Goal: Information Seeking & Learning: Learn about a topic

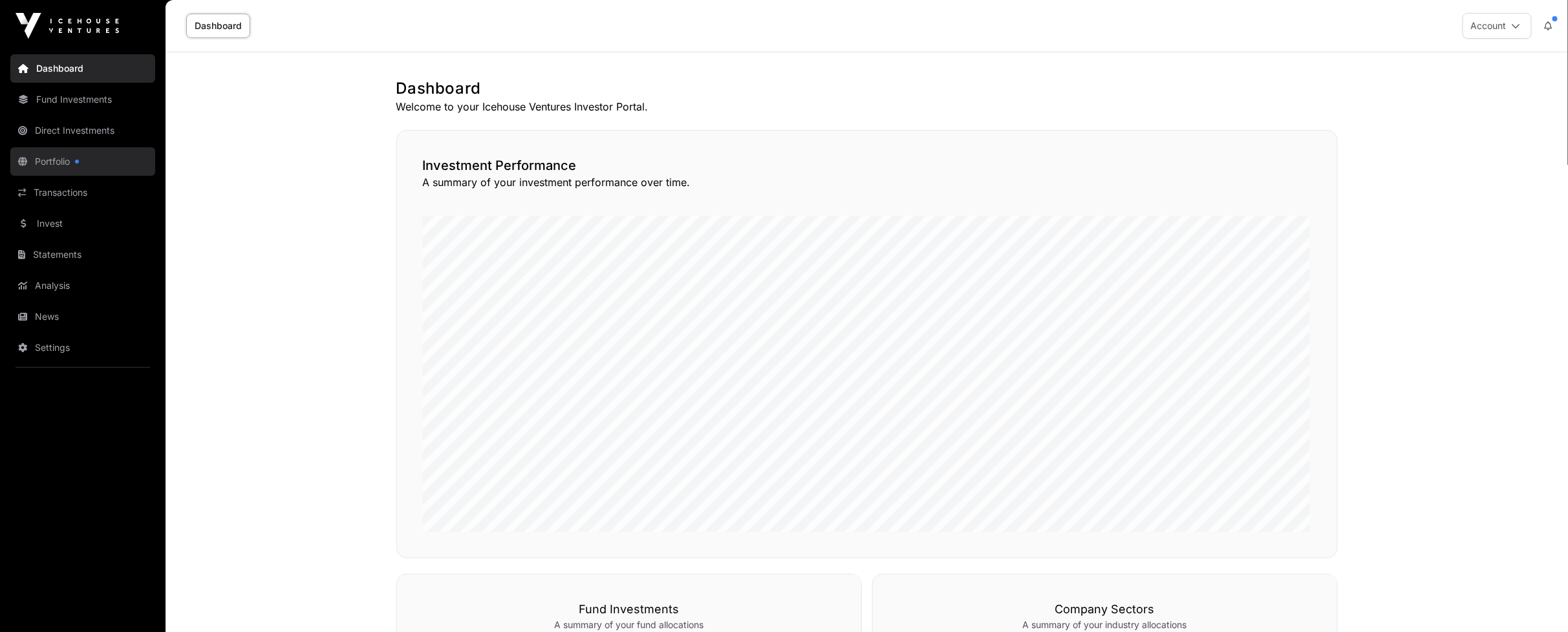
click at [58, 162] on link "Portfolio" at bounding box center [82, 162] width 145 height 28
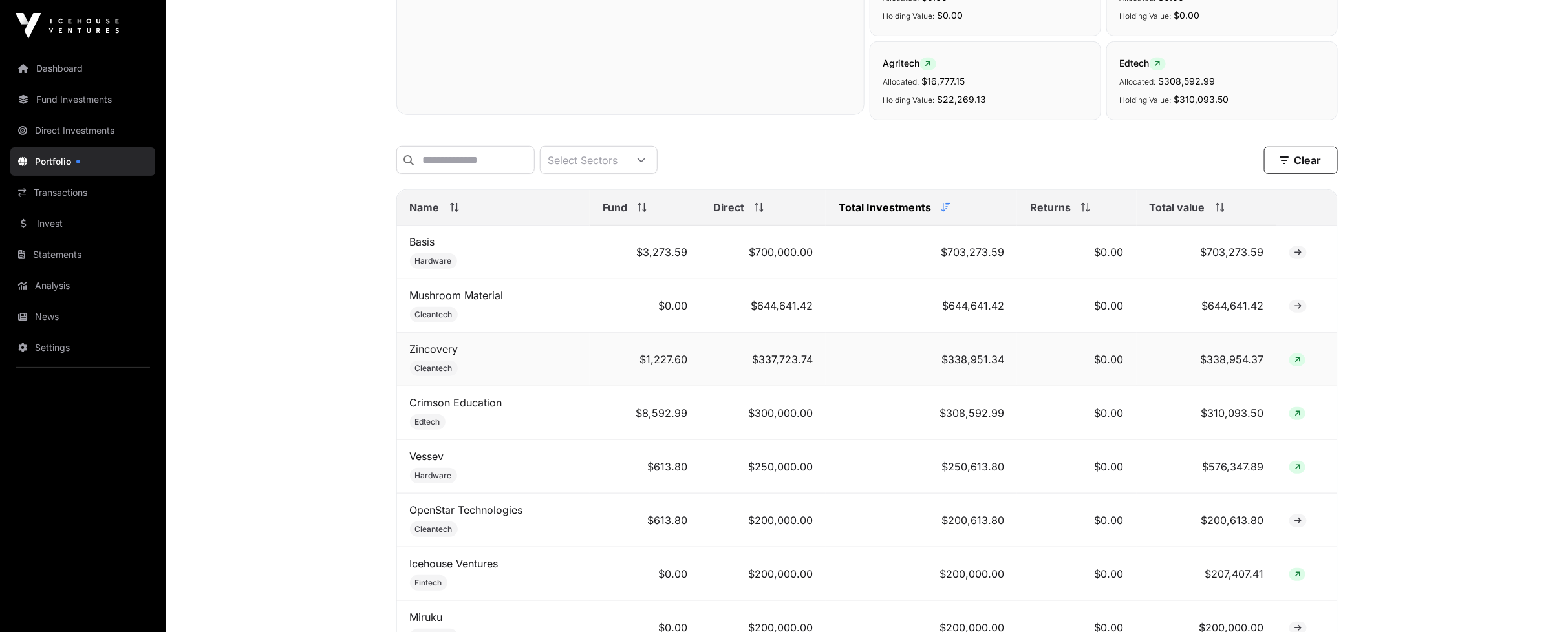
scroll to position [574, 0]
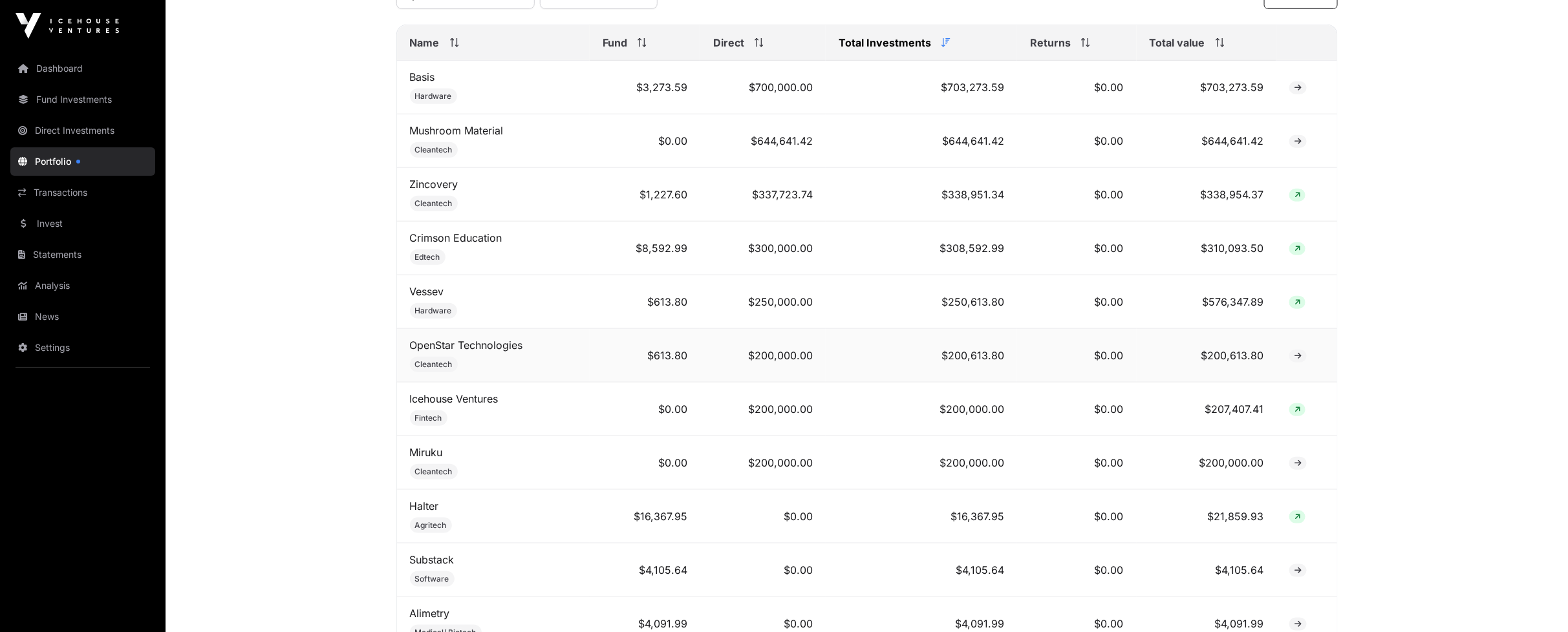
click at [485, 345] on td "OpenStar Technologies Cleantech" at bounding box center [494, 356] width 193 height 54
click at [488, 352] on link "OpenStar Technologies" at bounding box center [466, 345] width 113 height 13
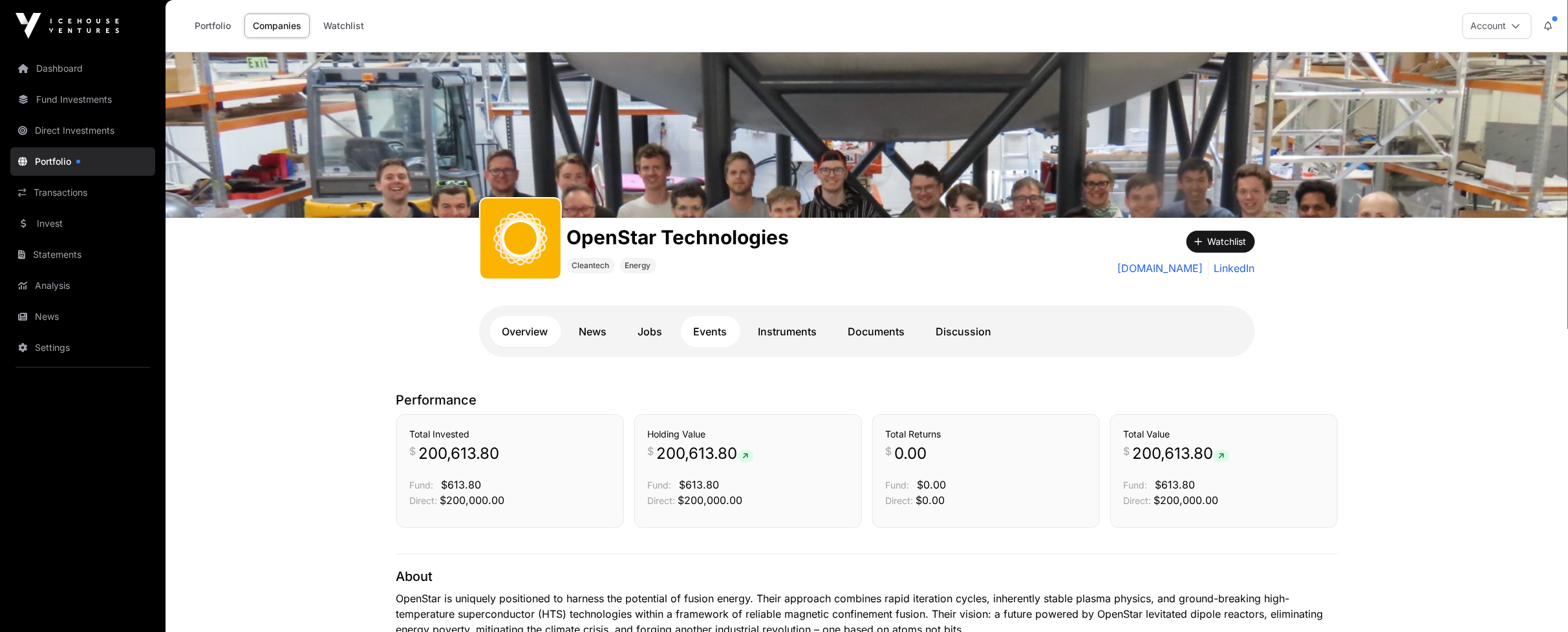
click at [727, 332] on link "Events" at bounding box center [711, 331] width 60 height 31
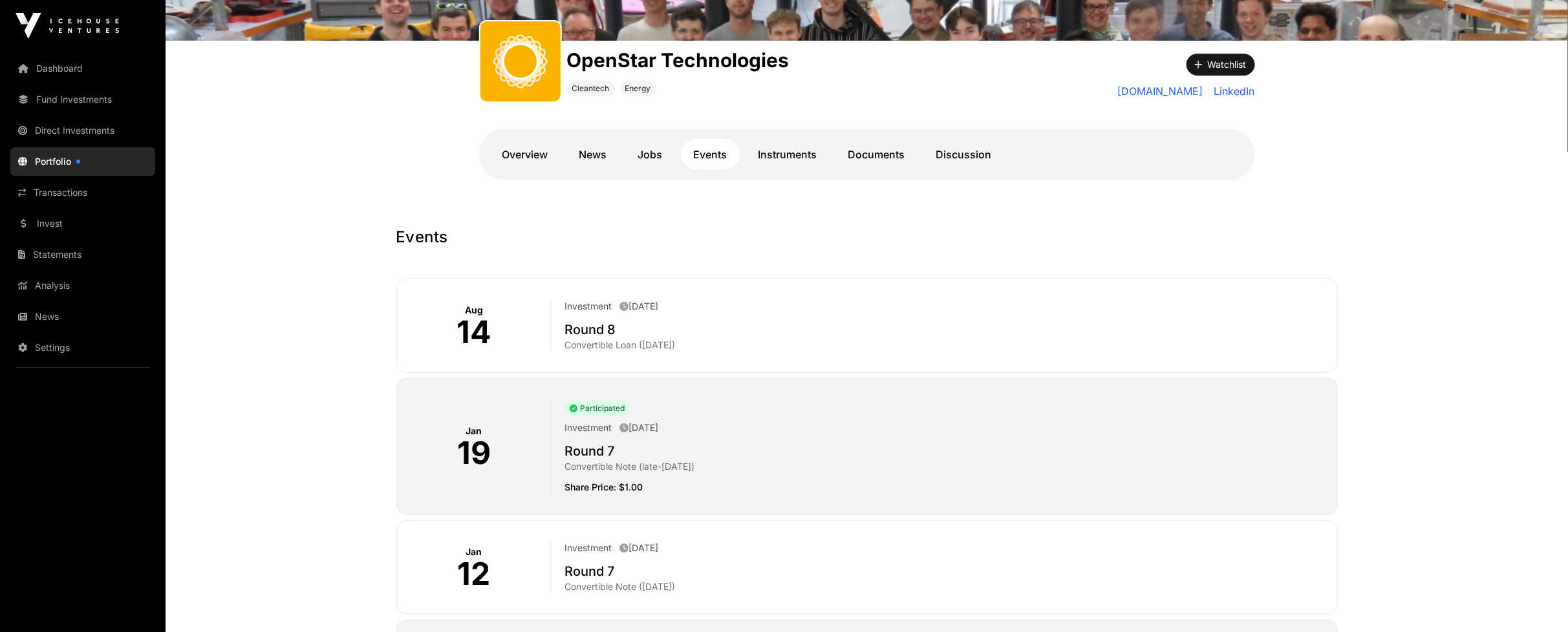
scroll to position [216, 0]
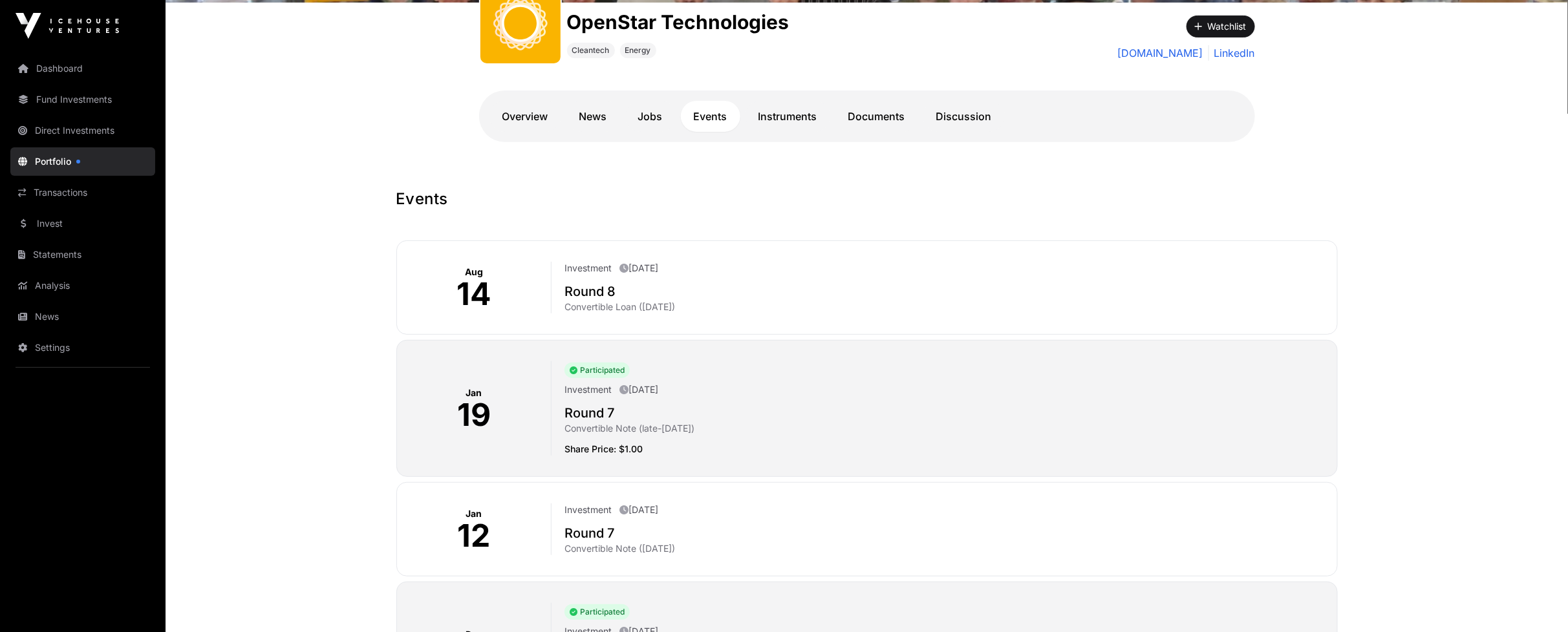
click at [650, 306] on p "Convertible Loan ([DATE])" at bounding box center [945, 307] width 762 height 13
click at [658, 271] on p "[DATE]" at bounding box center [639, 269] width 39 height 13
click at [665, 308] on p "Convertible Loan ([DATE])" at bounding box center [945, 307] width 762 height 13
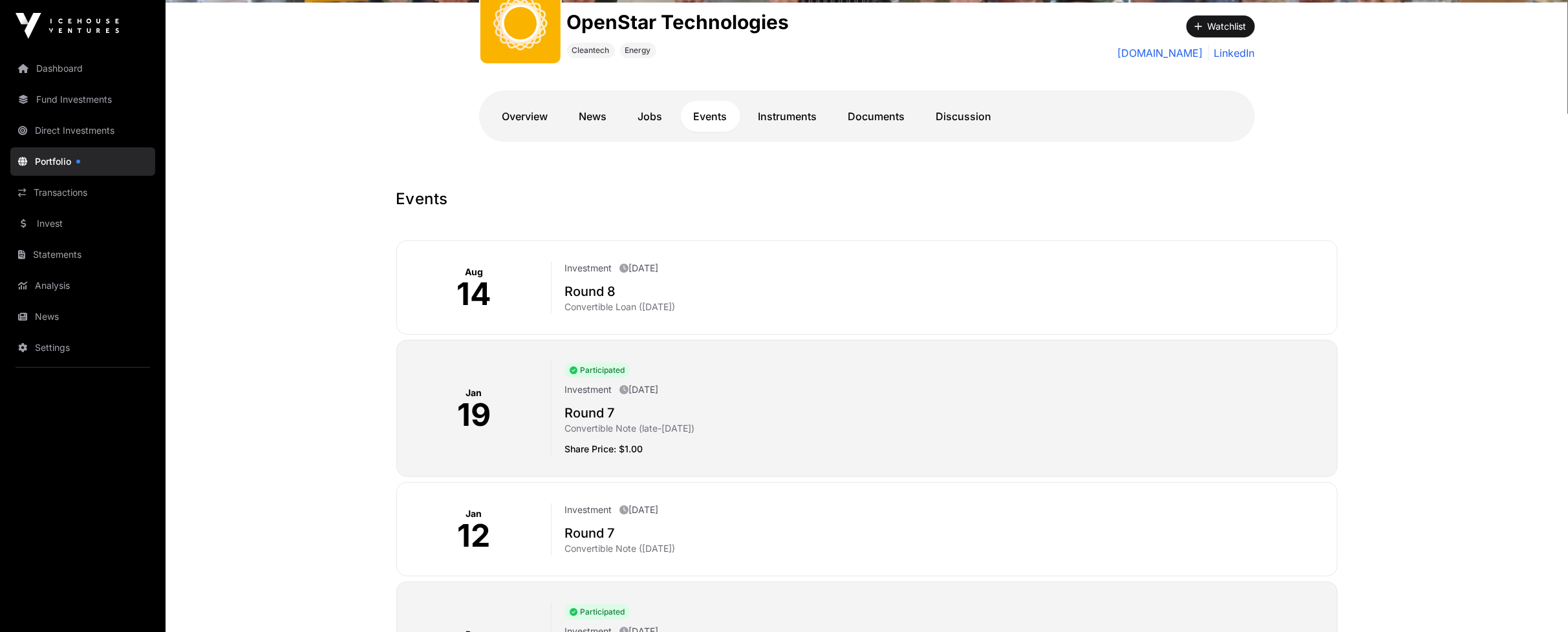
click at [665, 308] on p "Convertible Loan ([DATE])" at bounding box center [945, 307] width 762 height 13
click at [709, 309] on p "Convertible Loan ([DATE])" at bounding box center [945, 307] width 762 height 13
click at [780, 121] on link "Instruments" at bounding box center [788, 116] width 85 height 31
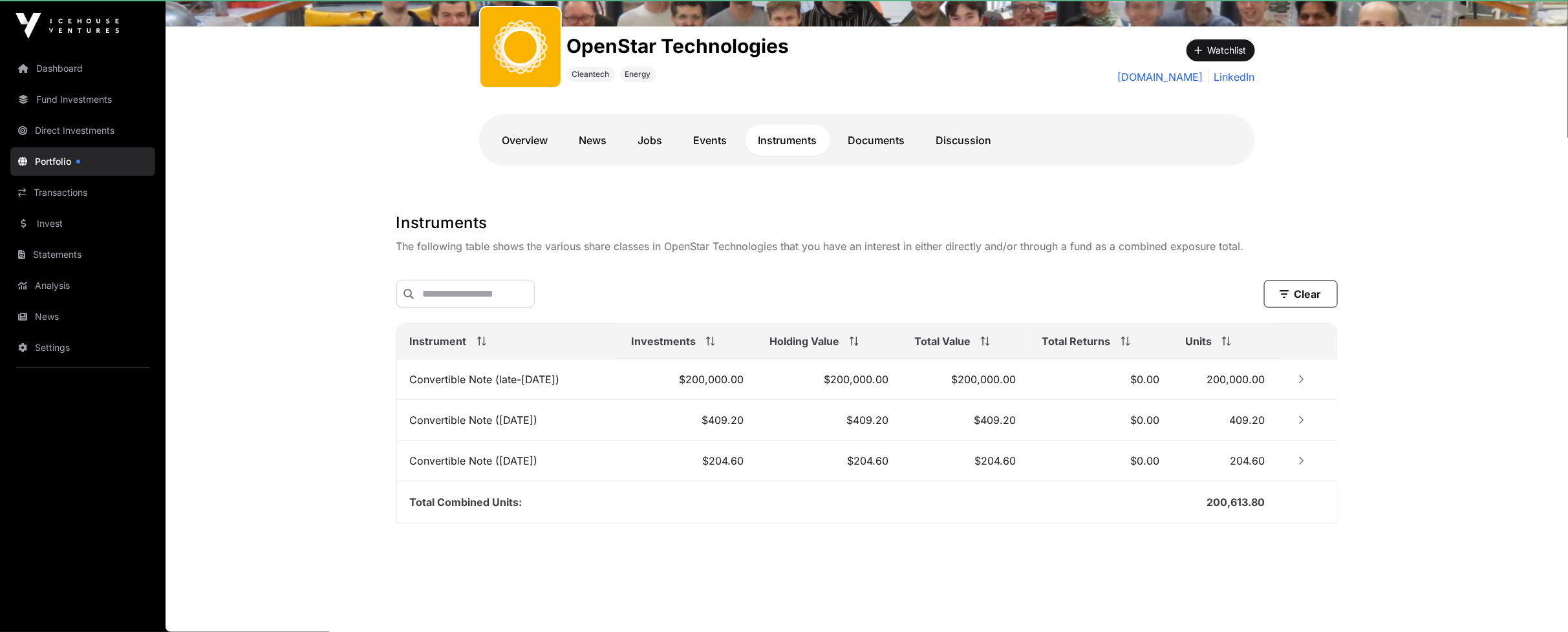
scroll to position [192, 0]
click at [646, 141] on link "Jobs" at bounding box center [650, 139] width 51 height 31
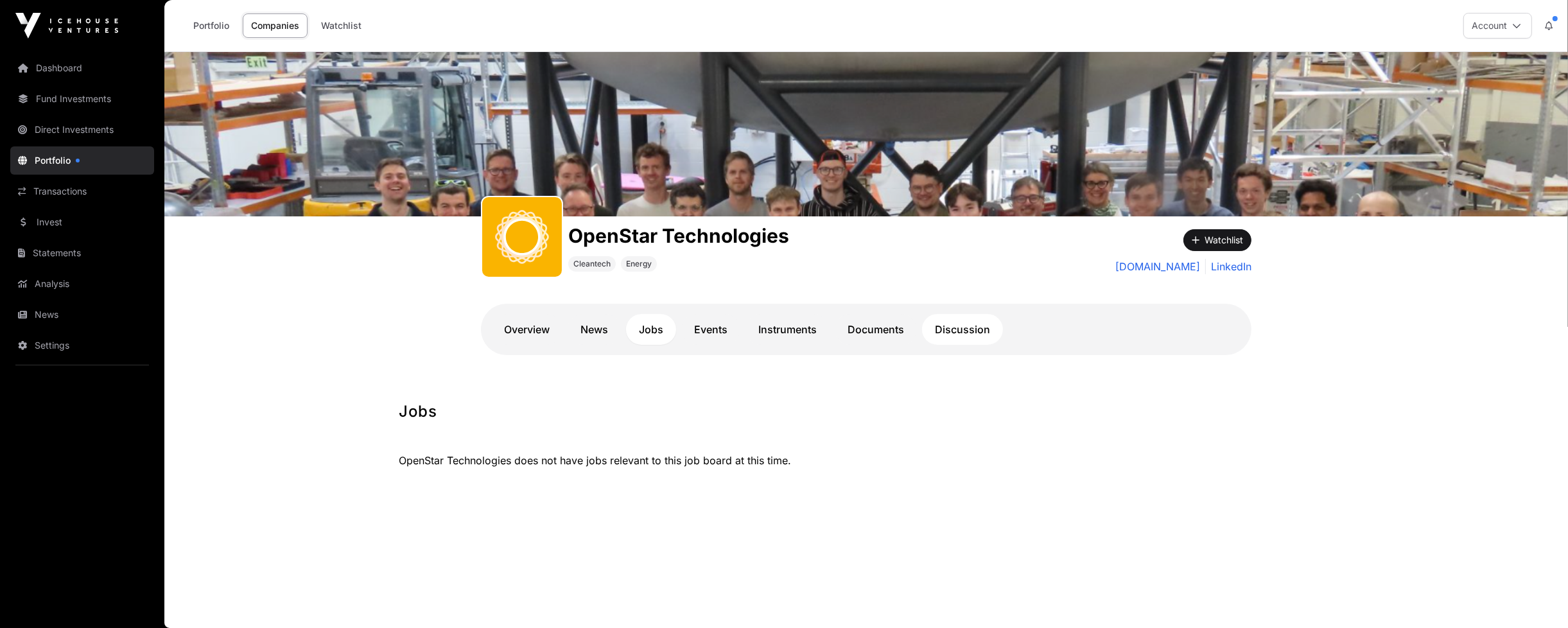
click at [967, 333] on link "Discussion" at bounding box center [962, 329] width 81 height 30
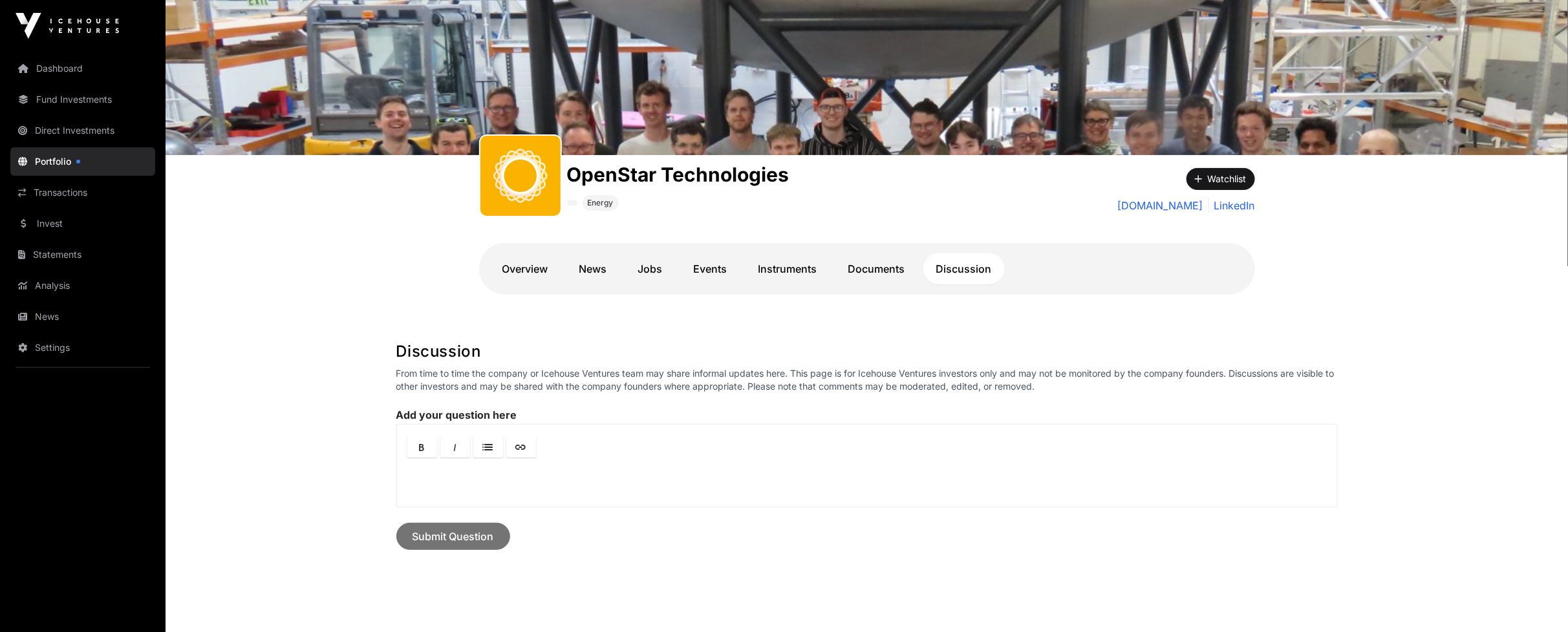
scroll to position [72, 0]
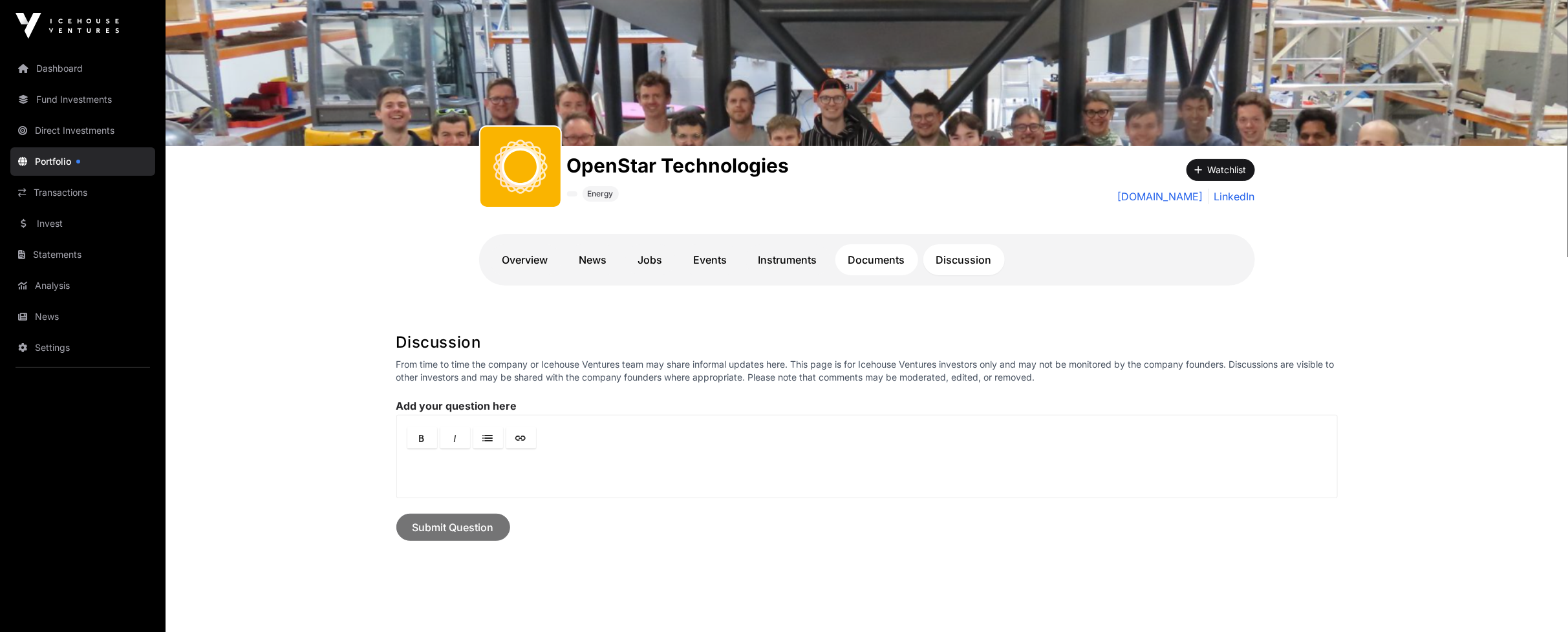
click at [878, 262] on link "Documents" at bounding box center [877, 260] width 83 height 31
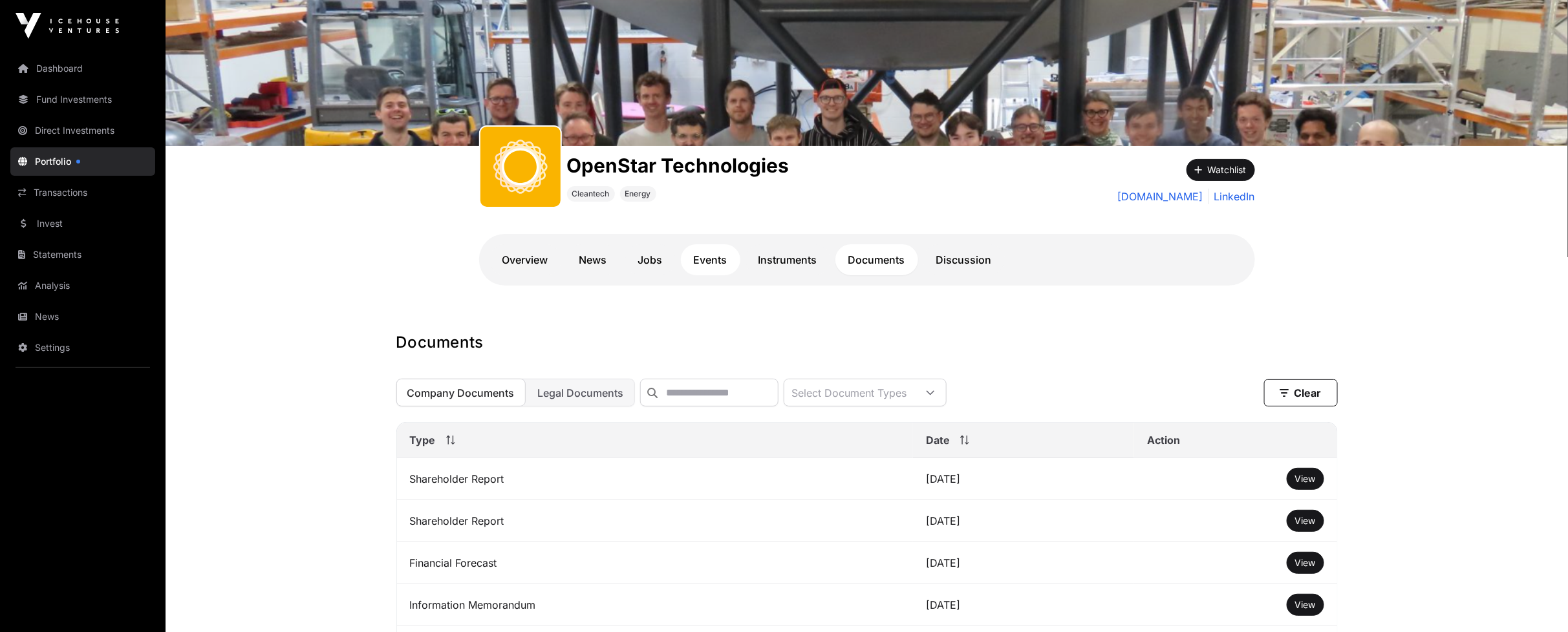
click at [709, 264] on link "Events" at bounding box center [711, 260] width 60 height 31
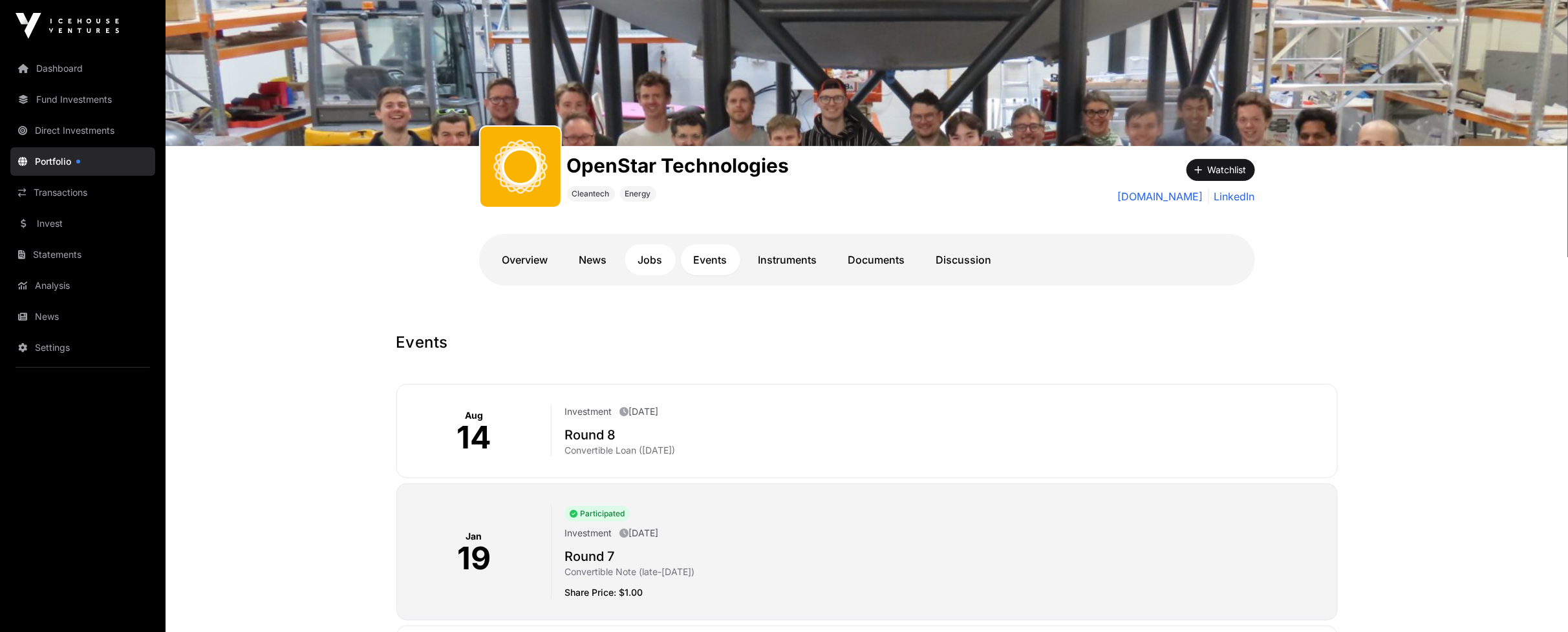
click at [636, 265] on link "Jobs" at bounding box center [650, 260] width 51 height 31
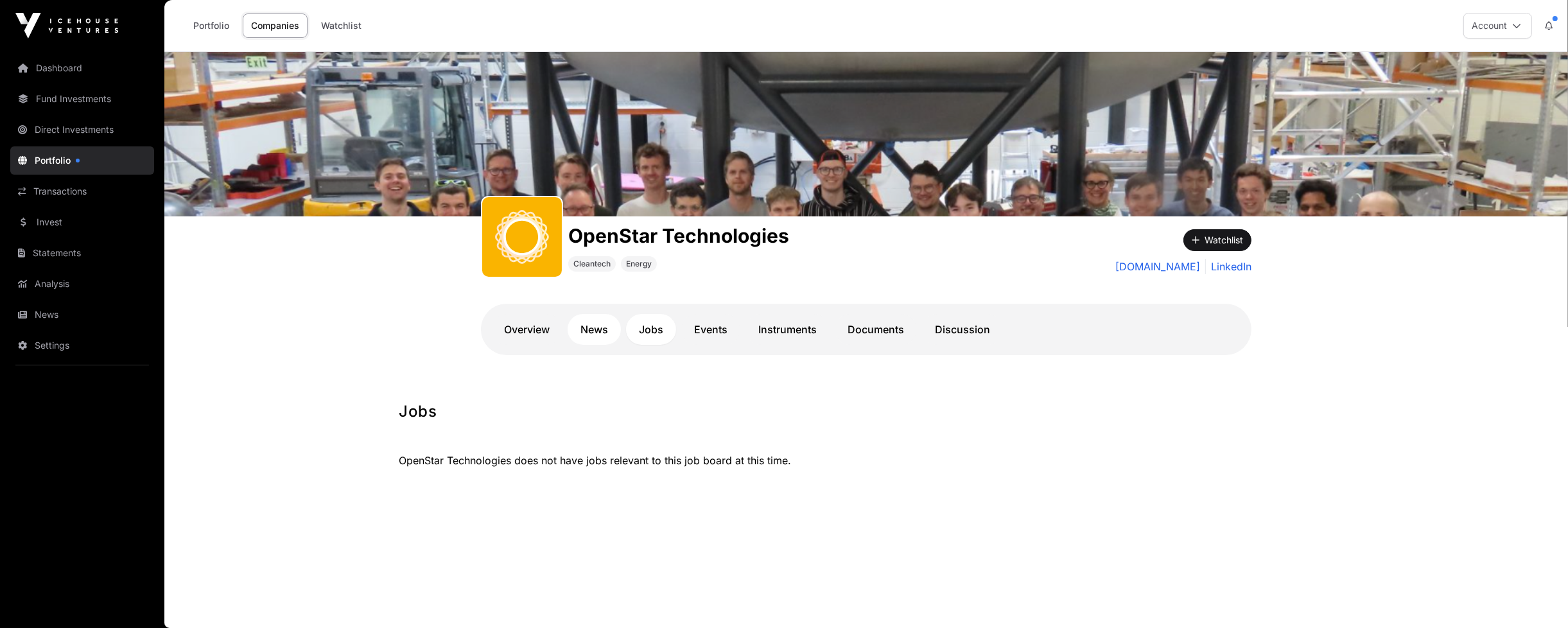
click at [606, 329] on link "News" at bounding box center [594, 329] width 54 height 30
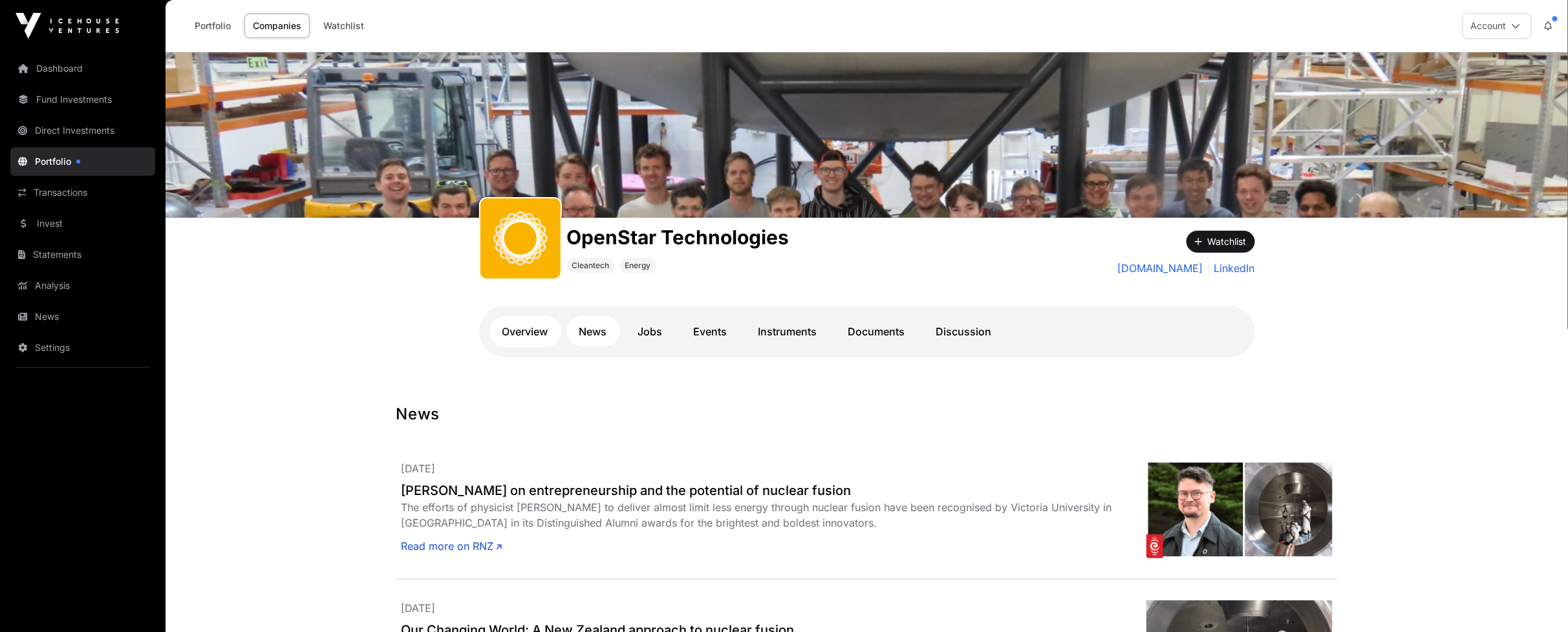
click at [537, 333] on link "Overview" at bounding box center [525, 331] width 72 height 31
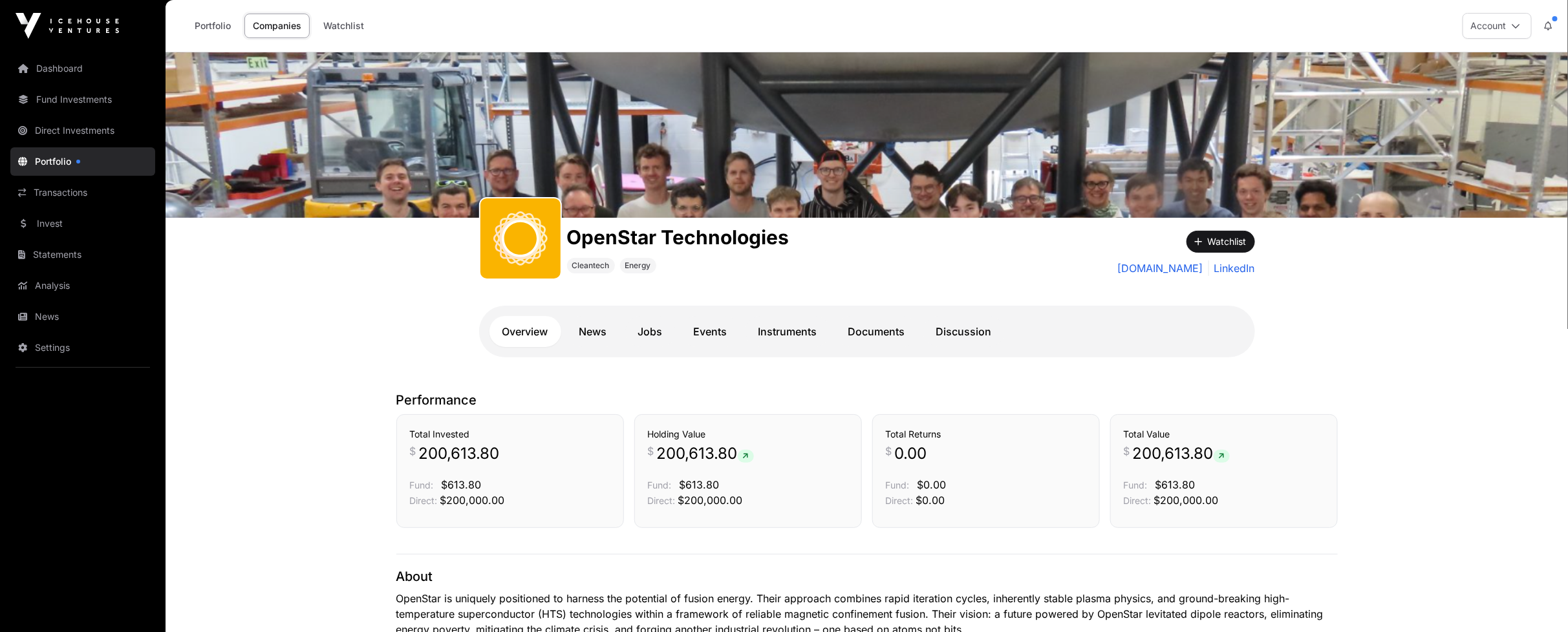
click at [699, 438] on h3 "Holding Value" at bounding box center [748, 435] width 201 height 13
click at [728, 330] on link "Events" at bounding box center [711, 331] width 60 height 31
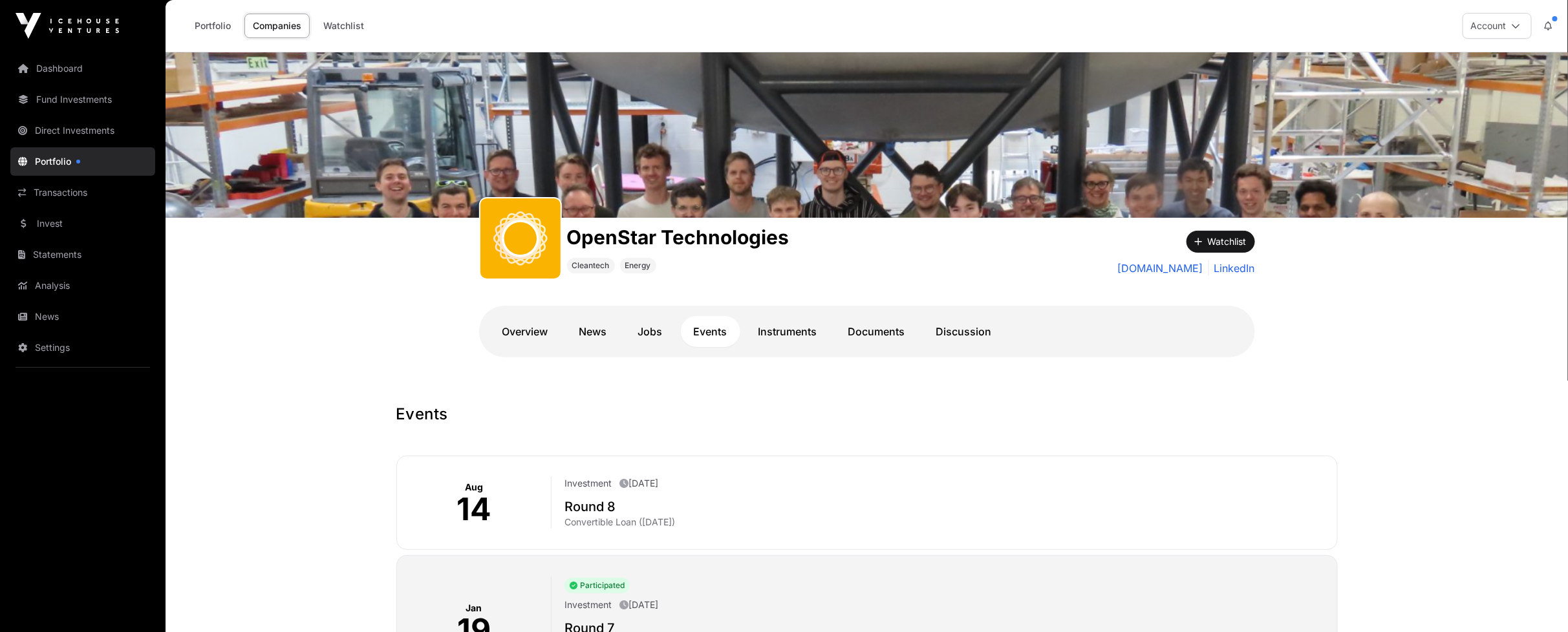
click at [771, 333] on link "Instruments" at bounding box center [788, 331] width 85 height 31
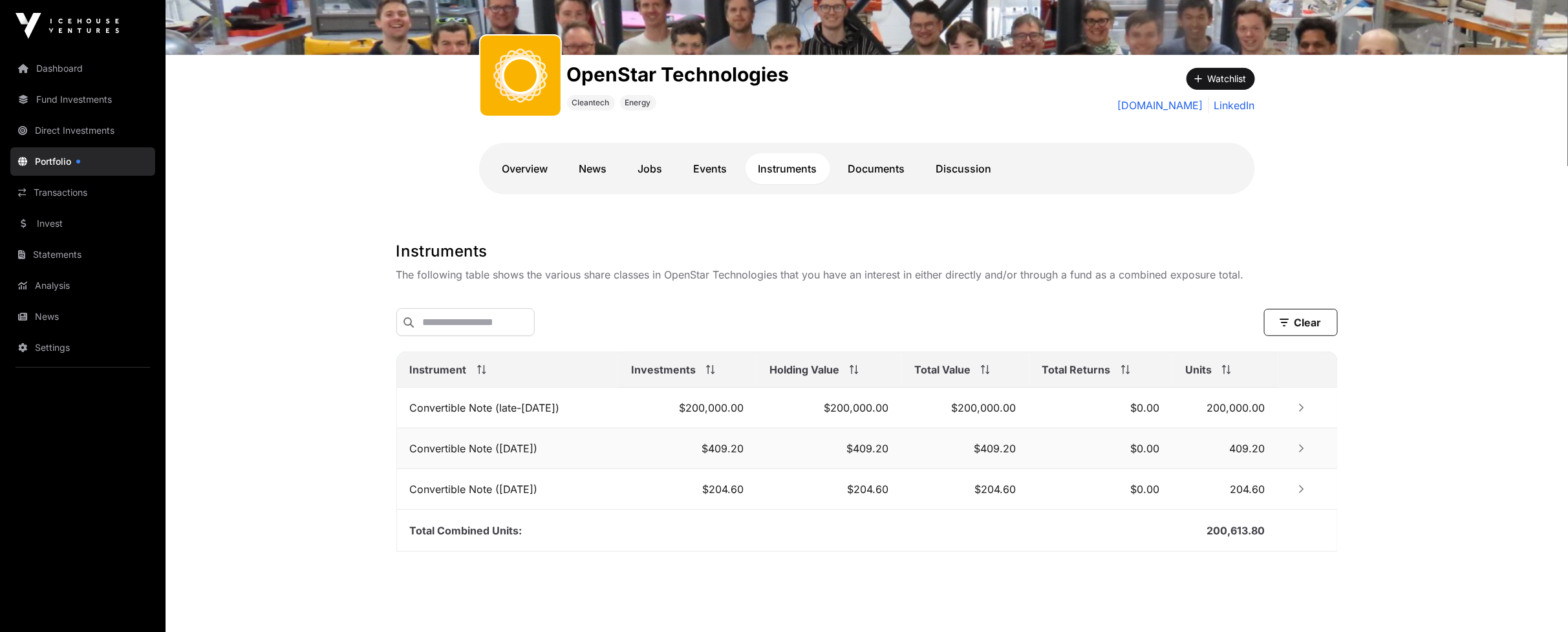
scroll to position [192, 0]
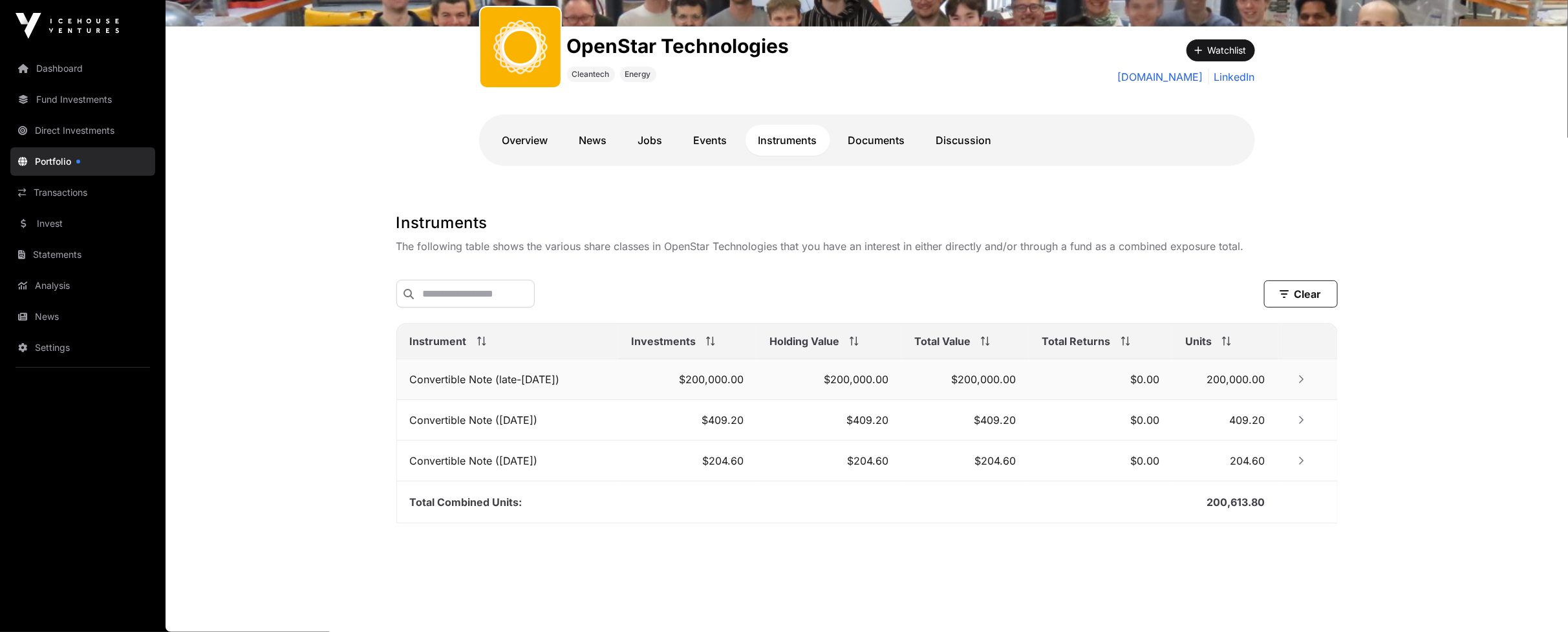
click at [566, 383] on td "Convertible Note (late-[DATE])" at bounding box center [508, 379] width 222 height 41
click at [571, 382] on td "Convertible Note (late-[DATE])" at bounding box center [508, 379] width 222 height 41
click at [587, 145] on link "News" at bounding box center [593, 139] width 54 height 31
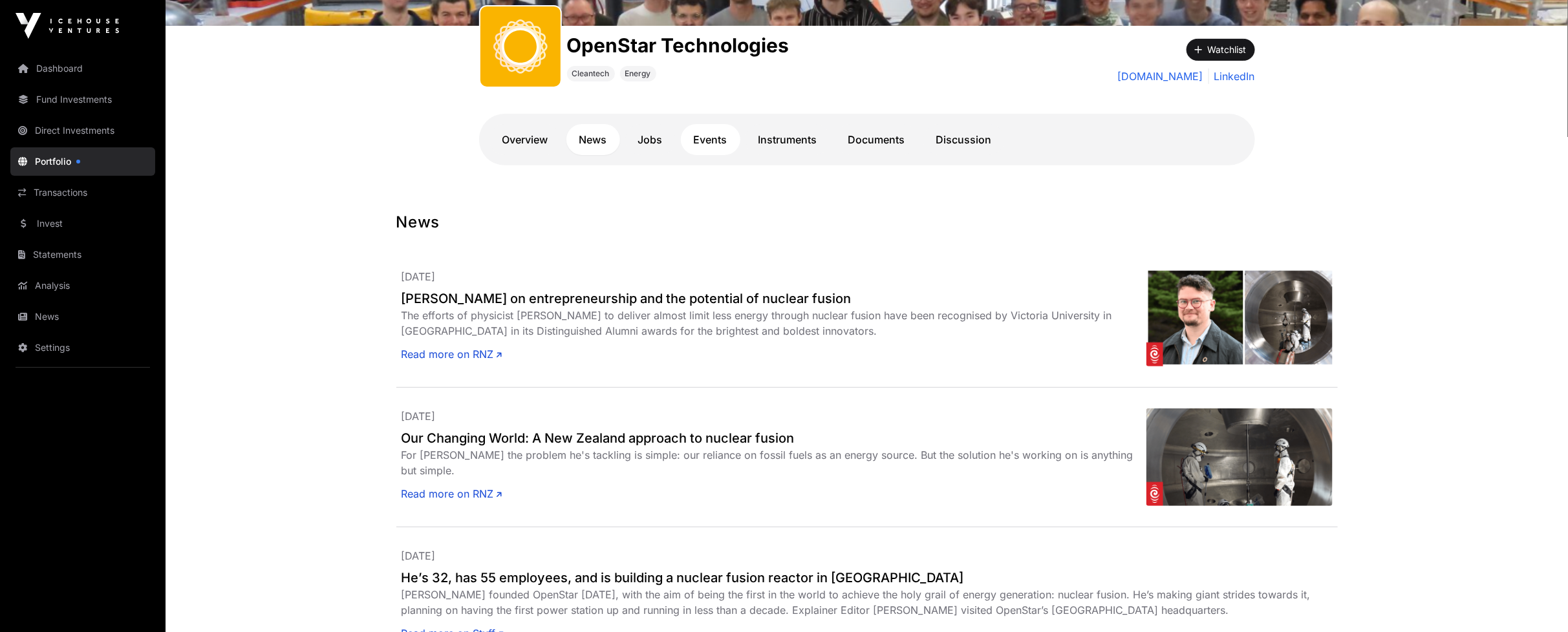
click at [708, 143] on link "Events" at bounding box center [711, 139] width 60 height 31
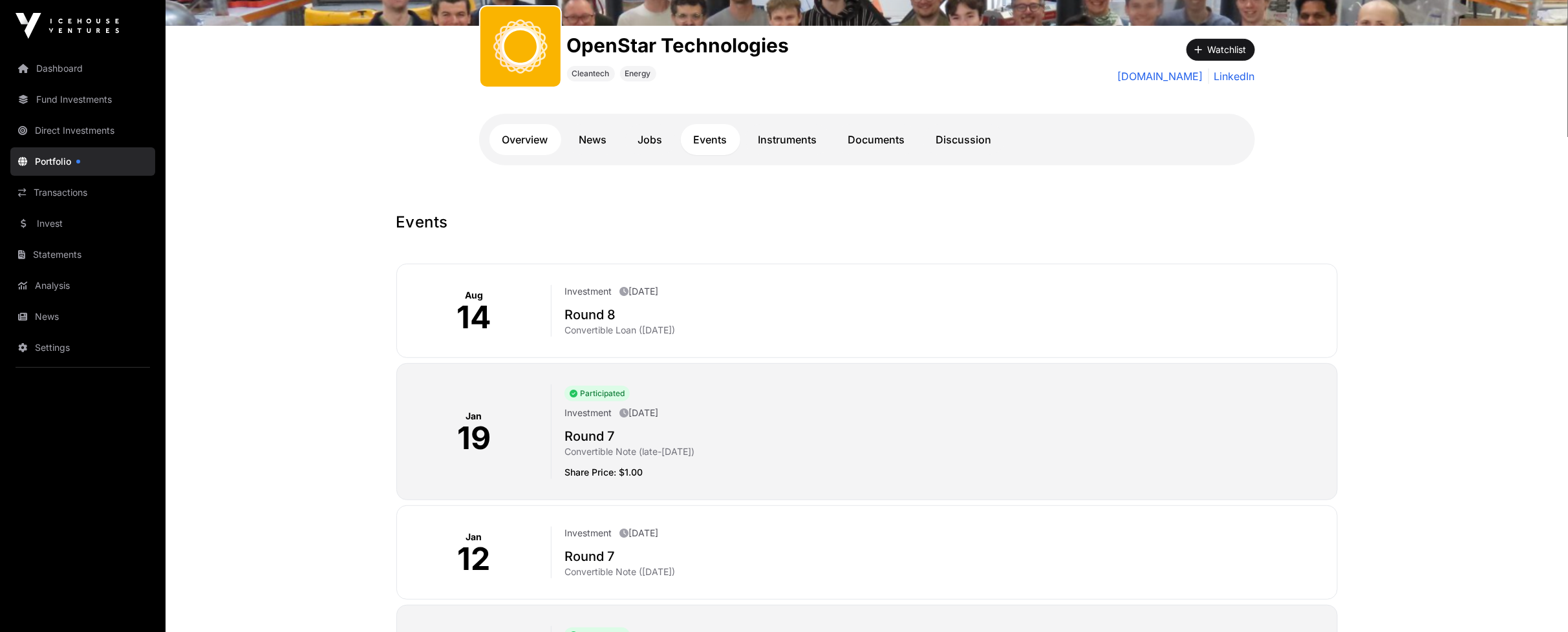
click at [544, 142] on link "Overview" at bounding box center [525, 139] width 72 height 31
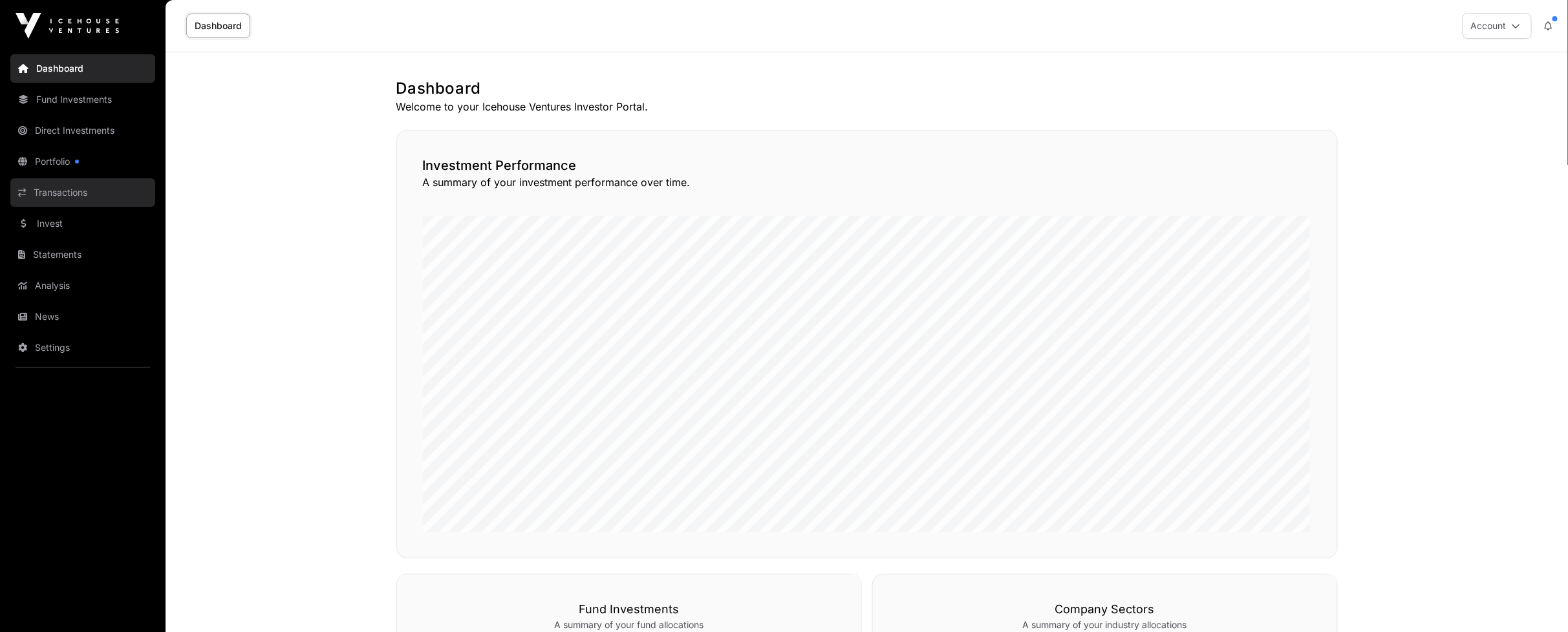
click at [58, 189] on link "Transactions" at bounding box center [82, 192] width 145 height 28
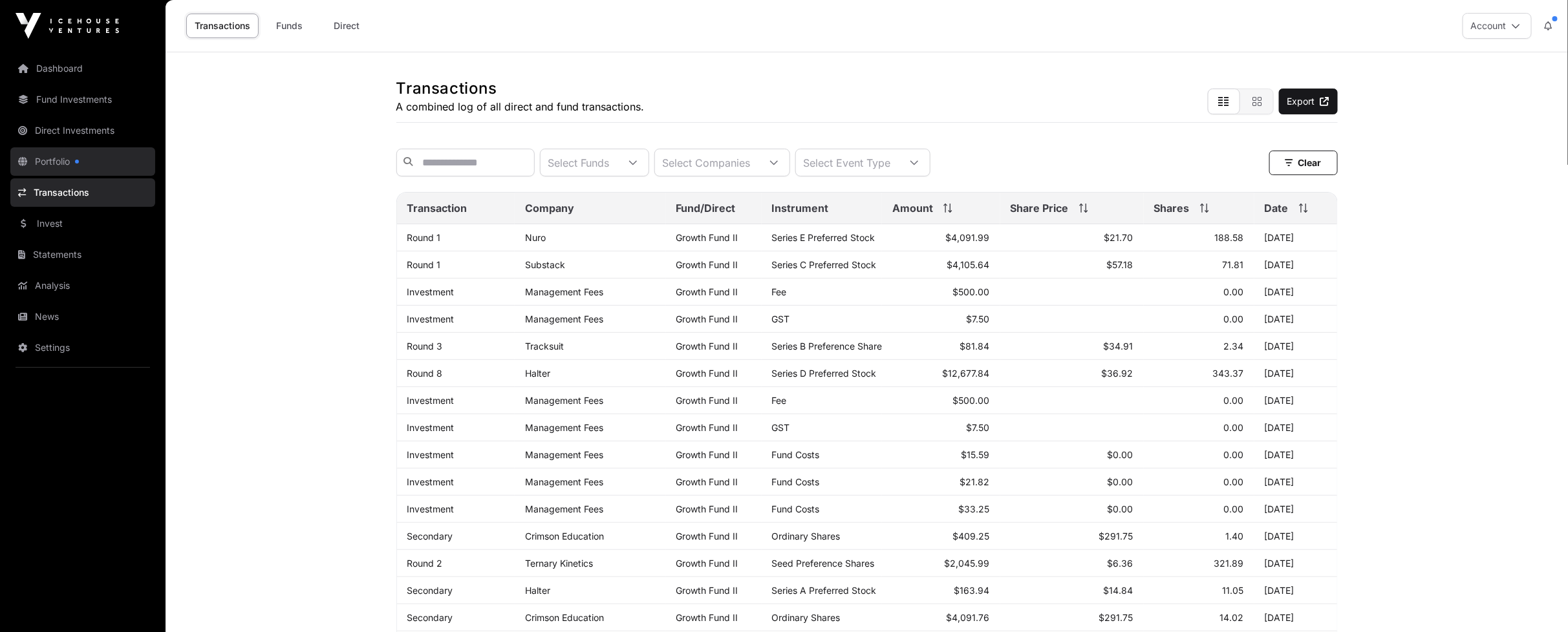
click at [57, 162] on link "Portfolio" at bounding box center [82, 162] width 145 height 28
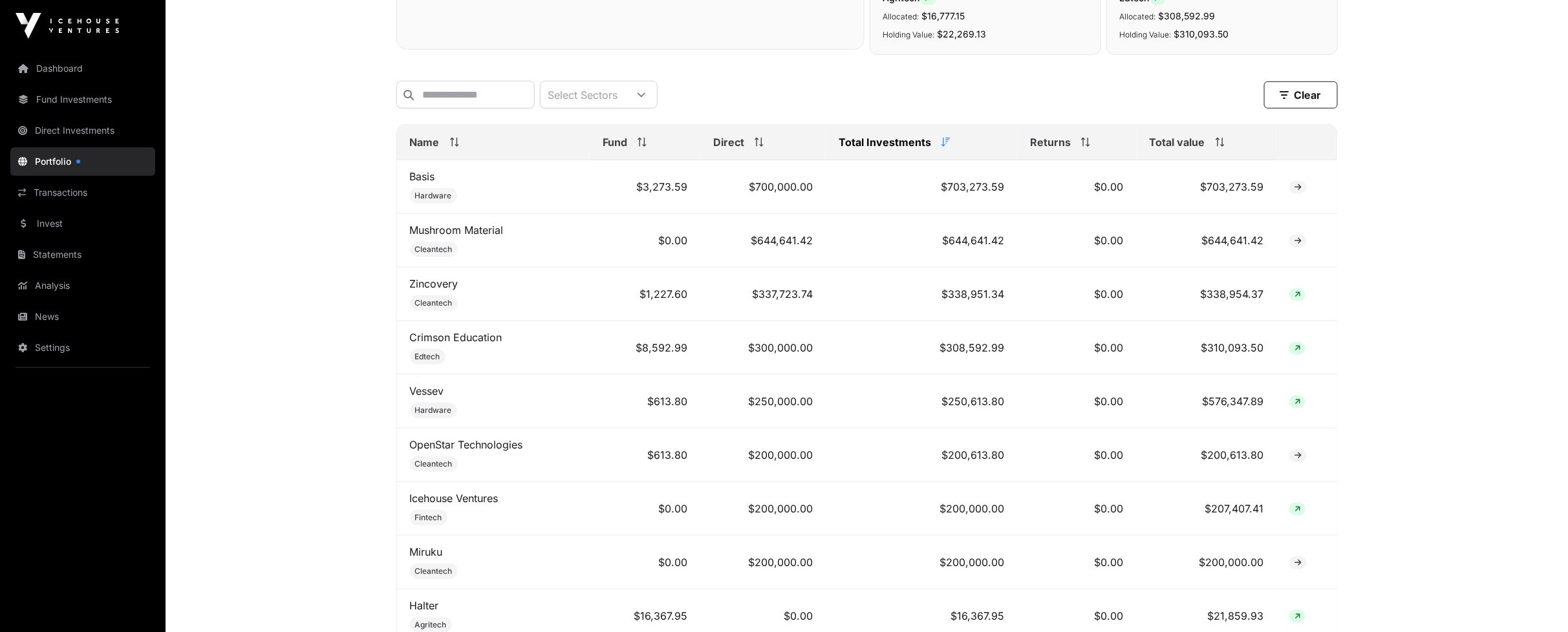
scroll to position [503, 0]
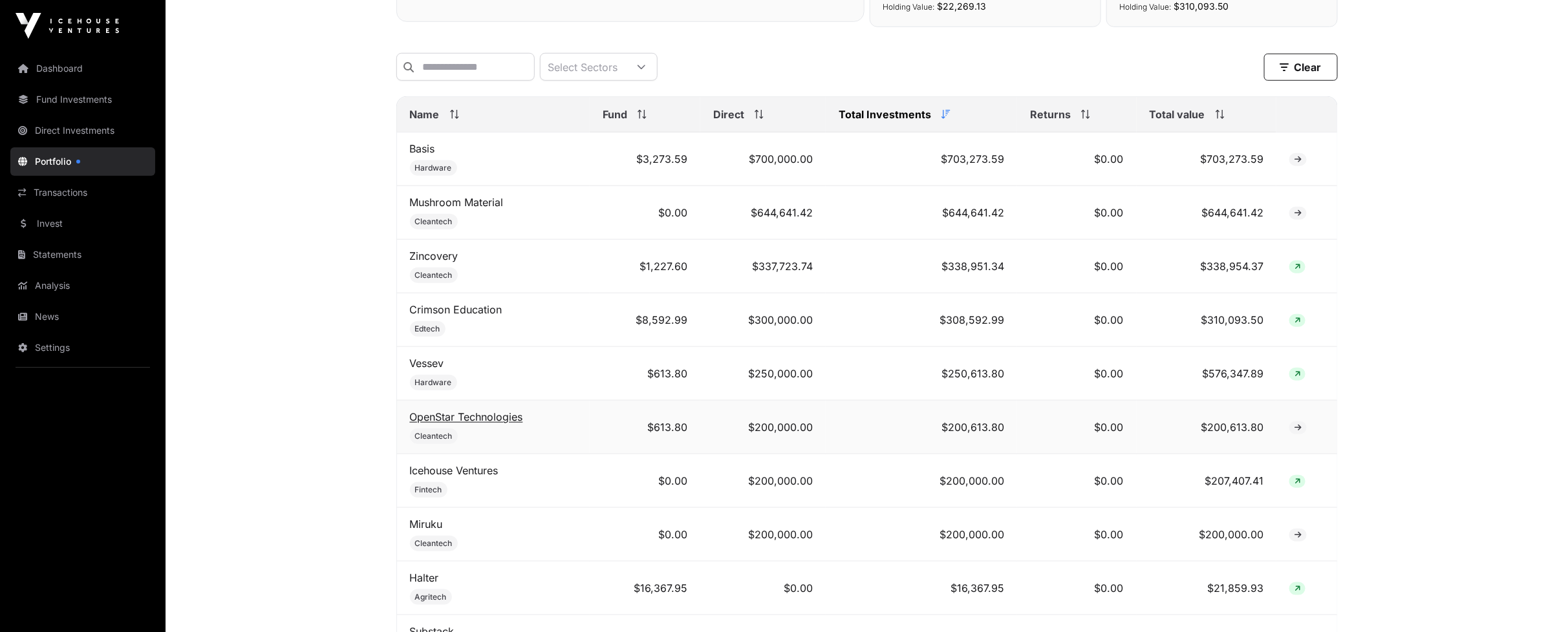
click at [466, 423] on link "OpenStar Technologies" at bounding box center [466, 417] width 113 height 13
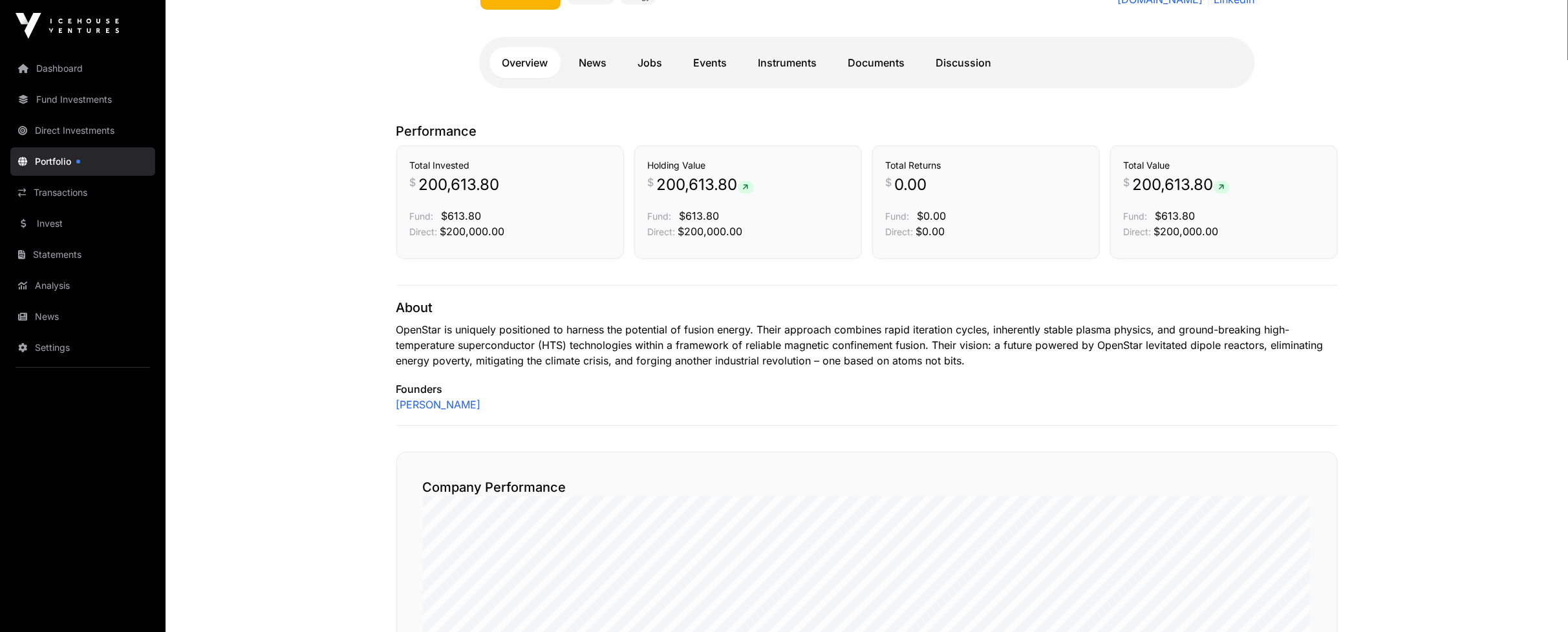
scroll to position [174, 0]
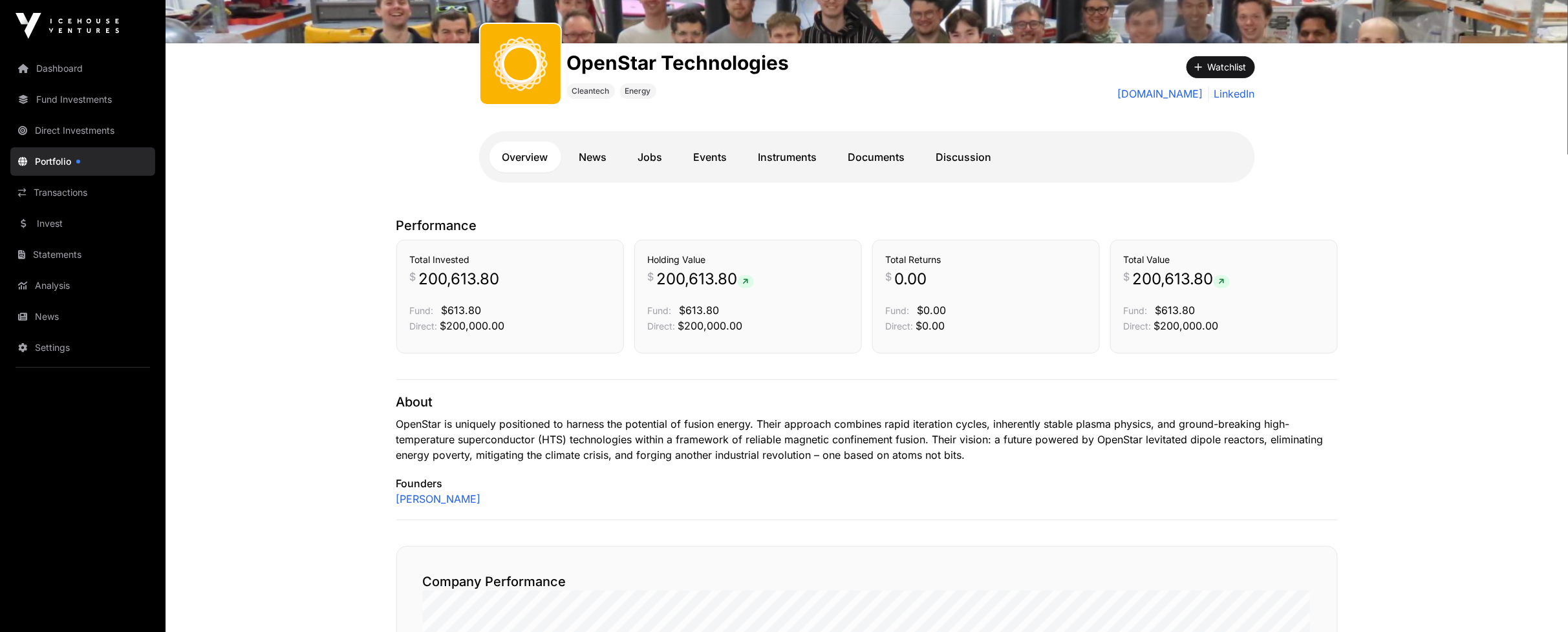
click at [519, 428] on p "OpenStar is uniquely positioned to harness the potential of fusion energy. Thei…" at bounding box center [867, 440] width 942 height 46
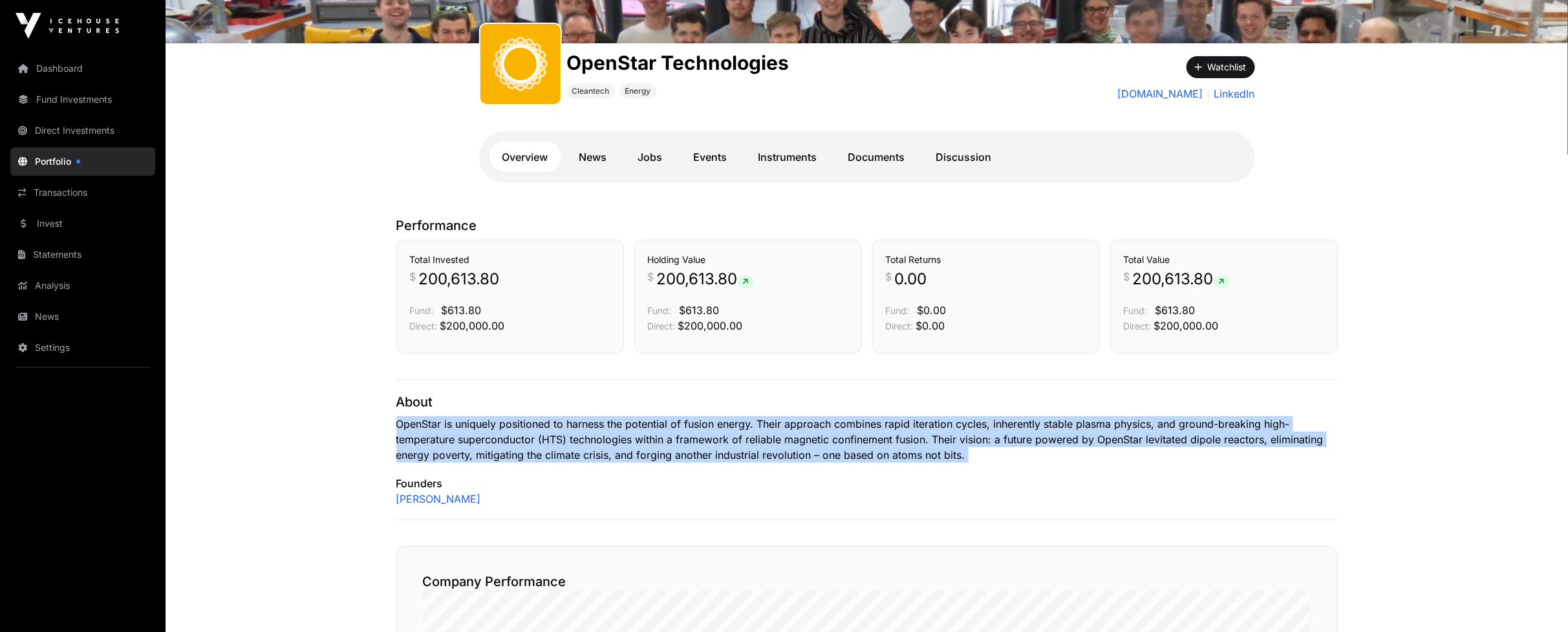
click at [519, 428] on p "OpenStar is uniquely positioned to harness the potential of fusion energy. Thei…" at bounding box center [867, 440] width 942 height 46
click at [830, 436] on p "OpenStar is uniquely positioned to harness the potential of fusion energy. Thei…" at bounding box center [867, 440] width 942 height 46
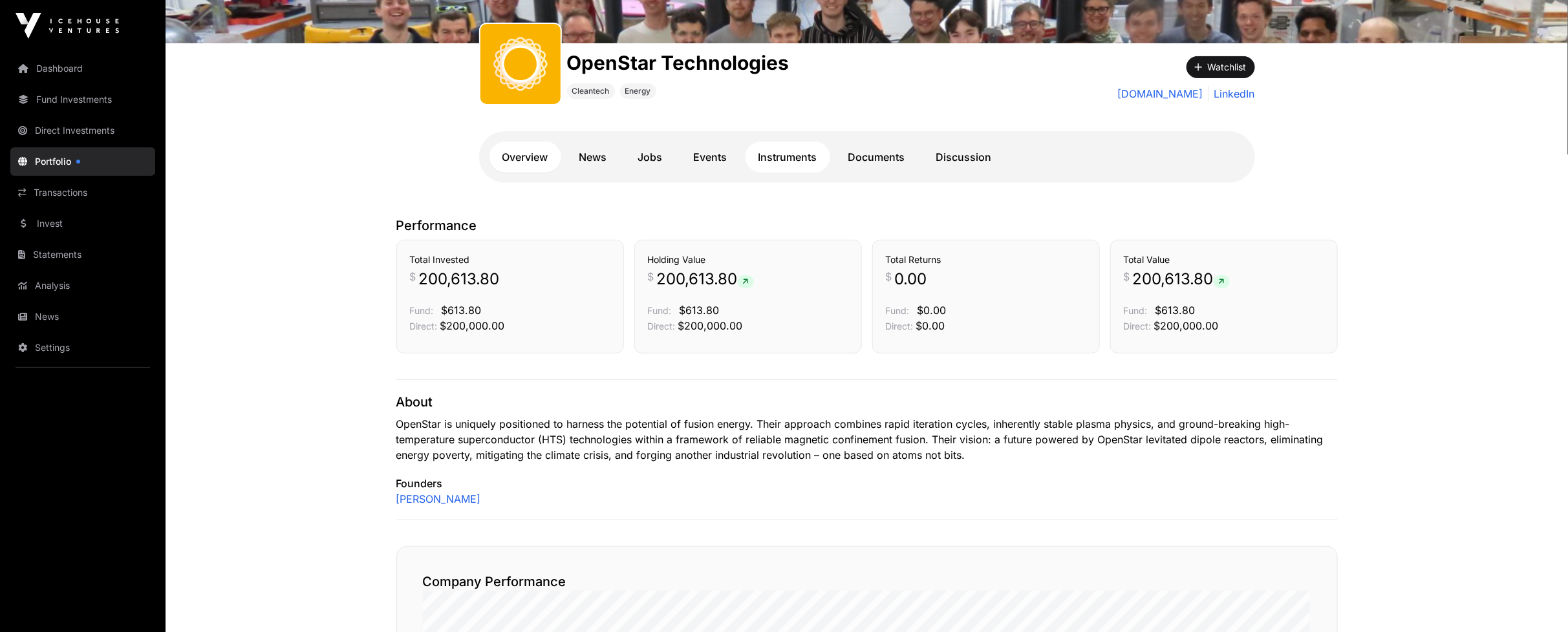
click at [803, 157] on link "Instruments" at bounding box center [788, 157] width 85 height 31
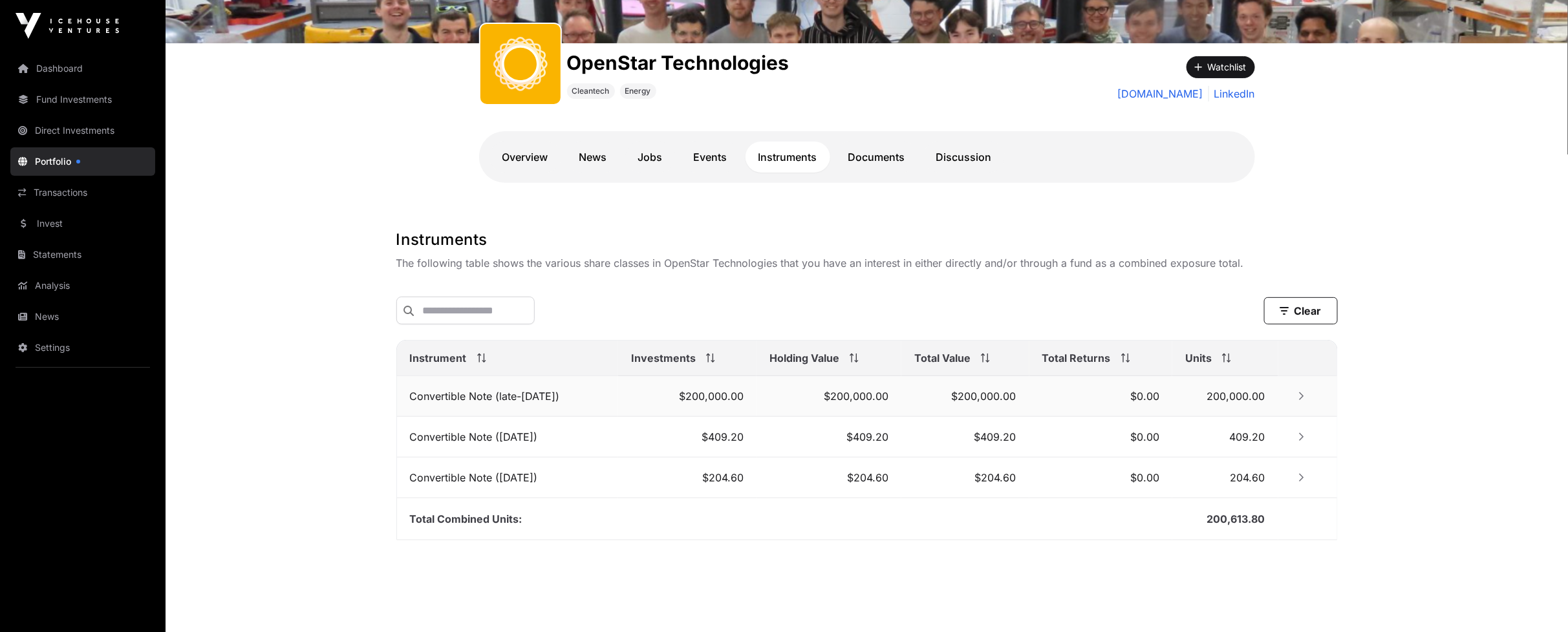
click at [558, 400] on td "Convertible Note (late-[DATE])" at bounding box center [508, 396] width 222 height 41
click at [605, 133] on div "Overview News Jobs Events Instruments Documents Discussion" at bounding box center [866, 157] width 776 height 51
click at [601, 155] on link "News" at bounding box center [593, 157] width 54 height 31
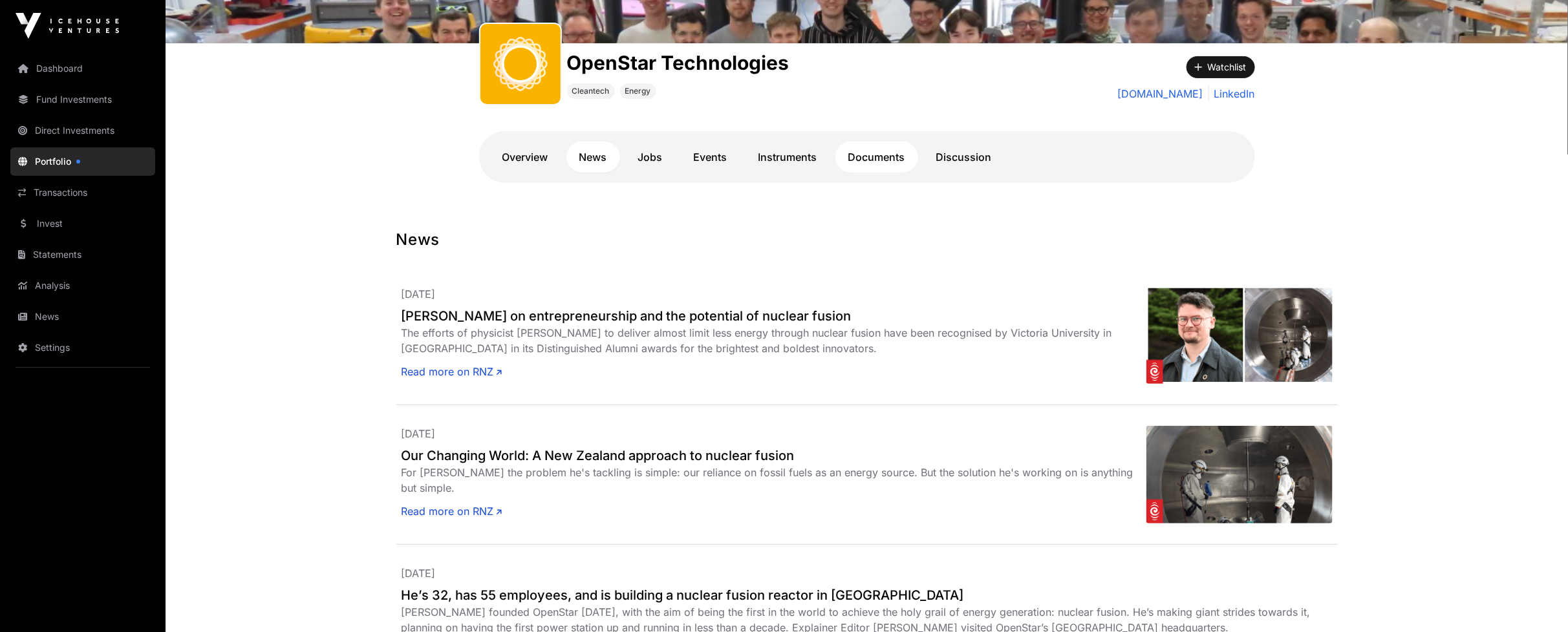
click at [842, 152] on link "Documents" at bounding box center [877, 157] width 83 height 31
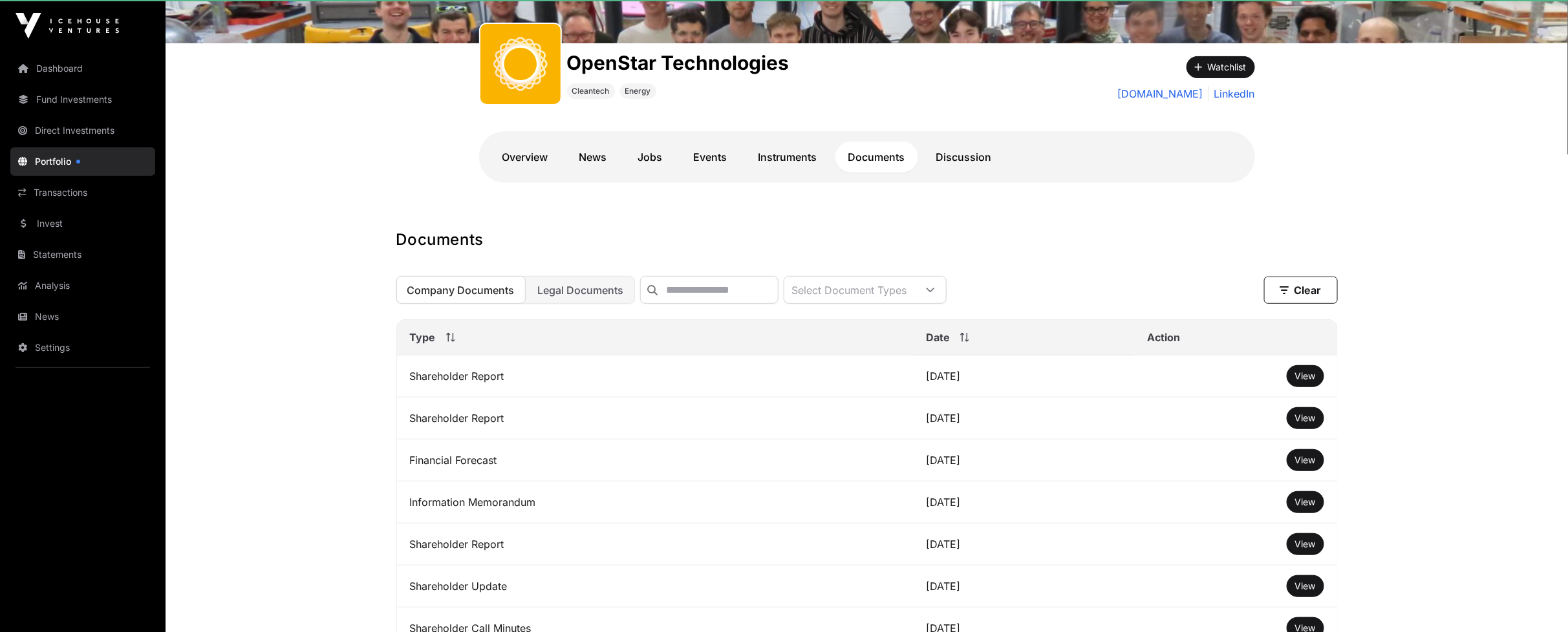
click at [889, 156] on link "Documents" at bounding box center [877, 157] width 83 height 31
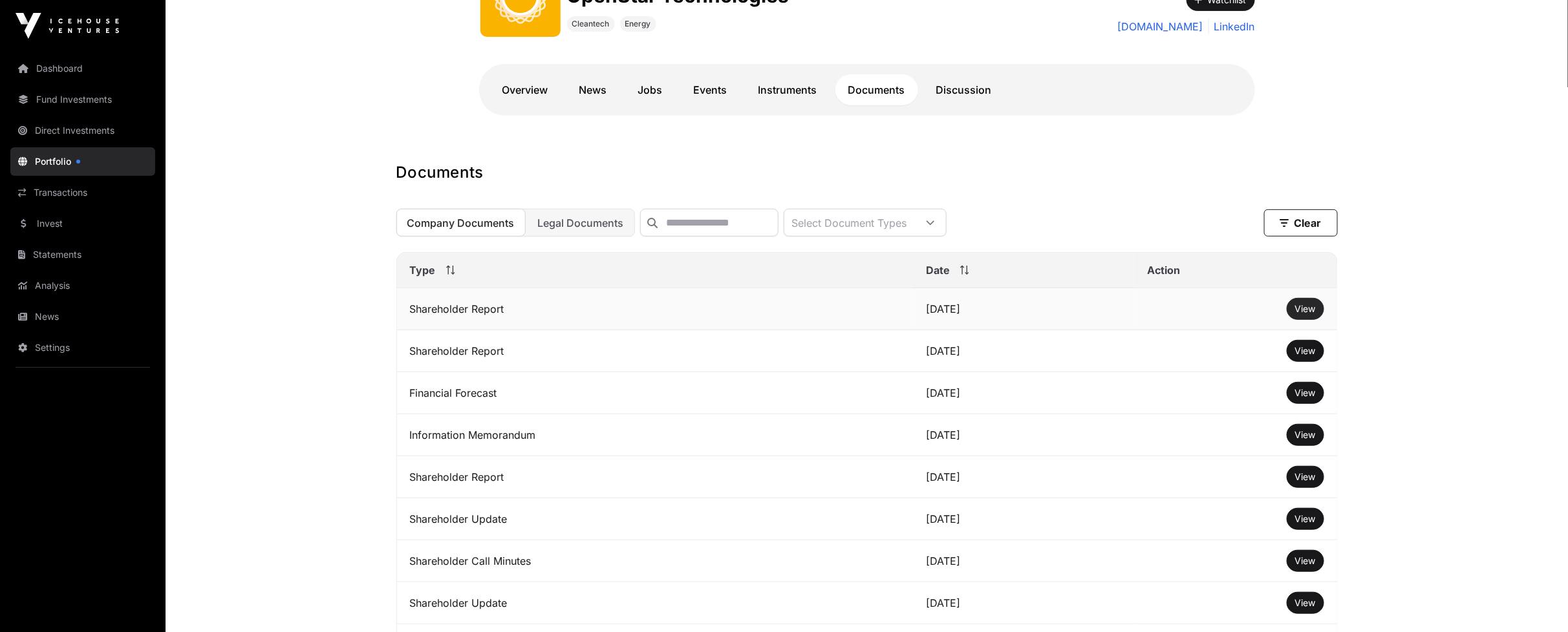
scroll to position [246, 0]
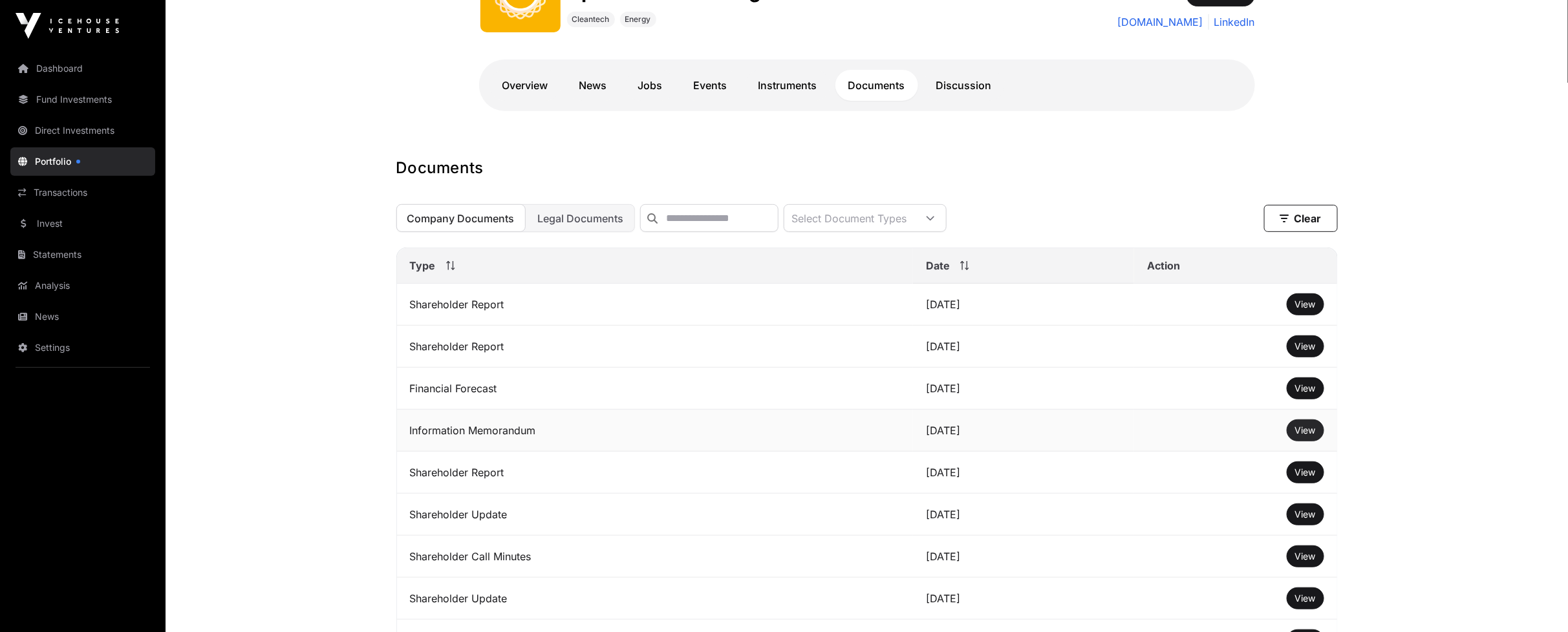
click at [1312, 435] on span "View" at bounding box center [1305, 430] width 21 height 11
click at [1302, 309] on span "View" at bounding box center [1305, 304] width 21 height 11
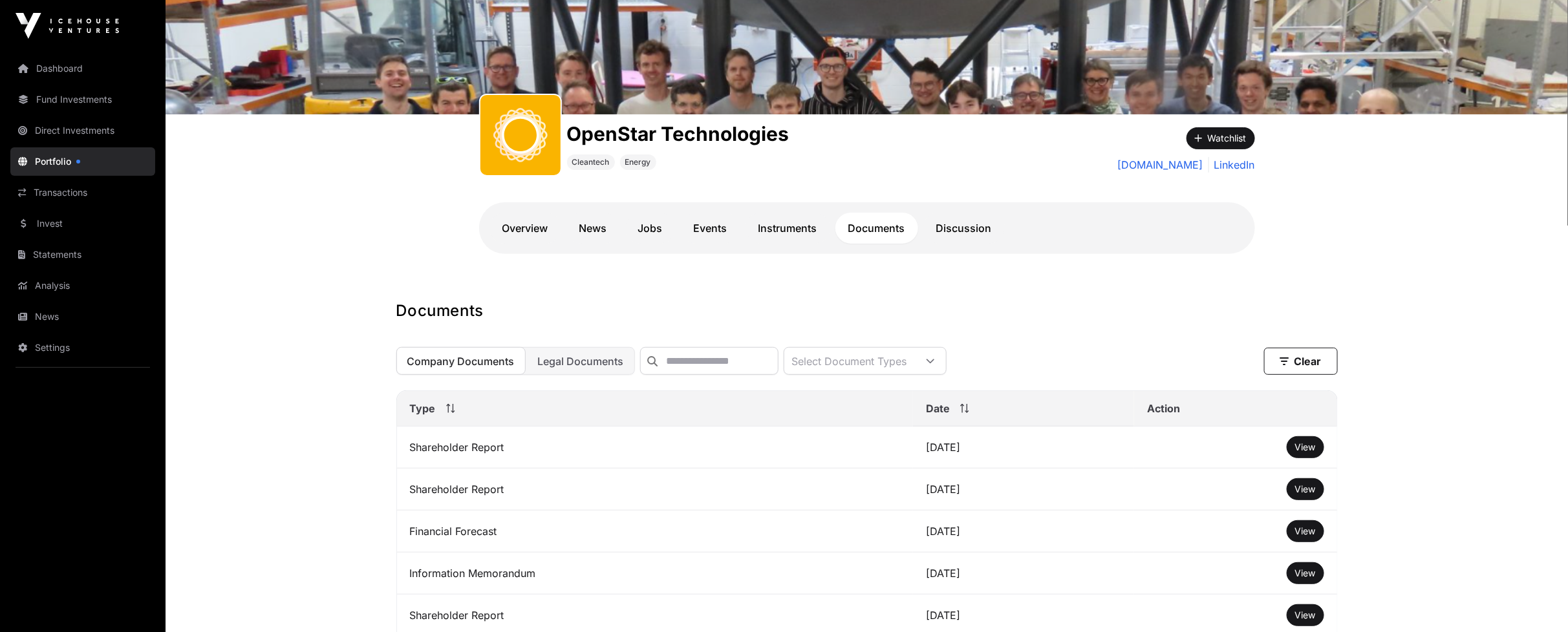
scroll to position [102, 0]
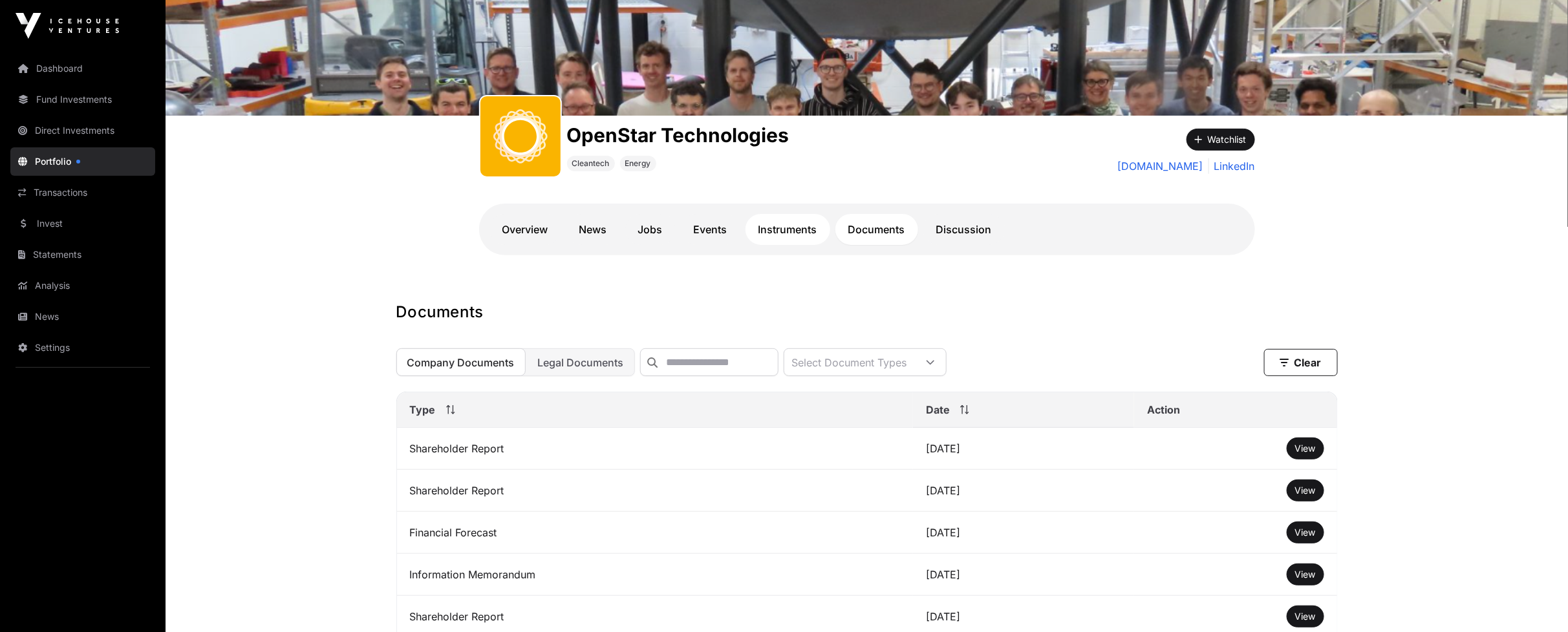
click at [793, 231] on link "Instruments" at bounding box center [788, 229] width 85 height 31
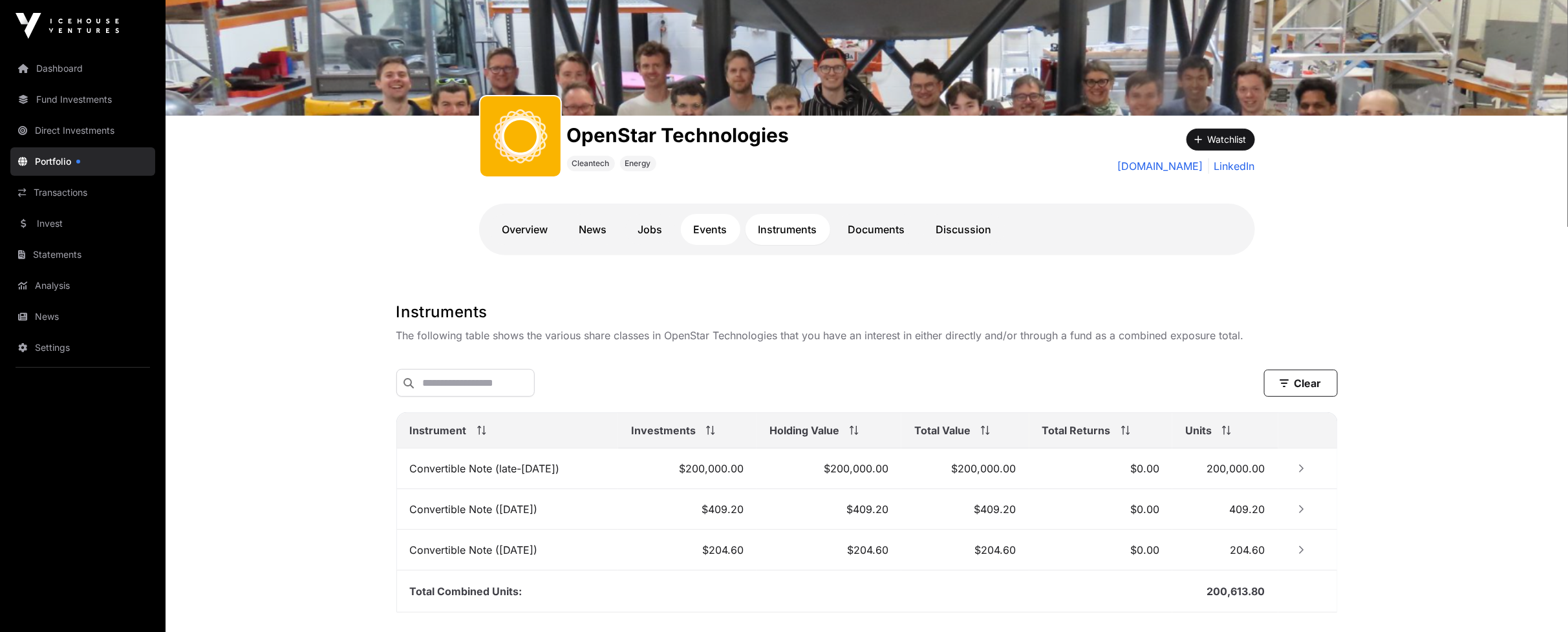
click at [723, 227] on link "Events" at bounding box center [711, 229] width 60 height 31
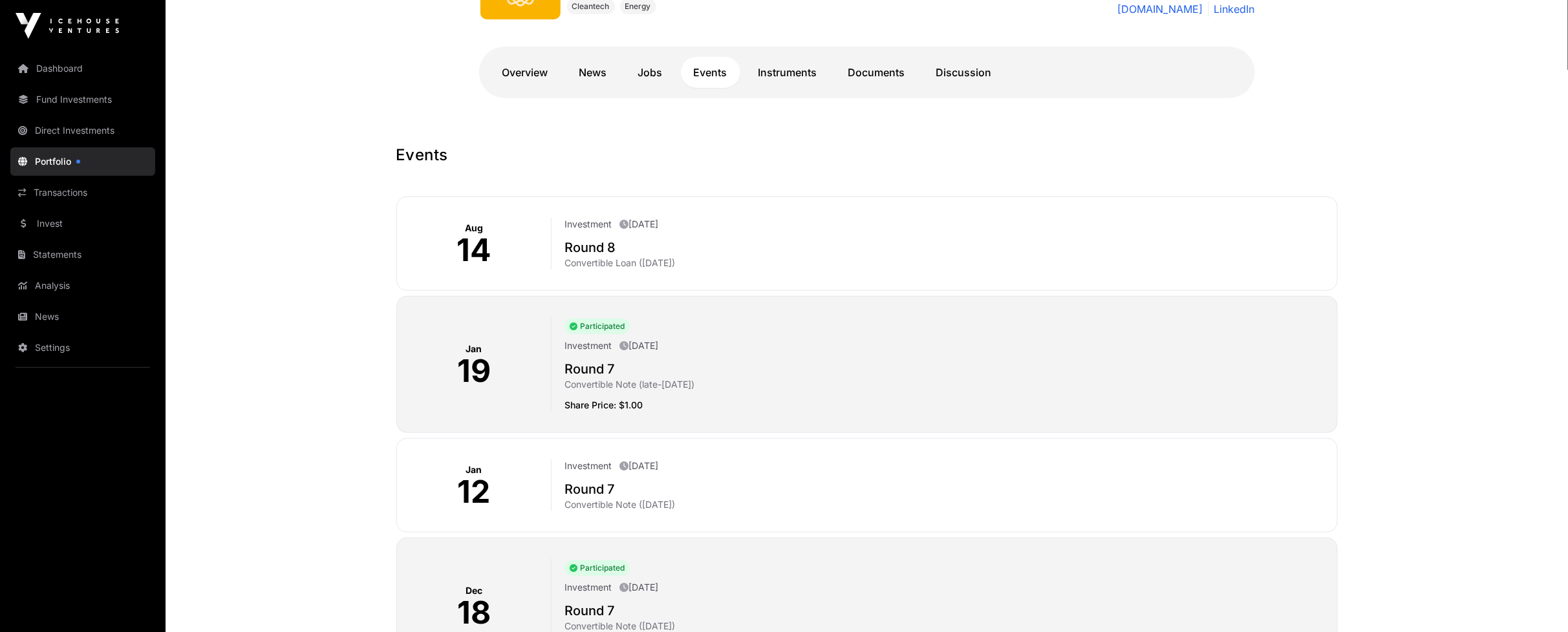
scroll to position [318, 0]
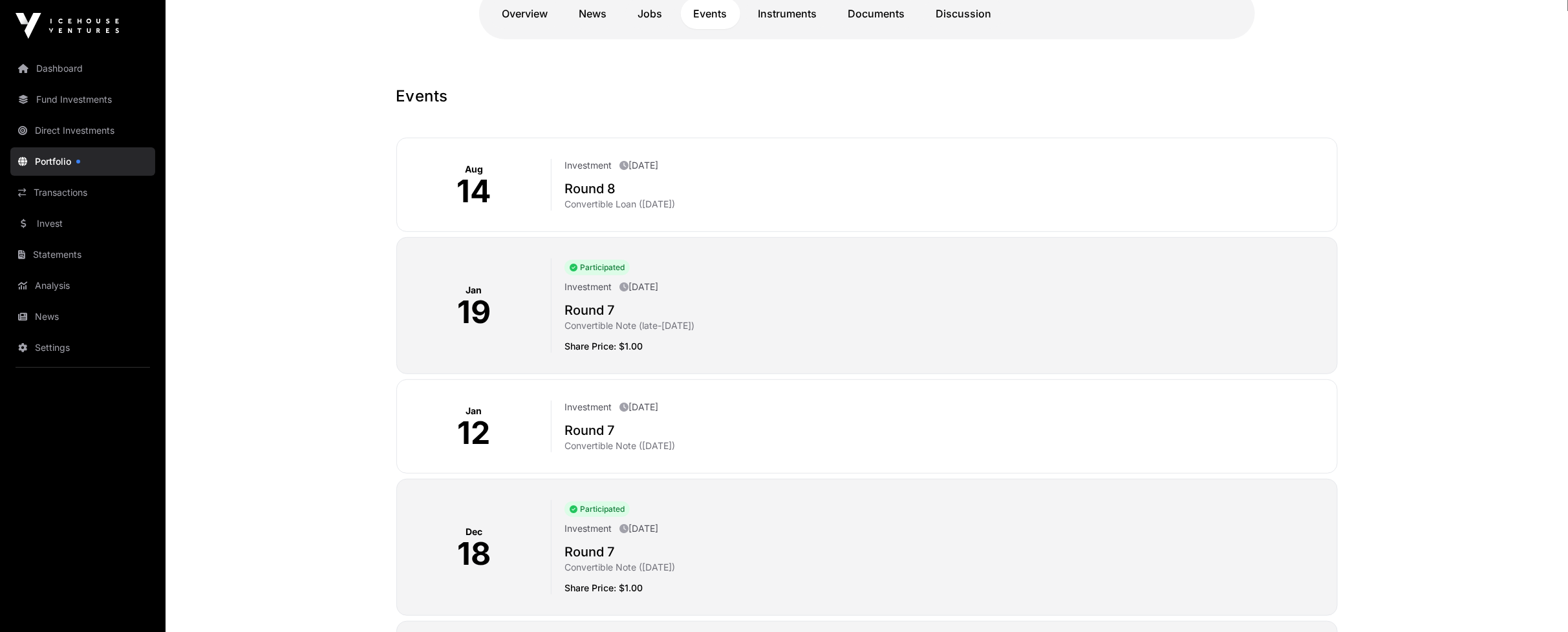
click at [644, 328] on p "Convertible Note (late-[DATE])" at bounding box center [945, 326] width 762 height 13
click at [631, 341] on p "Share Price: $1.00" at bounding box center [945, 347] width 762 height 13
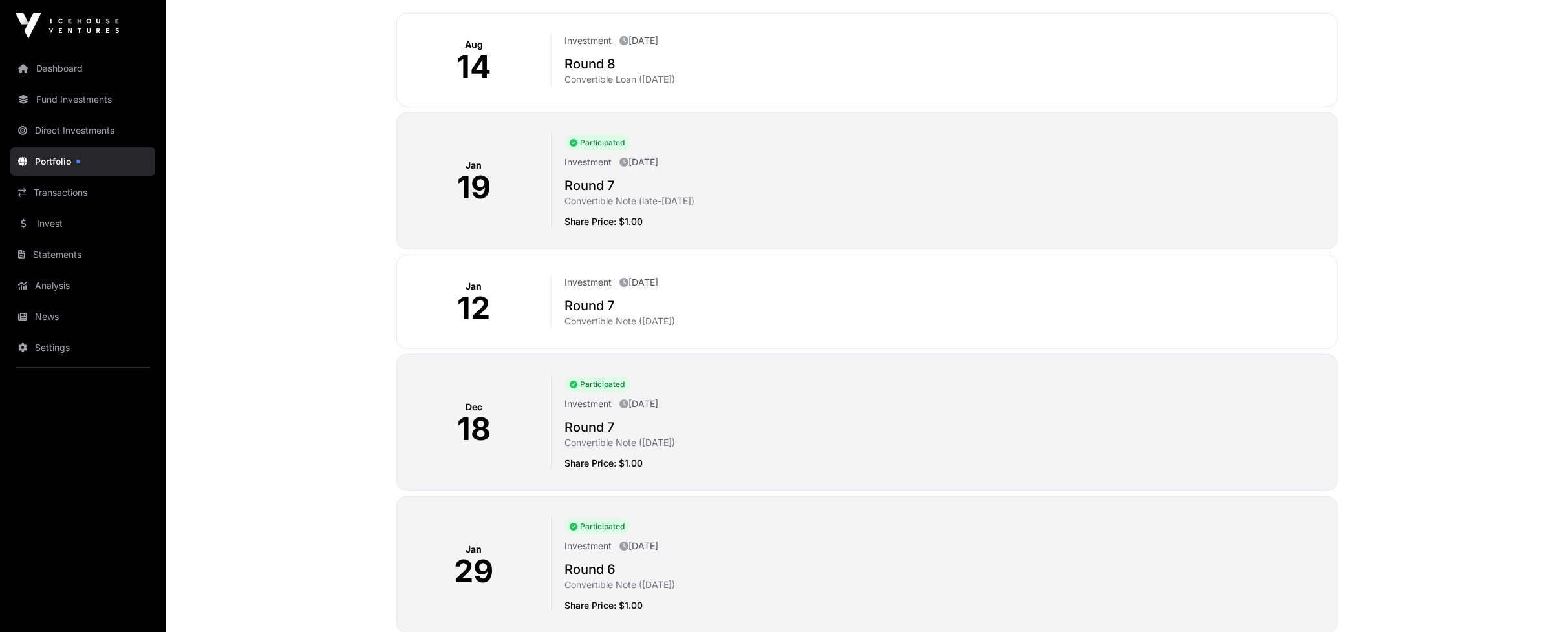
scroll to position [461, 0]
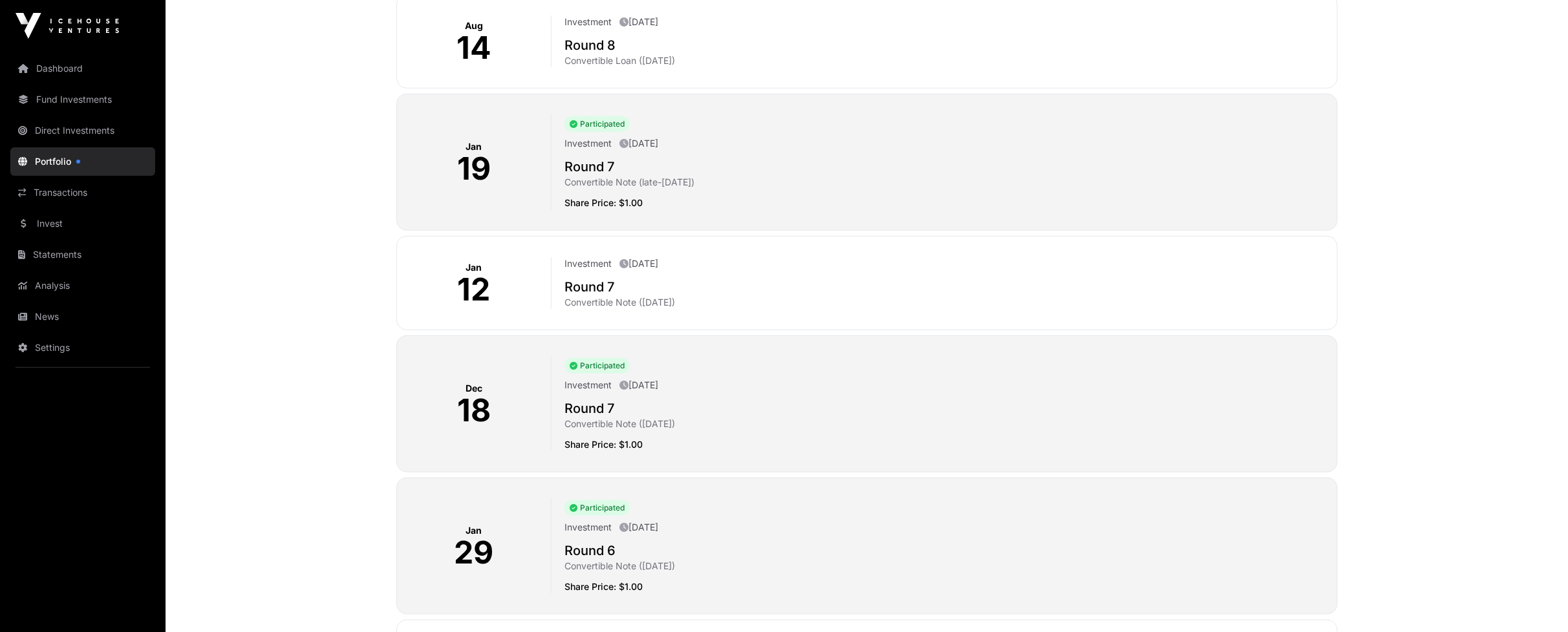
click at [619, 425] on p "Convertible Note ([DATE])" at bounding box center [945, 424] width 762 height 13
click at [605, 365] on span "Participated" at bounding box center [597, 366] width 66 height 16
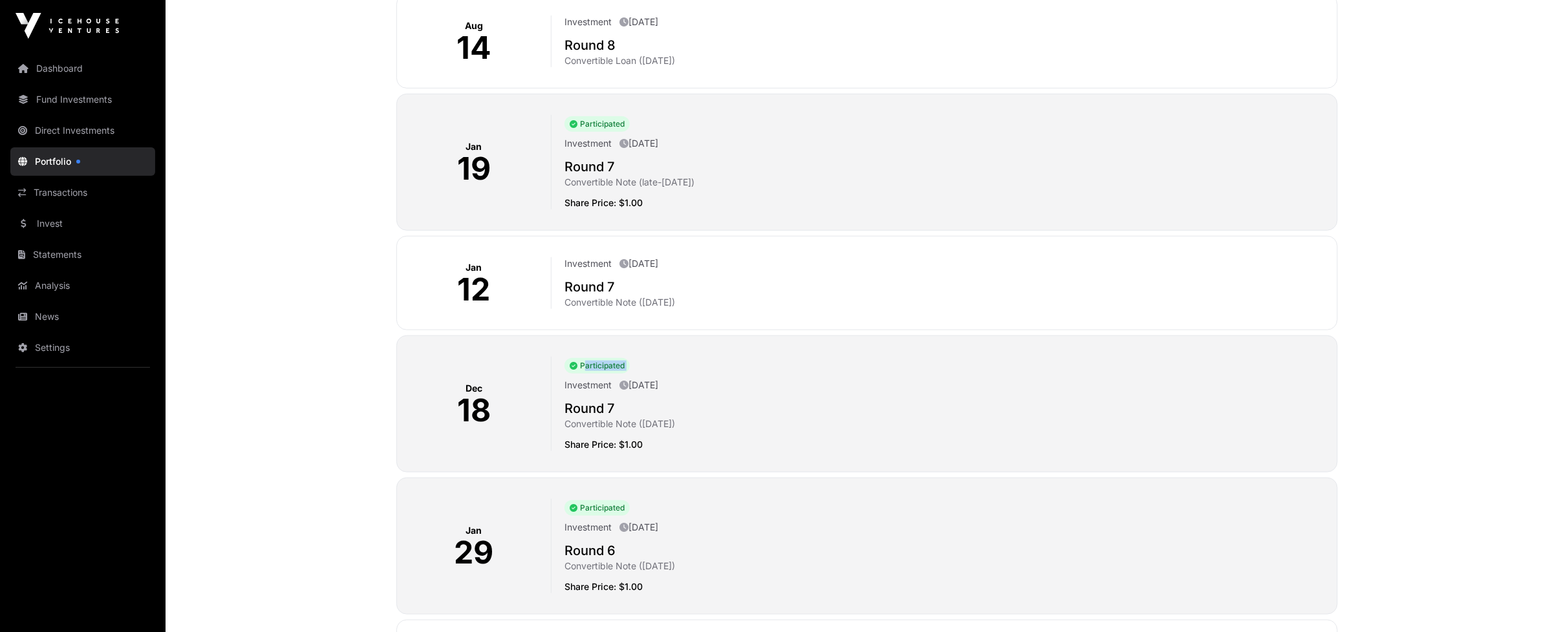
click at [605, 365] on span "Participated" at bounding box center [597, 366] width 66 height 16
click at [616, 447] on p "Share Price: $1.00" at bounding box center [945, 445] width 762 height 13
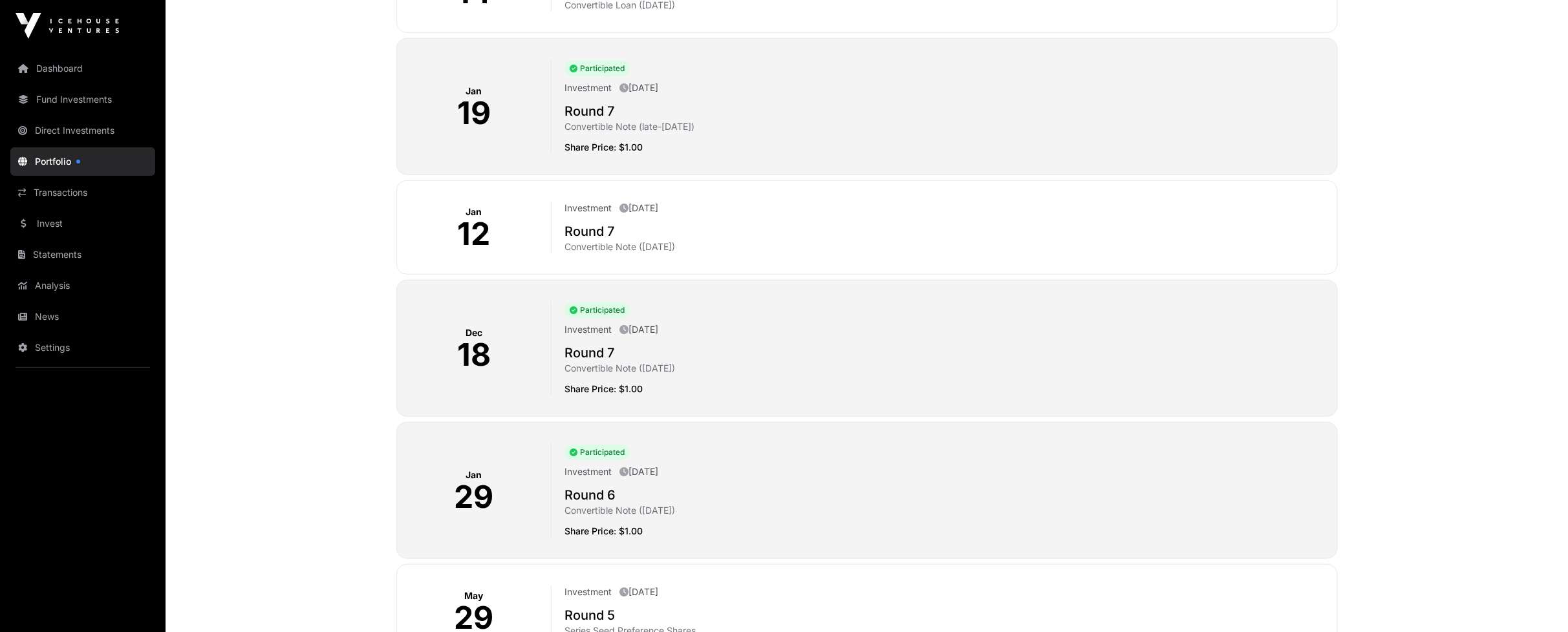
scroll to position [748, 0]
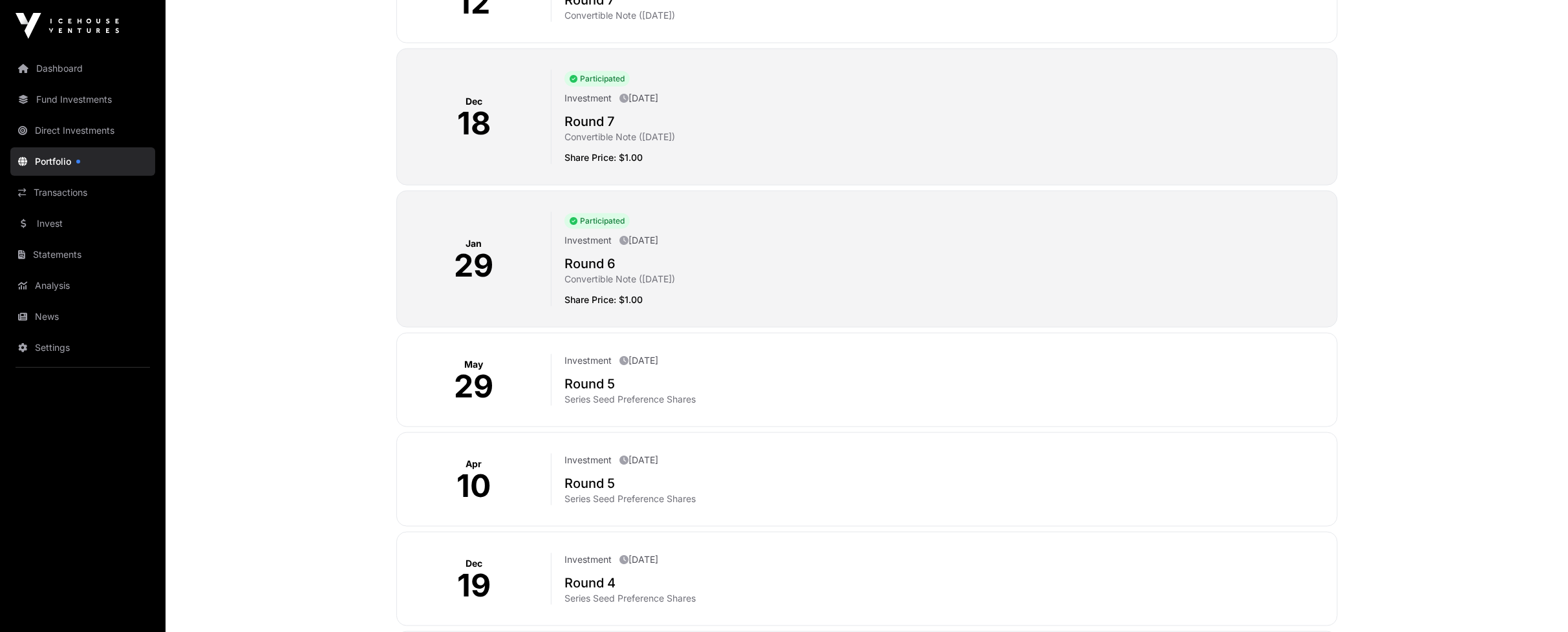
click at [644, 396] on p "Series Seed Preference Shares" at bounding box center [945, 400] width 762 height 13
click at [652, 402] on p "Series Seed Preference Shares" at bounding box center [945, 400] width 762 height 13
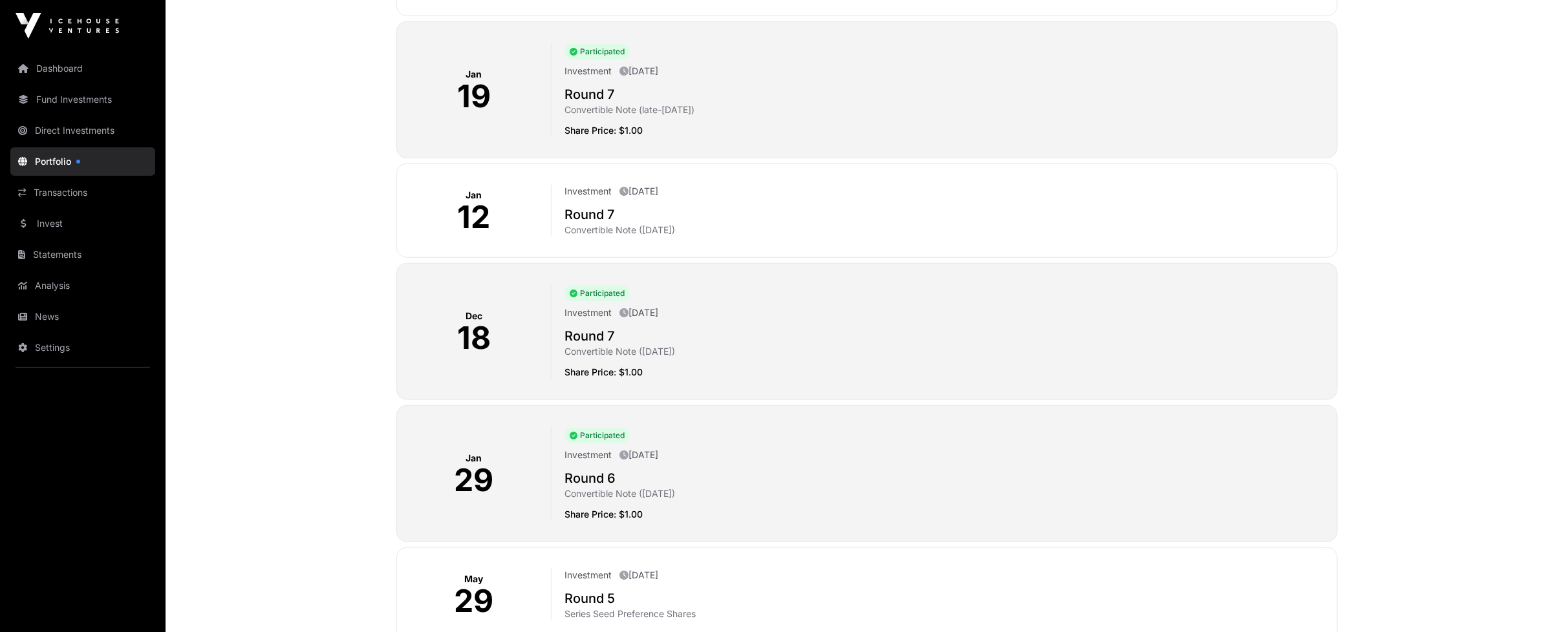
scroll to position [533, 0]
click at [643, 229] on p "Convertible Note ([DATE])" at bounding box center [945, 231] width 762 height 13
click at [643, 228] on p "Convertible Note ([DATE])" at bounding box center [945, 231] width 762 height 13
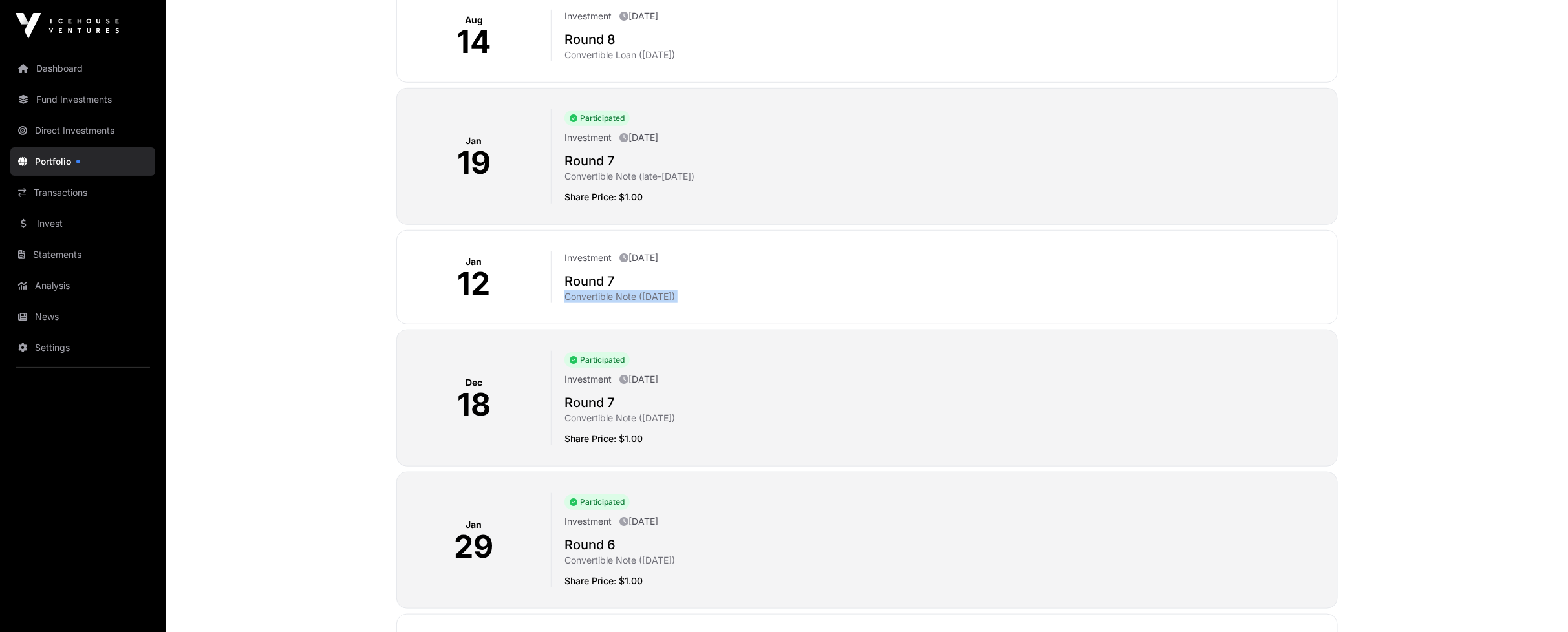
scroll to position [461, 0]
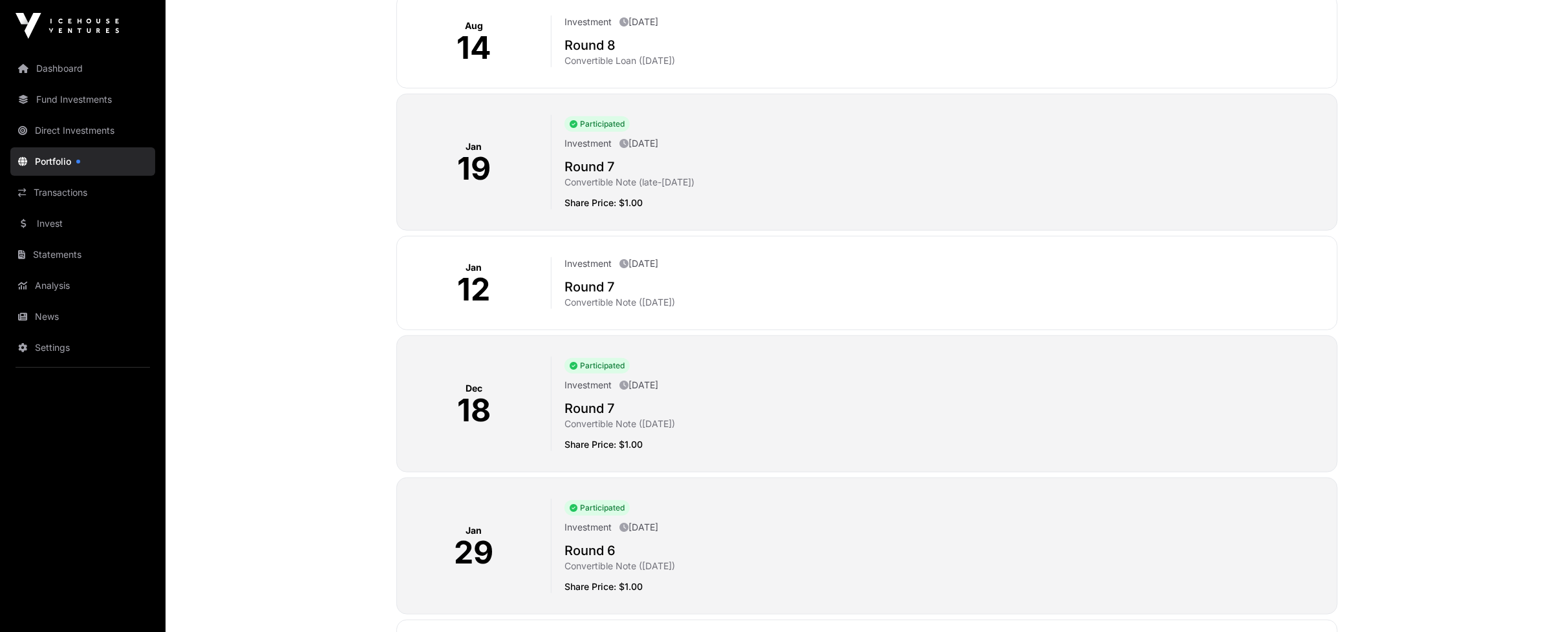
click at [634, 201] on p "Share Price: $1.00" at bounding box center [945, 203] width 762 height 13
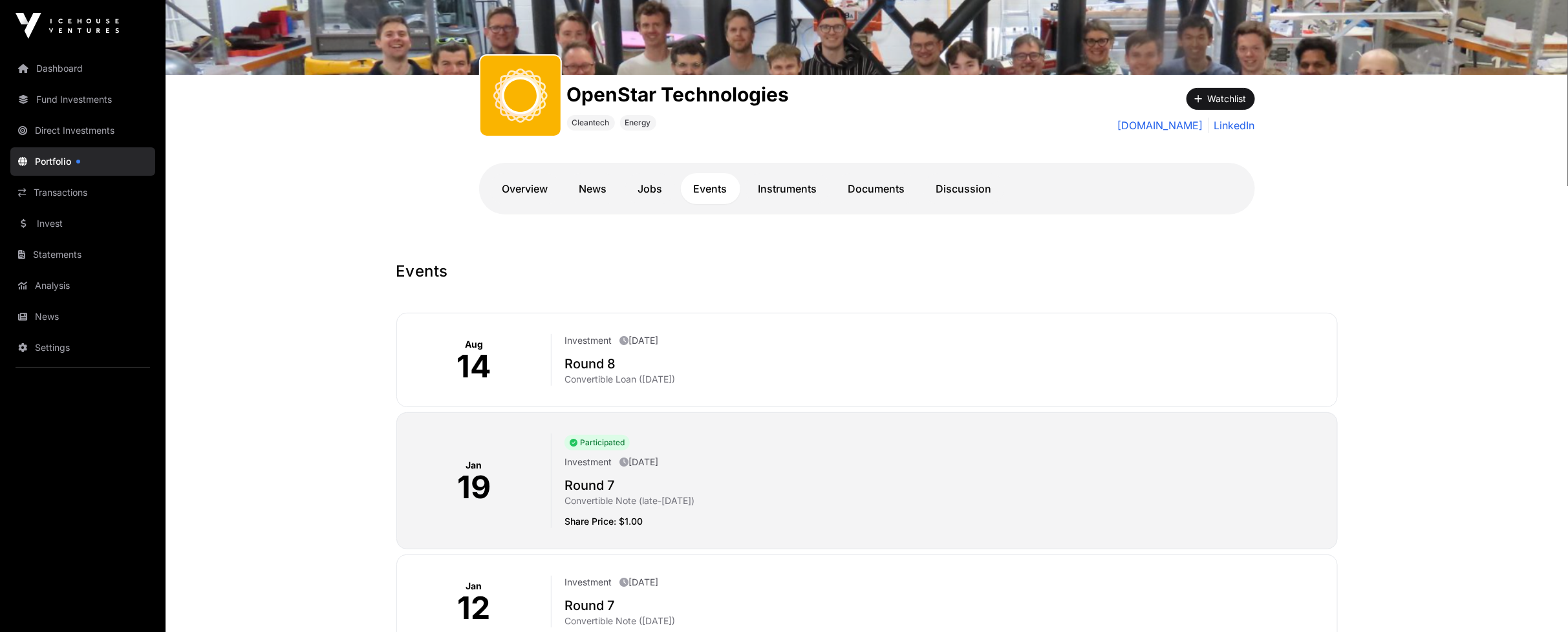
scroll to position [102, 0]
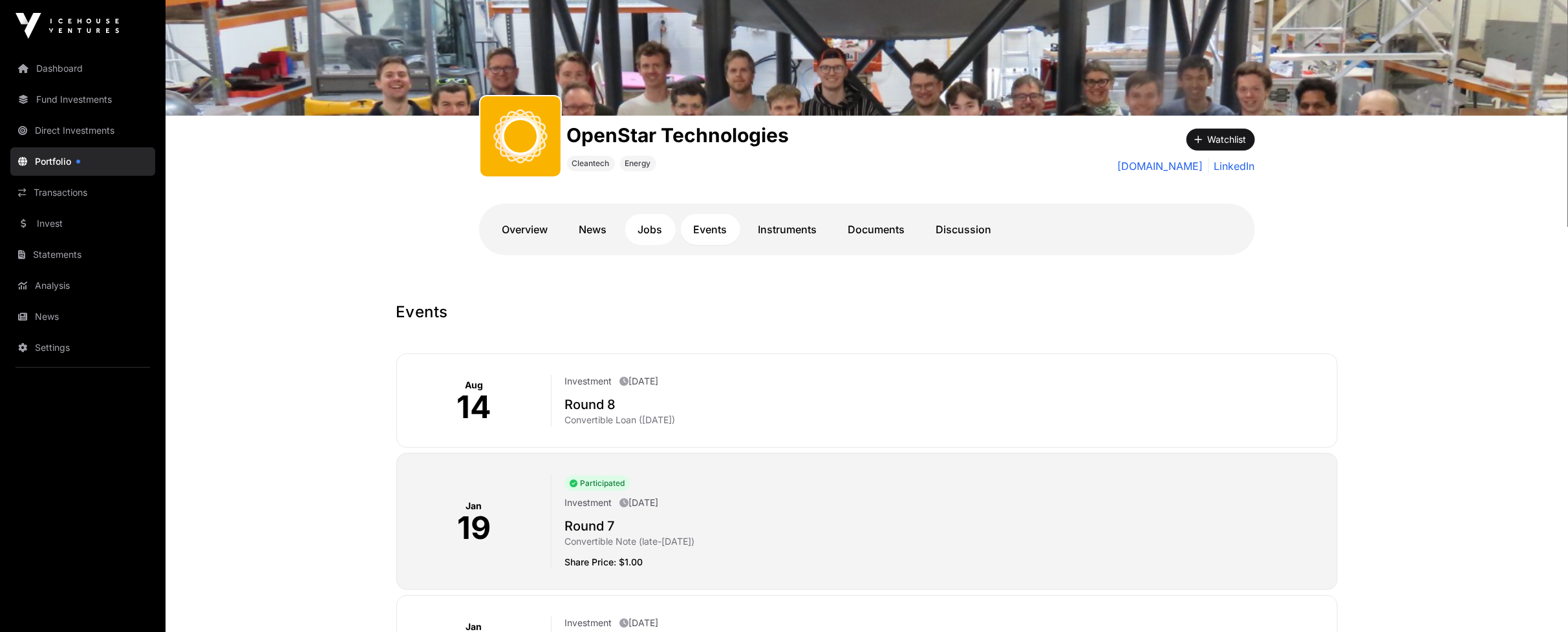
click at [655, 227] on link "Jobs" at bounding box center [650, 229] width 51 height 31
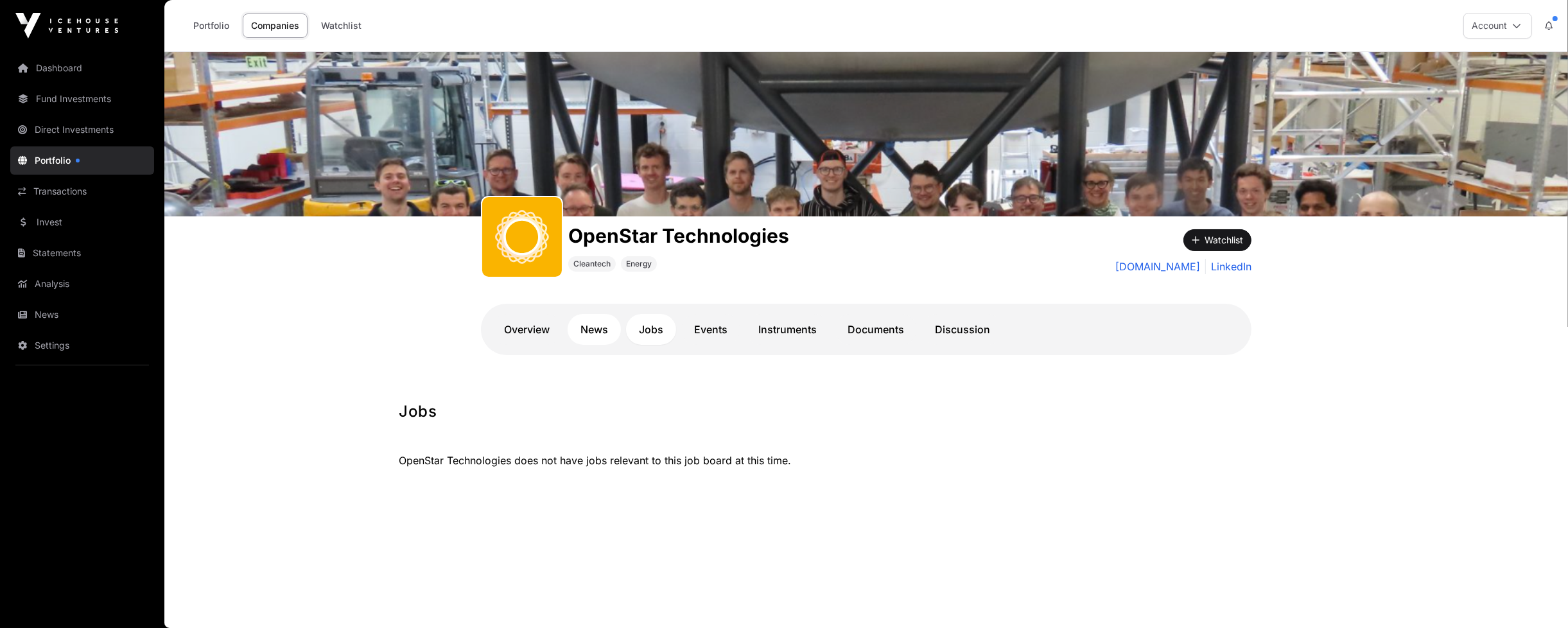
click at [595, 332] on link "News" at bounding box center [594, 329] width 54 height 30
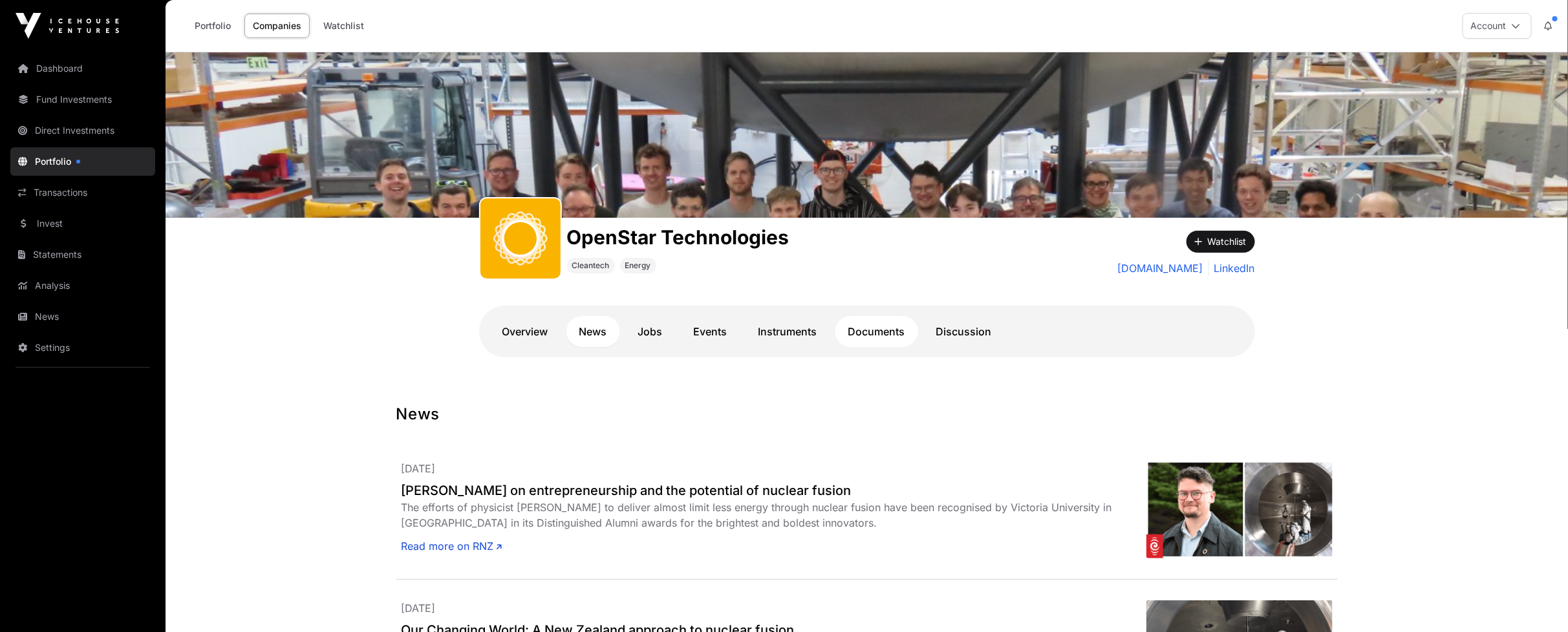
click at [869, 336] on link "Documents" at bounding box center [877, 331] width 83 height 31
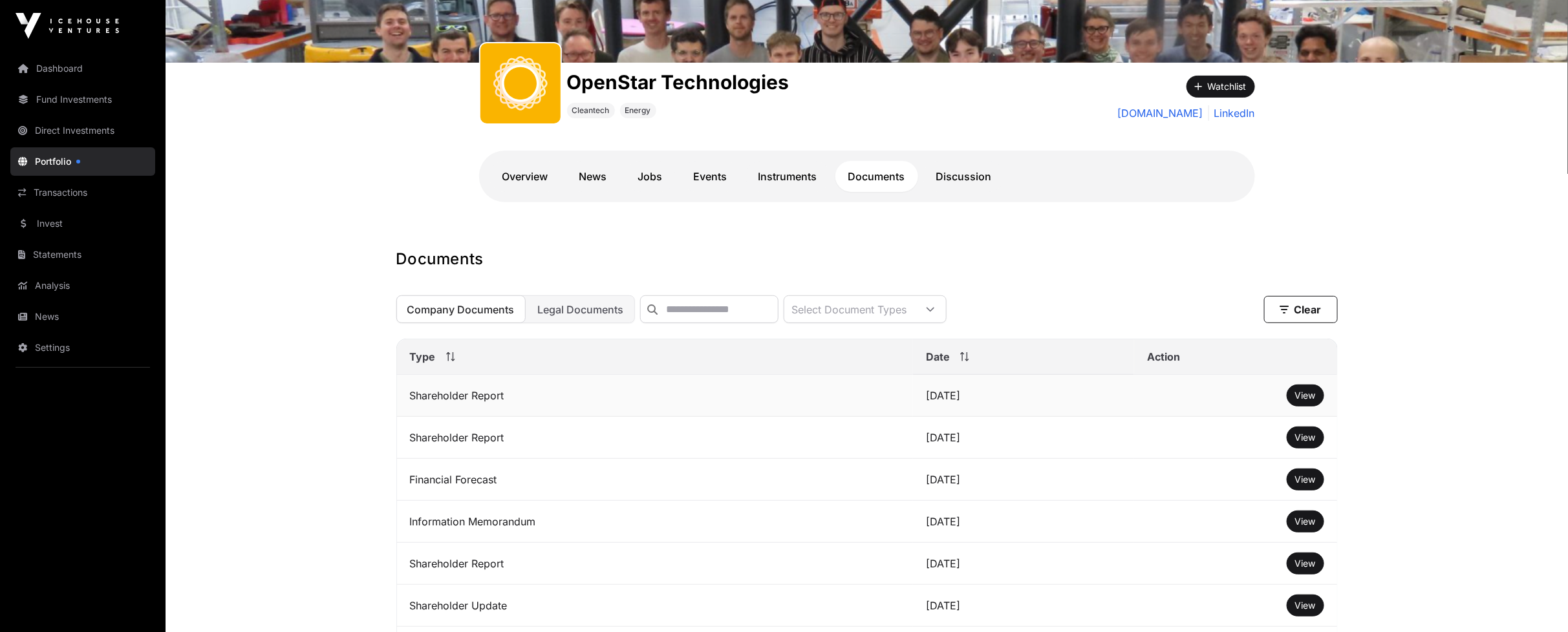
scroll to position [216, 0]
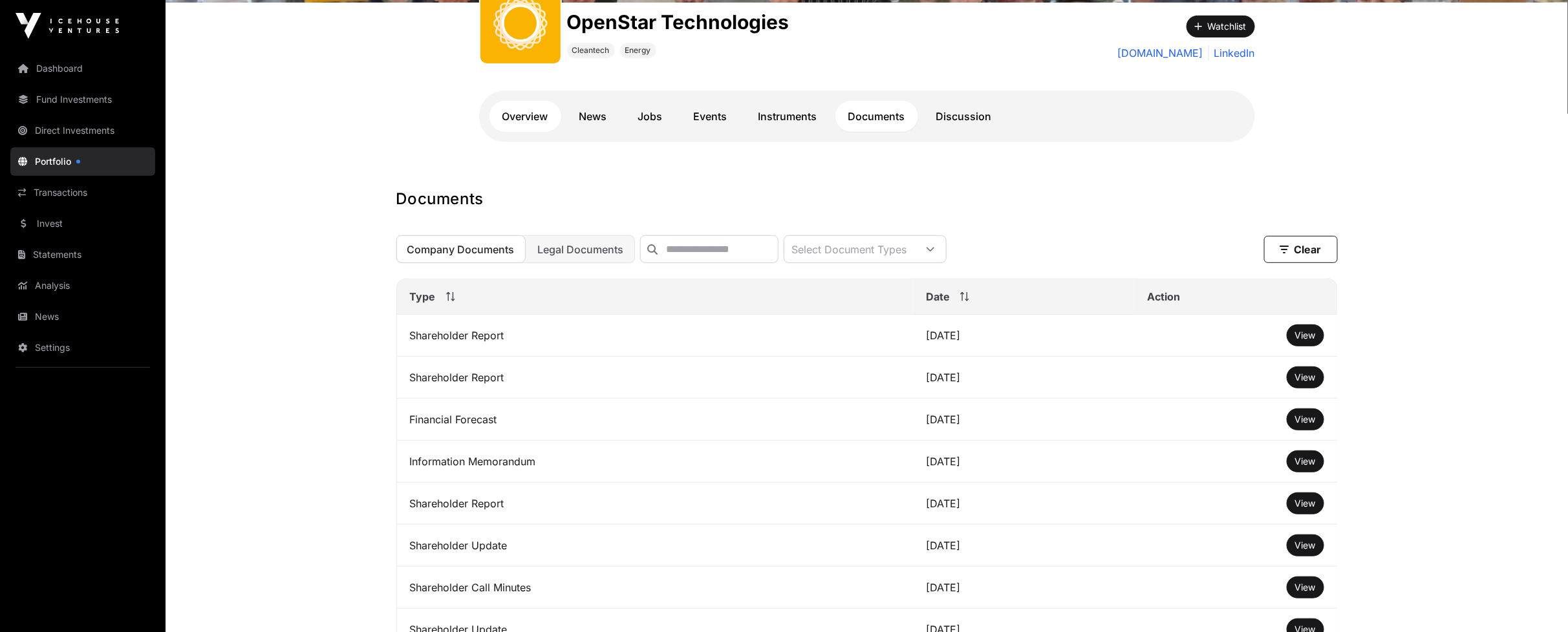
click at [524, 119] on link "Overview" at bounding box center [525, 116] width 72 height 31
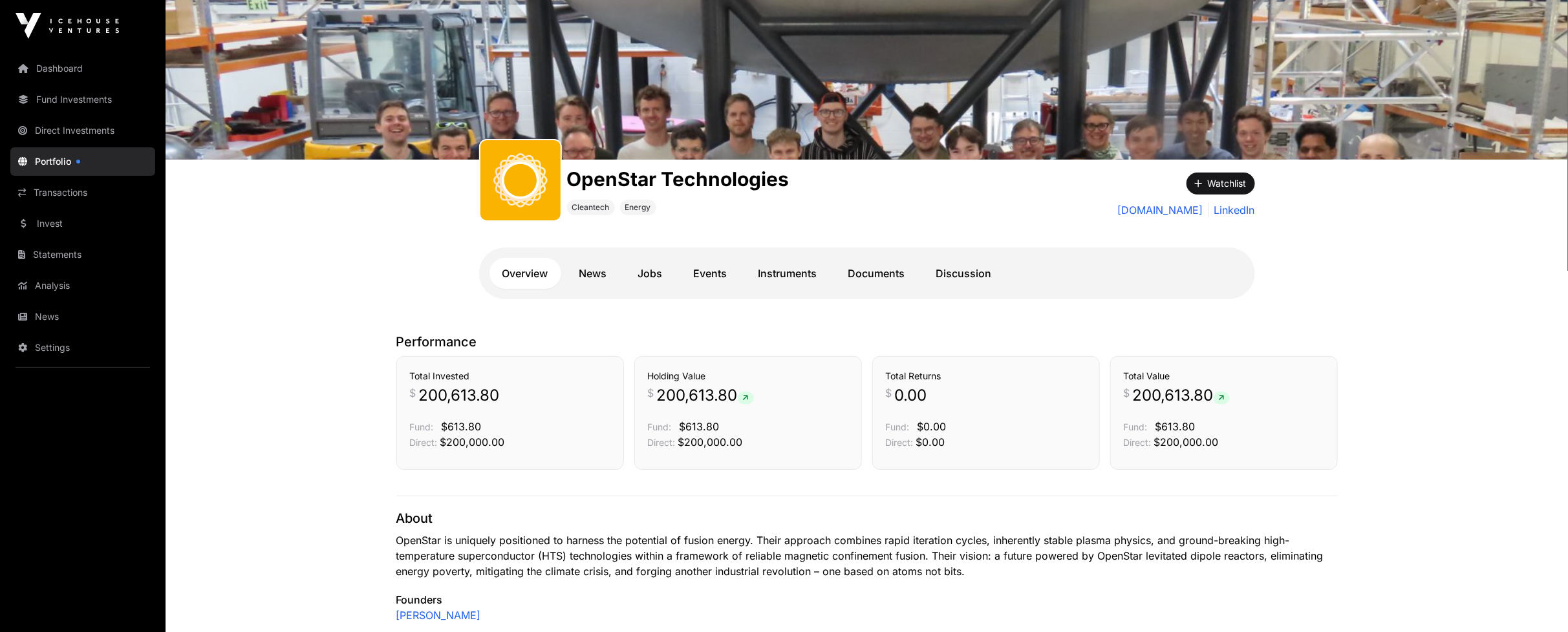
scroll to position [31, 0]
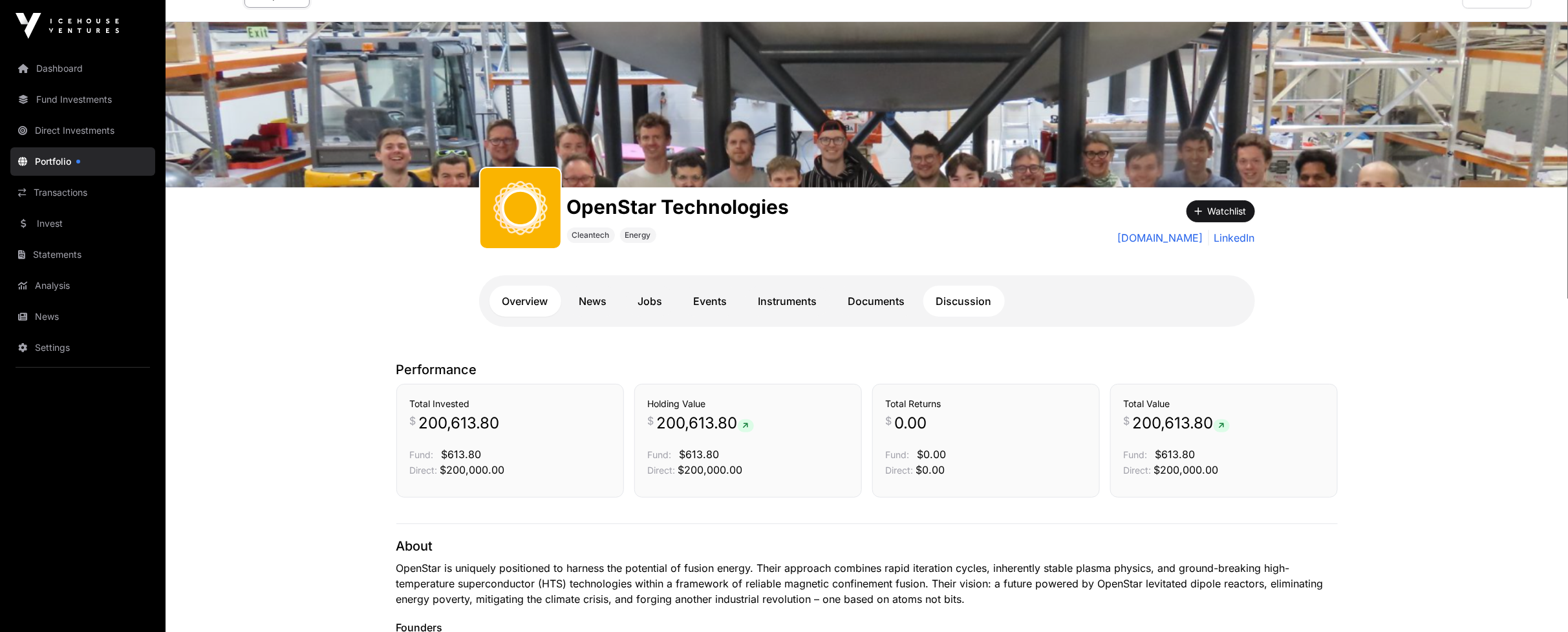
click at [981, 299] on link "Discussion" at bounding box center [964, 300] width 81 height 31
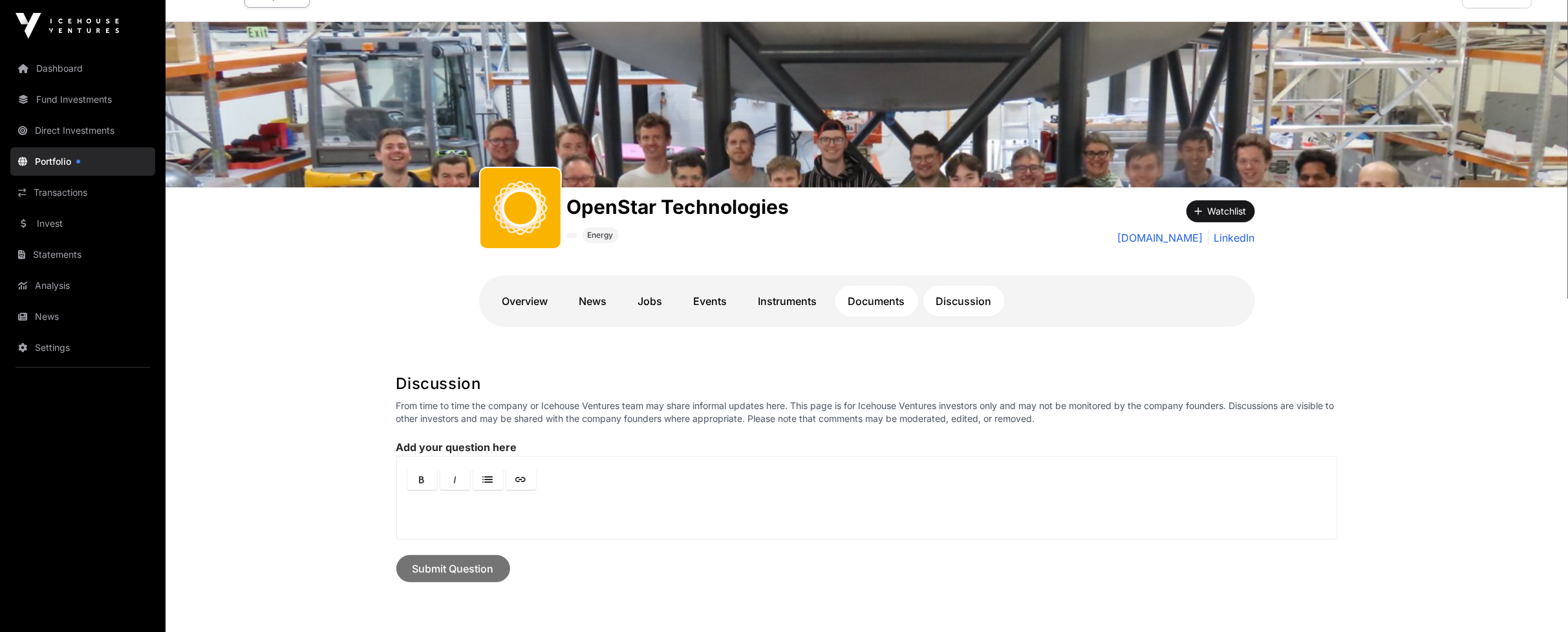
click at [878, 307] on link "Documents" at bounding box center [877, 300] width 83 height 31
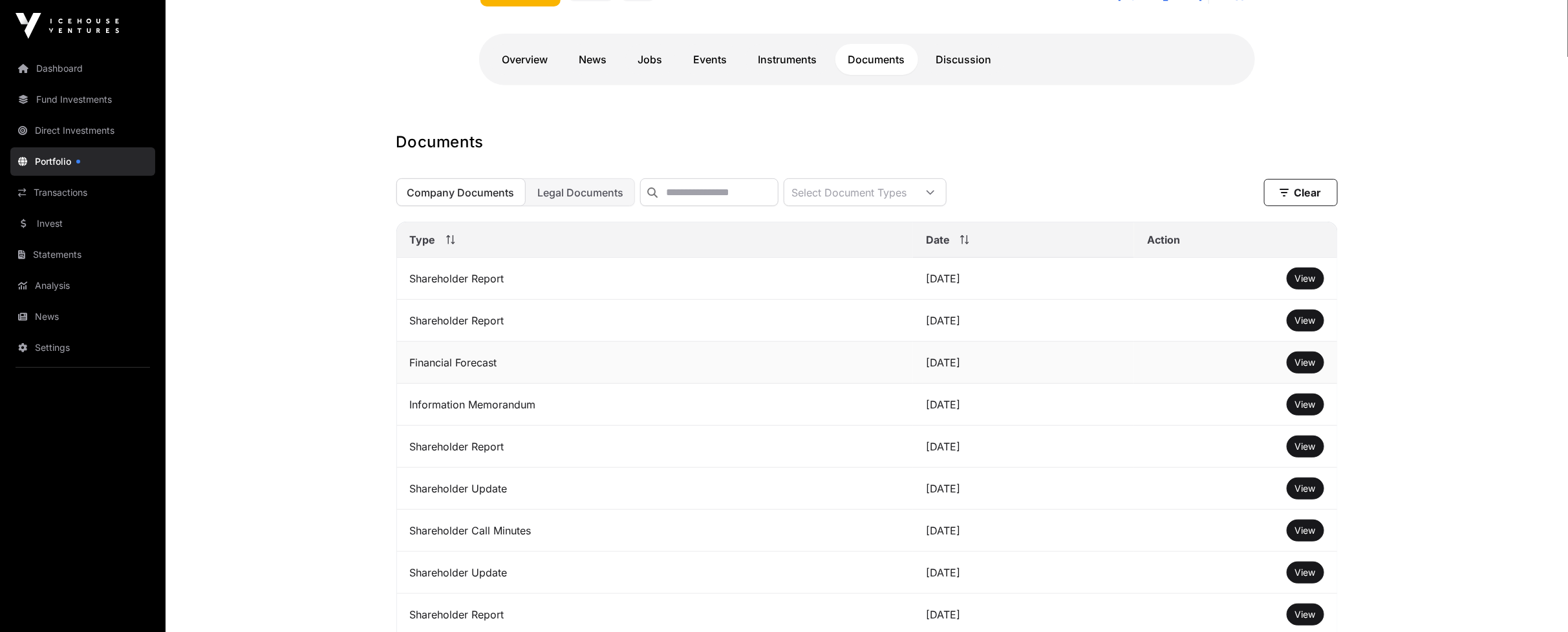
scroll to position [318, 0]
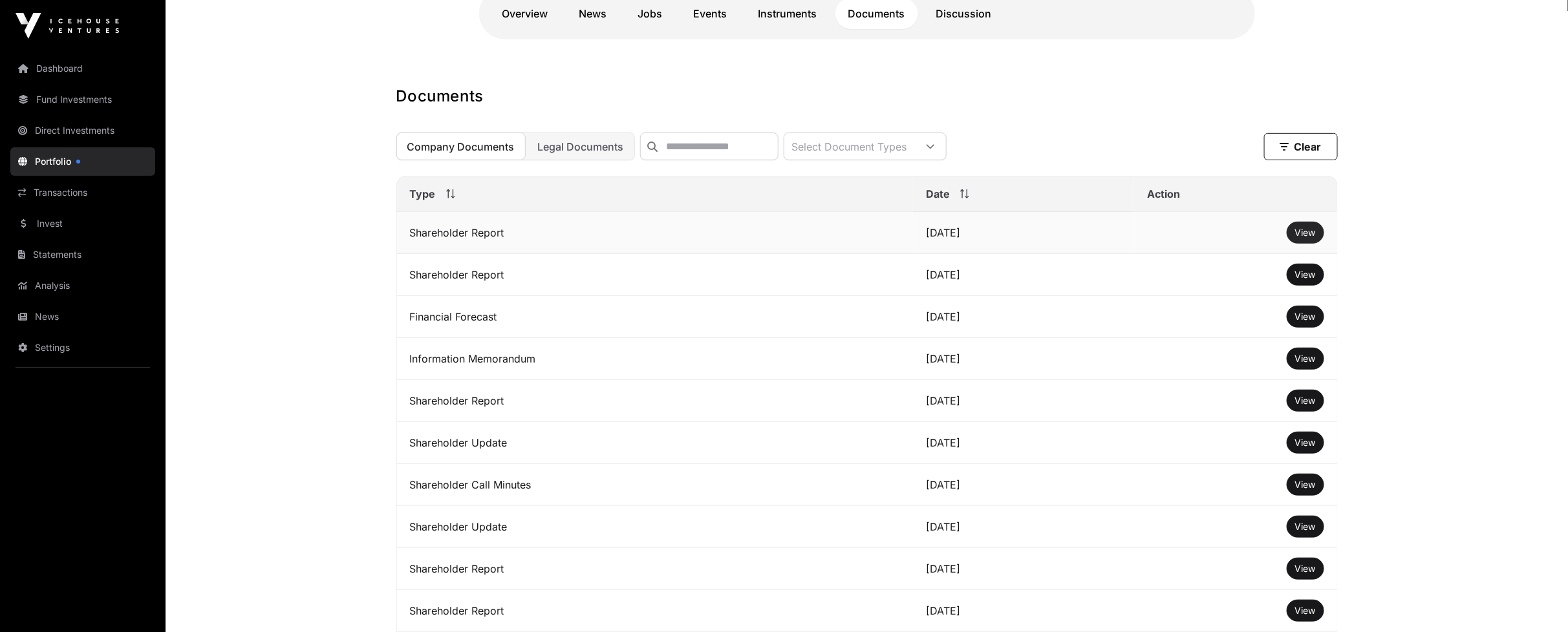
click at [1312, 238] on span "View" at bounding box center [1305, 232] width 21 height 11
click at [921, 287] on td "[DATE]" at bounding box center [1023, 275] width 222 height 42
click at [752, 289] on td "Shareholder Report" at bounding box center [655, 275] width 517 height 42
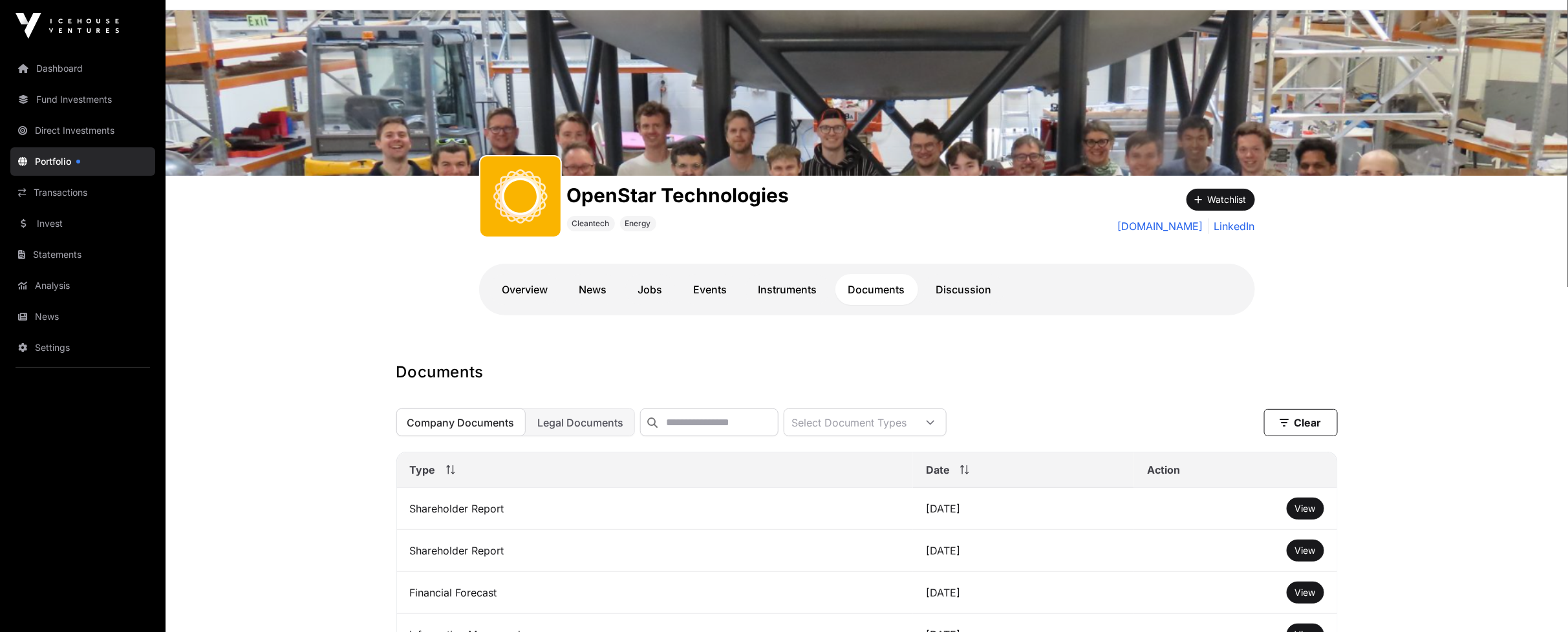
scroll to position [31, 0]
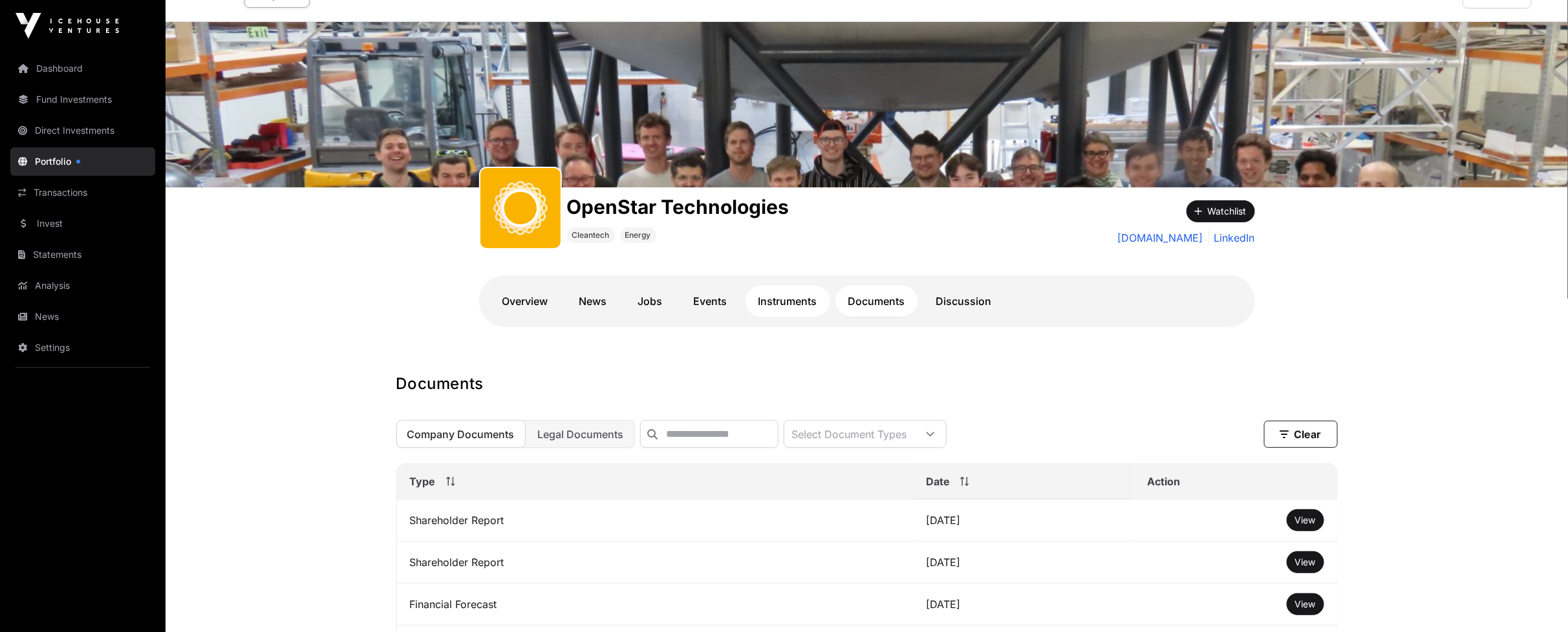
click at [791, 304] on link "Instruments" at bounding box center [788, 300] width 85 height 31
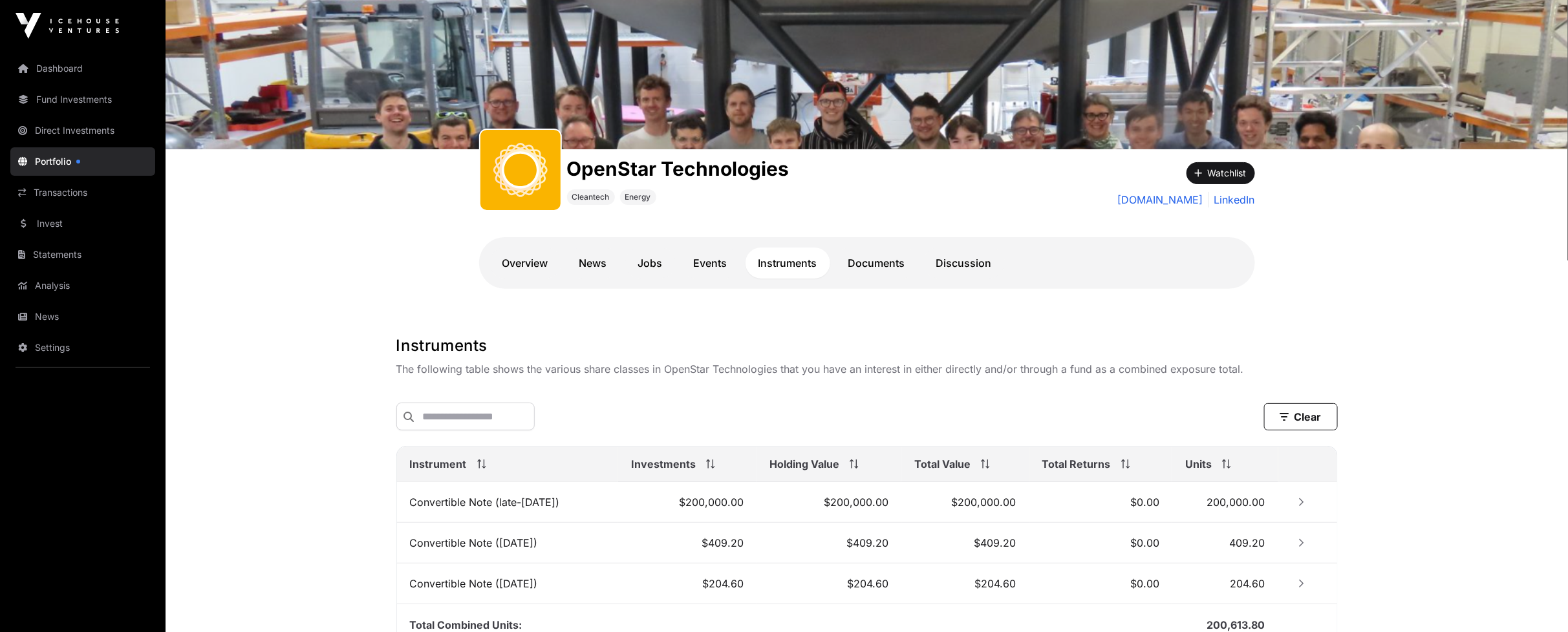
scroll to position [192, 0]
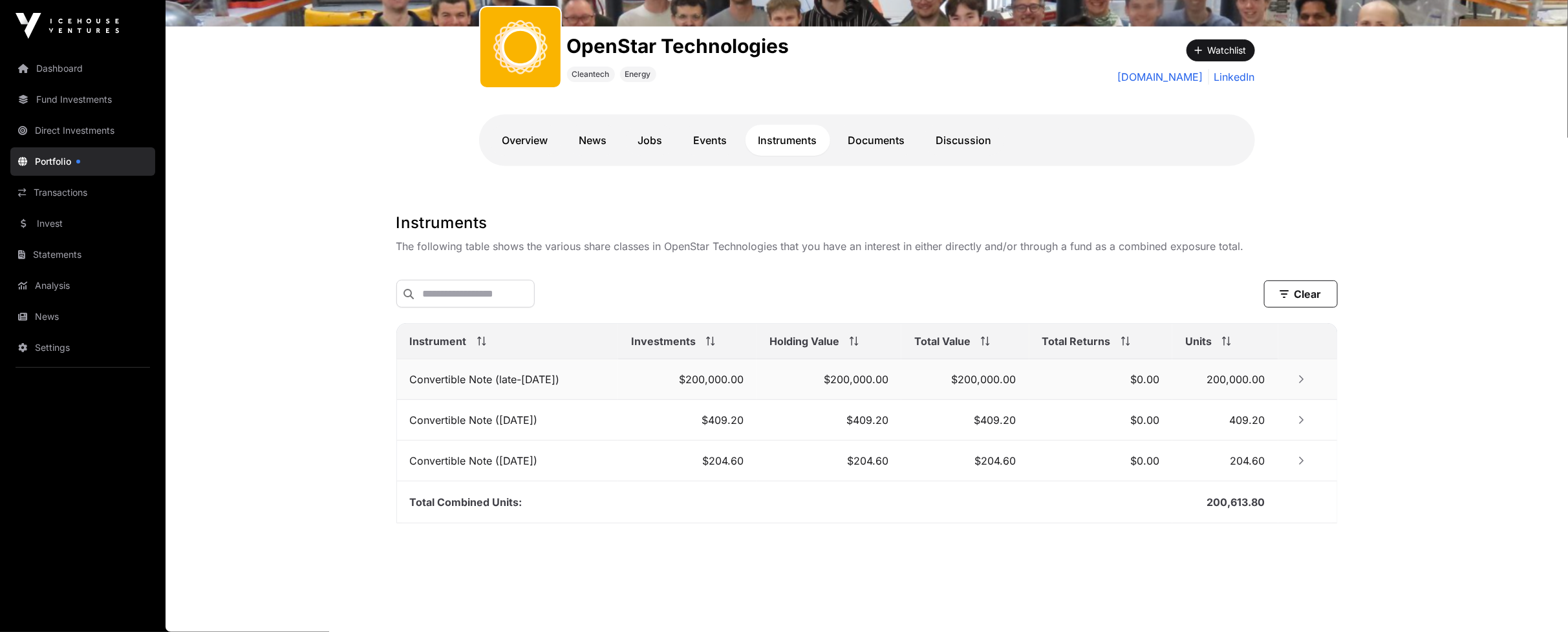
click at [416, 380] on td "Convertible Note (late-[DATE])" at bounding box center [508, 379] width 222 height 41
click at [416, 380] on td "Convertible Note (late-[DATE])" at bounding box center [508, 379] width 222 height 41
click at [402, 380] on td "Convertible Note (late-[DATE])" at bounding box center [508, 379] width 222 height 41
drag, startPoint x: 404, startPoint y: 379, endPoint x: 485, endPoint y: 379, distance: 81.0
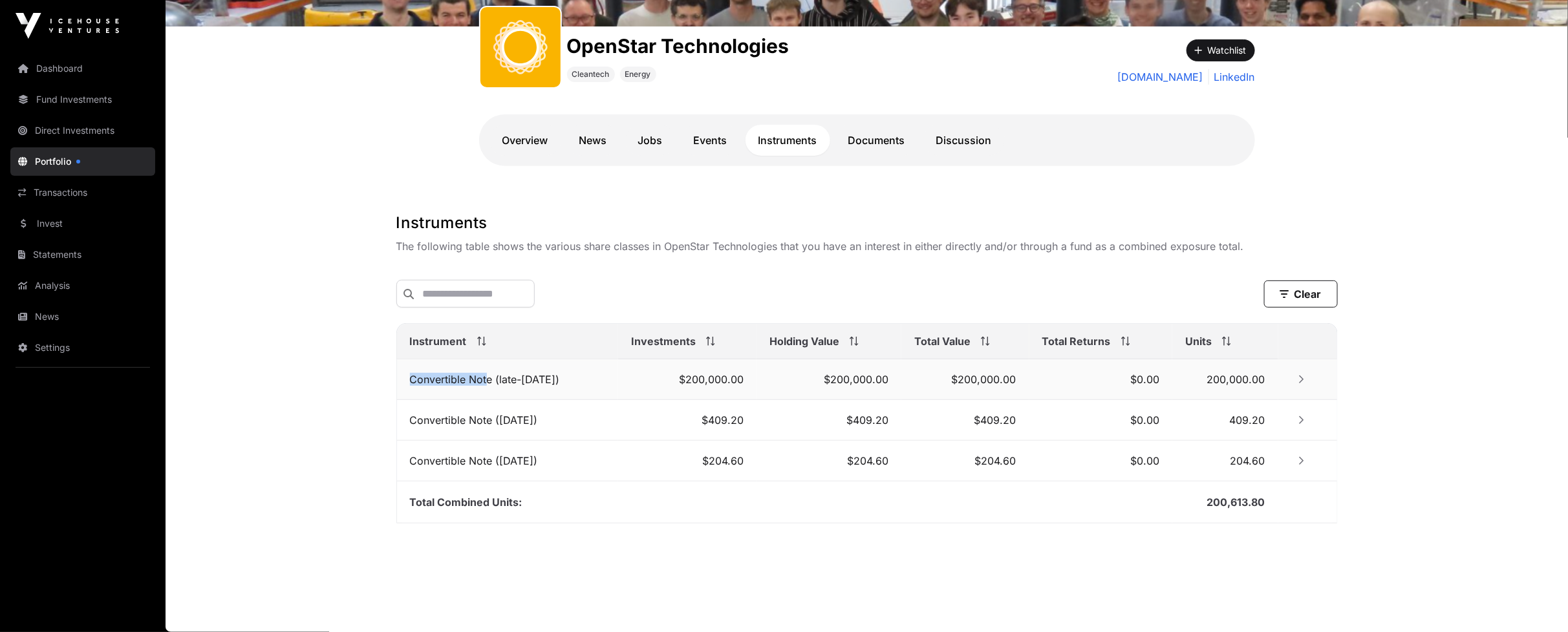
click at [485, 379] on td "Convertible Note (late-[DATE])" at bounding box center [508, 379] width 222 height 41
click at [435, 357] on th "Instrument" at bounding box center [508, 341] width 222 height 36
click at [743, 345] on div "Investments" at bounding box center [688, 341] width 113 height 16
click at [715, 341] on icon at bounding box center [710, 341] width 9 height 9
drag, startPoint x: 407, startPoint y: 378, endPoint x: 1281, endPoint y: 382, distance: 874.0
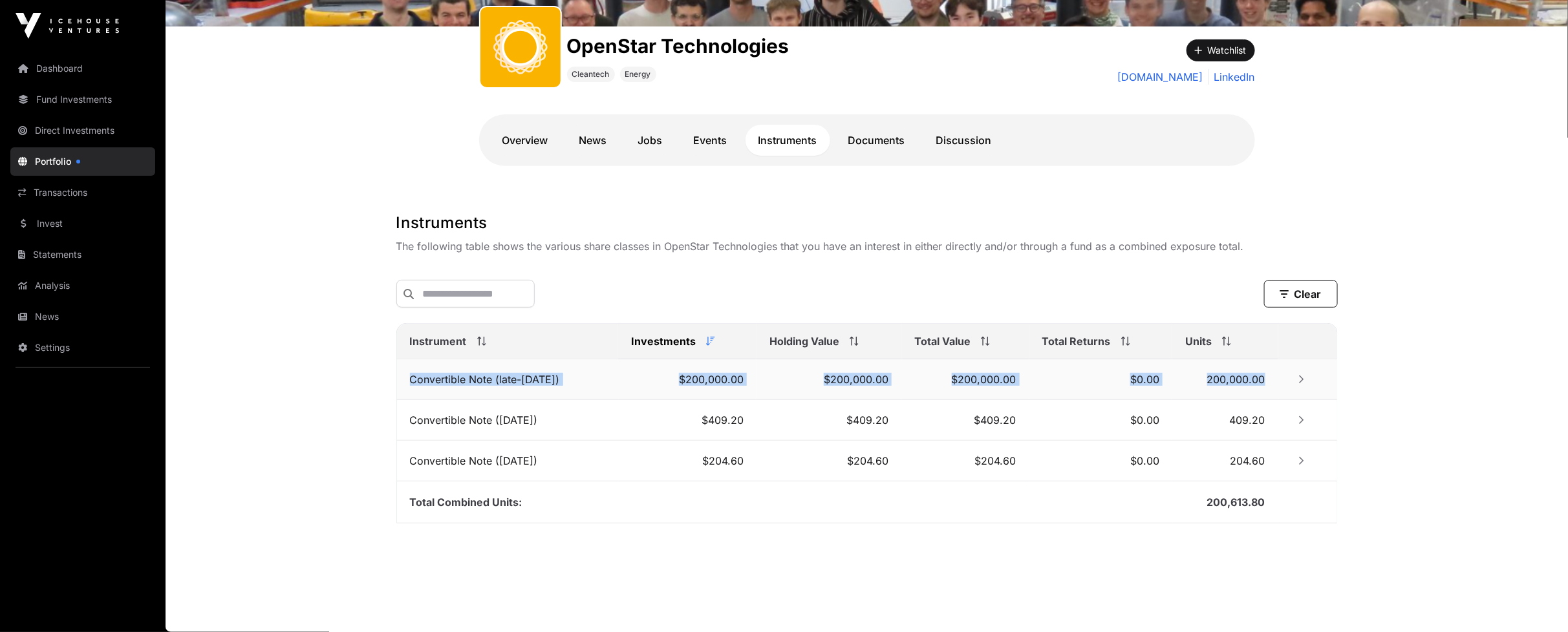
click at [1281, 382] on tr "Convertible Note (late-[DATE]) $200,000.00 $200,000.00 $200,000.00 $0.00 200,00…" at bounding box center [867, 379] width 940 height 41
copy tbody "Convertible Note (late-[DATE]) $200,000.00 $200,000.00 $200,000.00 $0.00 200,00…"
click at [509, 388] on td "Convertible Note (late-[DATE])" at bounding box center [508, 379] width 222 height 41
click at [509, 382] on td "Convertible Note (late-[DATE])" at bounding box center [508, 379] width 222 height 41
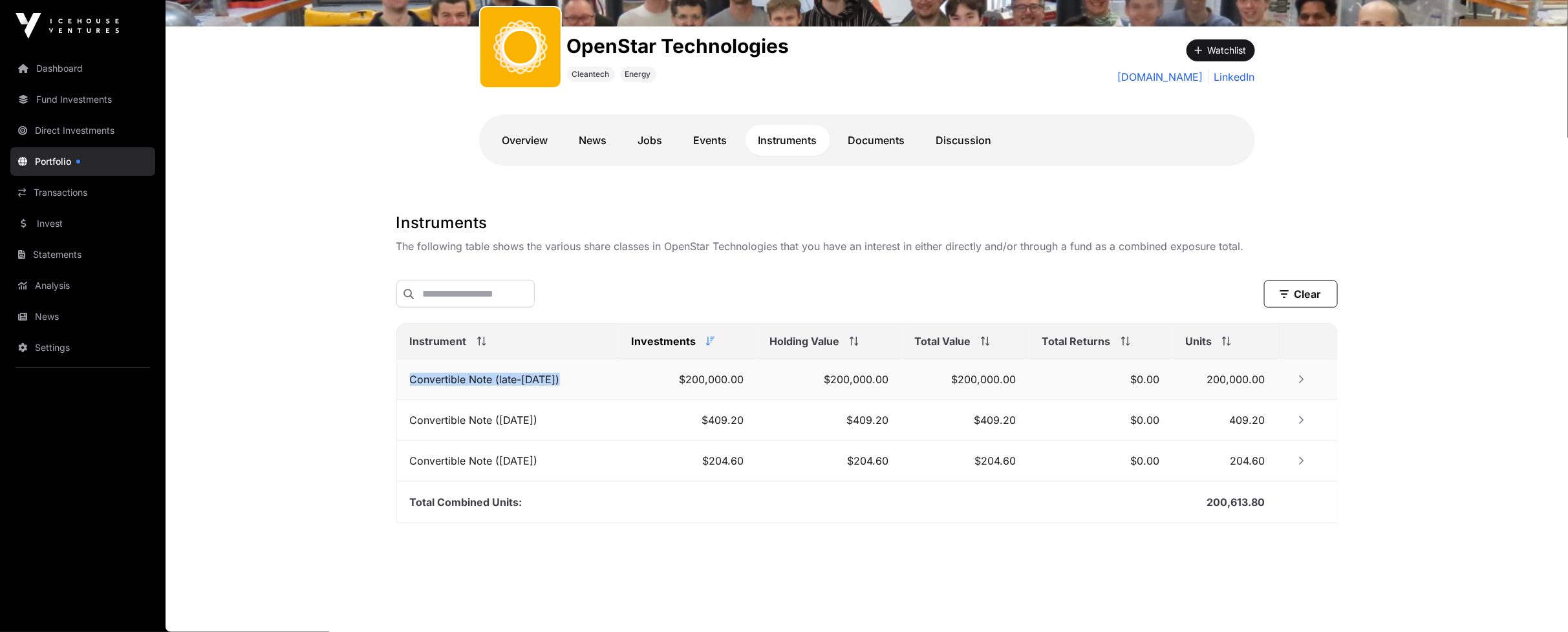
click at [509, 382] on td "Convertible Note (late-[DATE])" at bounding box center [508, 379] width 222 height 41
click at [871, 134] on link "Documents" at bounding box center [877, 139] width 83 height 31
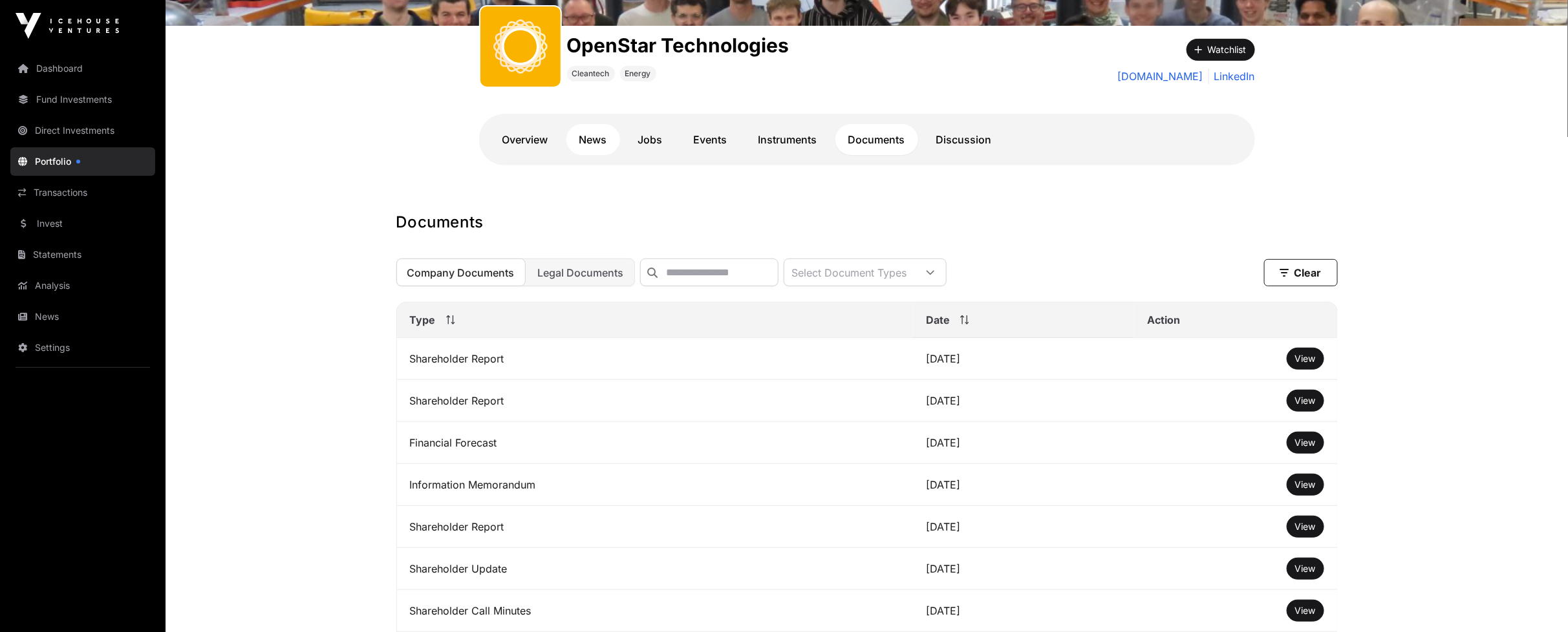
click at [588, 140] on link "News" at bounding box center [593, 139] width 54 height 31
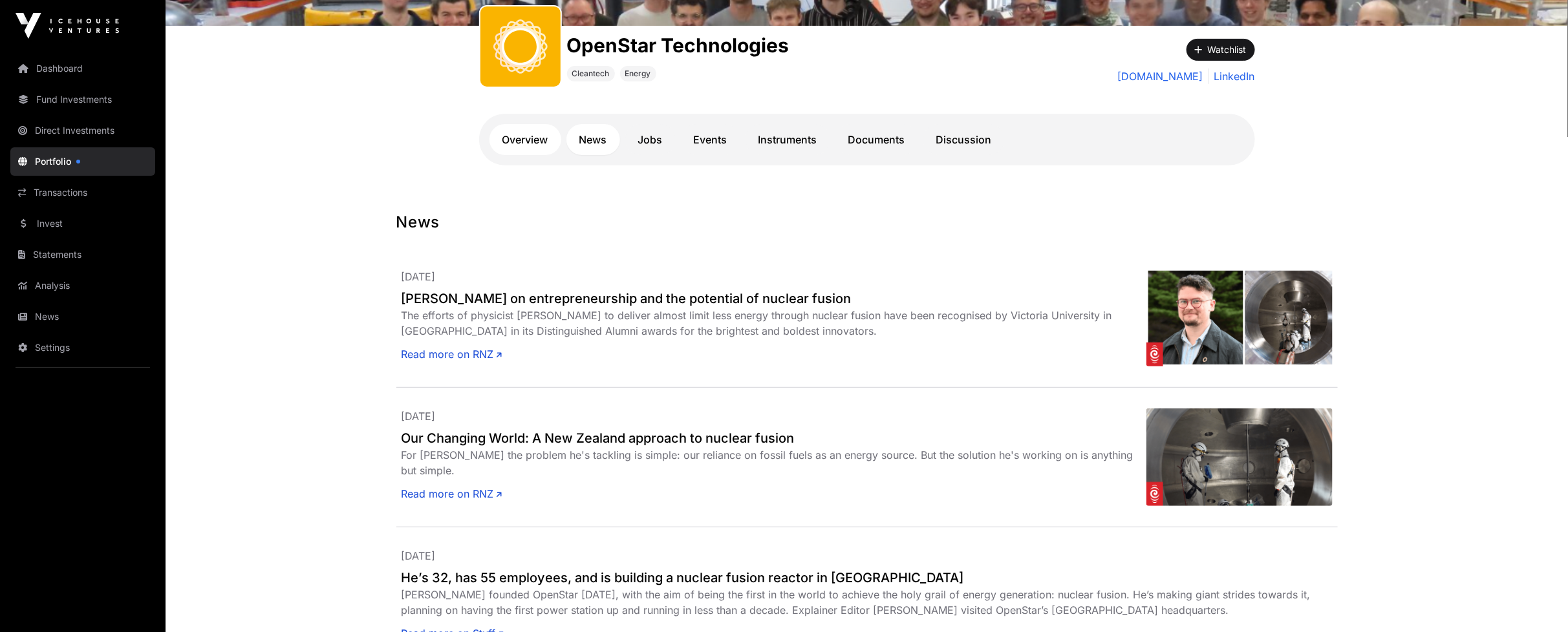
click at [513, 141] on link "Overview" at bounding box center [525, 139] width 72 height 31
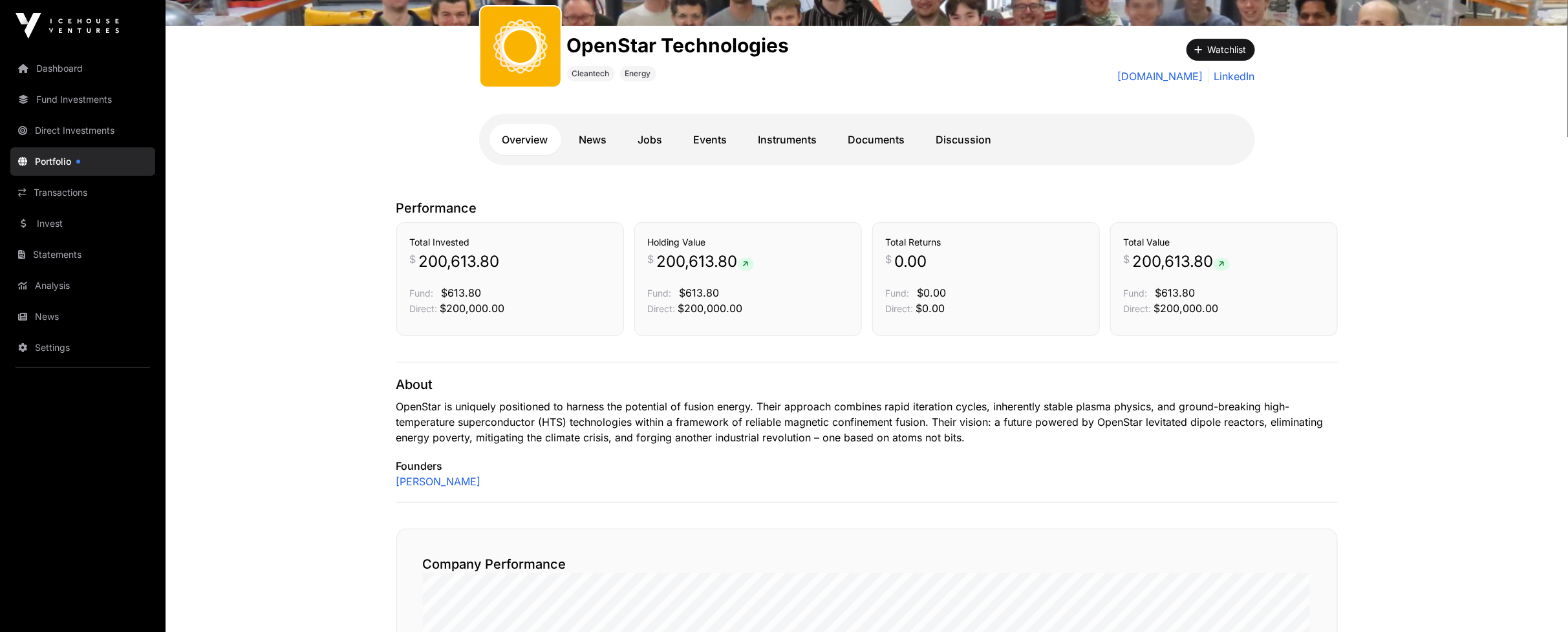
click at [626, 421] on p "OpenStar is uniquely positioned to harness the potential of fusion energy. Thei…" at bounding box center [867, 422] width 942 height 46
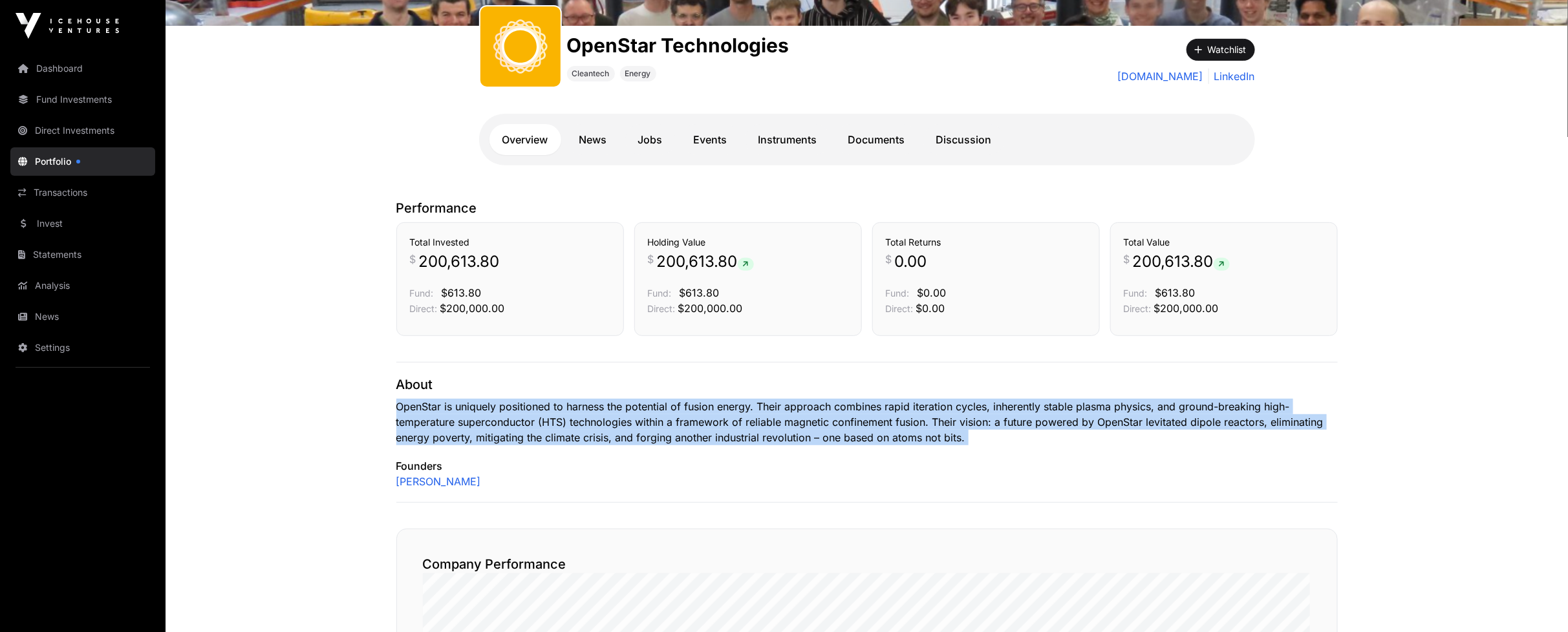
click at [626, 421] on p "OpenStar is uniquely positioned to harness the potential of fusion energy. Thei…" at bounding box center [867, 422] width 942 height 46
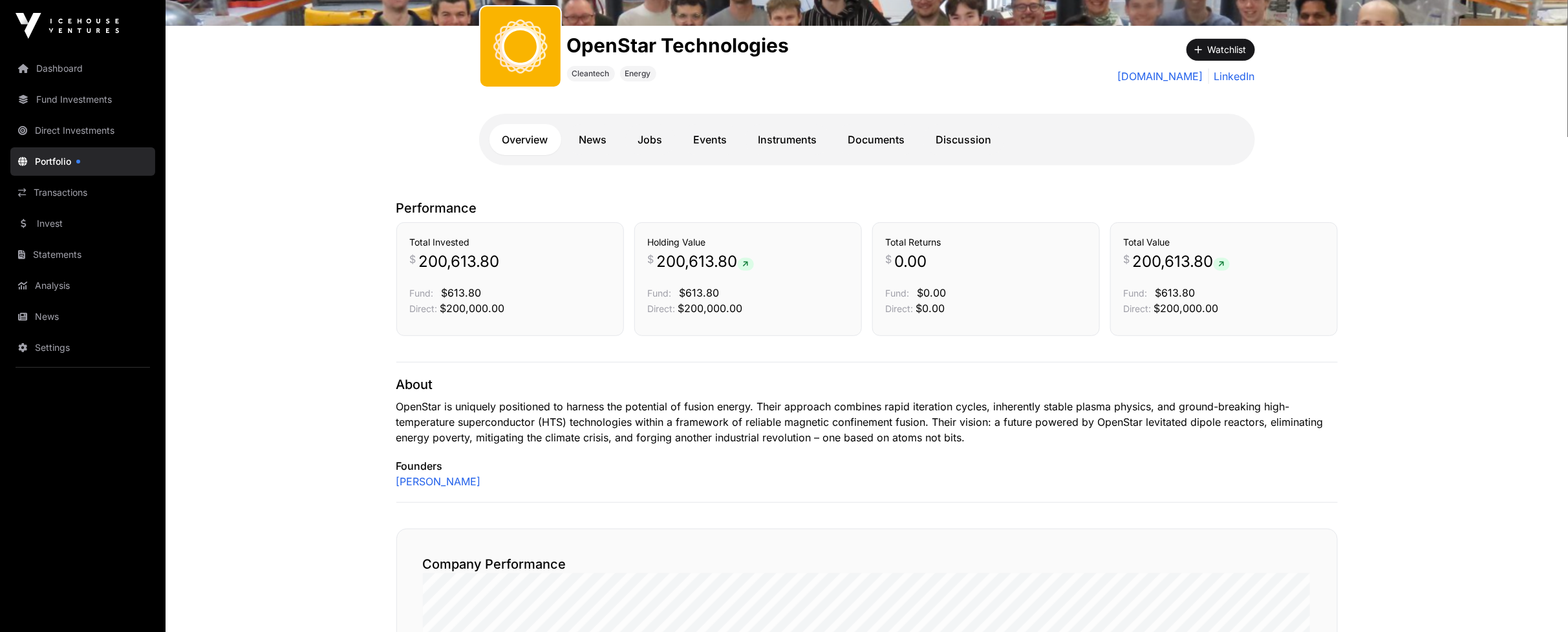
click at [428, 465] on p "Founders" at bounding box center [867, 466] width 942 height 16
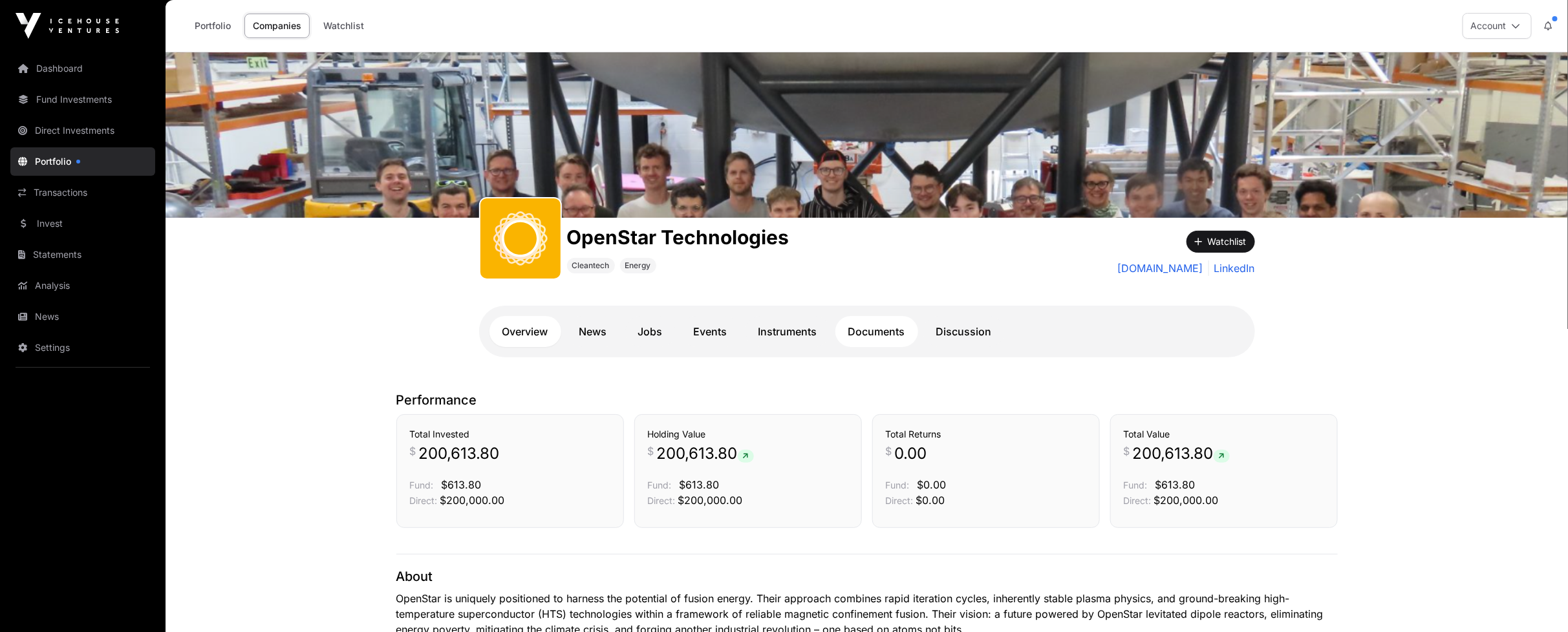
click at [903, 332] on link "Documents" at bounding box center [877, 331] width 83 height 31
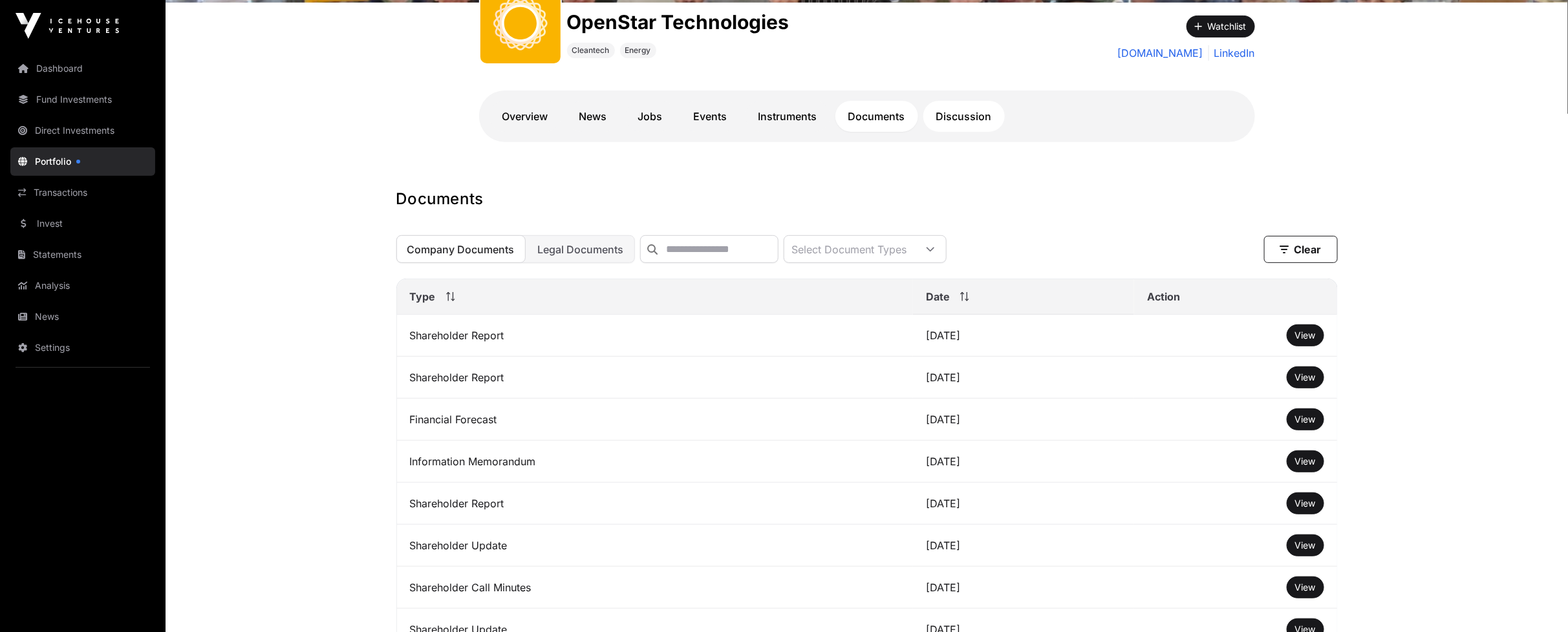
click at [961, 119] on link "Discussion" at bounding box center [964, 116] width 81 height 31
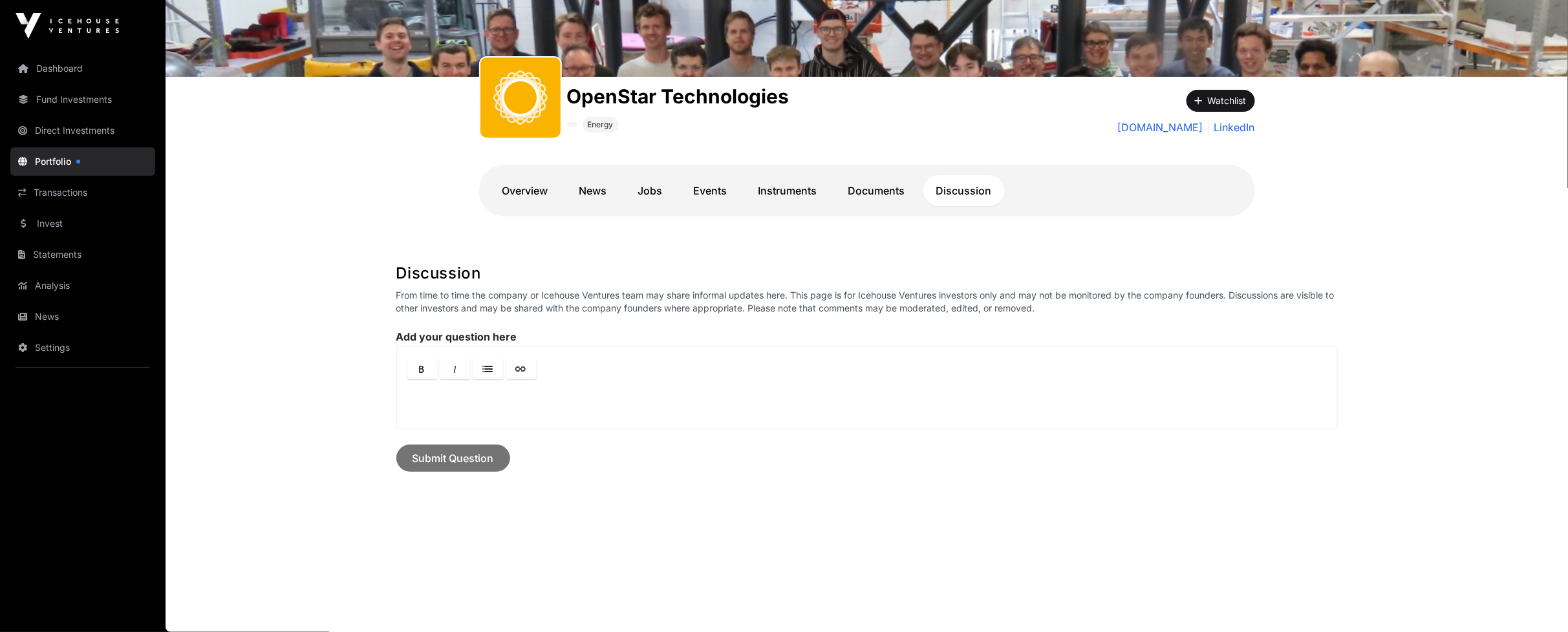
scroll to position [139, 0]
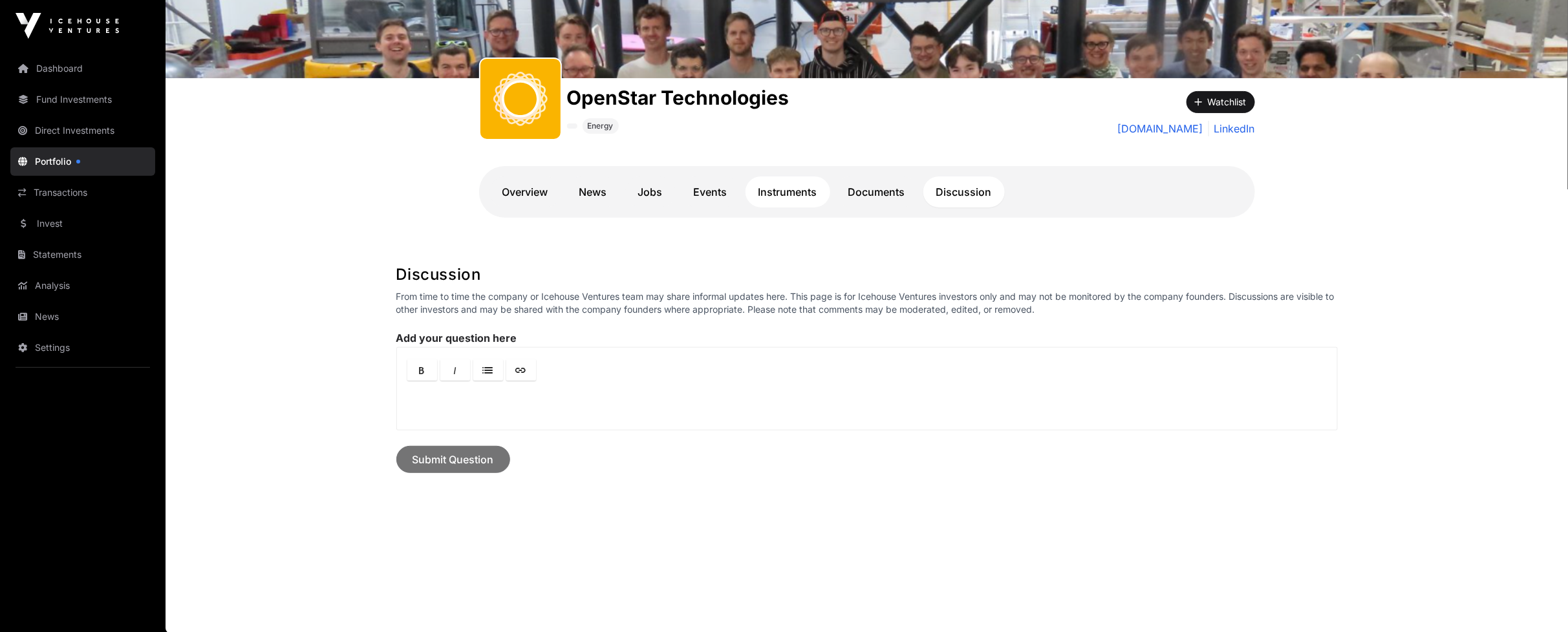
click at [789, 192] on link "Instruments" at bounding box center [788, 192] width 85 height 31
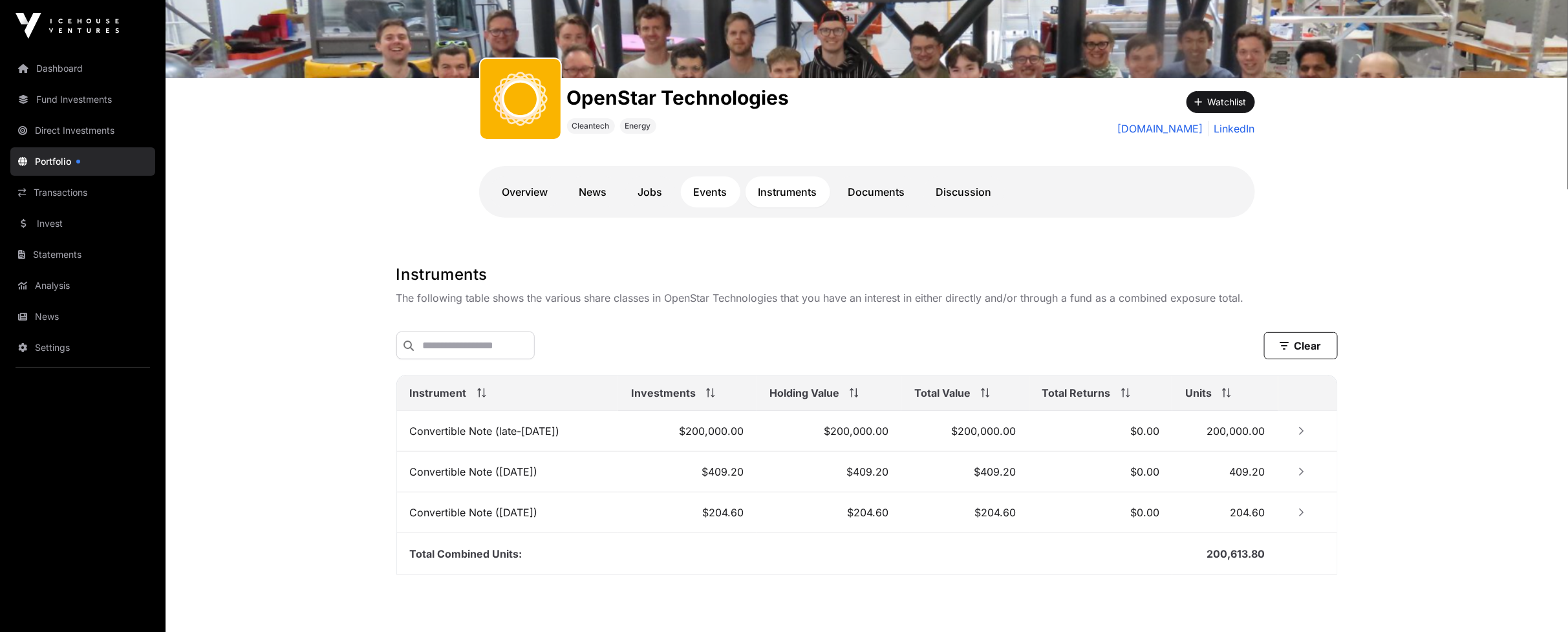
click at [716, 197] on link "Events" at bounding box center [711, 192] width 60 height 31
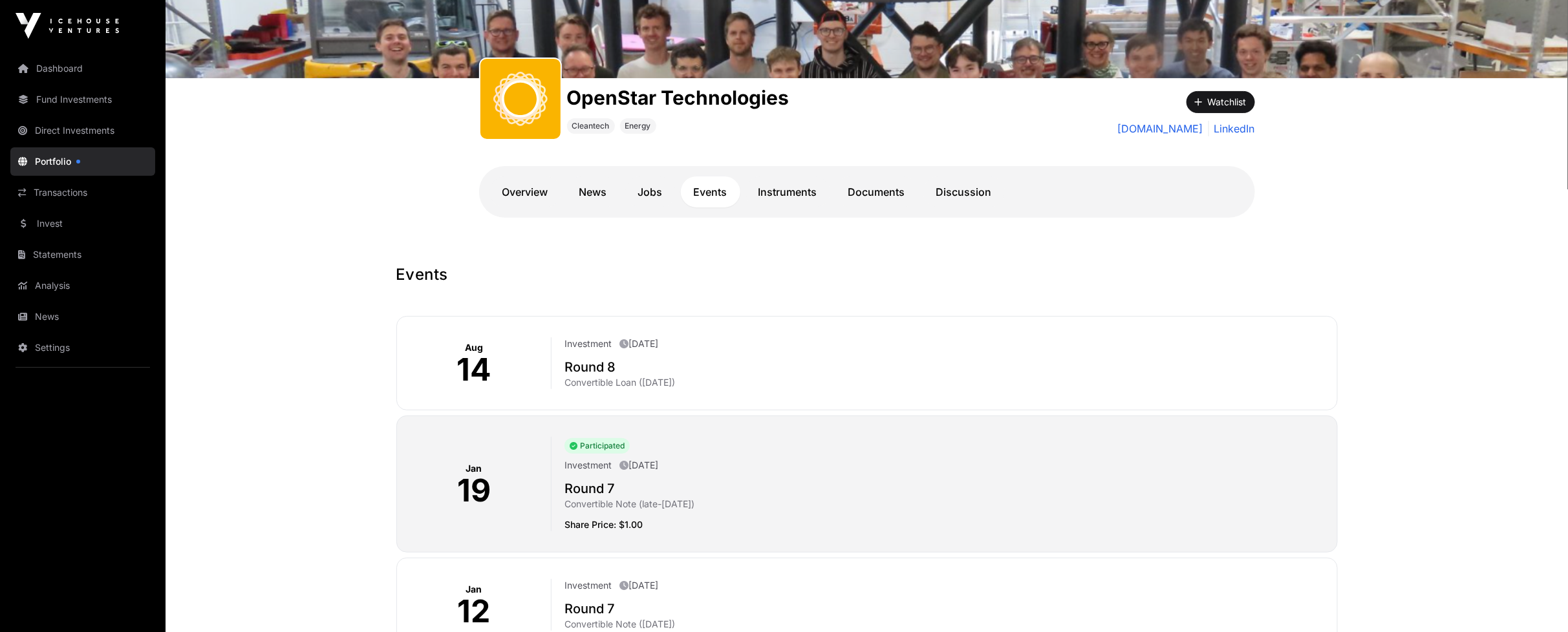
click at [647, 379] on p "Convertible Loan ([DATE])" at bounding box center [945, 383] width 762 height 13
click at [649, 377] on p "Convertible Loan ([DATE])" at bounding box center [945, 383] width 762 height 13
click at [597, 377] on p "Convertible Loan ([DATE])" at bounding box center [945, 383] width 762 height 13
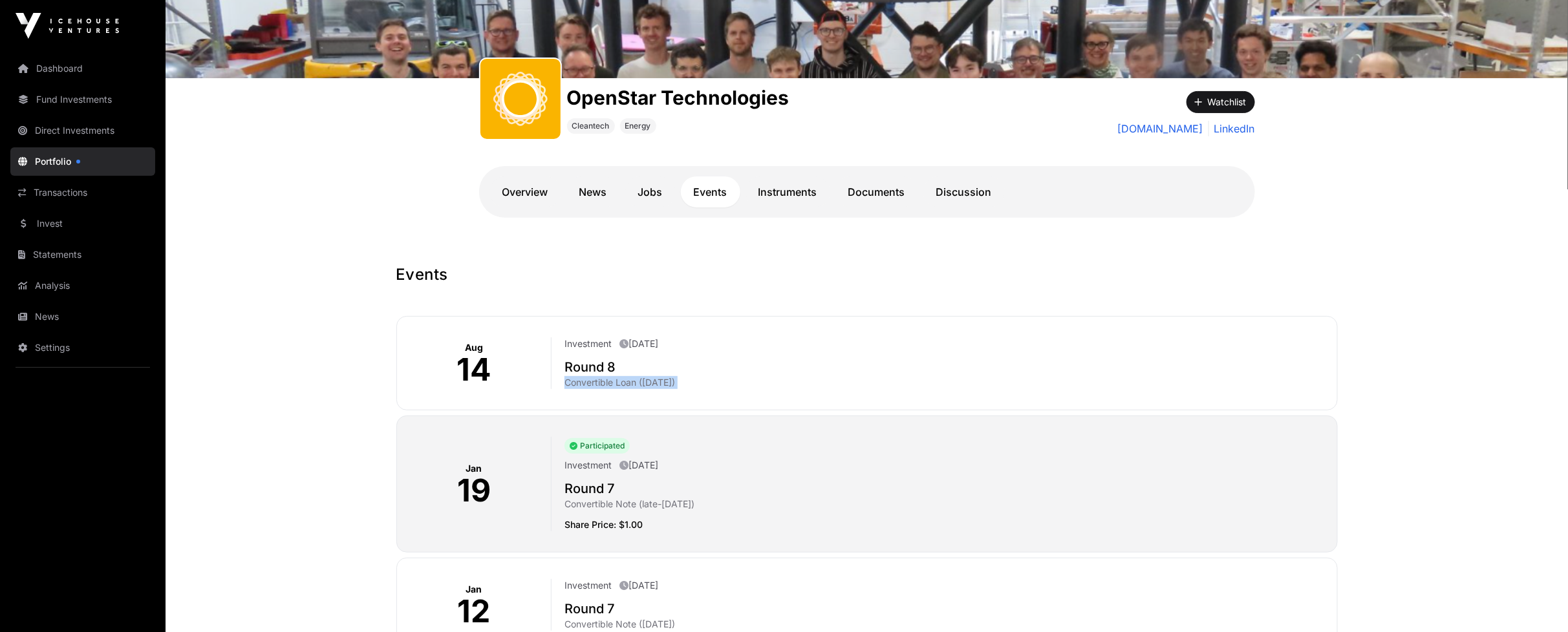
click at [597, 377] on p "Convertible Loan ([DATE])" at bounding box center [945, 383] width 762 height 13
click at [635, 467] on p "[DATE]" at bounding box center [639, 465] width 39 height 13
click at [658, 464] on p "[DATE]" at bounding box center [639, 465] width 39 height 13
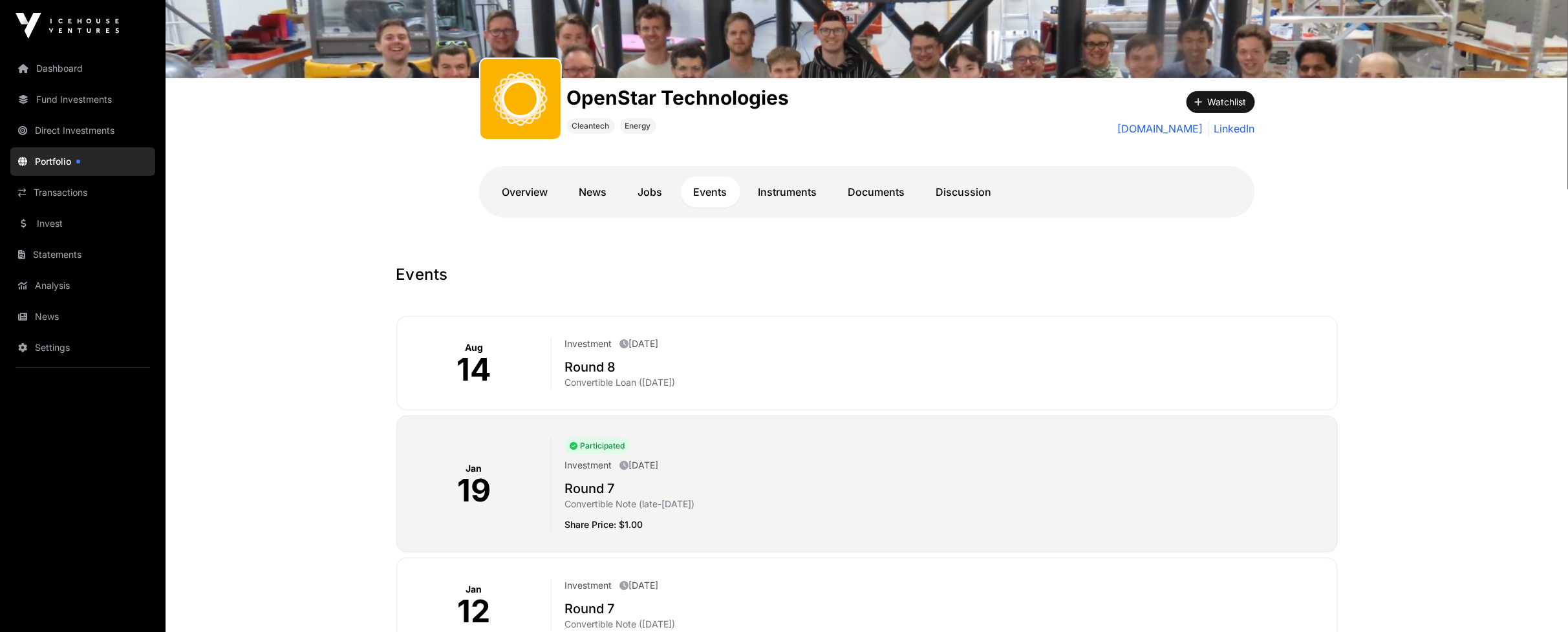
click at [646, 388] on p "Convertible Loan ([DATE])" at bounding box center [945, 383] width 762 height 13
click at [629, 380] on p "Convertible Loan ([DATE])" at bounding box center [945, 383] width 762 height 13
click at [658, 467] on p "[DATE]" at bounding box center [639, 465] width 39 height 13
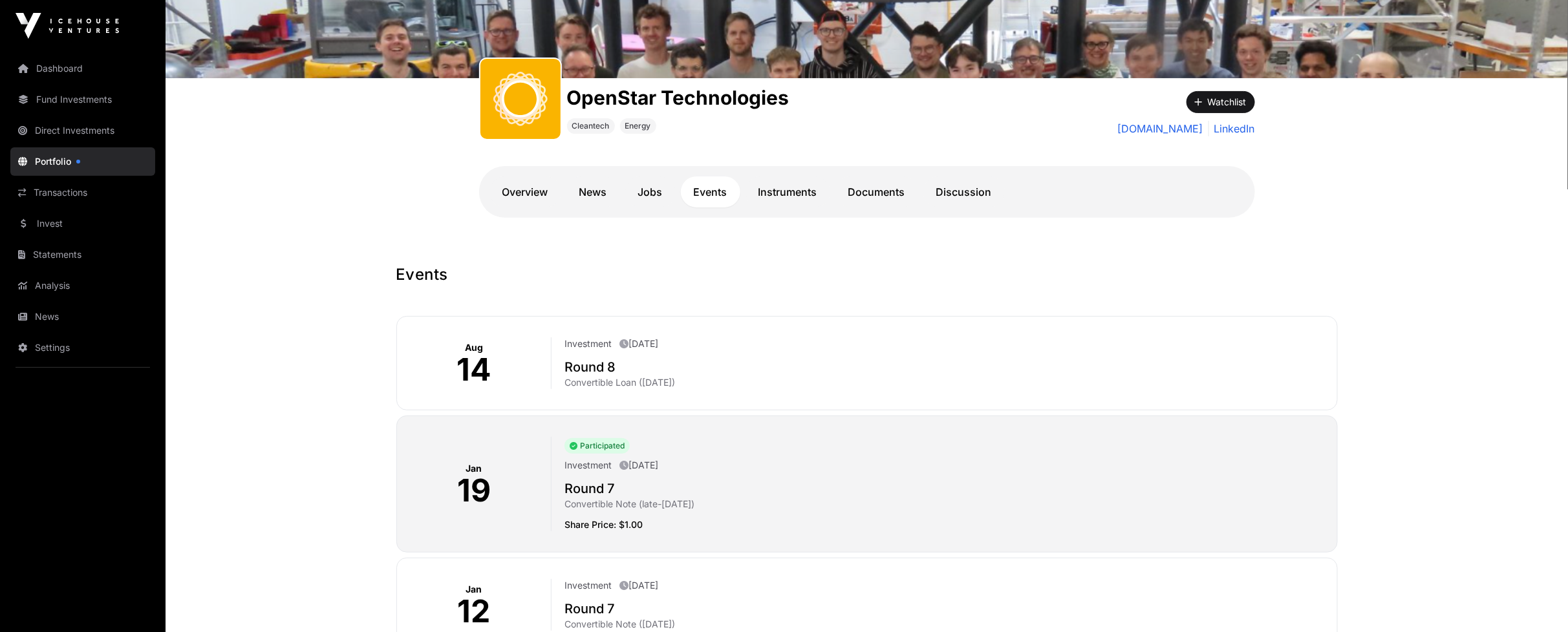
click at [678, 508] on p "Convertible Note (late-[DATE])" at bounding box center [945, 504] width 762 height 13
click at [678, 507] on p "Convertible Note (late-[DATE])" at bounding box center [945, 504] width 762 height 13
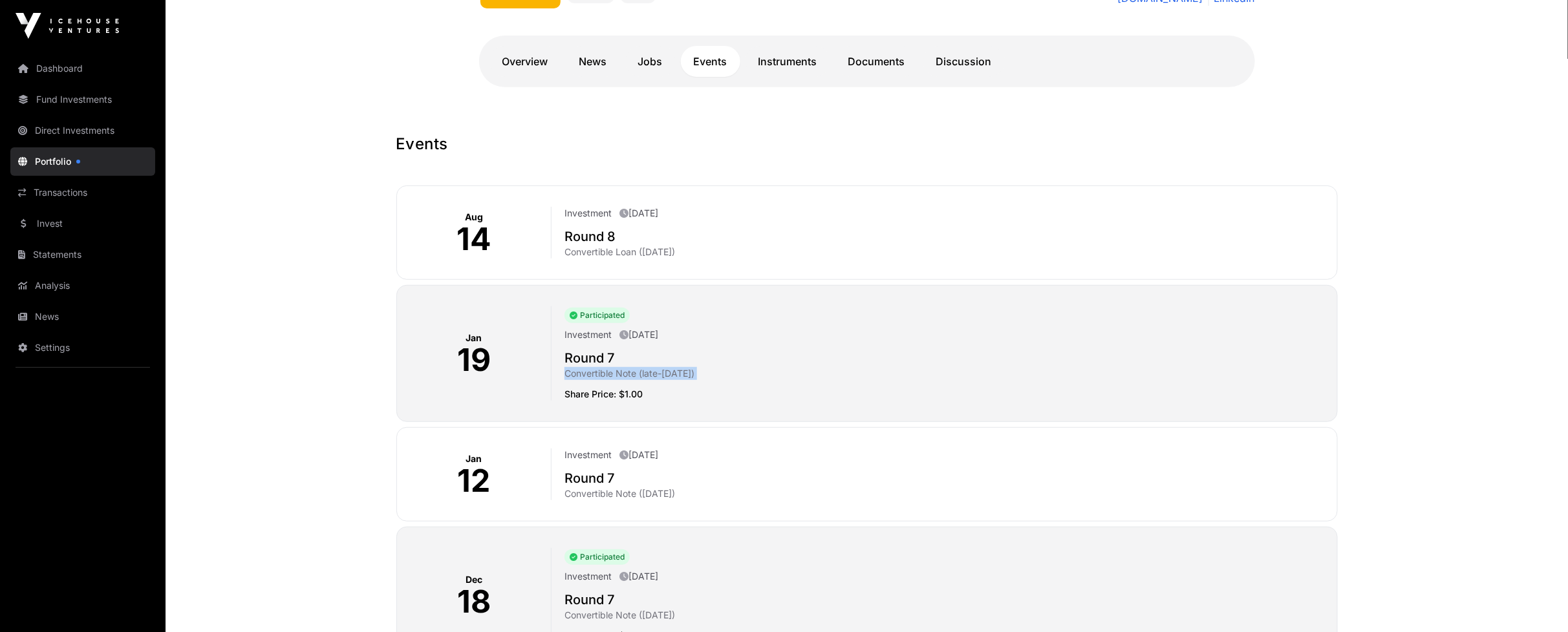
scroll to position [356, 0]
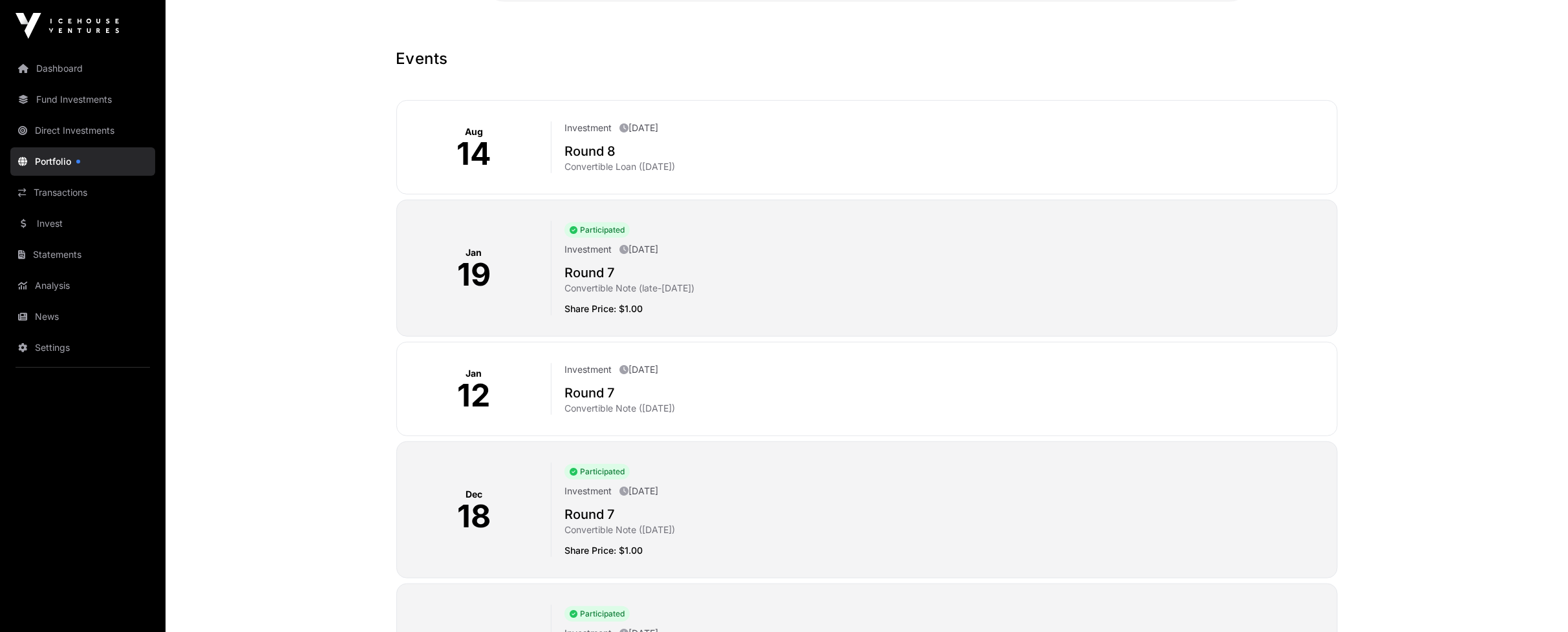
click at [583, 272] on h2 "Round 7" at bounding box center [945, 273] width 762 height 18
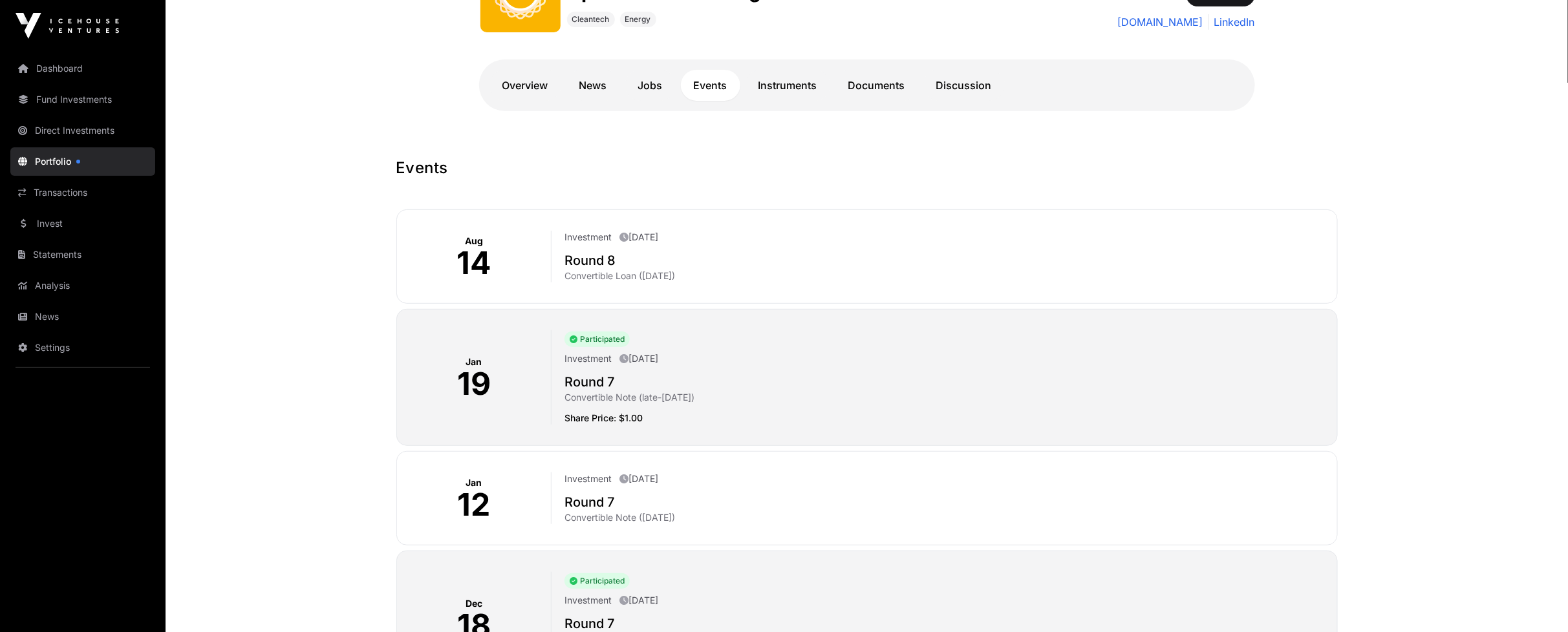
scroll to position [0, 0]
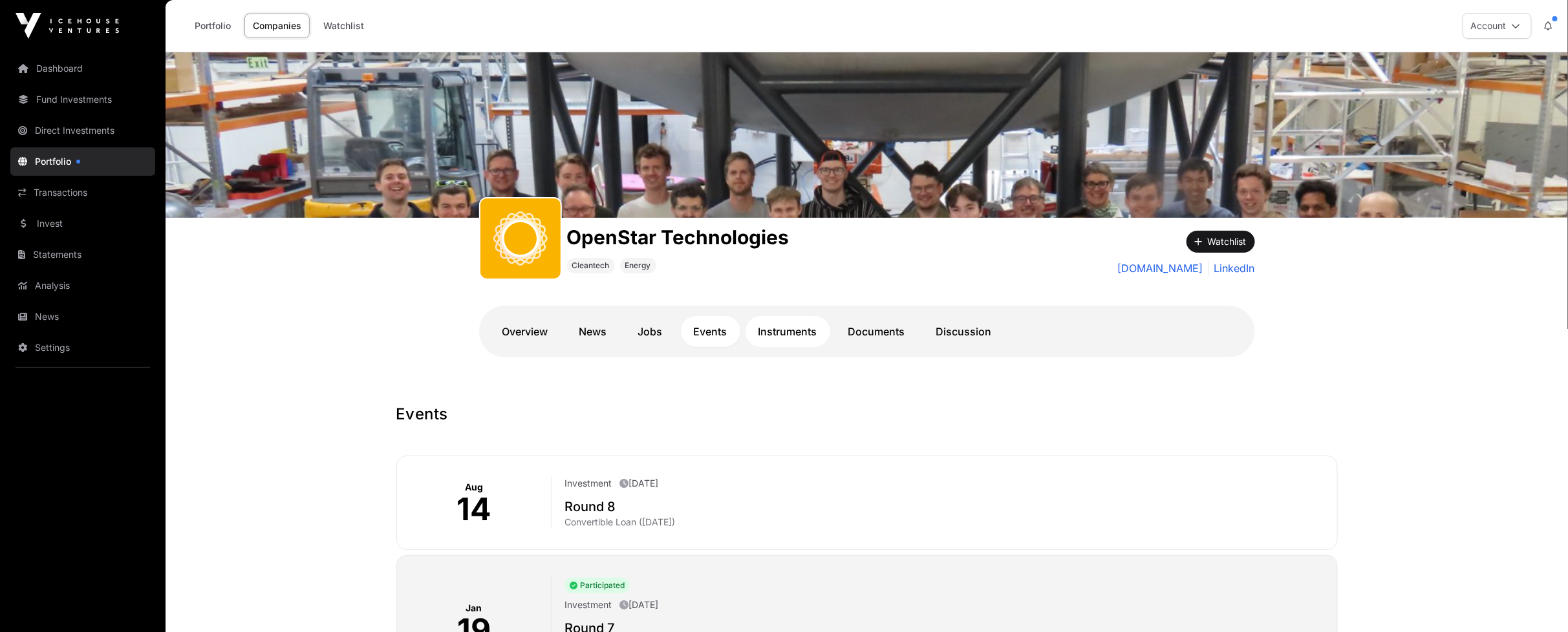
click at [804, 326] on link "Instruments" at bounding box center [788, 331] width 85 height 31
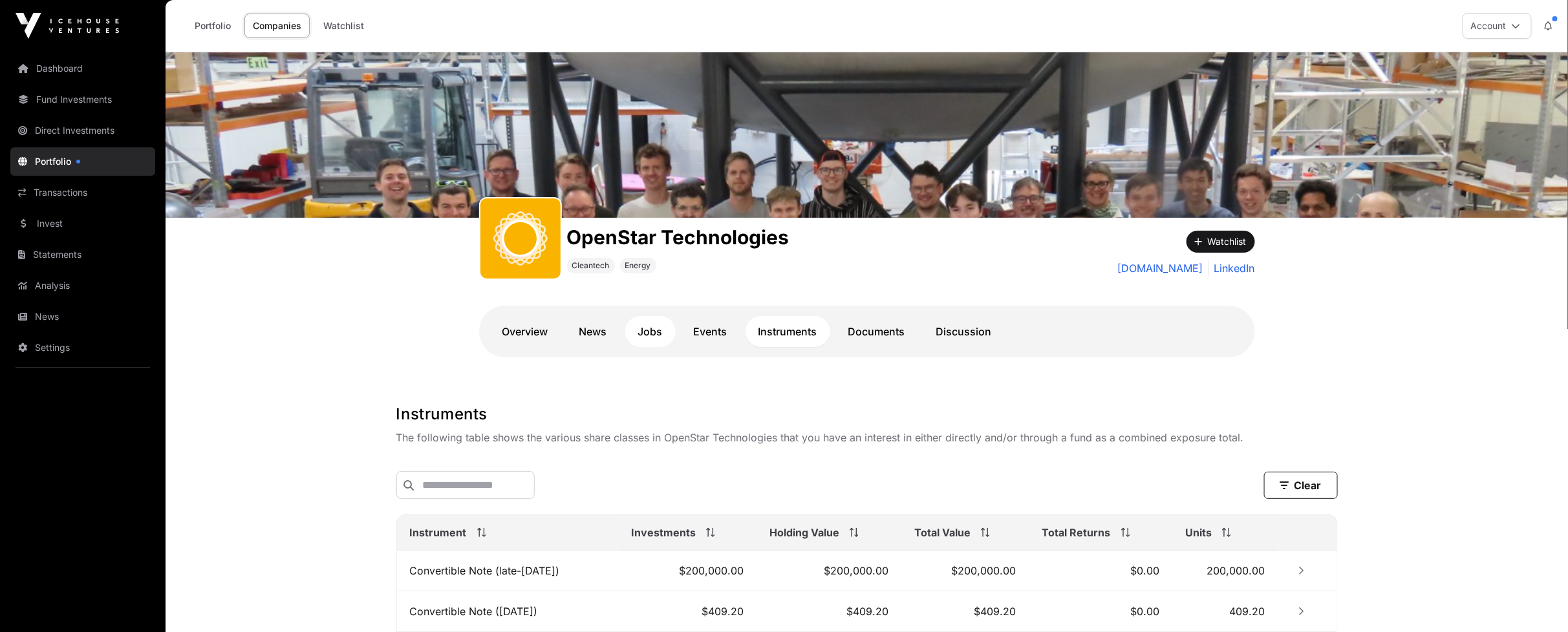
click at [647, 332] on link "Jobs" at bounding box center [650, 331] width 51 height 31
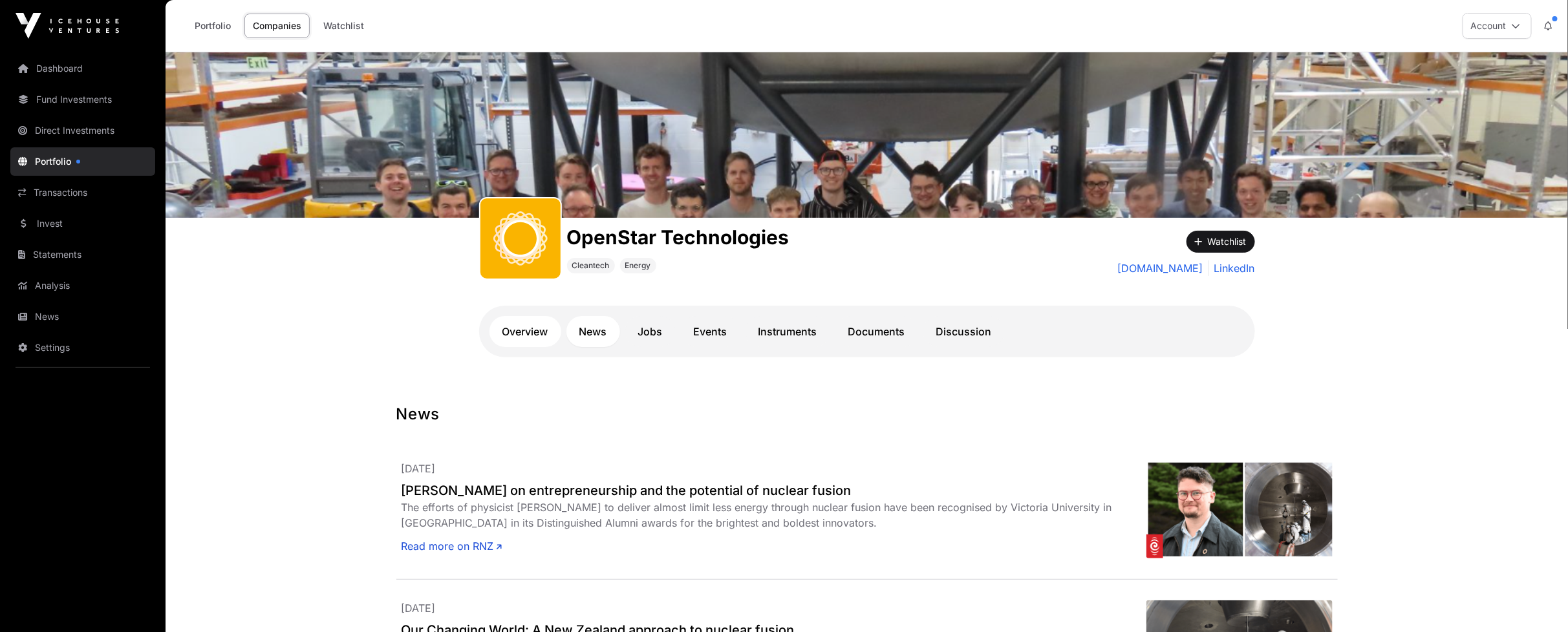
click at [528, 336] on link "Overview" at bounding box center [525, 331] width 72 height 31
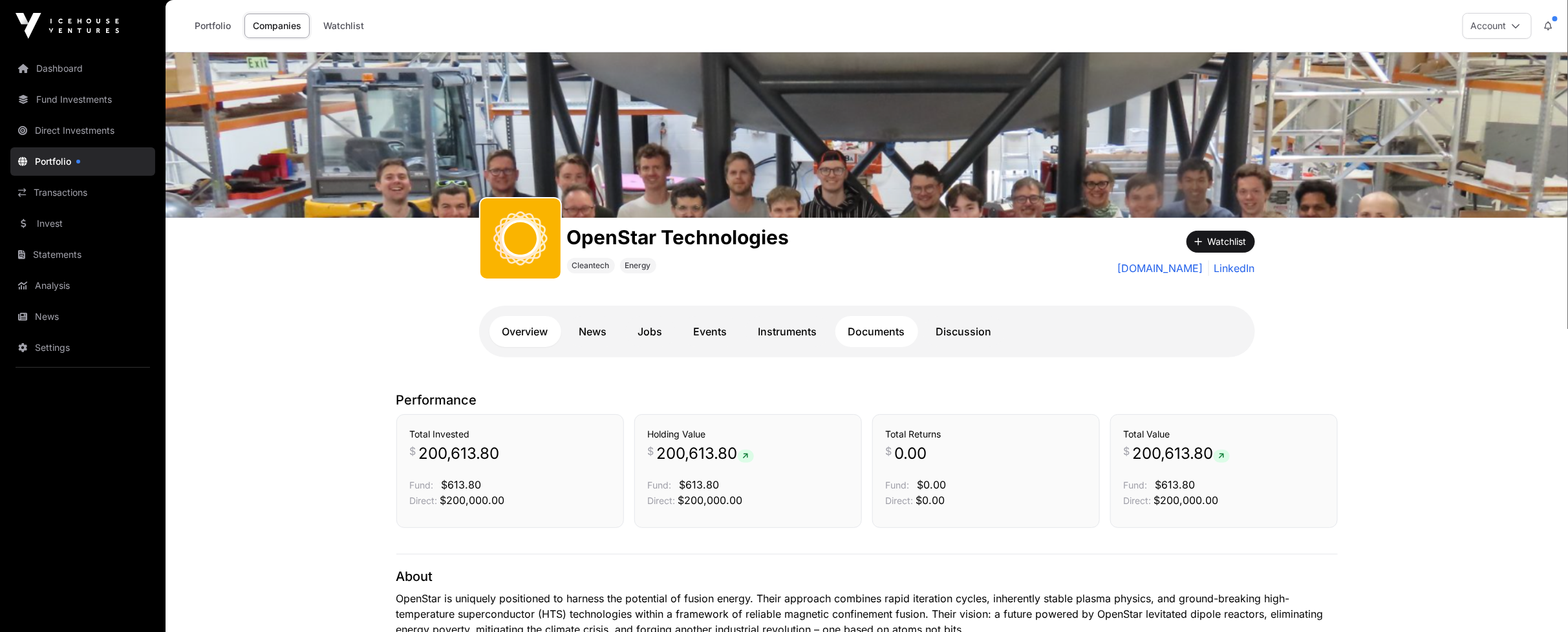
click at [882, 330] on link "Documents" at bounding box center [877, 331] width 83 height 31
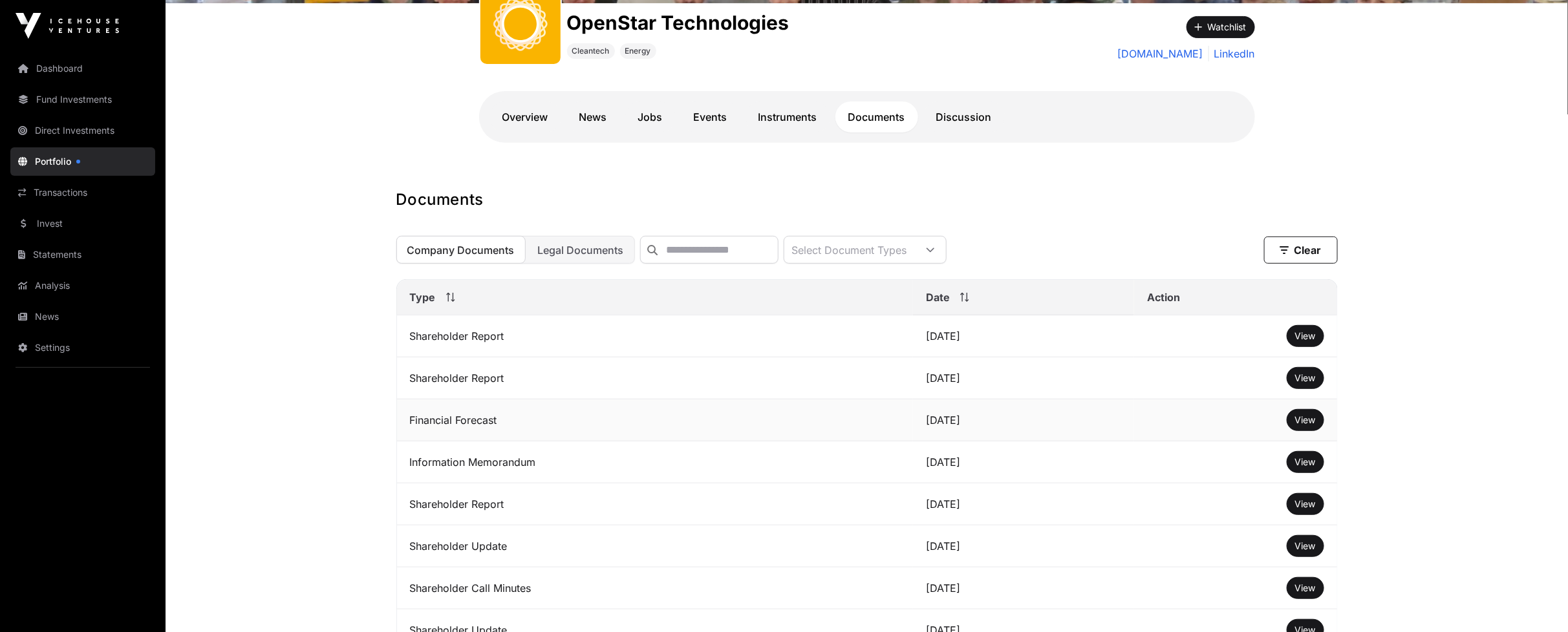
scroll to position [216, 0]
click at [975, 101] on link "Discussion" at bounding box center [964, 116] width 81 height 31
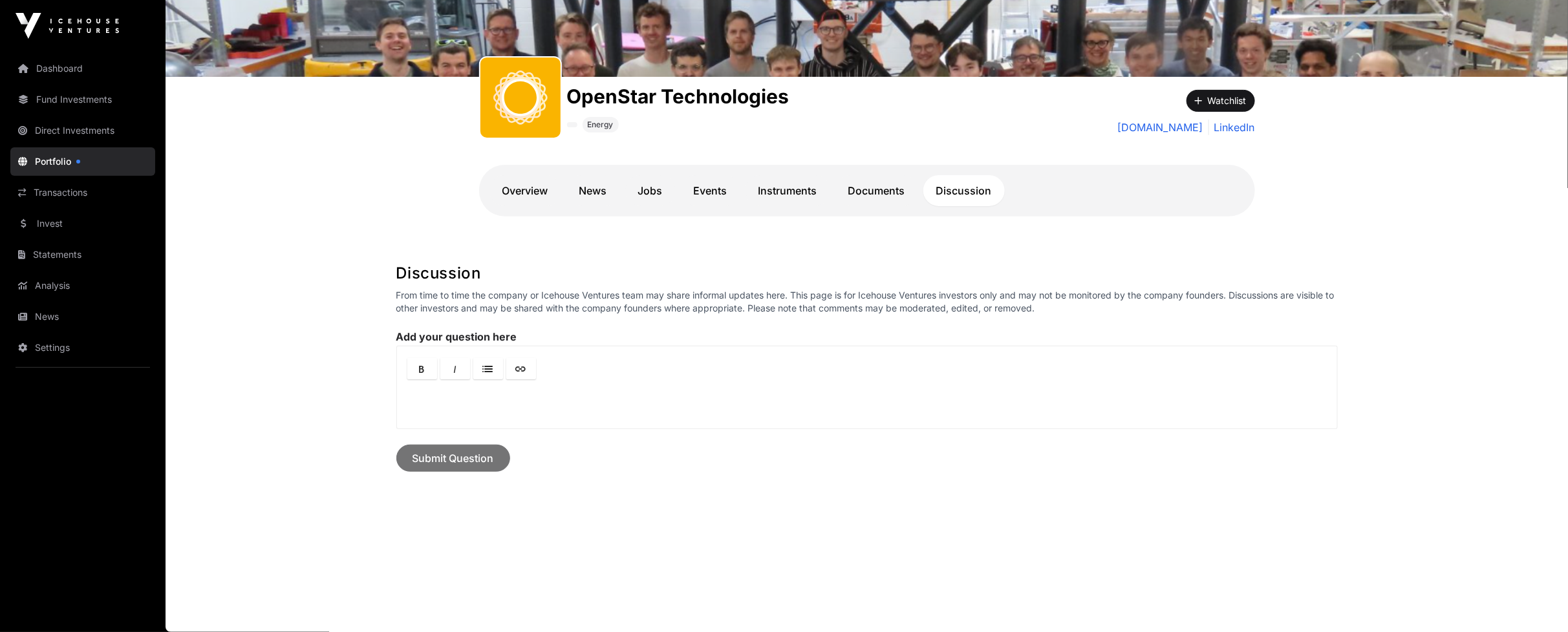
scroll to position [139, 0]
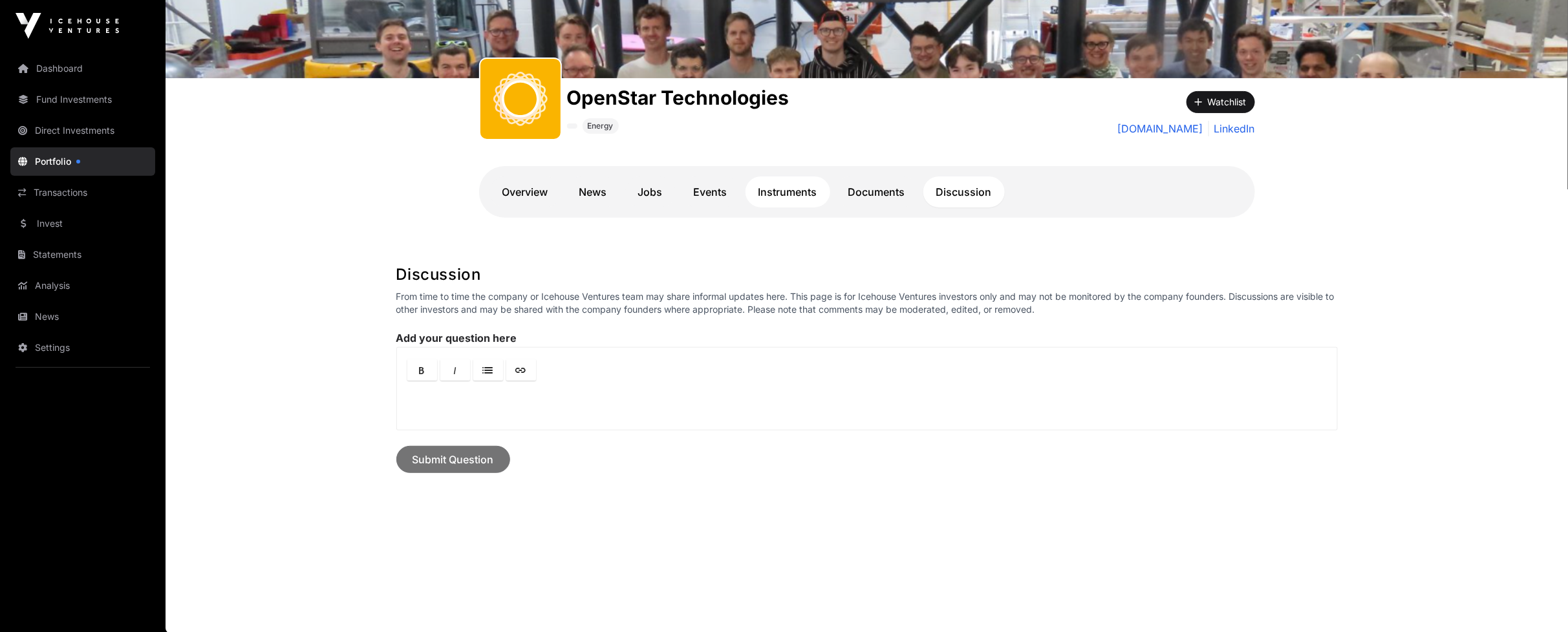
click at [790, 202] on link "Instruments" at bounding box center [788, 192] width 85 height 31
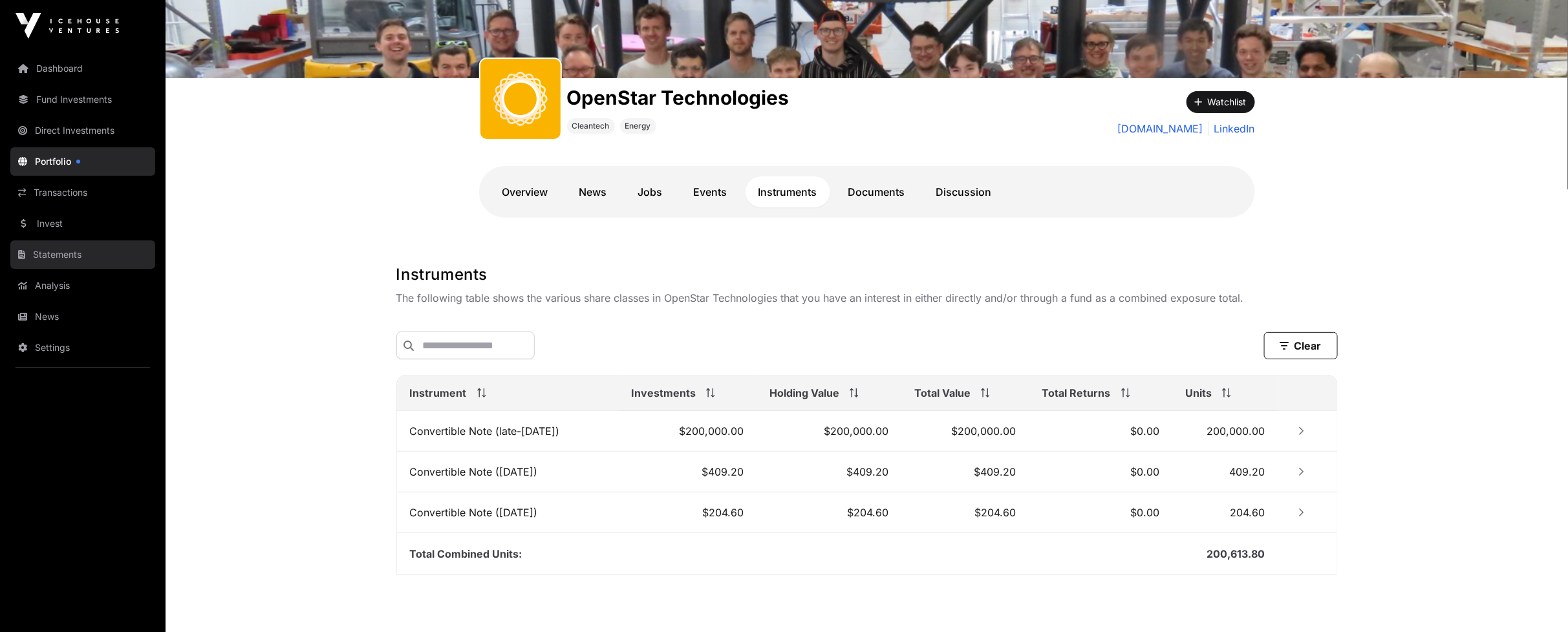
click at [49, 253] on link "Statements" at bounding box center [82, 255] width 145 height 28
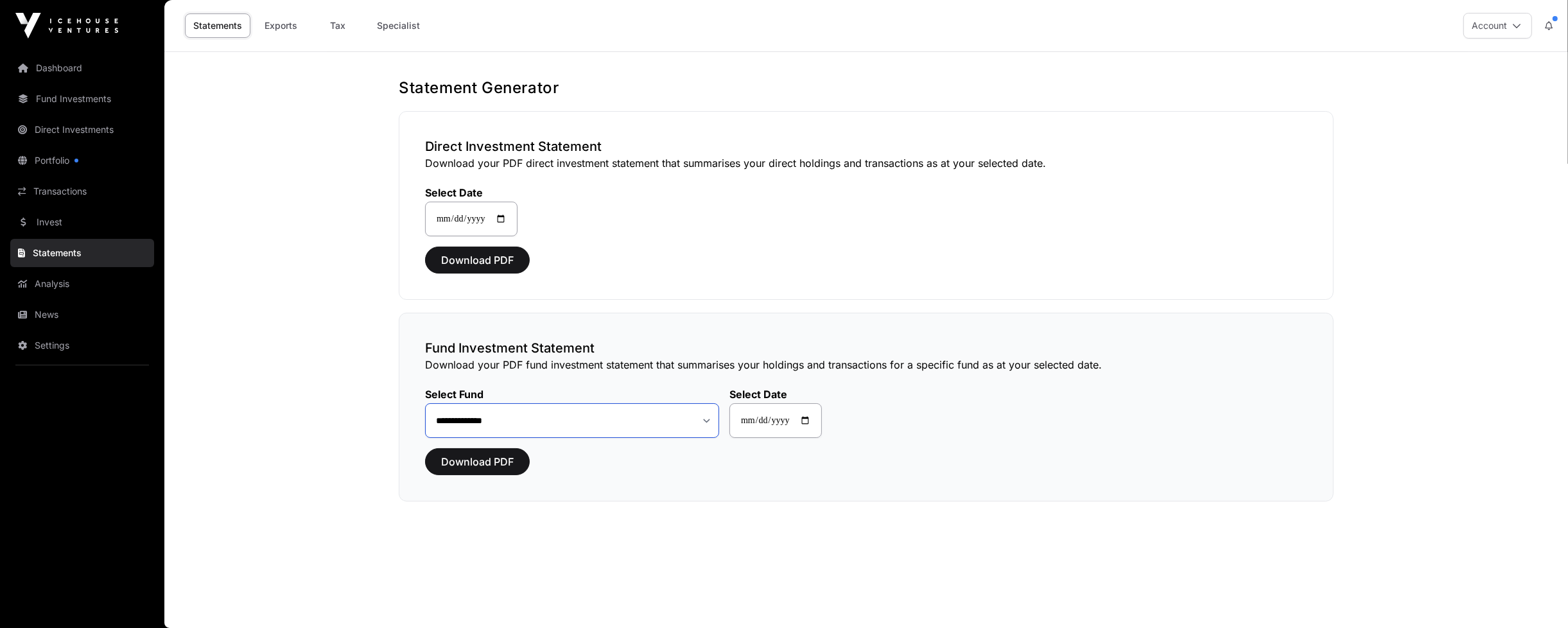
click at [502, 422] on select "**********" at bounding box center [572, 420] width 294 height 35
click at [562, 422] on select "**********" at bounding box center [572, 420] width 294 height 35
click at [280, 28] on link "Exports" at bounding box center [281, 26] width 51 height 25
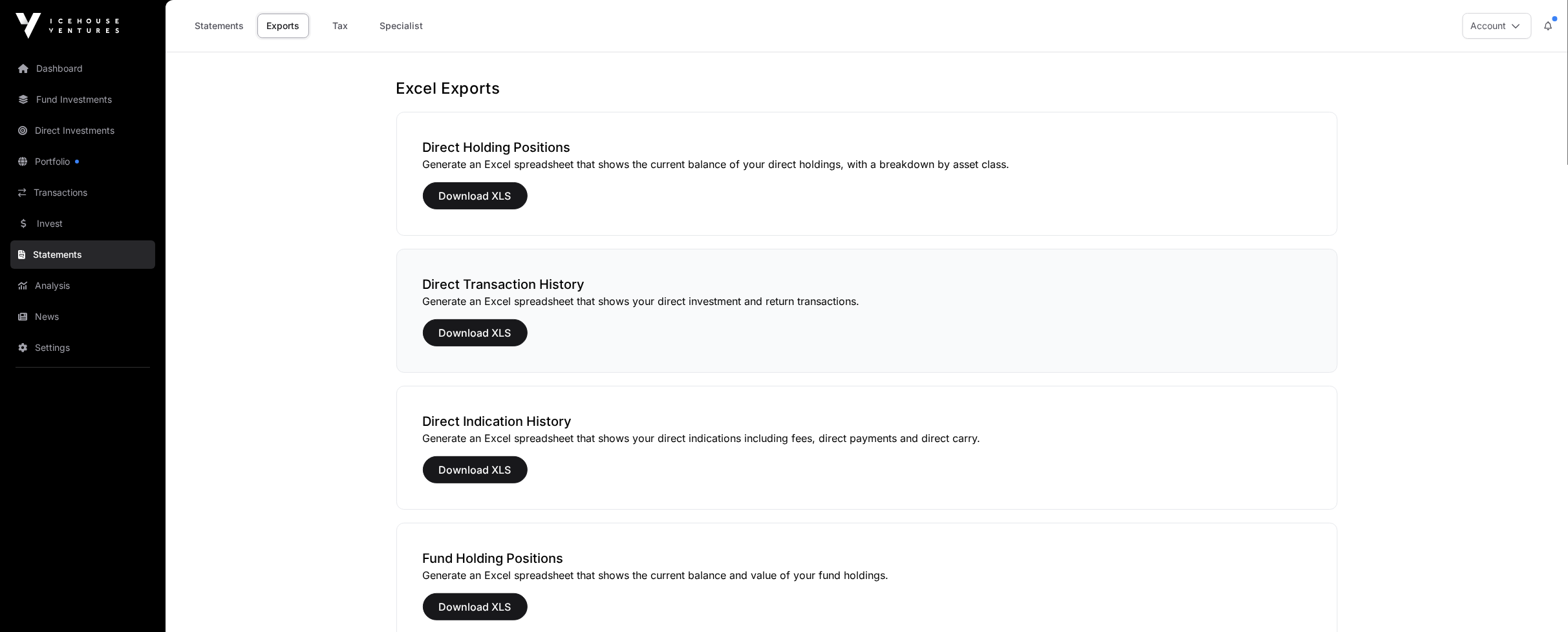
click at [520, 283] on h3 "Direct Transaction History" at bounding box center [867, 284] width 889 height 18
click at [502, 332] on span "Download XLS" at bounding box center [475, 333] width 72 height 16
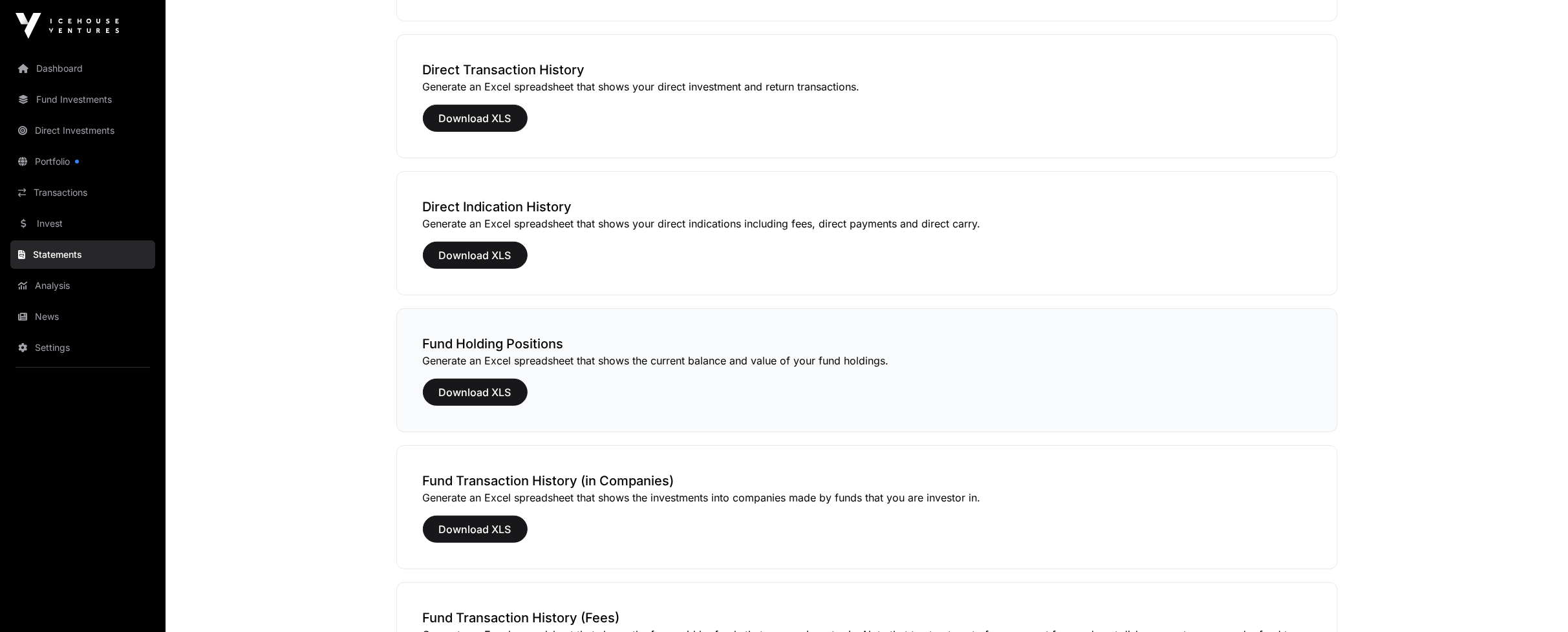
scroll to position [216, 0]
click at [66, 224] on link "Invest" at bounding box center [82, 224] width 145 height 28
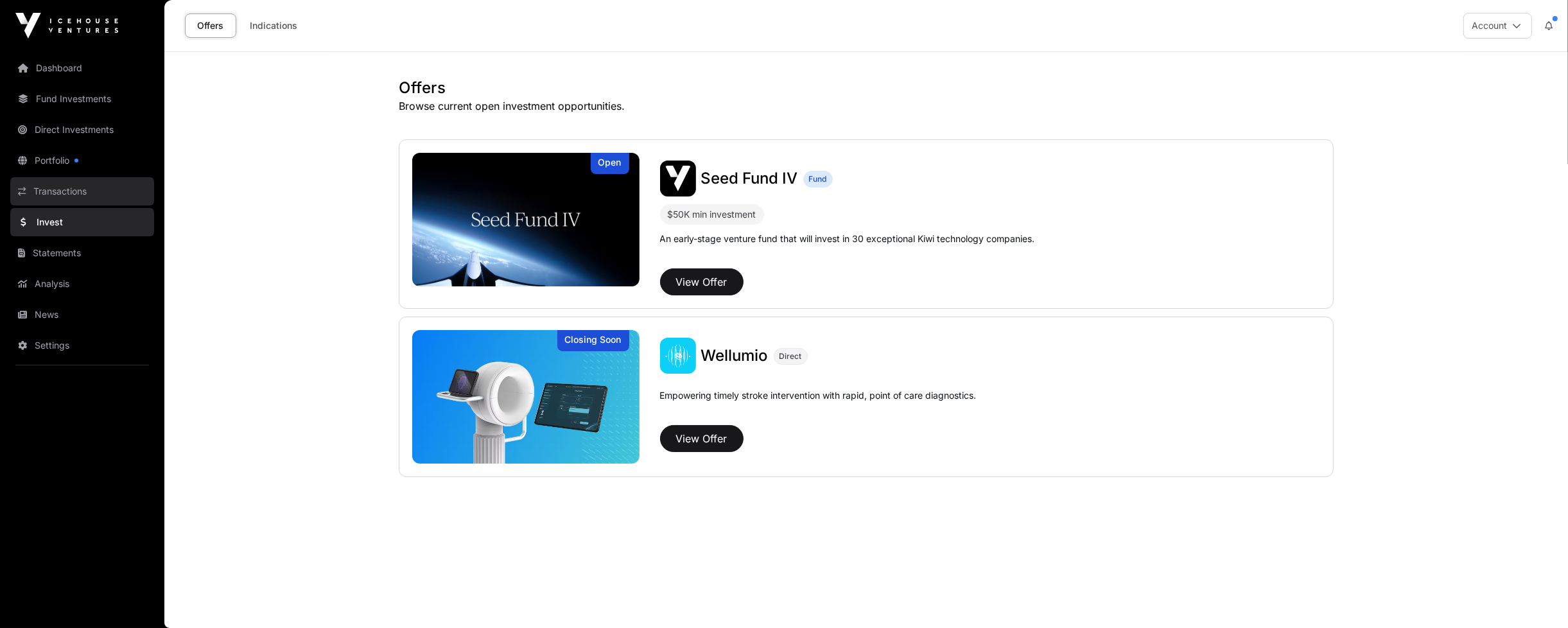
click at [71, 188] on link "Transactions" at bounding box center [82, 191] width 144 height 28
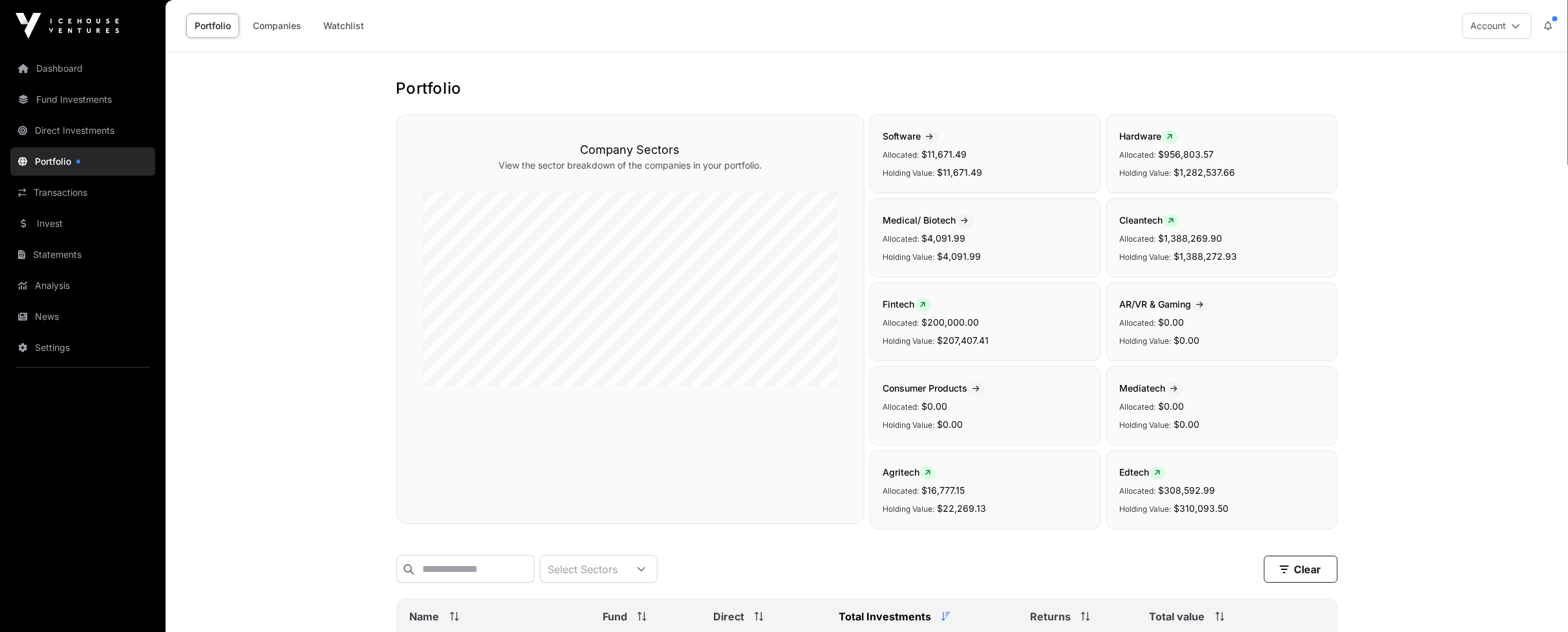
click at [73, 192] on link "Transactions" at bounding box center [82, 192] width 145 height 28
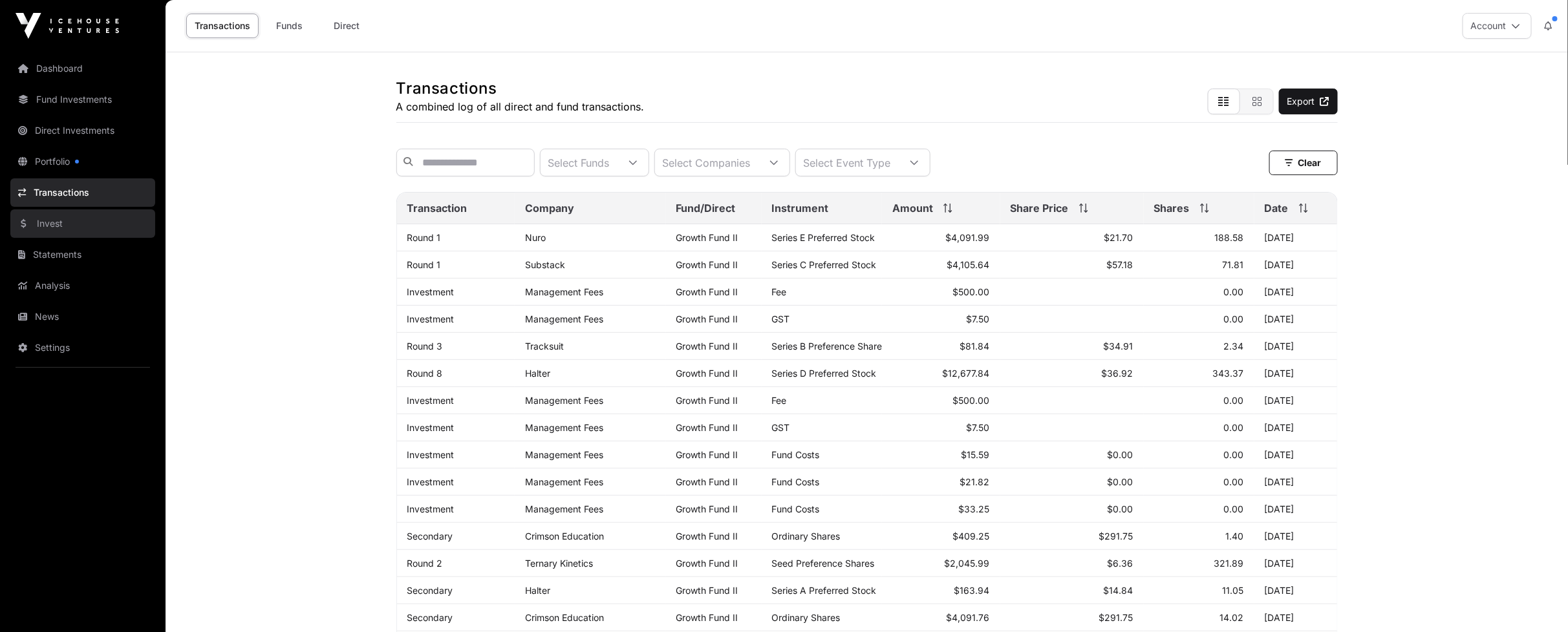
click at [68, 218] on link "Invest" at bounding box center [82, 224] width 145 height 28
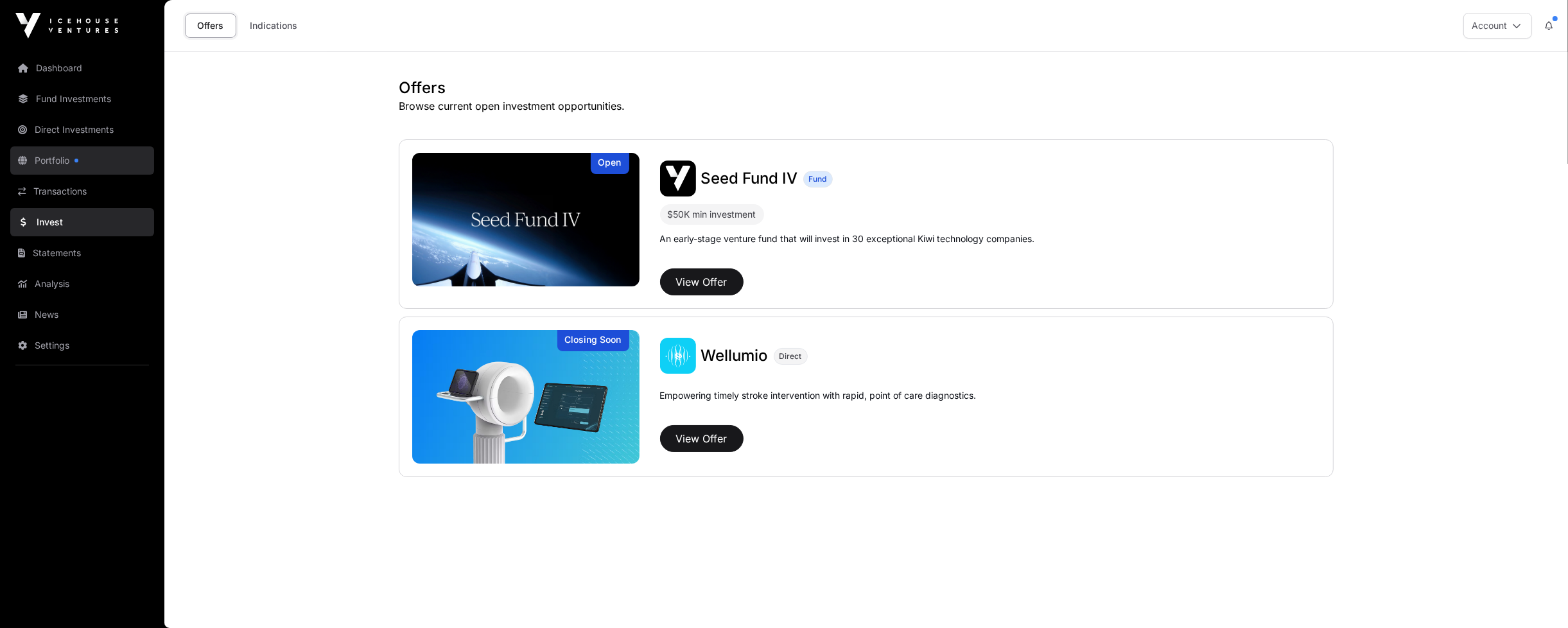
click at [58, 149] on link "Portfolio" at bounding box center [82, 161] width 144 height 28
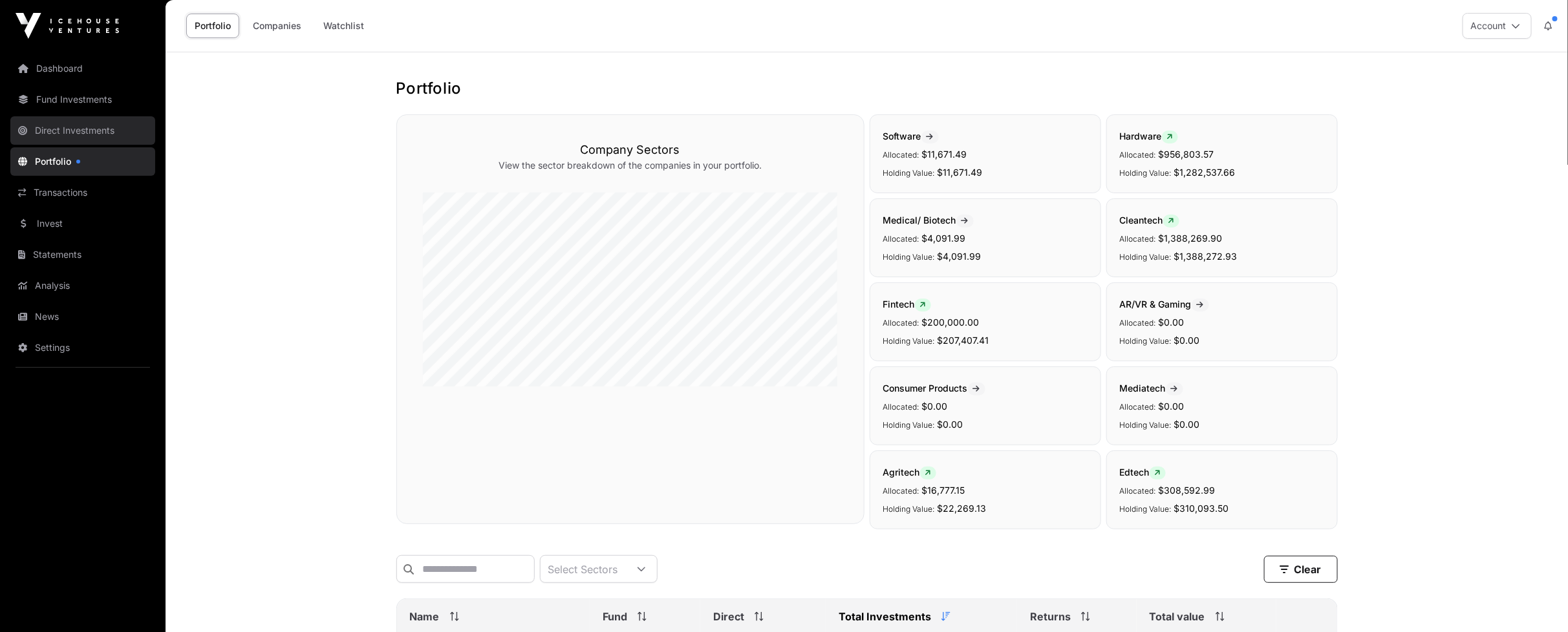
click at [62, 130] on link "Direct Investments" at bounding box center [82, 130] width 145 height 28
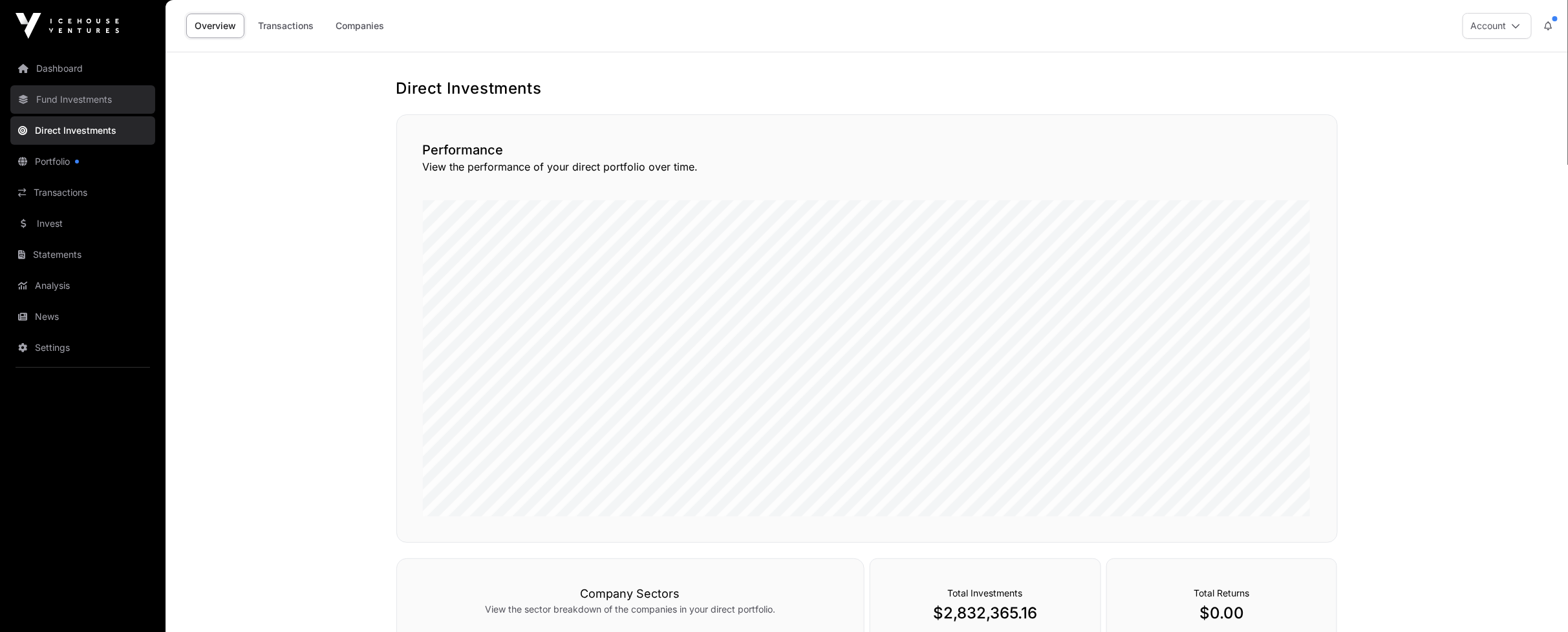
click at [62, 105] on link "Fund Investments" at bounding box center [82, 100] width 145 height 28
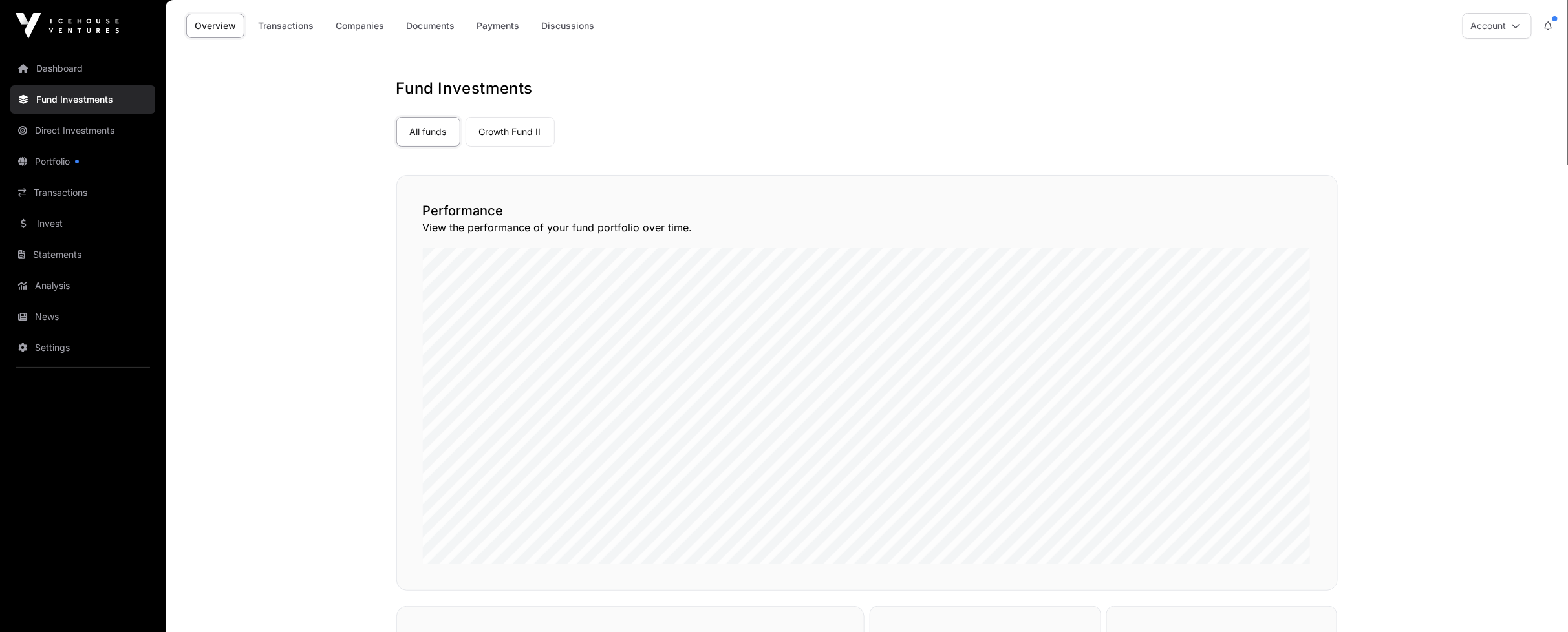
click at [62, 92] on link "Fund Investments" at bounding box center [82, 100] width 145 height 28
click at [62, 75] on link "Dashboard" at bounding box center [82, 68] width 145 height 28
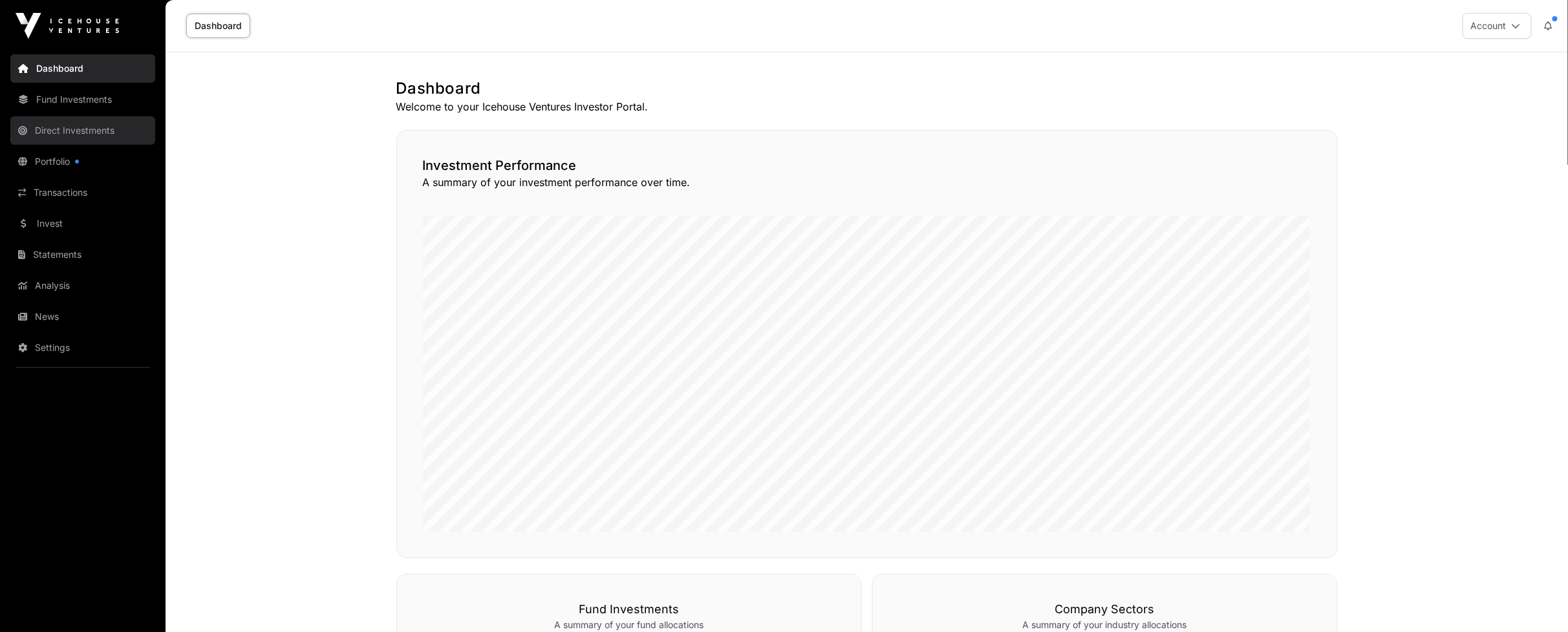
click at [69, 120] on link "Direct Investments" at bounding box center [82, 130] width 145 height 28
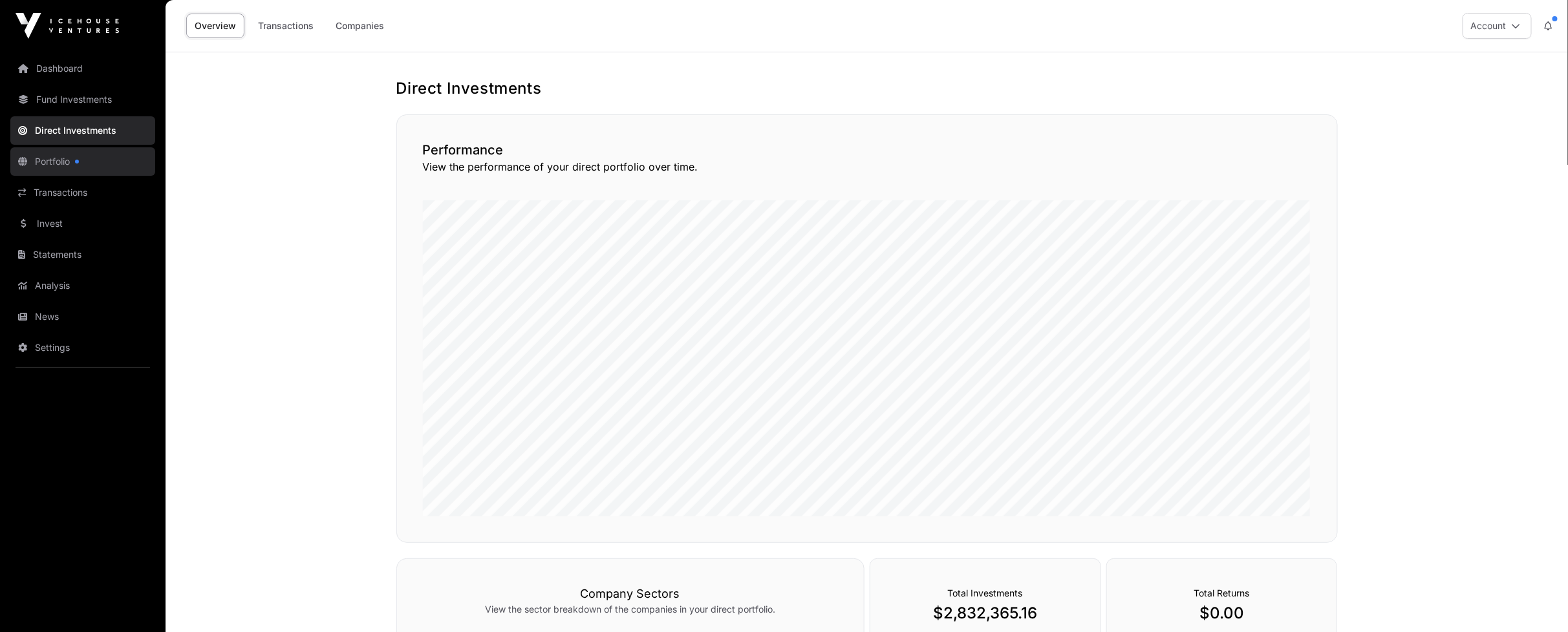
click at [82, 159] on link "Portfolio" at bounding box center [82, 162] width 145 height 28
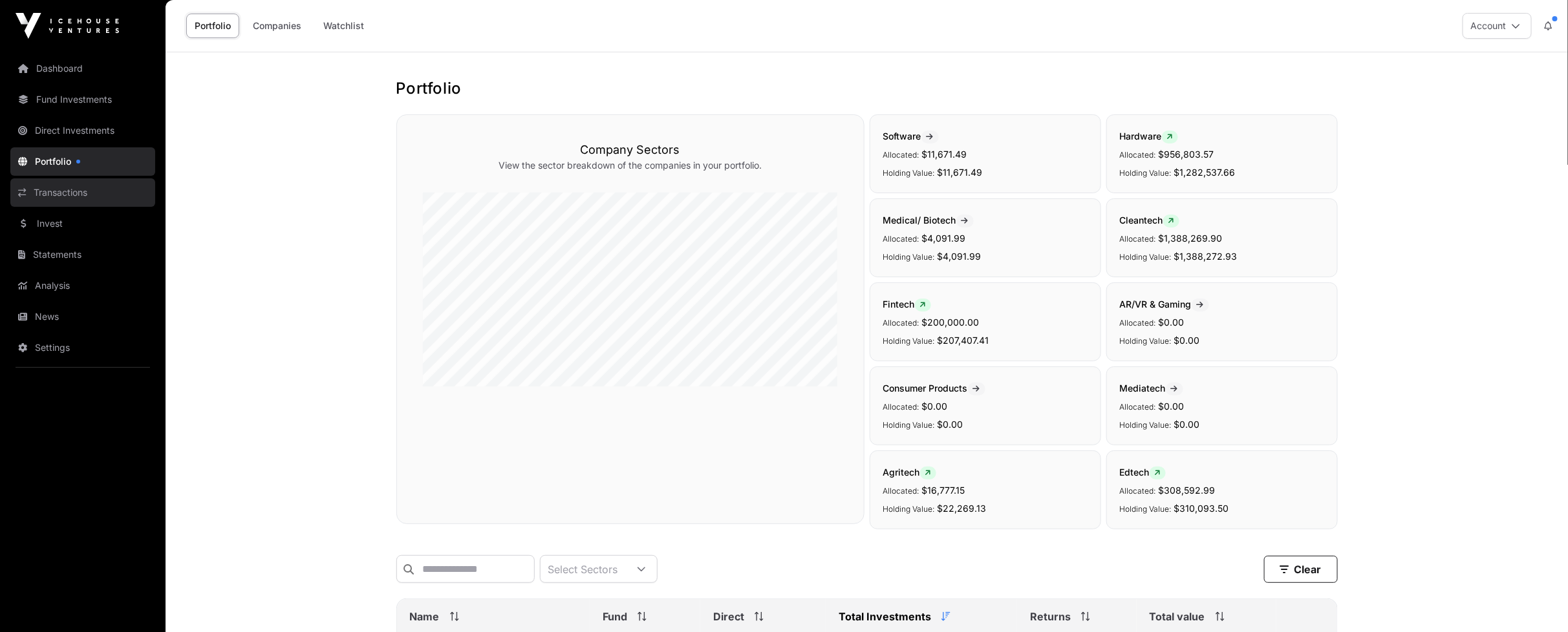
click at [80, 202] on link "Transactions" at bounding box center [82, 192] width 145 height 28
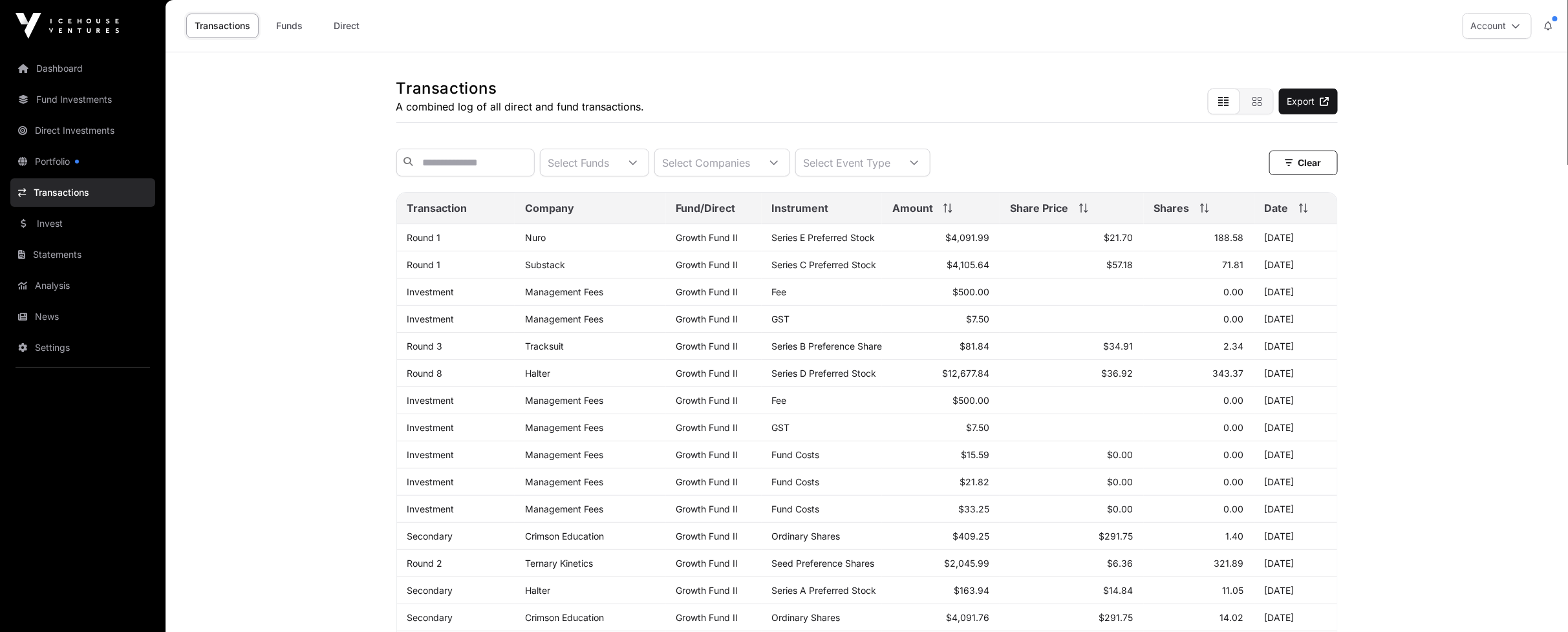
click at [79, 138] on link "Direct Investments" at bounding box center [82, 130] width 145 height 28
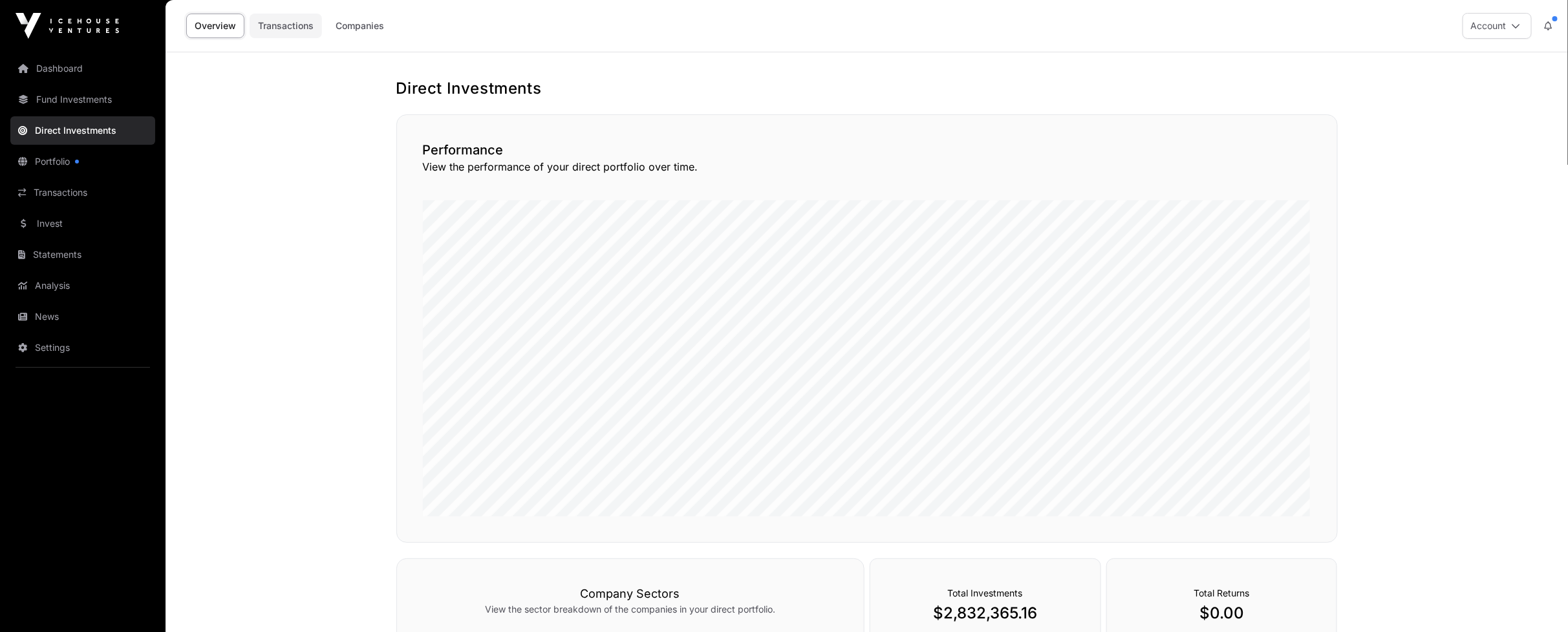
click at [280, 27] on link "Transactions" at bounding box center [285, 26] width 72 height 25
click at [363, 24] on link "Companies" at bounding box center [359, 26] width 66 height 25
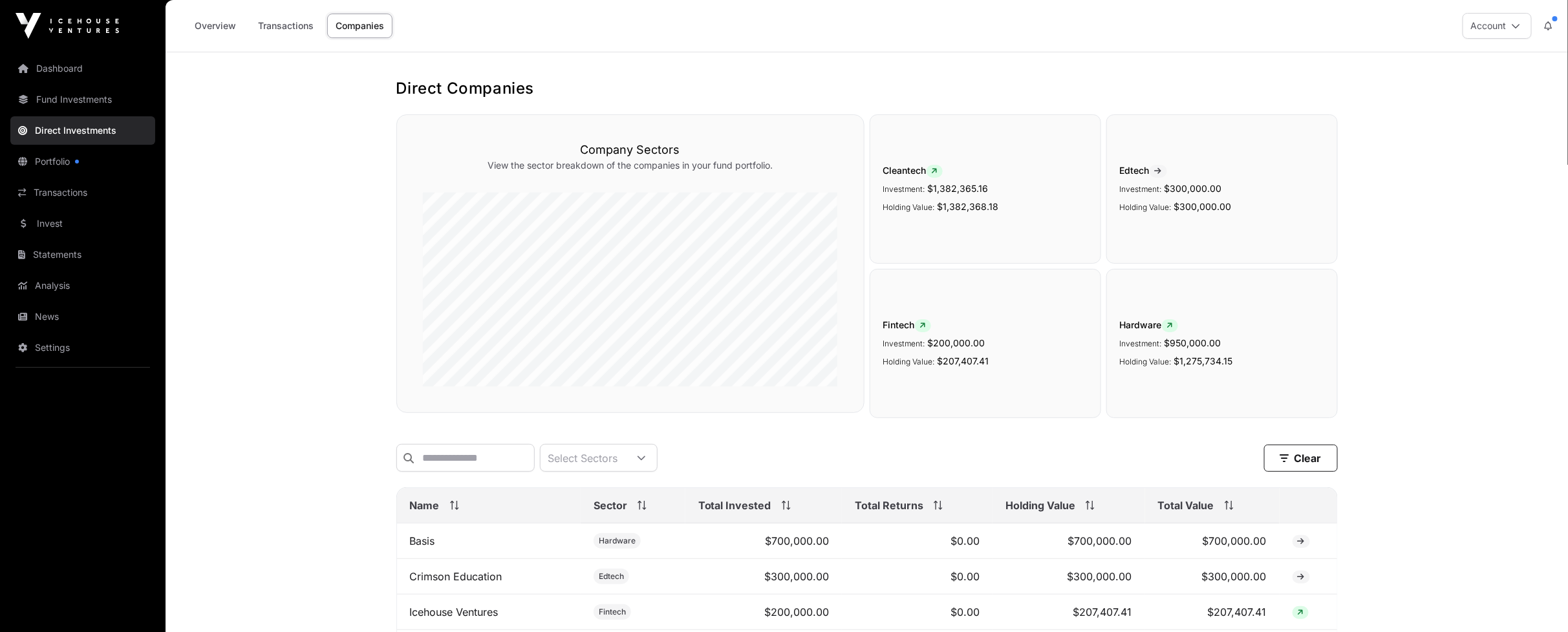
click at [363, 23] on link "Companies" at bounding box center [359, 26] width 66 height 25
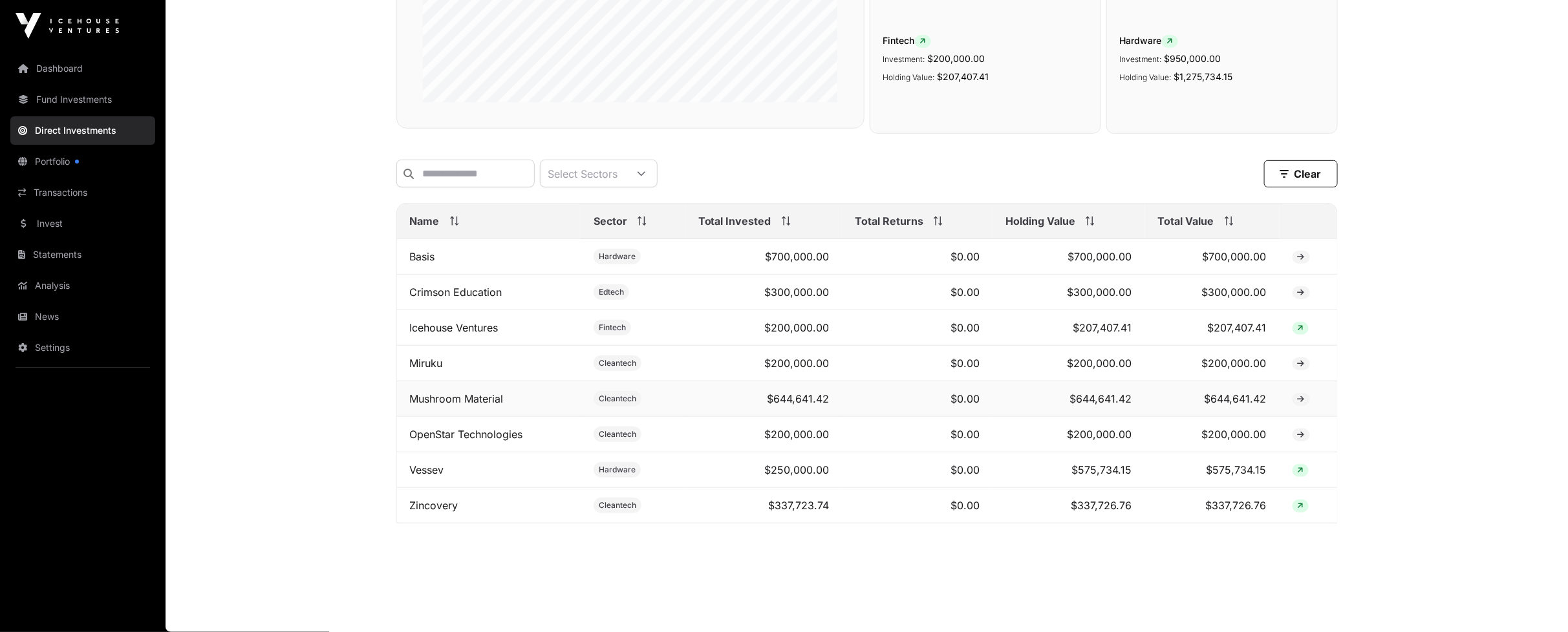
scroll to position [287, 0]
click at [431, 271] on td "Basis" at bounding box center [489, 256] width 184 height 36
click at [432, 262] on link "Basis" at bounding box center [422, 257] width 25 height 13
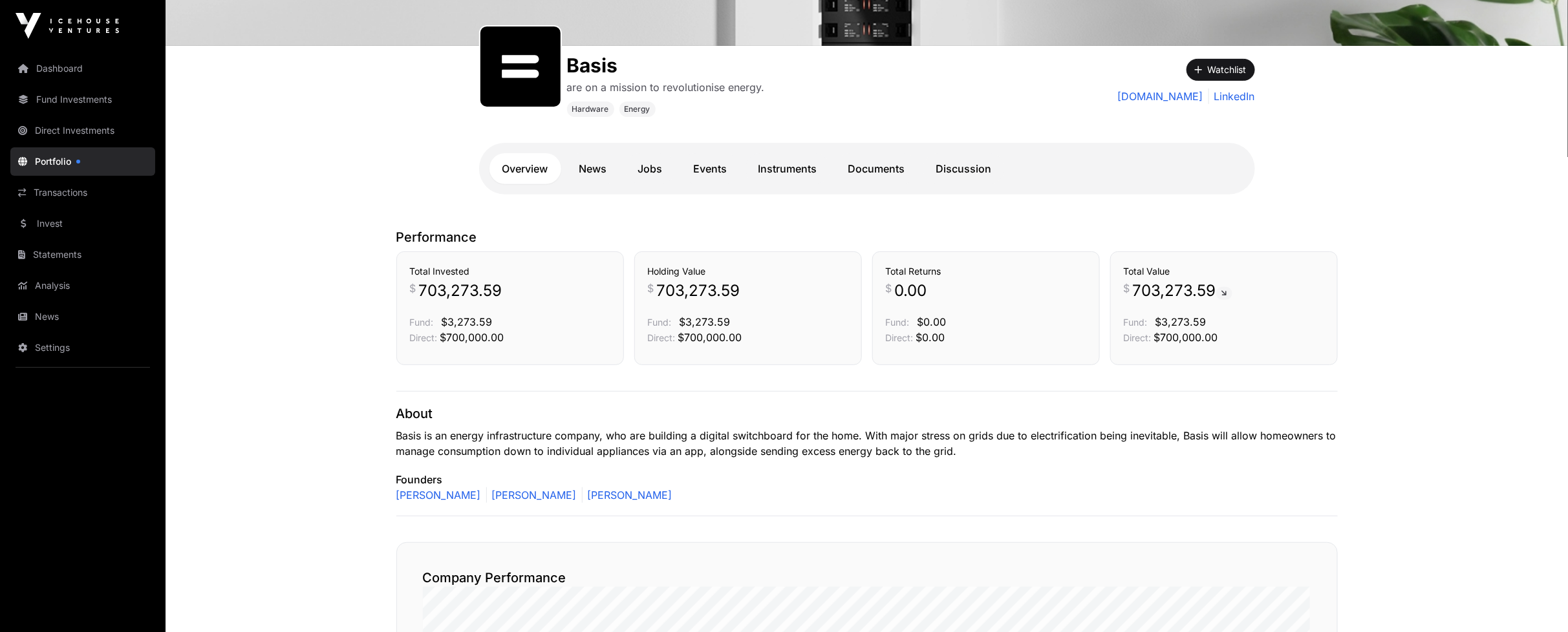
scroll to position [168, 0]
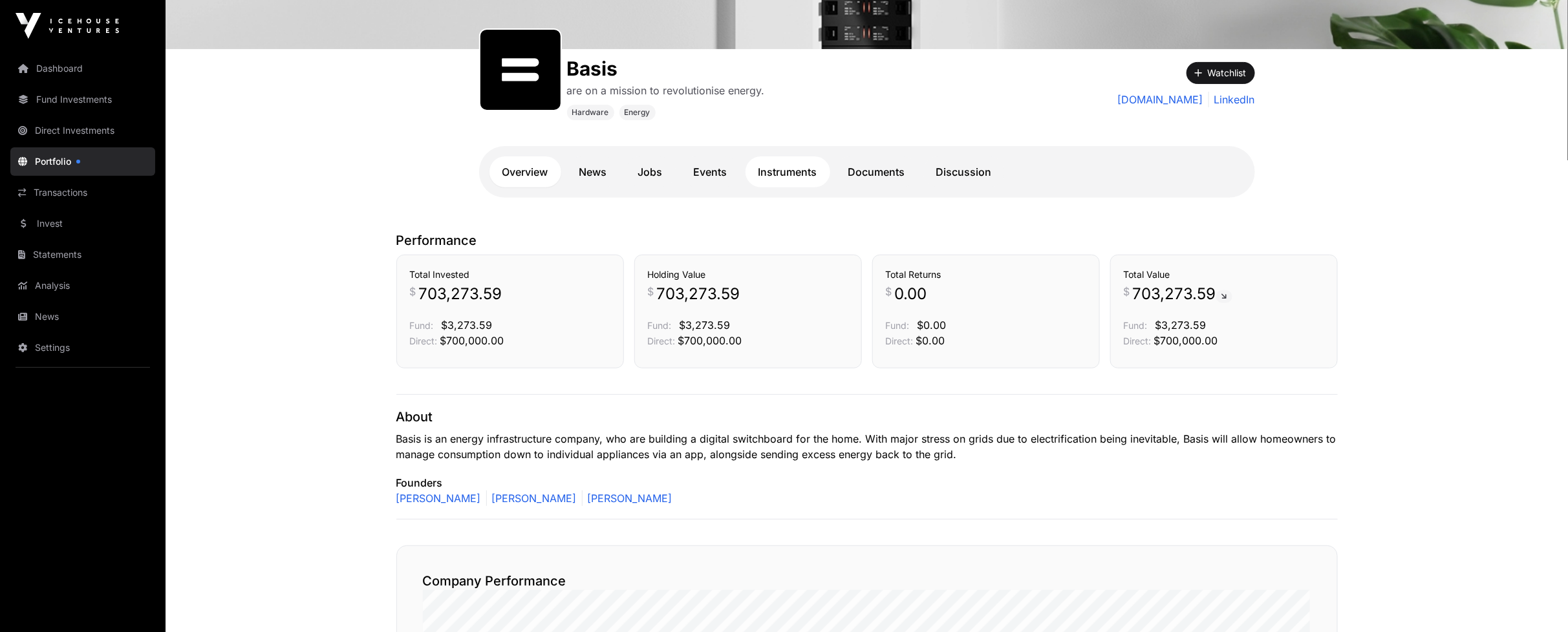
click at [792, 177] on link "Instruments" at bounding box center [788, 172] width 85 height 31
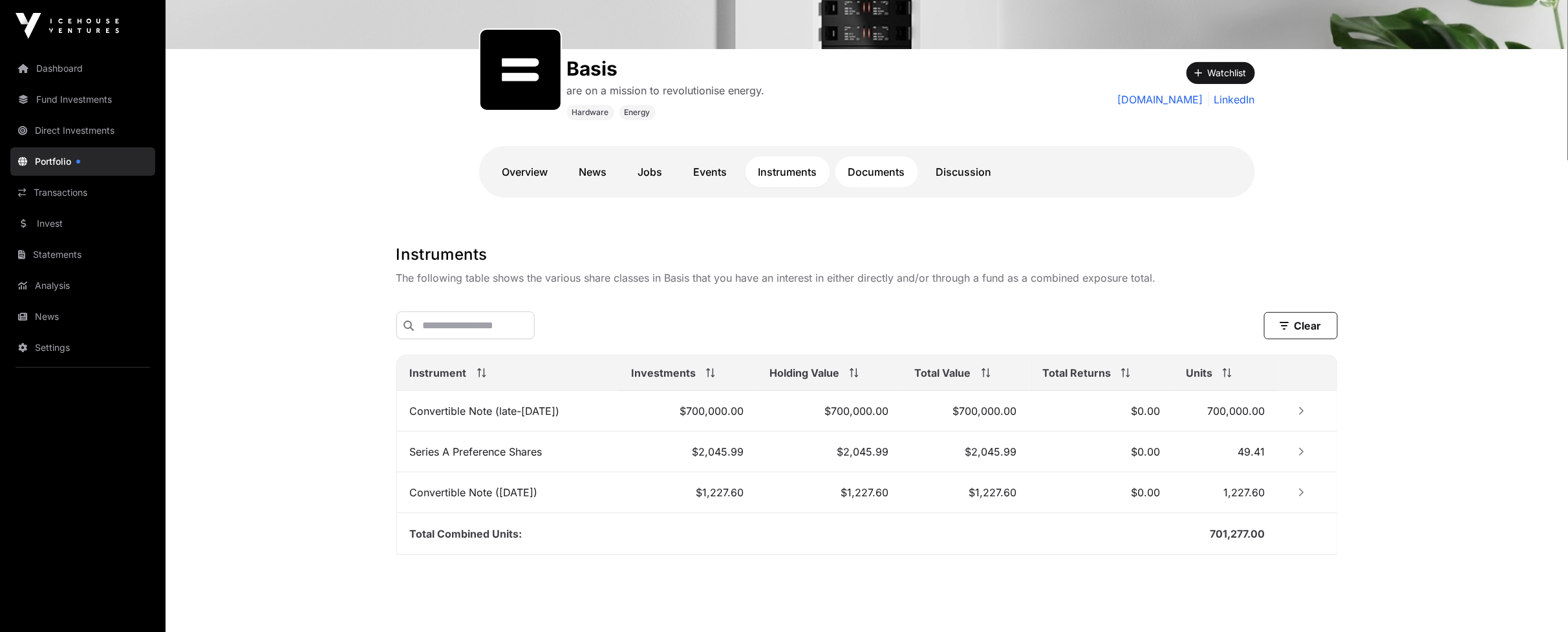
click at [889, 176] on link "Documents" at bounding box center [877, 172] width 83 height 31
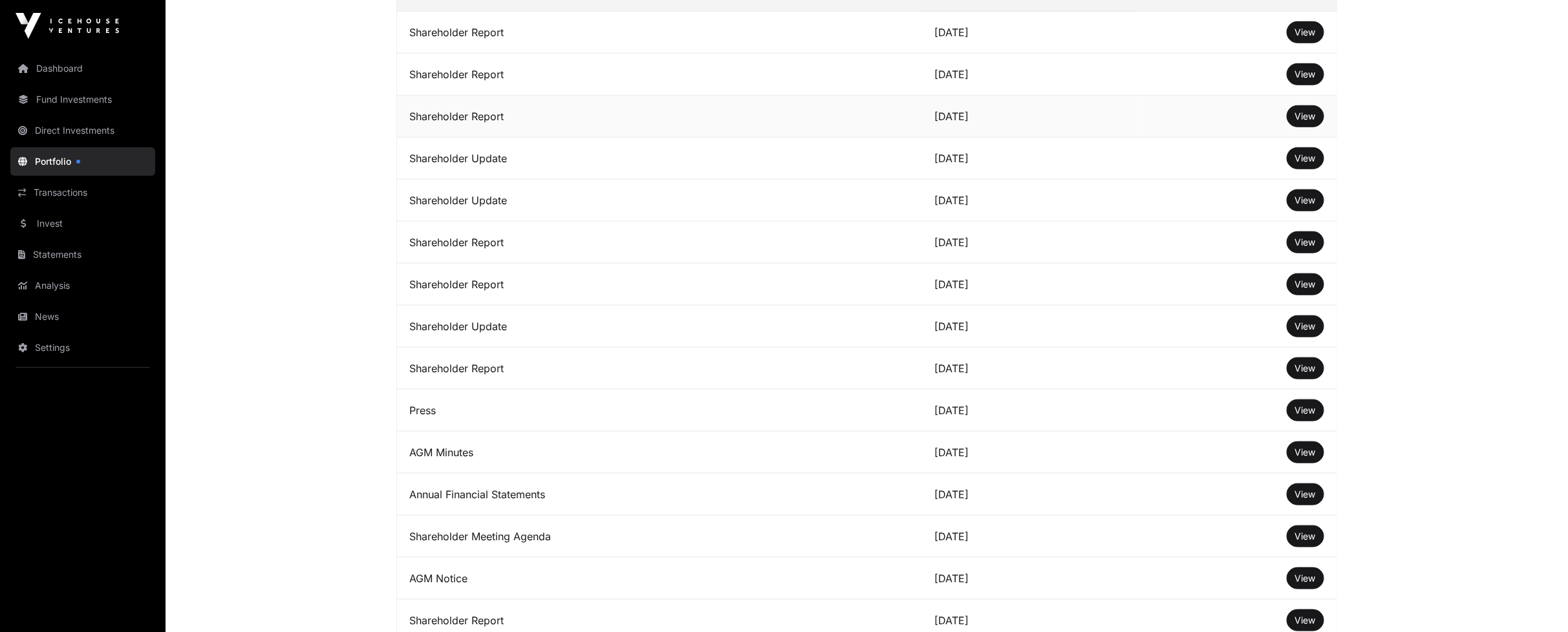
scroll to position [97, 0]
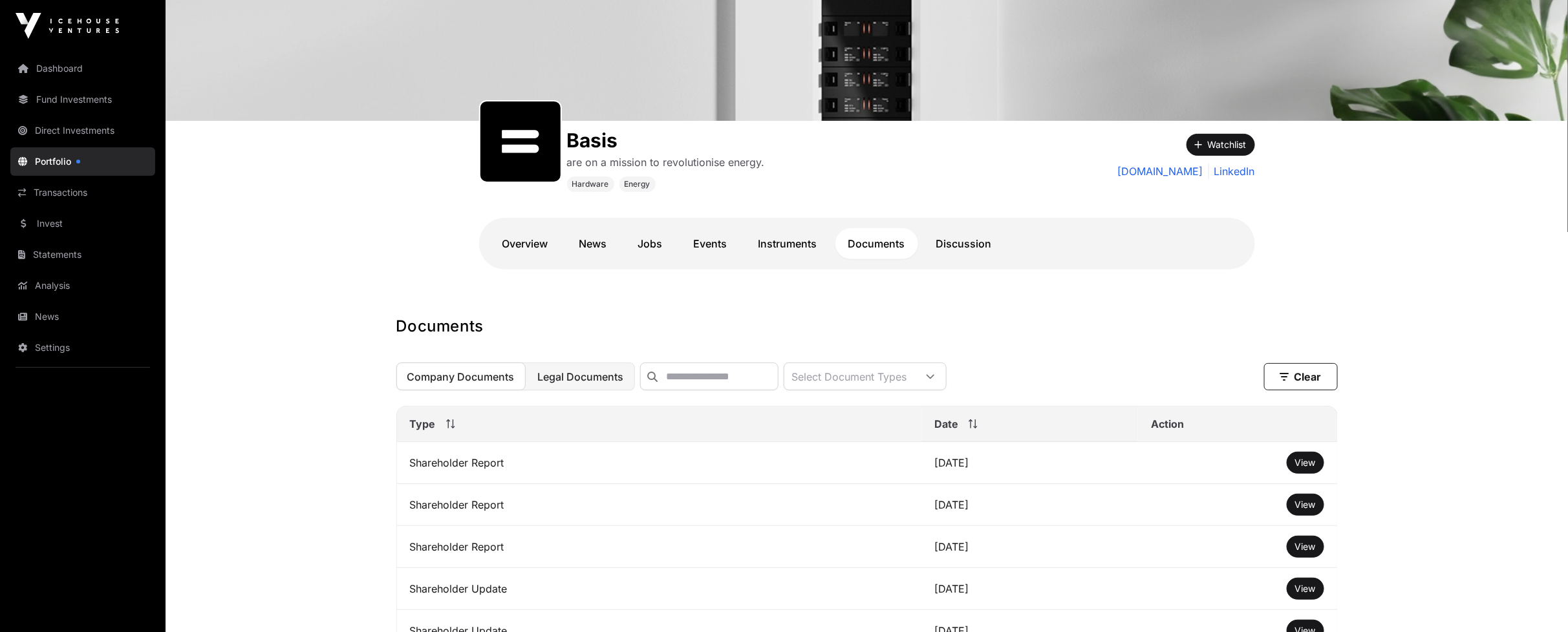
click at [576, 391] on button "Legal Documents" at bounding box center [581, 377] width 108 height 28
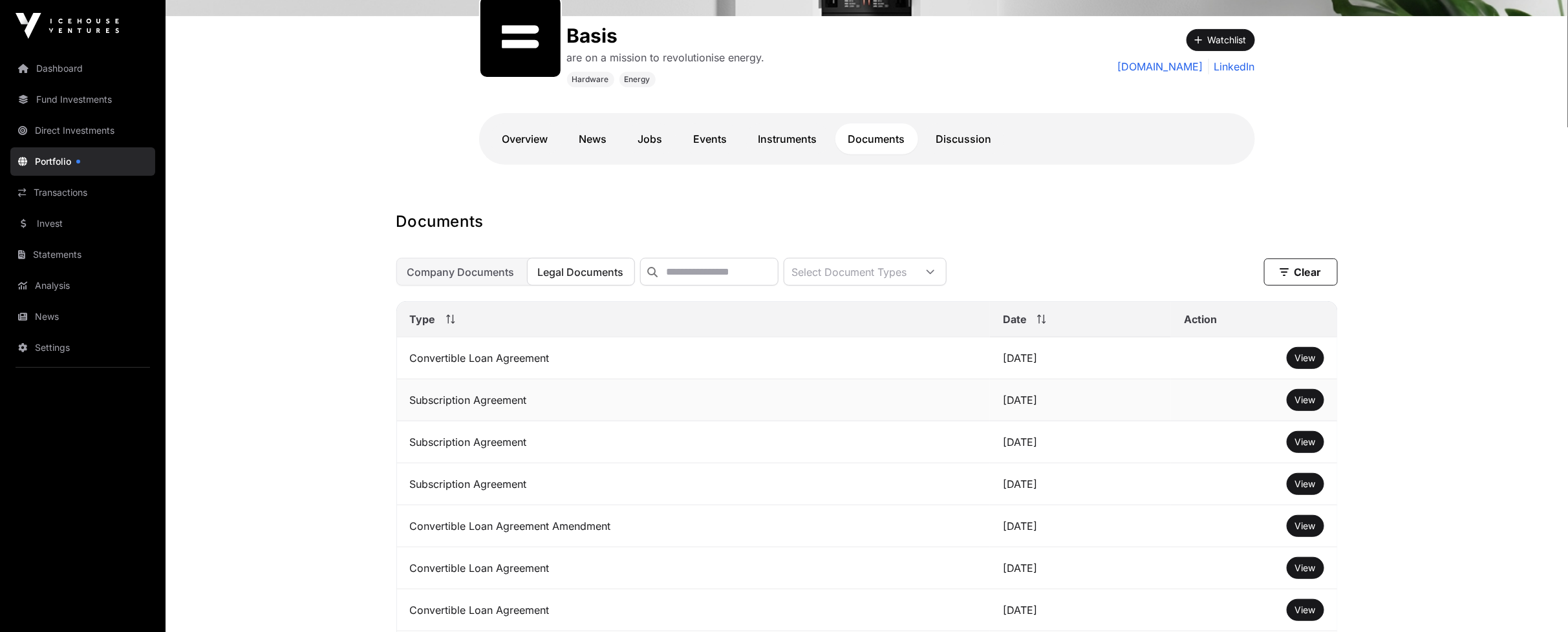
scroll to position [241, 0]
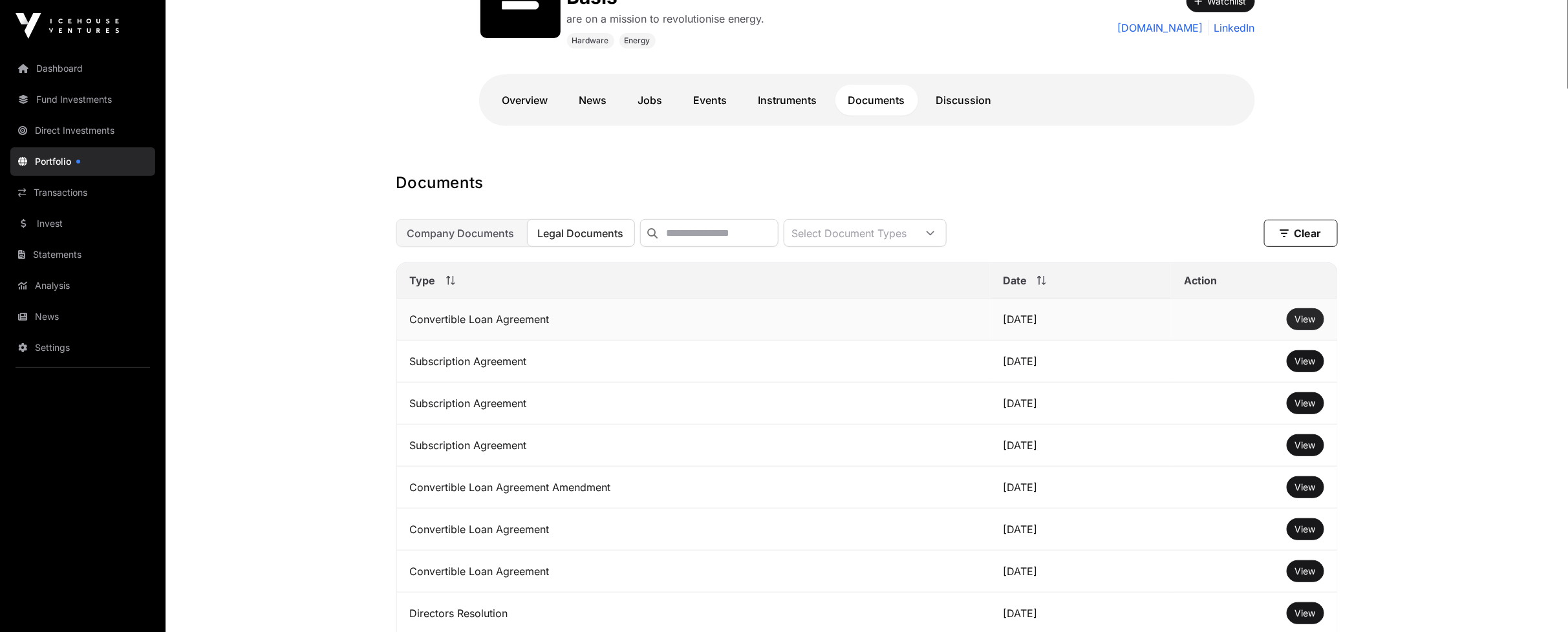
click at [1309, 324] on span "View" at bounding box center [1305, 318] width 21 height 11
click at [78, 163] on div at bounding box center [78, 161] width 4 height 4
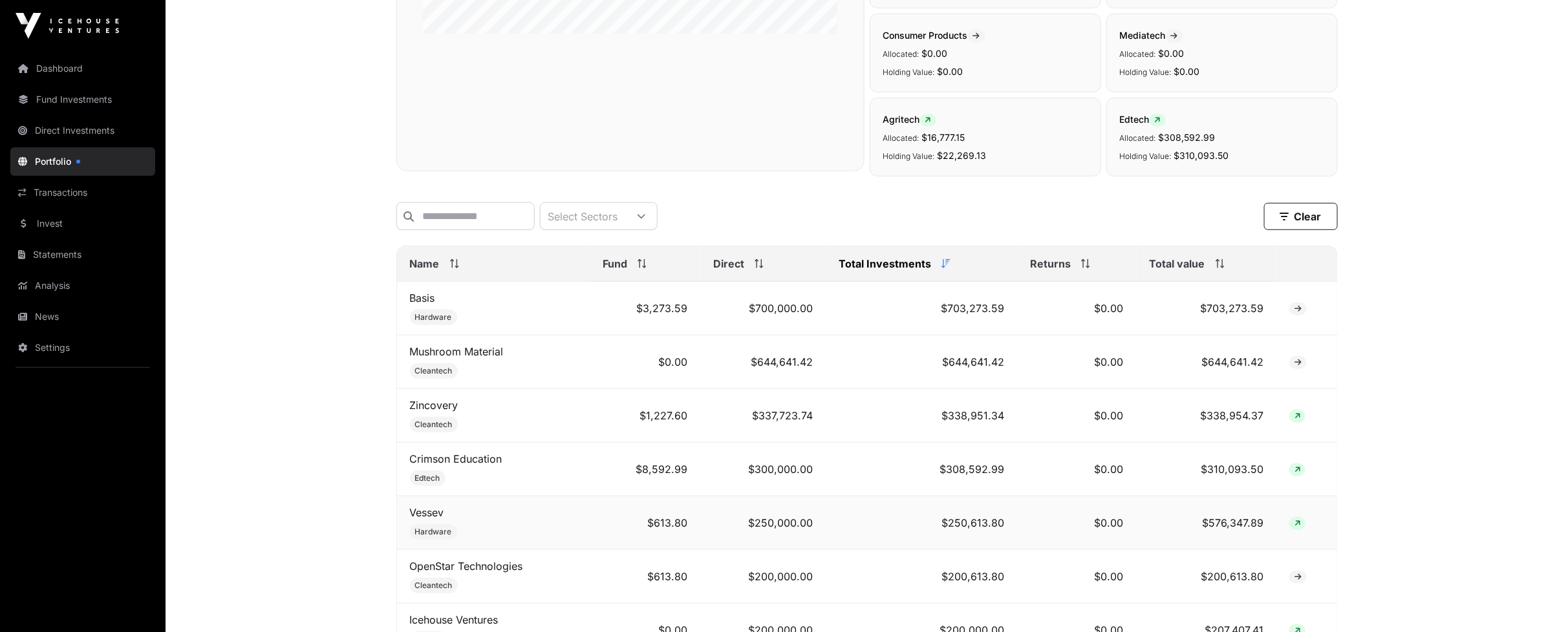
scroll to position [503, 0]
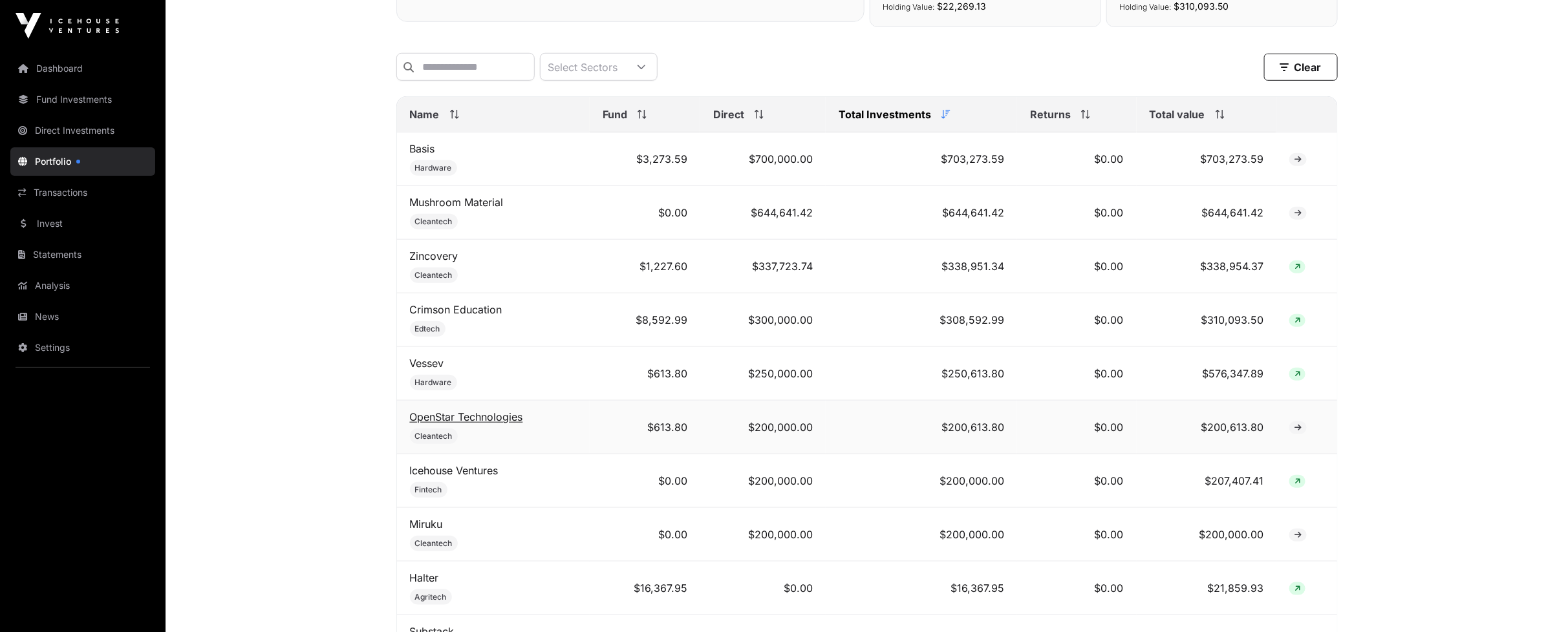
click at [446, 423] on link "OpenStar Technologies" at bounding box center [466, 417] width 113 height 13
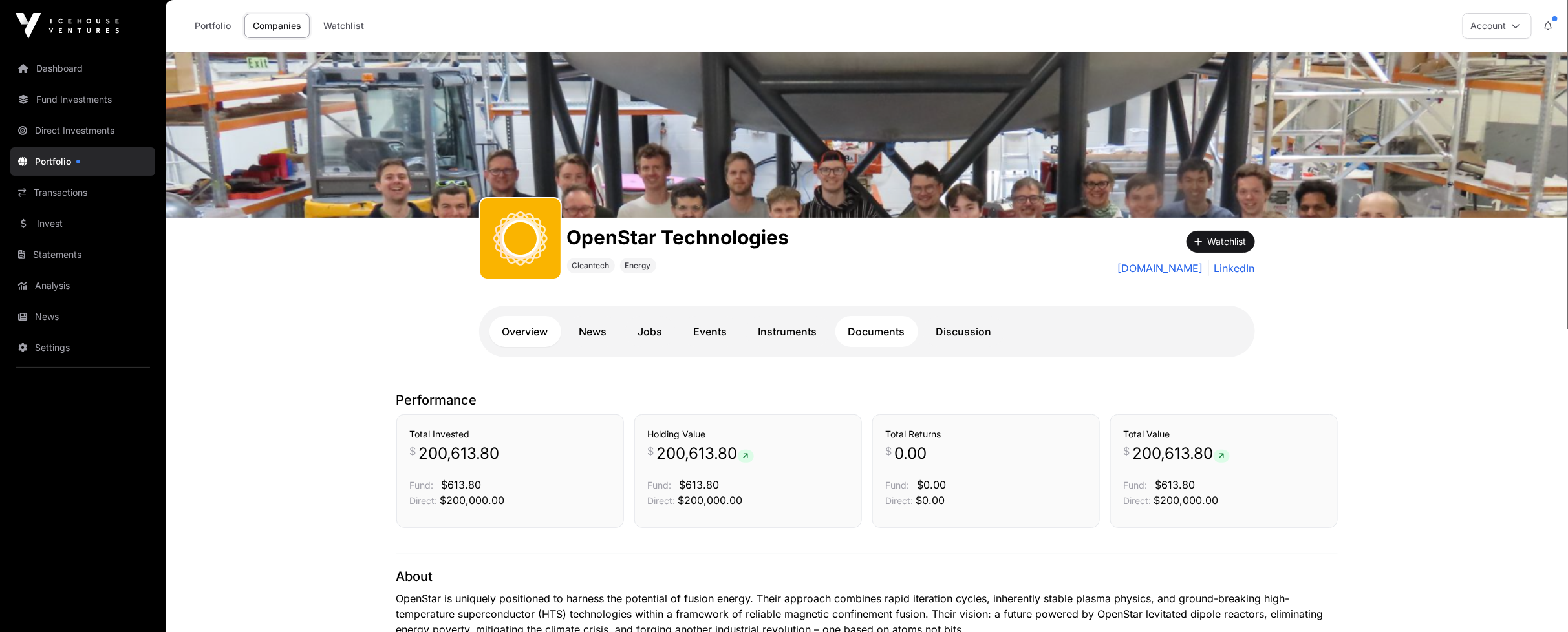
click at [883, 334] on link "Documents" at bounding box center [877, 331] width 83 height 31
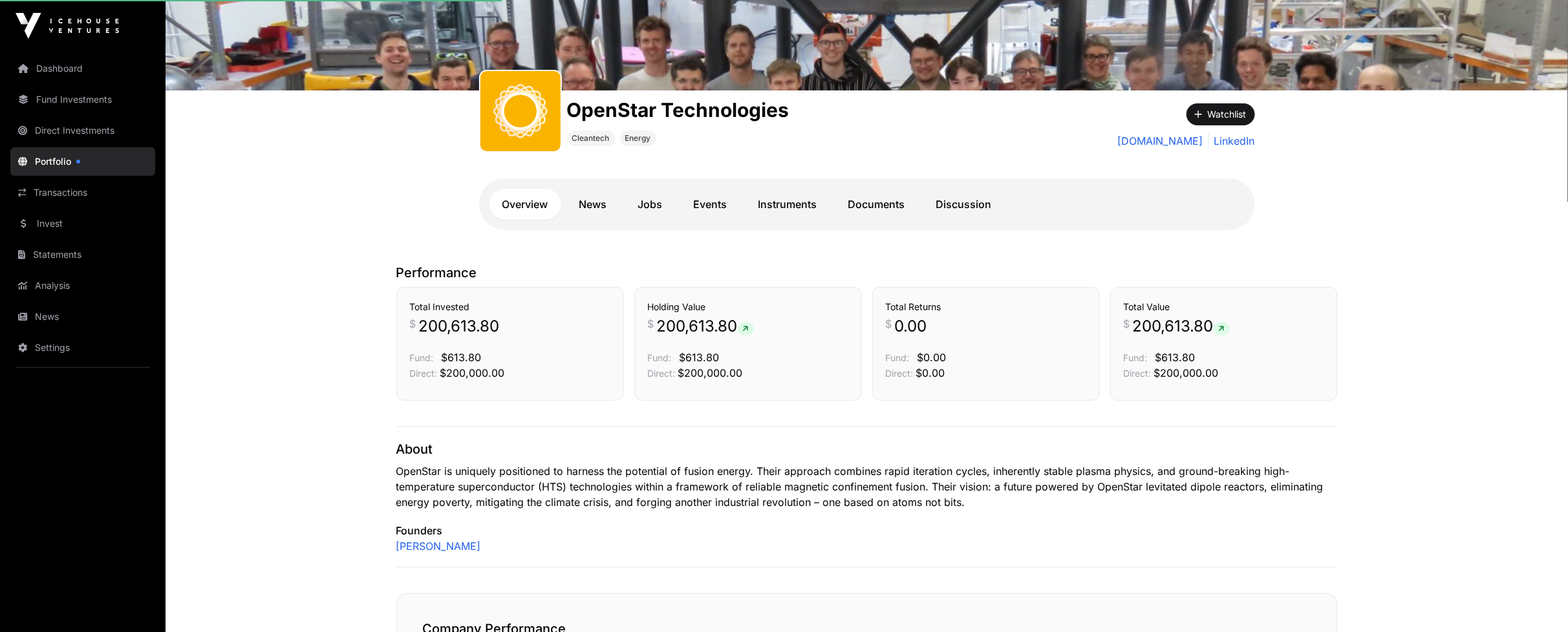
scroll to position [143, 0]
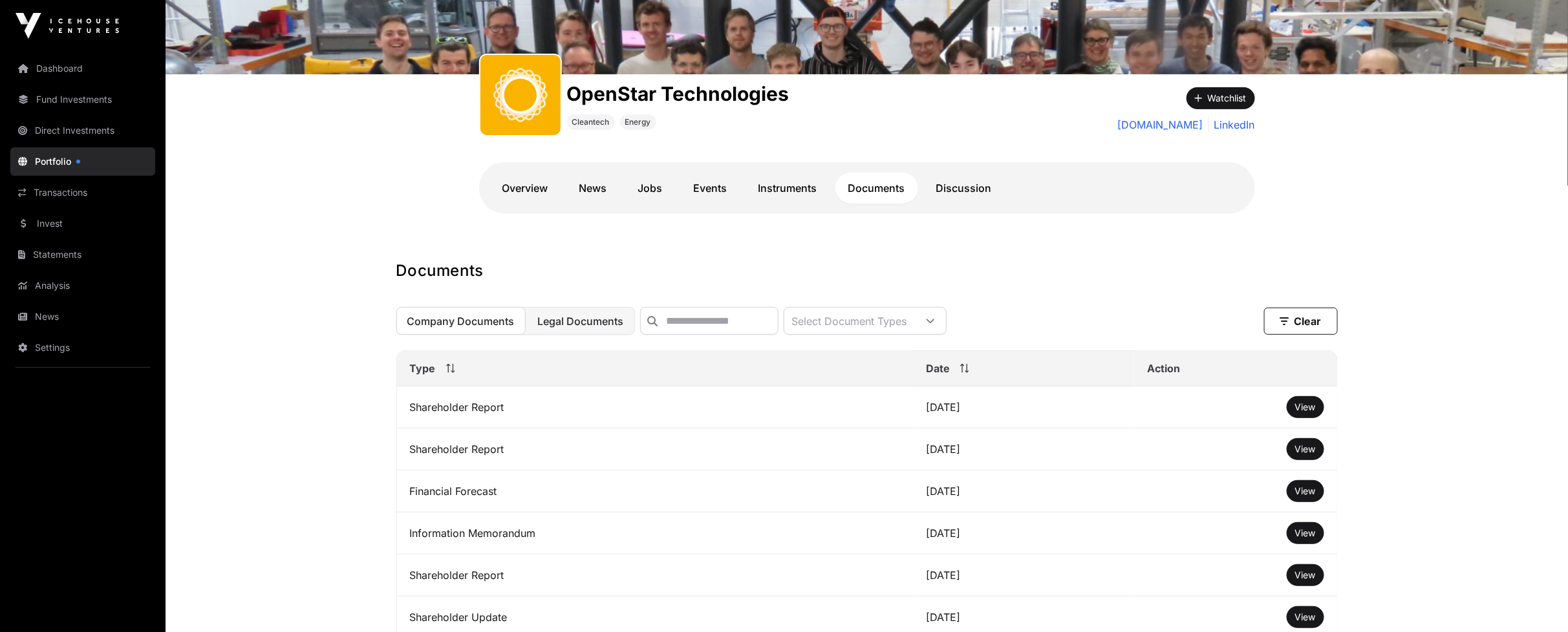
click at [578, 327] on span "Legal Documents" at bounding box center [581, 322] width 86 height 13
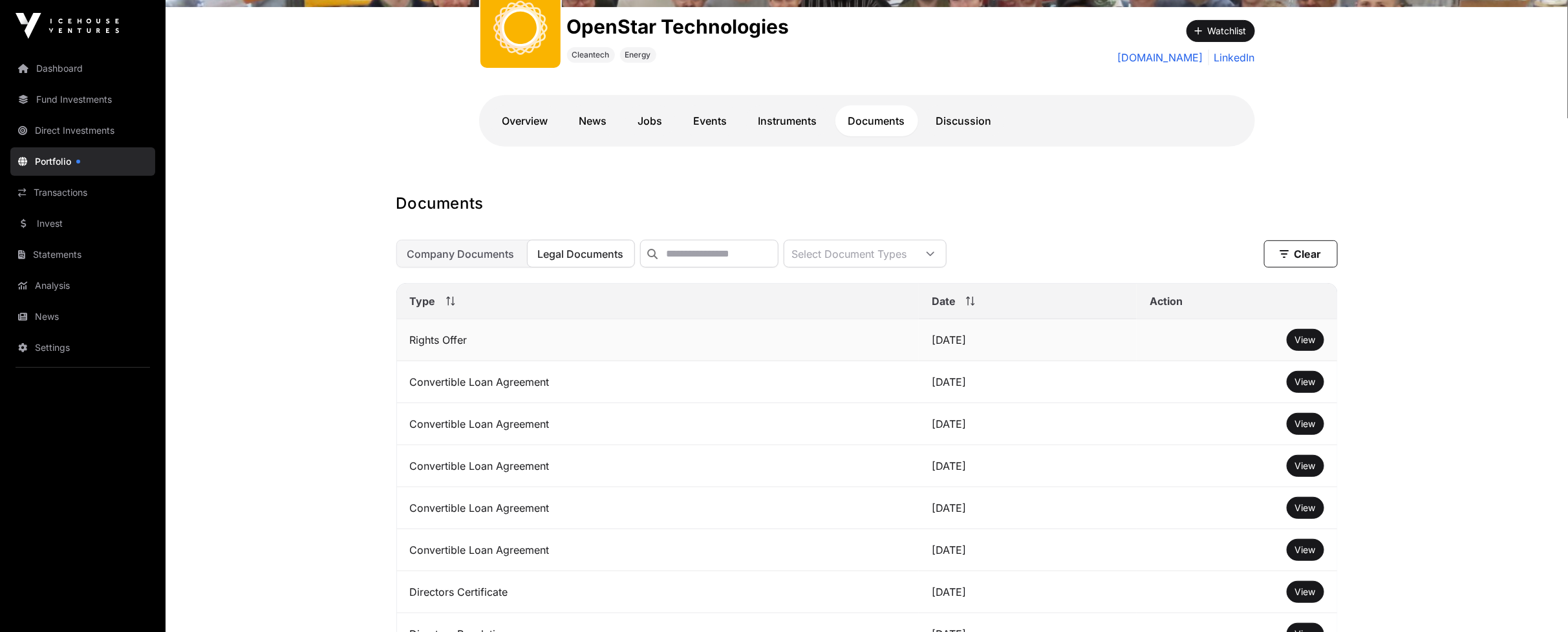
scroll to position [216, 0]
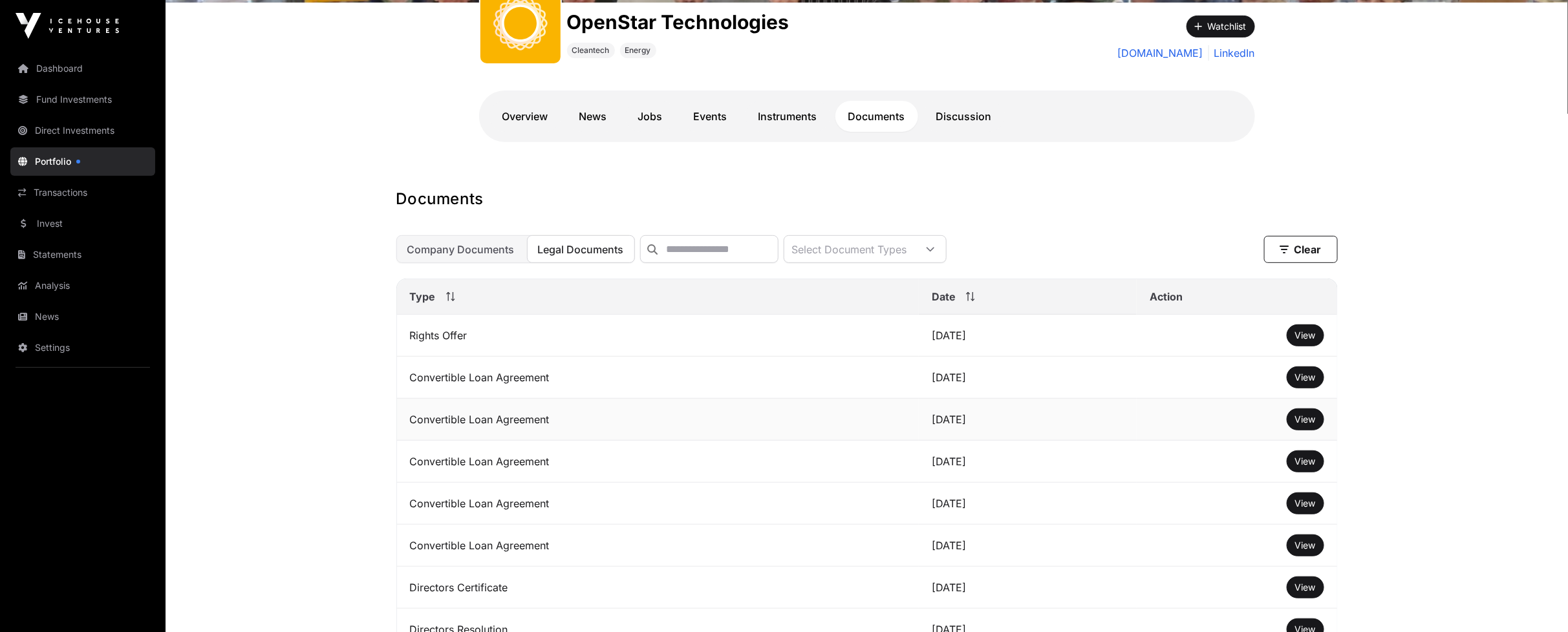
click at [918, 432] on td "[DATE]" at bounding box center [1027, 420] width 218 height 42
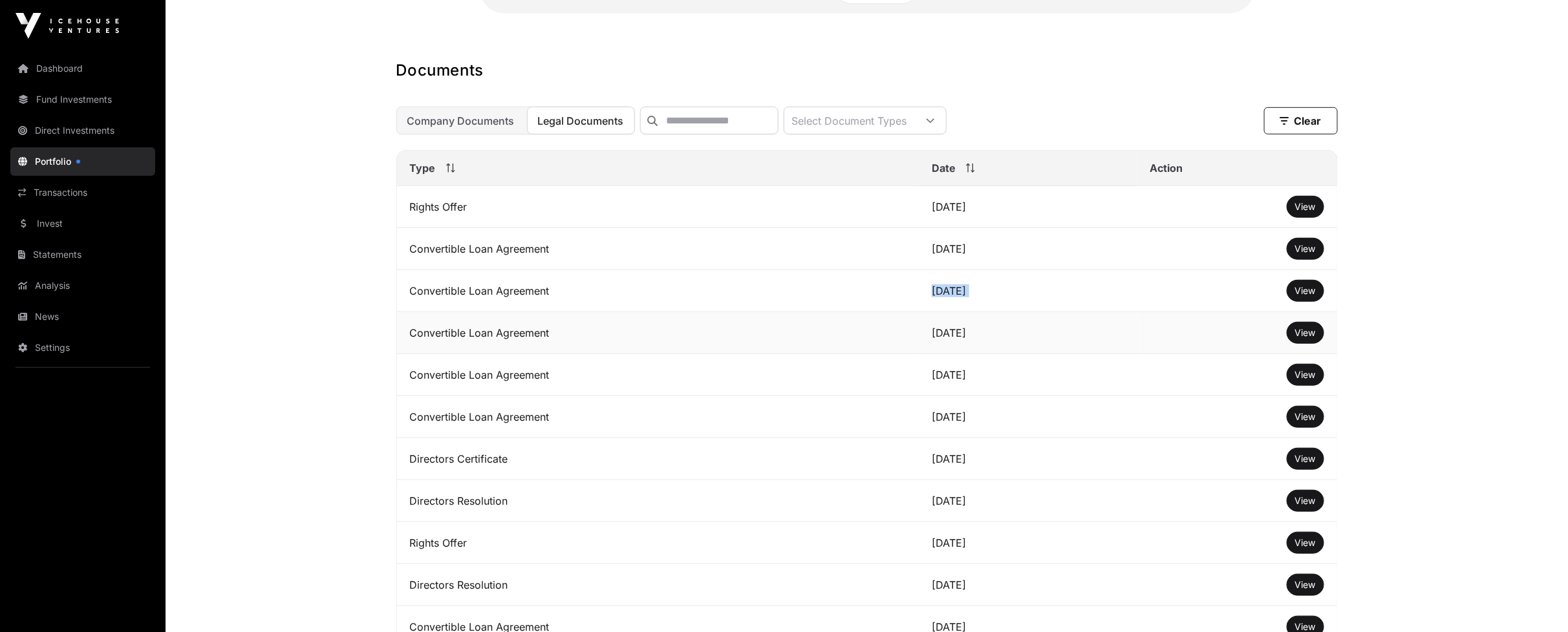
scroll to position [359, 0]
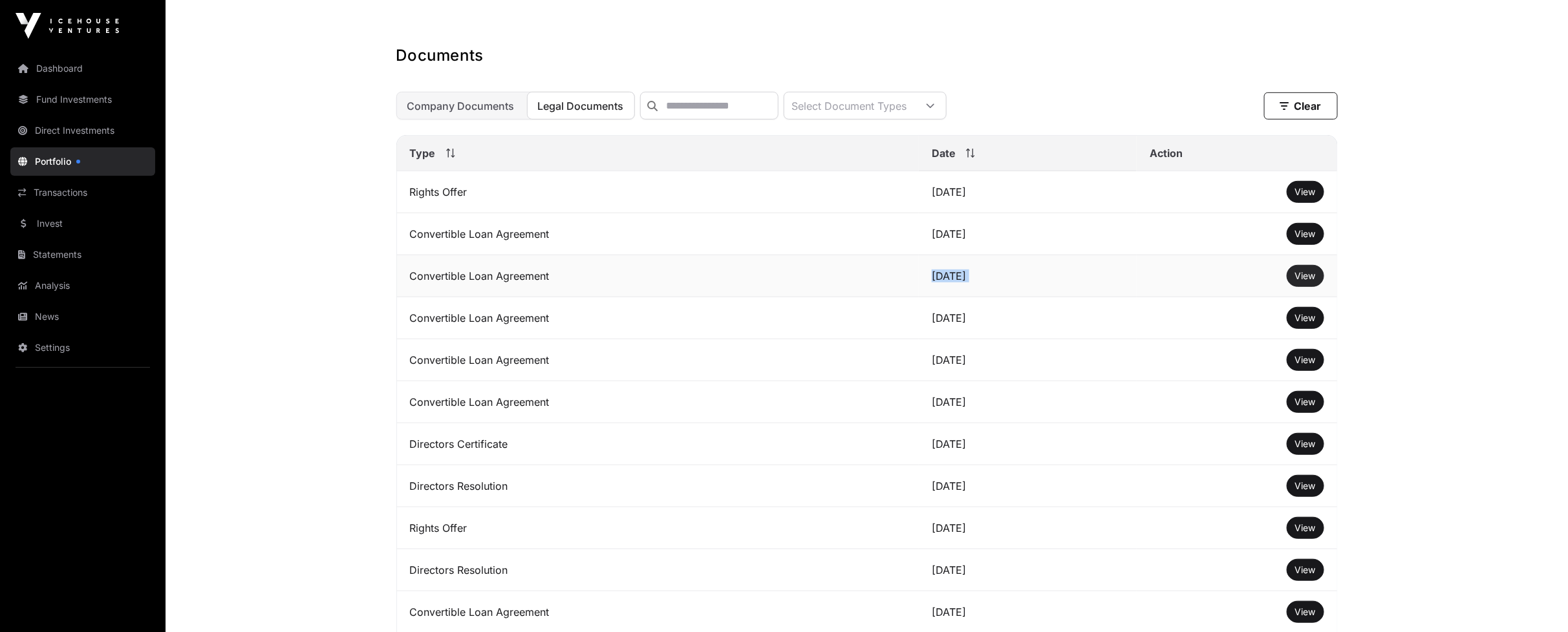
click at [1300, 281] on span "View" at bounding box center [1305, 275] width 21 height 11
click at [1307, 239] on span "View" at bounding box center [1305, 233] width 21 height 11
click at [1312, 194] on button "View" at bounding box center [1305, 192] width 37 height 22
click at [1310, 197] on span "View" at bounding box center [1305, 191] width 21 height 11
click at [936, 285] on td "[DATE]" at bounding box center [1027, 276] width 218 height 42
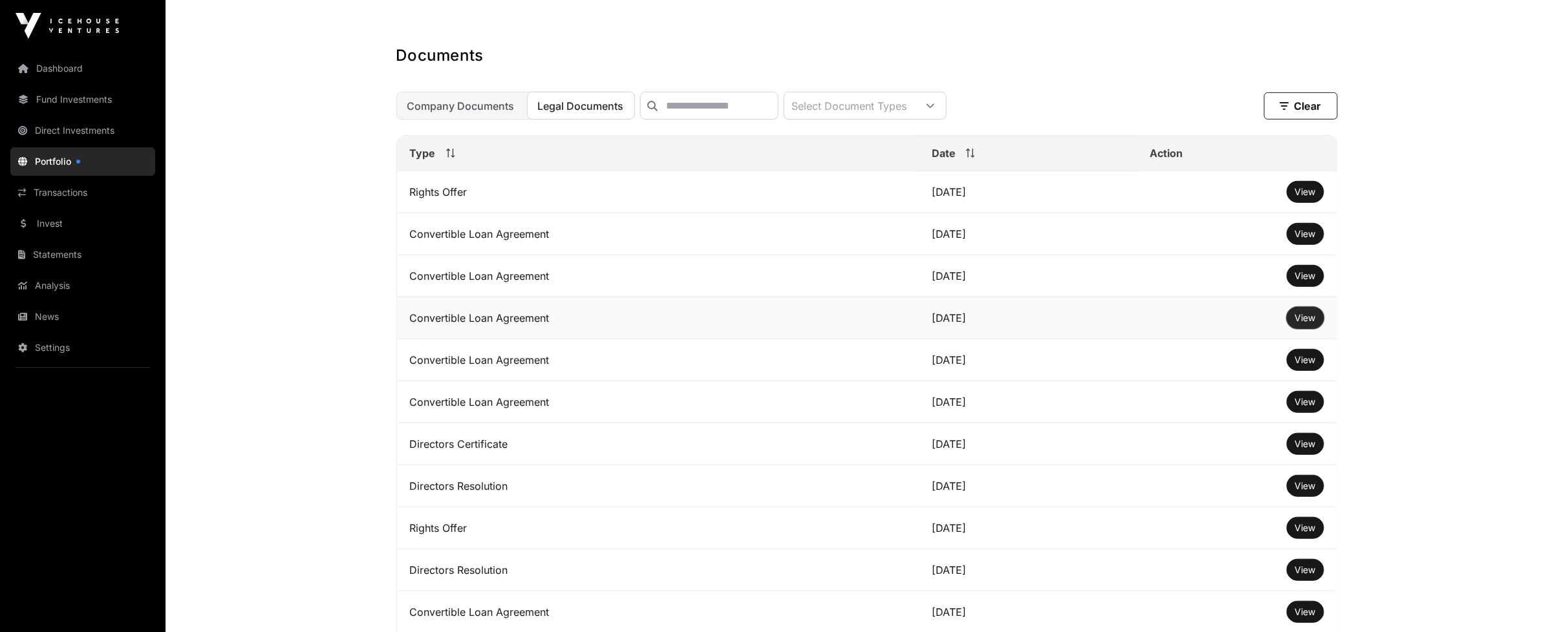
click at [1306, 329] on button "View" at bounding box center [1305, 318] width 37 height 22
click at [1301, 323] on span "View" at bounding box center [1305, 317] width 21 height 11
click at [1307, 407] on span "View" at bounding box center [1305, 401] width 21 height 11
click at [1302, 365] on span "View" at bounding box center [1305, 359] width 21 height 11
click at [1311, 407] on span "View" at bounding box center [1305, 401] width 21 height 11
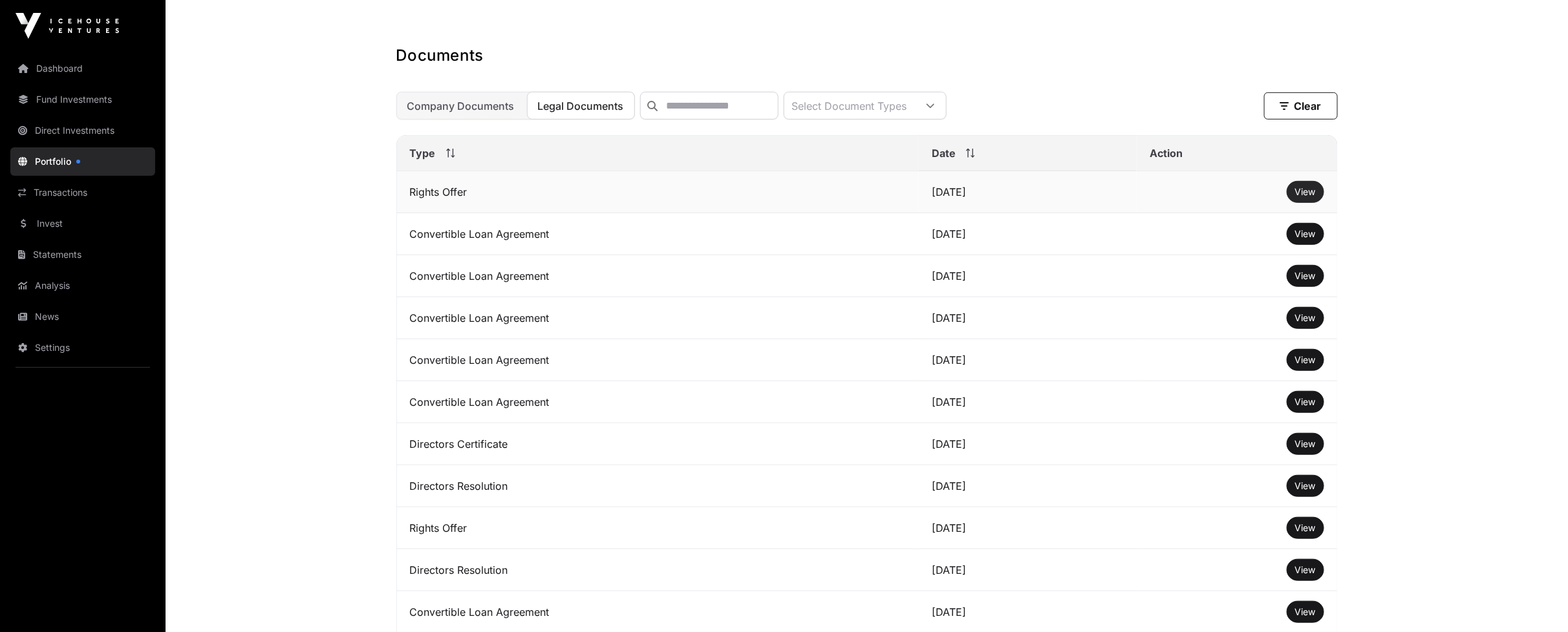
click at [1298, 197] on span "View" at bounding box center [1305, 191] width 21 height 11
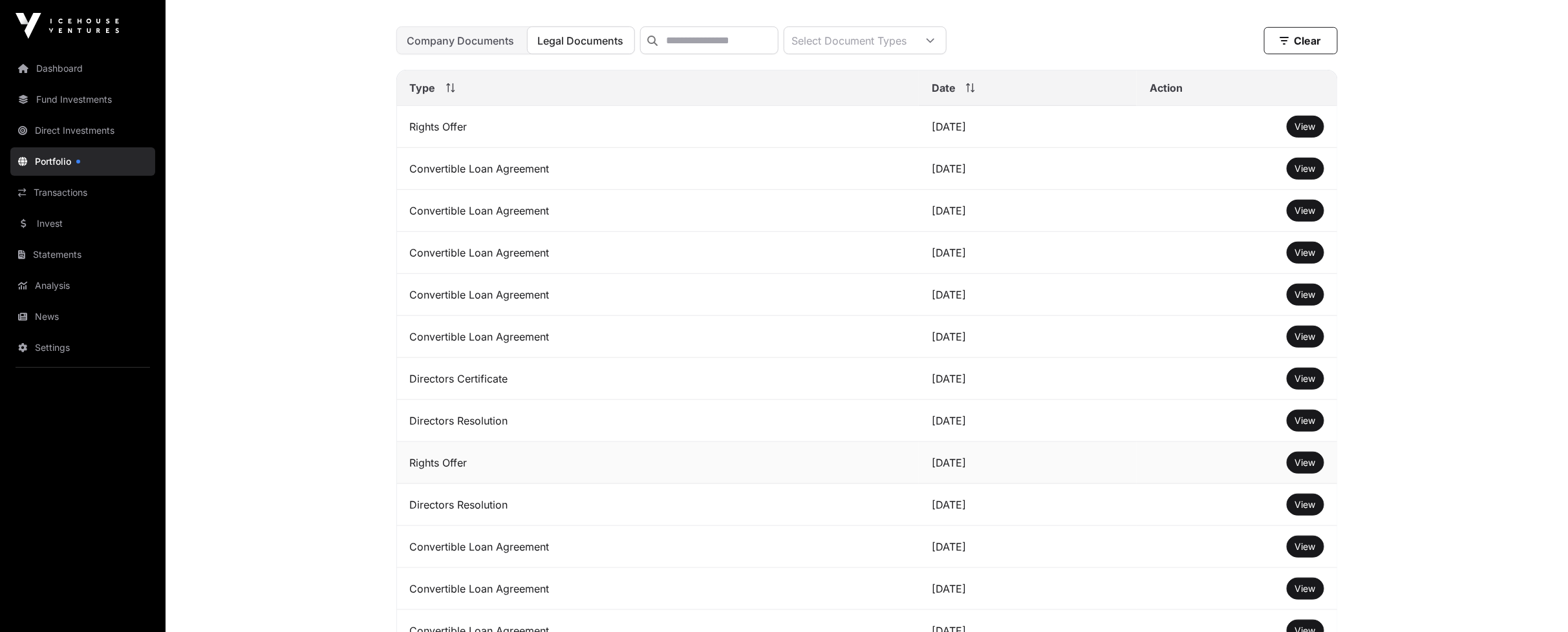
scroll to position [430, 0]
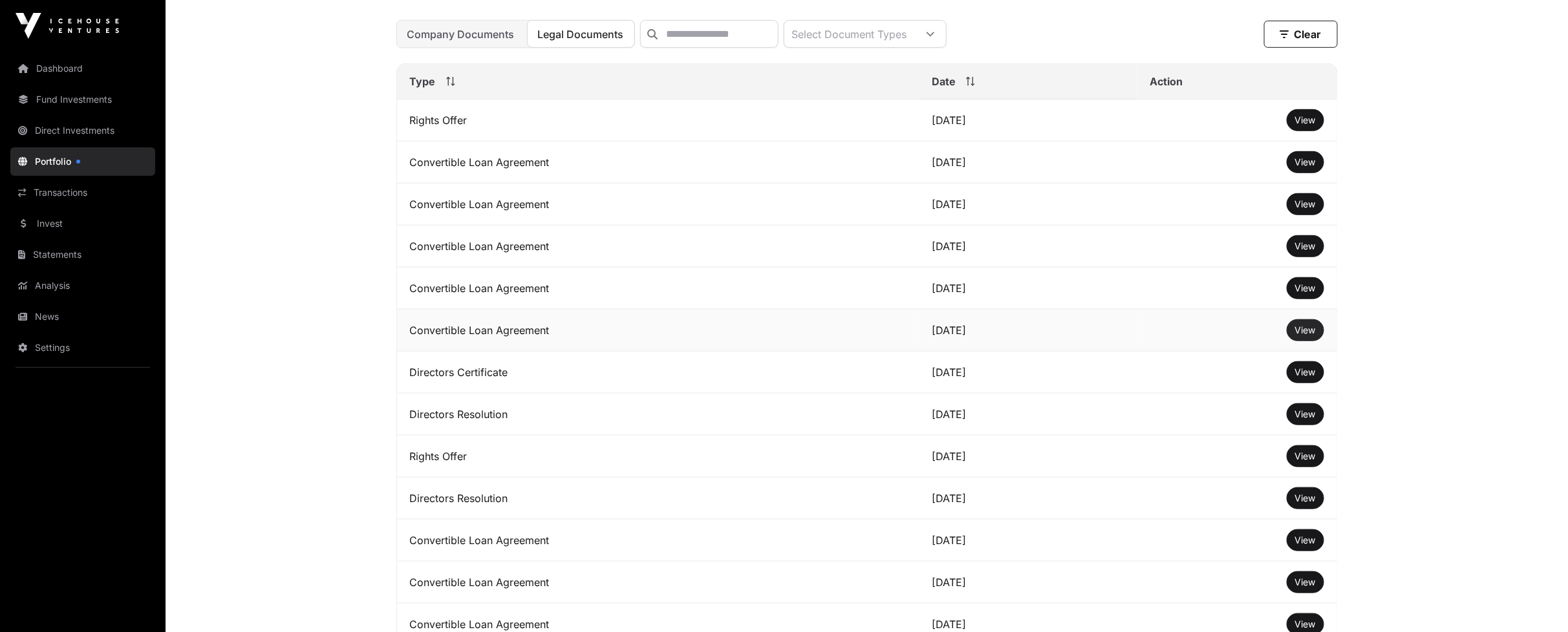
click at [1311, 335] on span "View" at bounding box center [1305, 329] width 21 height 11
click at [1300, 294] on span "View" at bounding box center [1305, 288] width 21 height 11
click at [1314, 251] on span "View" at bounding box center [1305, 246] width 21 height 11
click at [1313, 251] on span "View" at bounding box center [1305, 246] width 21 height 11
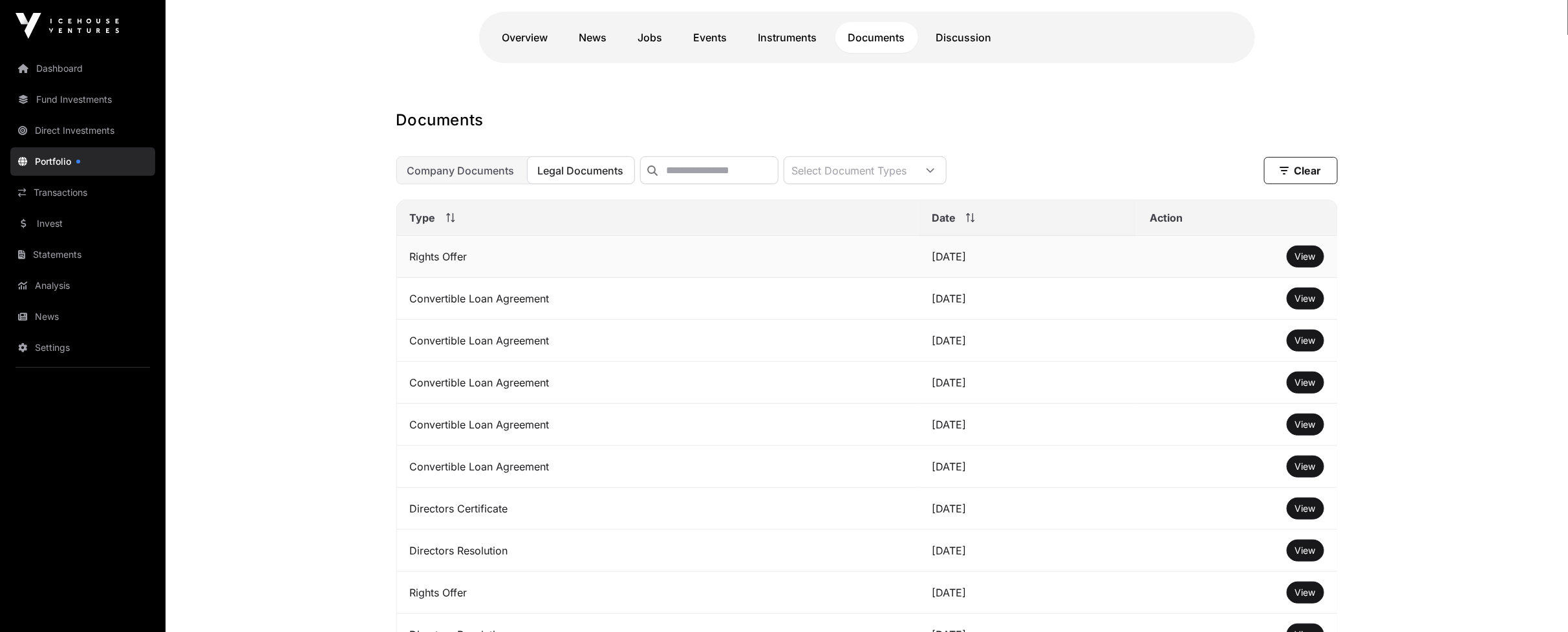
scroll to position [287, 0]
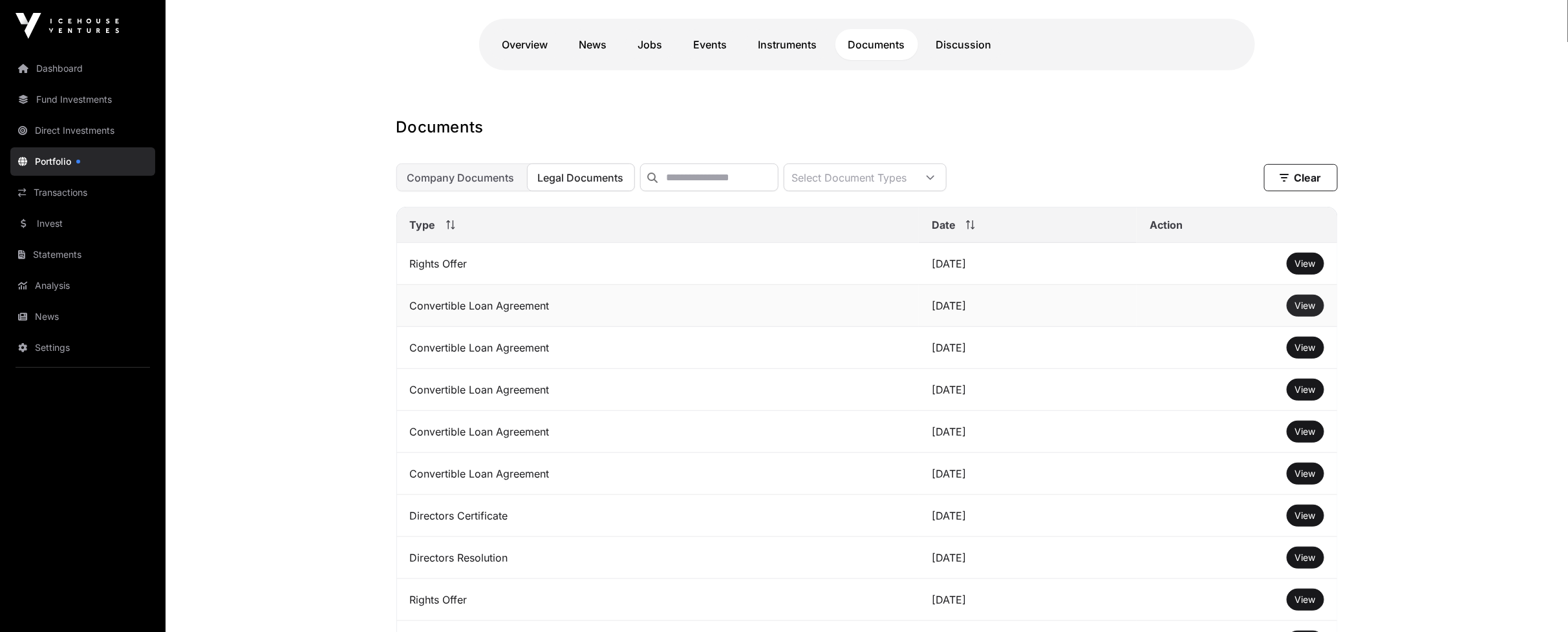
click at [1296, 311] on span "View" at bounding box center [1305, 305] width 21 height 11
click at [1299, 270] on link "View" at bounding box center [1305, 264] width 21 height 13
click at [1307, 353] on span "View" at bounding box center [1305, 347] width 21 height 11
click at [1301, 479] on span "View" at bounding box center [1305, 473] width 21 height 11
click at [1309, 437] on span "View" at bounding box center [1305, 431] width 21 height 11
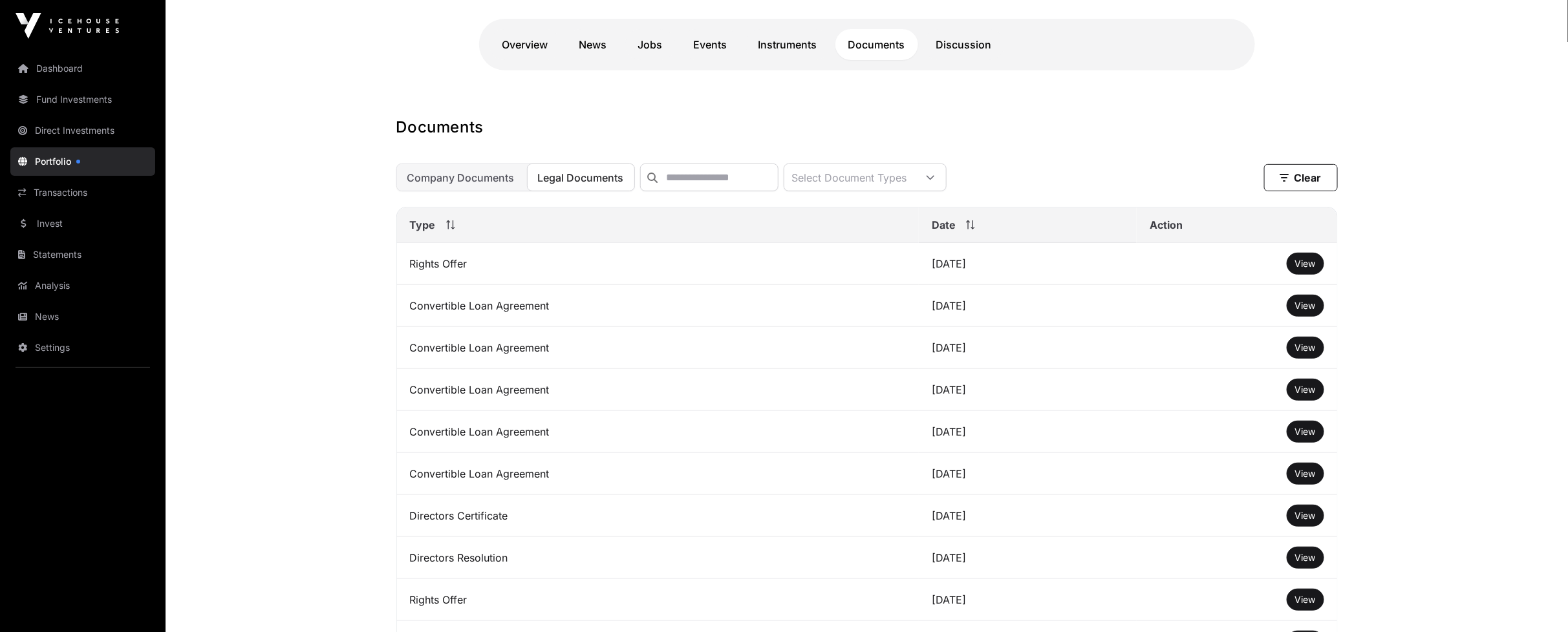
click at [104, 152] on link "Portfolio" at bounding box center [82, 162] width 145 height 28
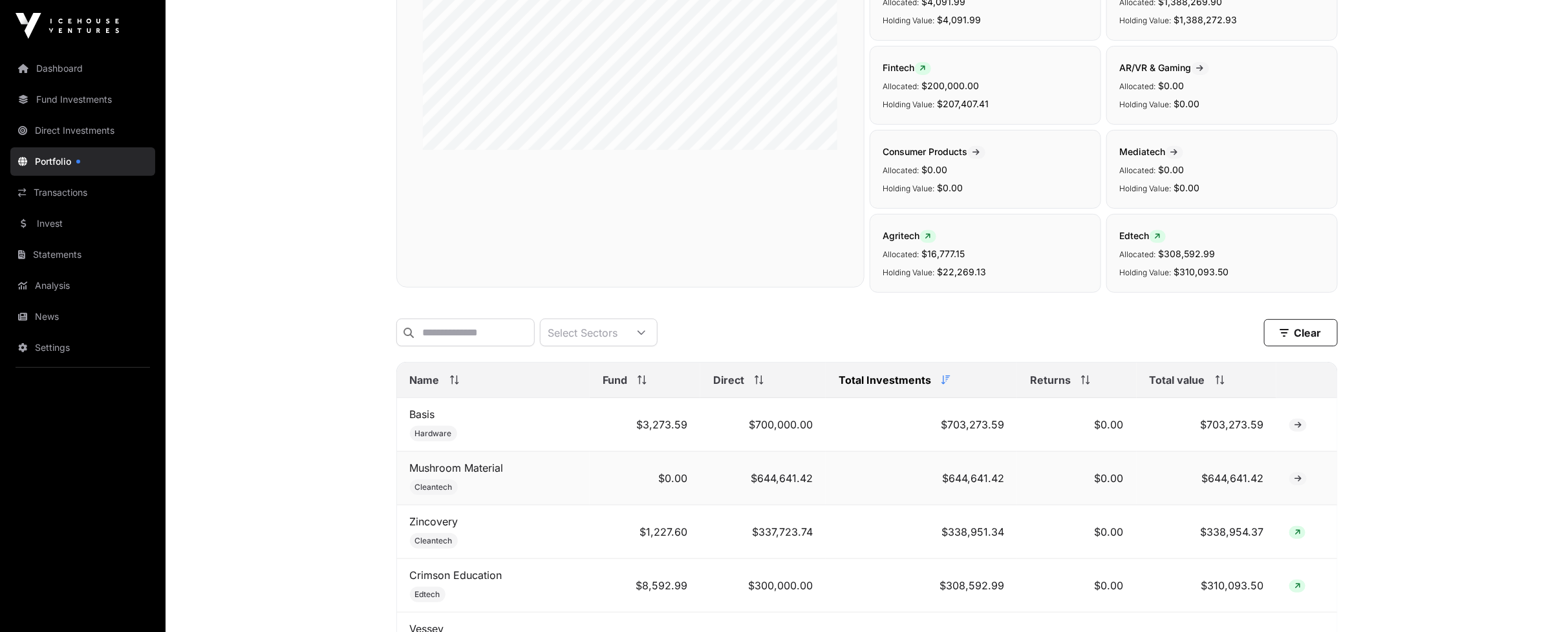
scroll to position [359, 0]
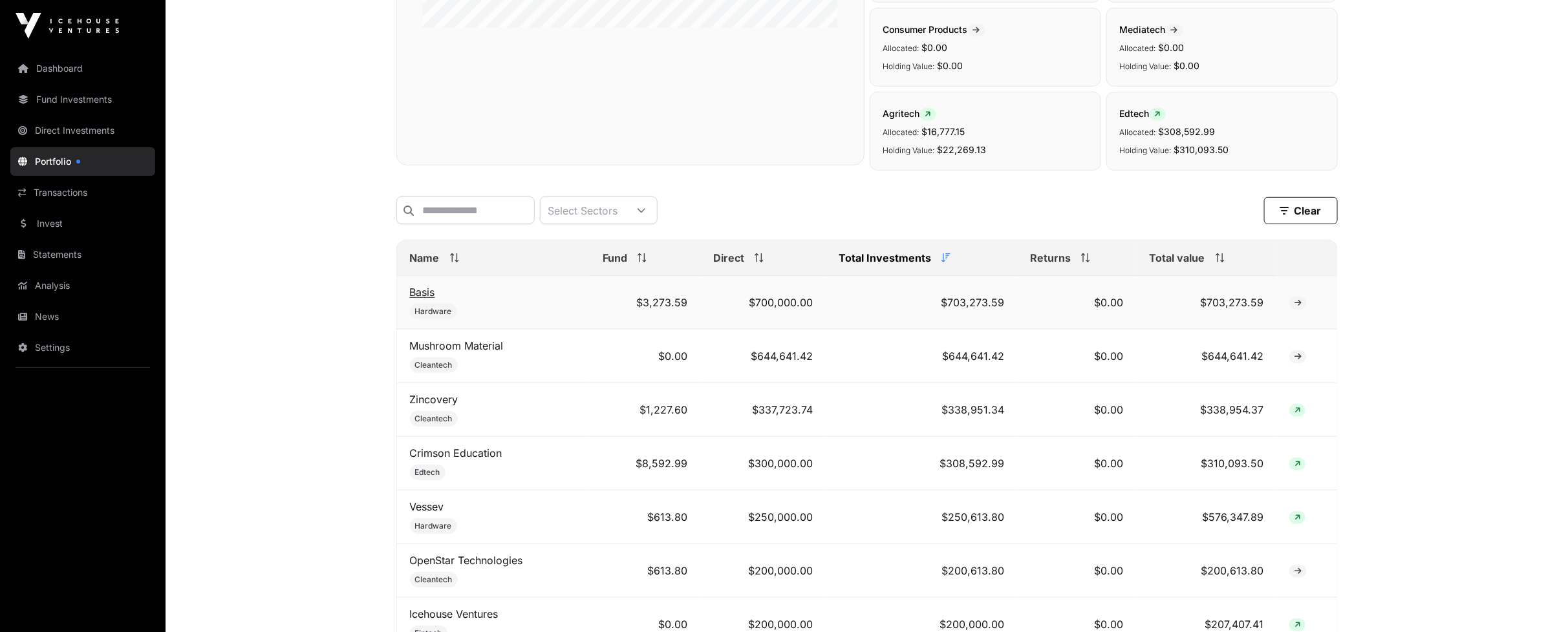
click at [417, 299] on link "Basis" at bounding box center [422, 292] width 25 height 13
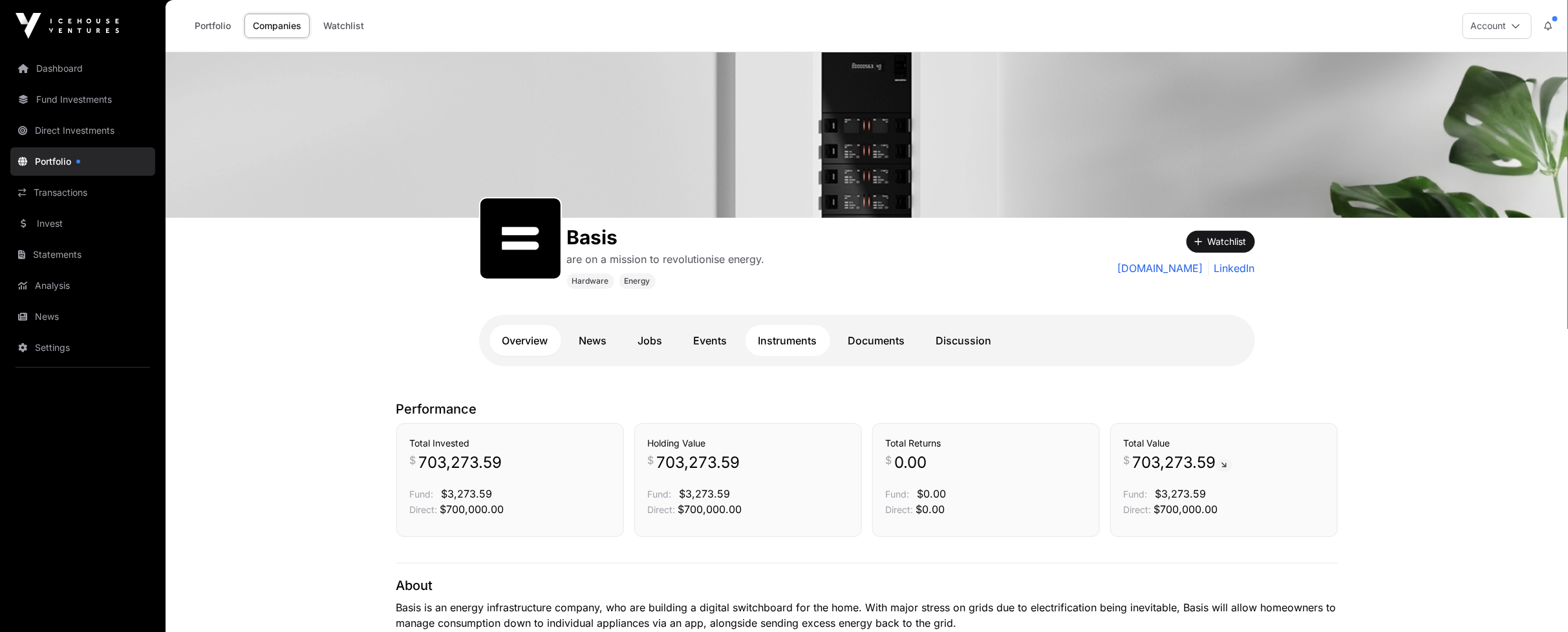
click at [797, 343] on link "Instruments" at bounding box center [788, 340] width 85 height 31
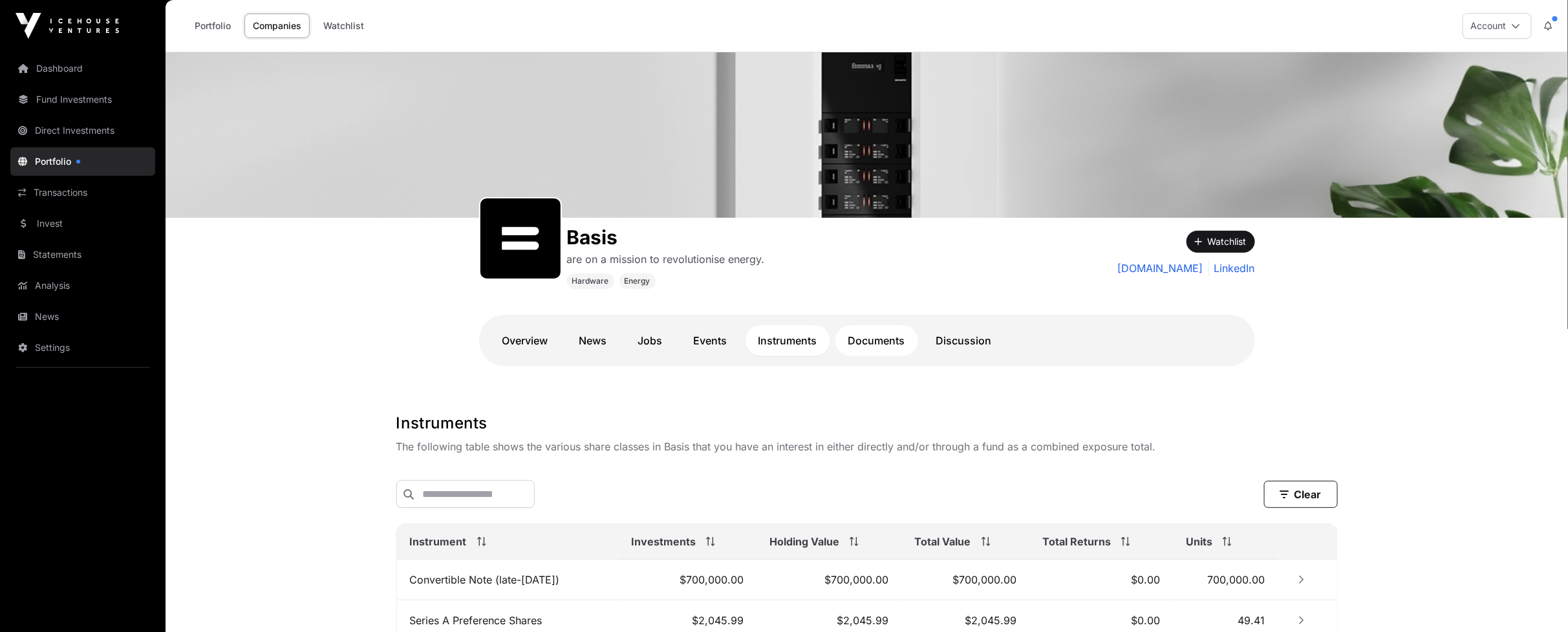
click at [867, 339] on link "Documents" at bounding box center [877, 340] width 83 height 31
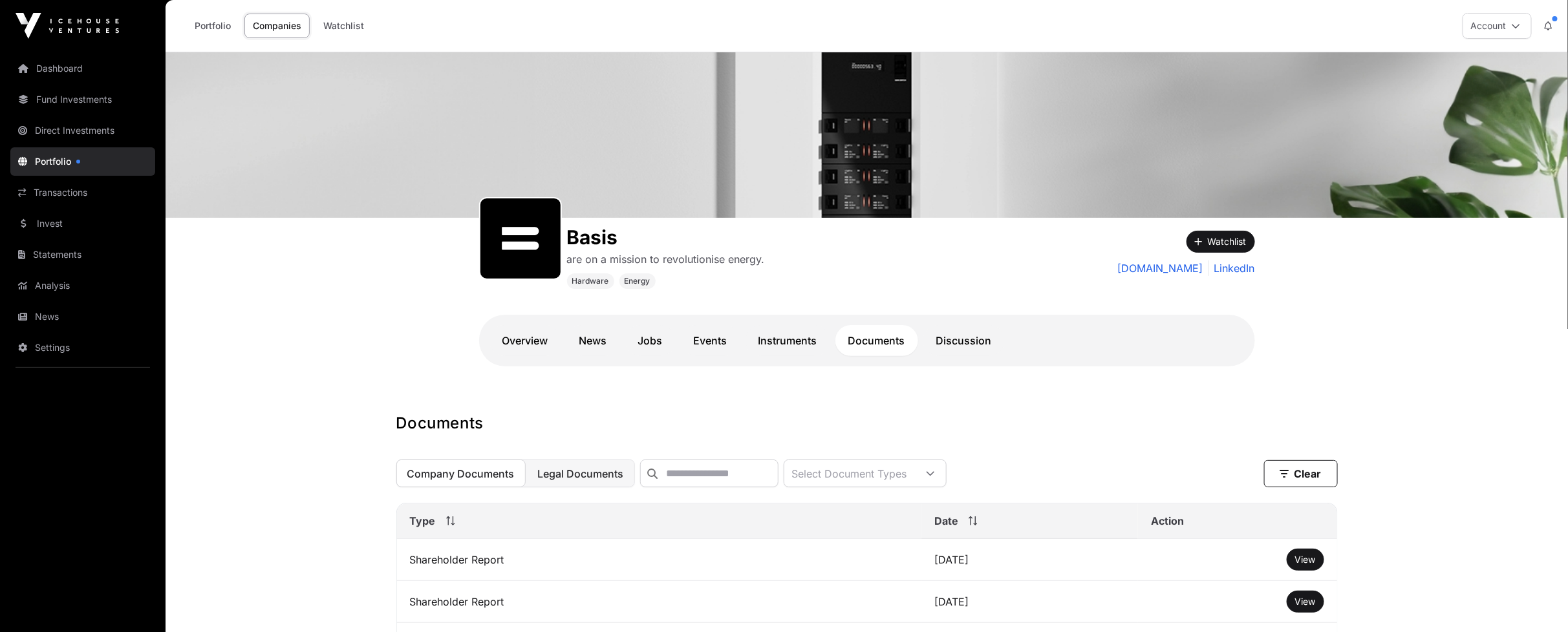
click at [567, 480] on span "Legal Documents" at bounding box center [581, 474] width 86 height 13
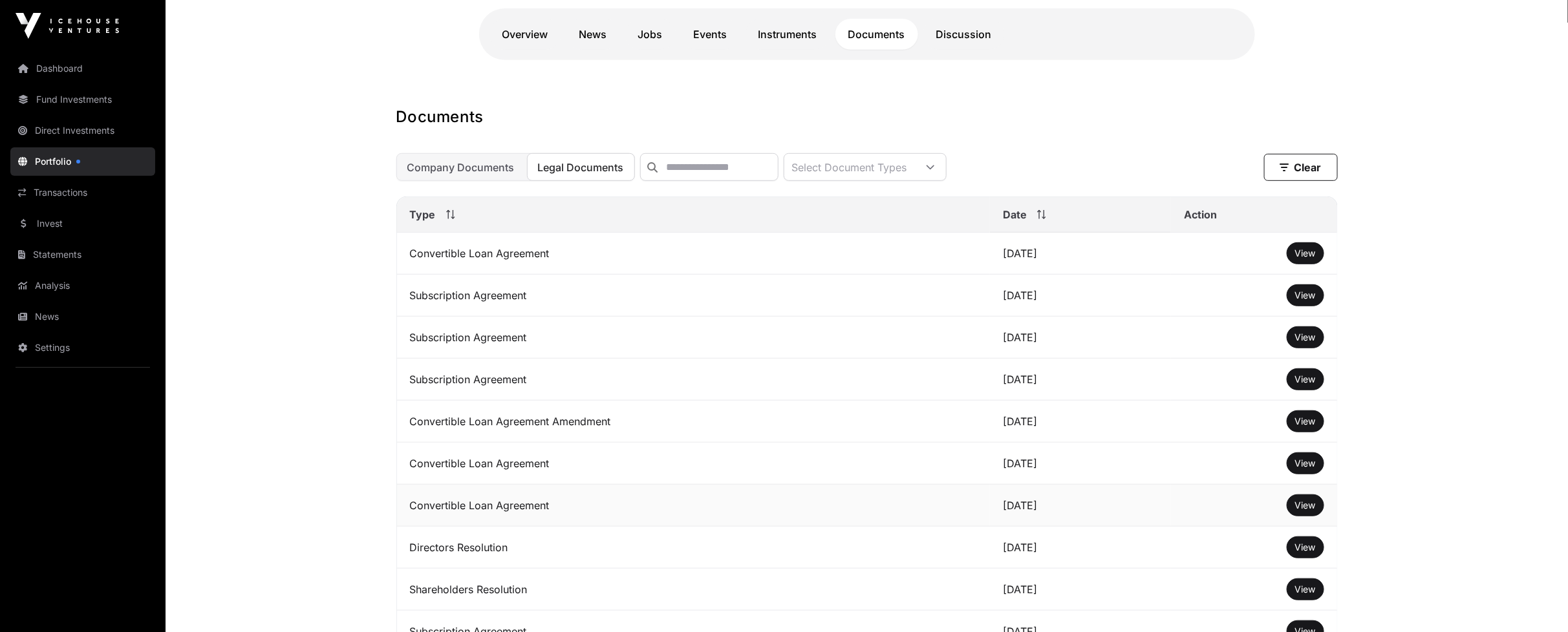
scroll to position [359, 0]
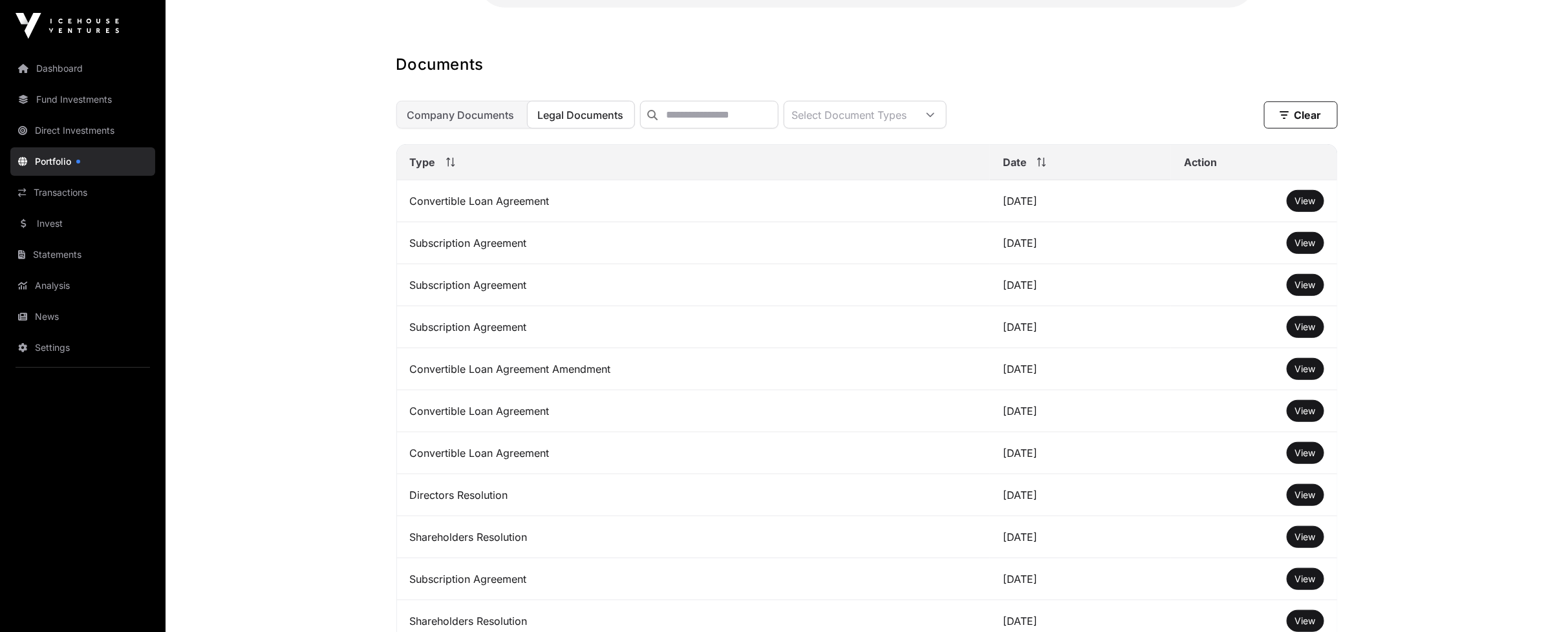
click at [74, 156] on link "Portfolio" at bounding box center [82, 162] width 145 height 28
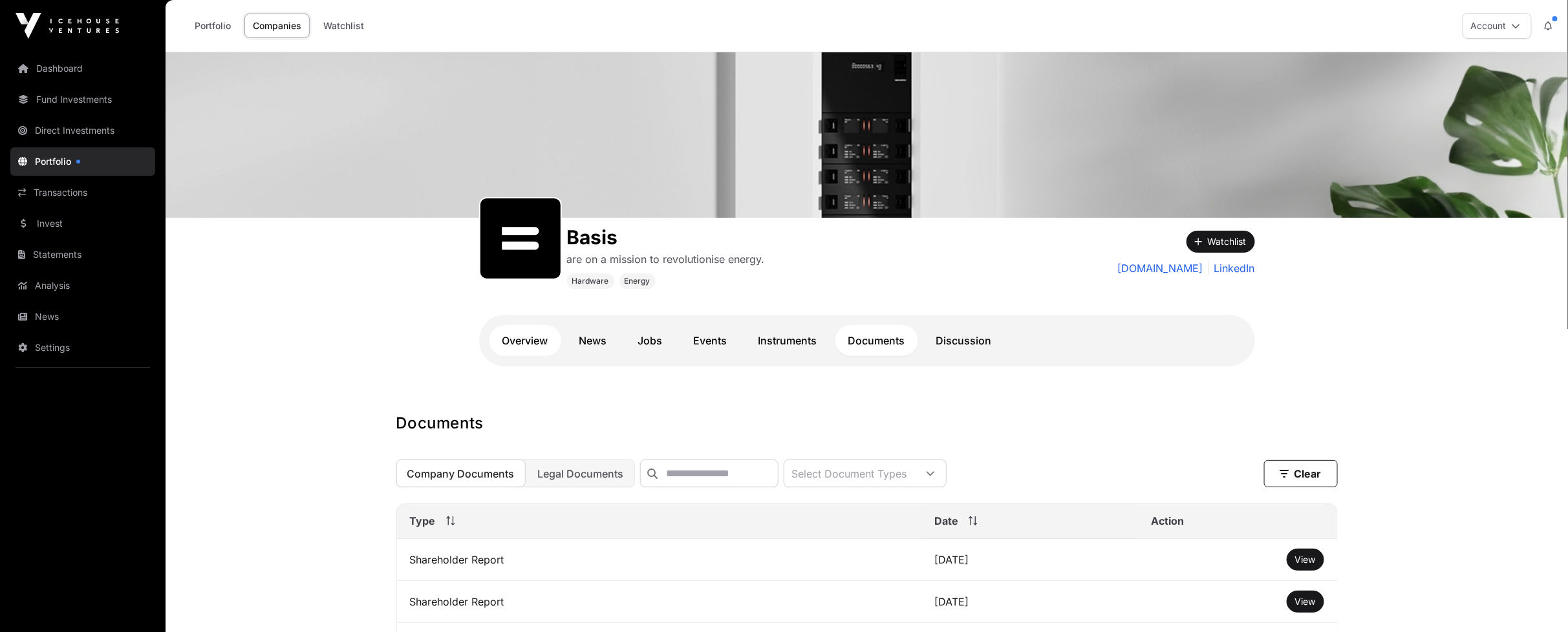
click at [546, 347] on link "Overview" at bounding box center [525, 340] width 72 height 31
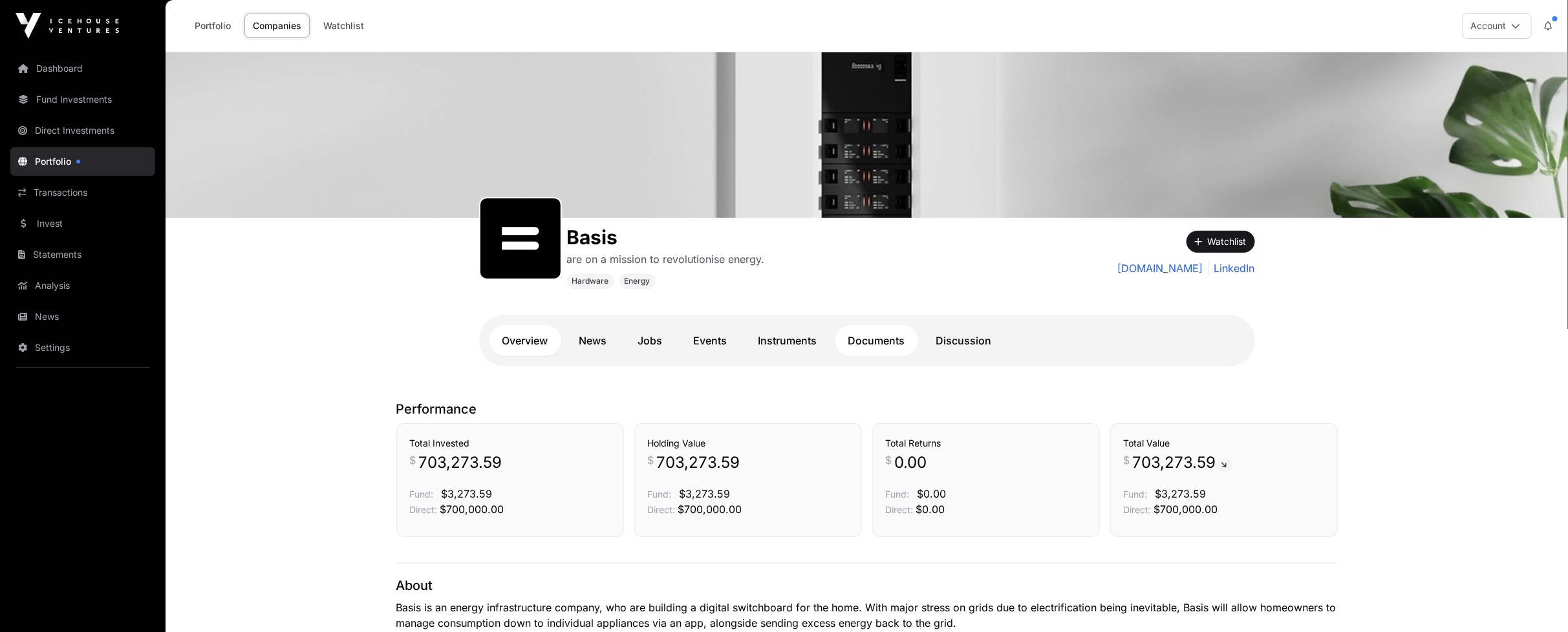
click at [869, 346] on link "Documents" at bounding box center [877, 340] width 83 height 31
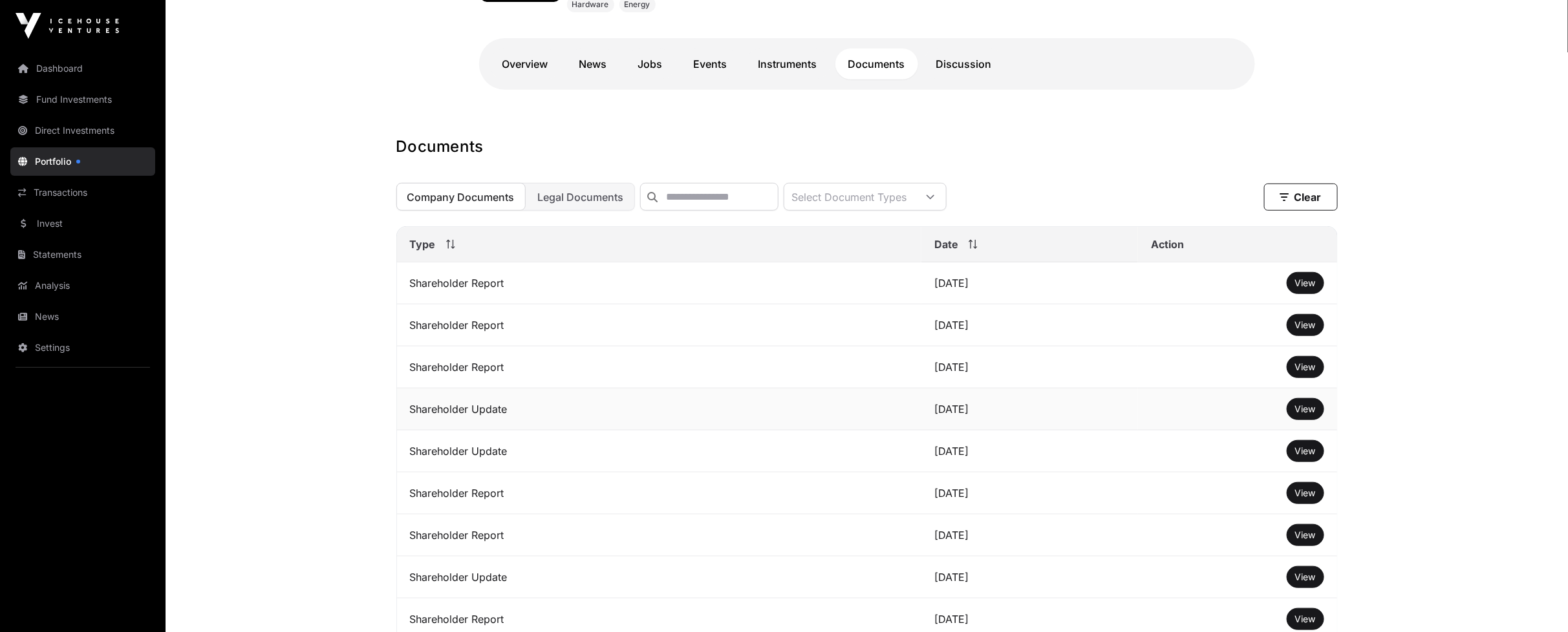
scroll to position [359, 0]
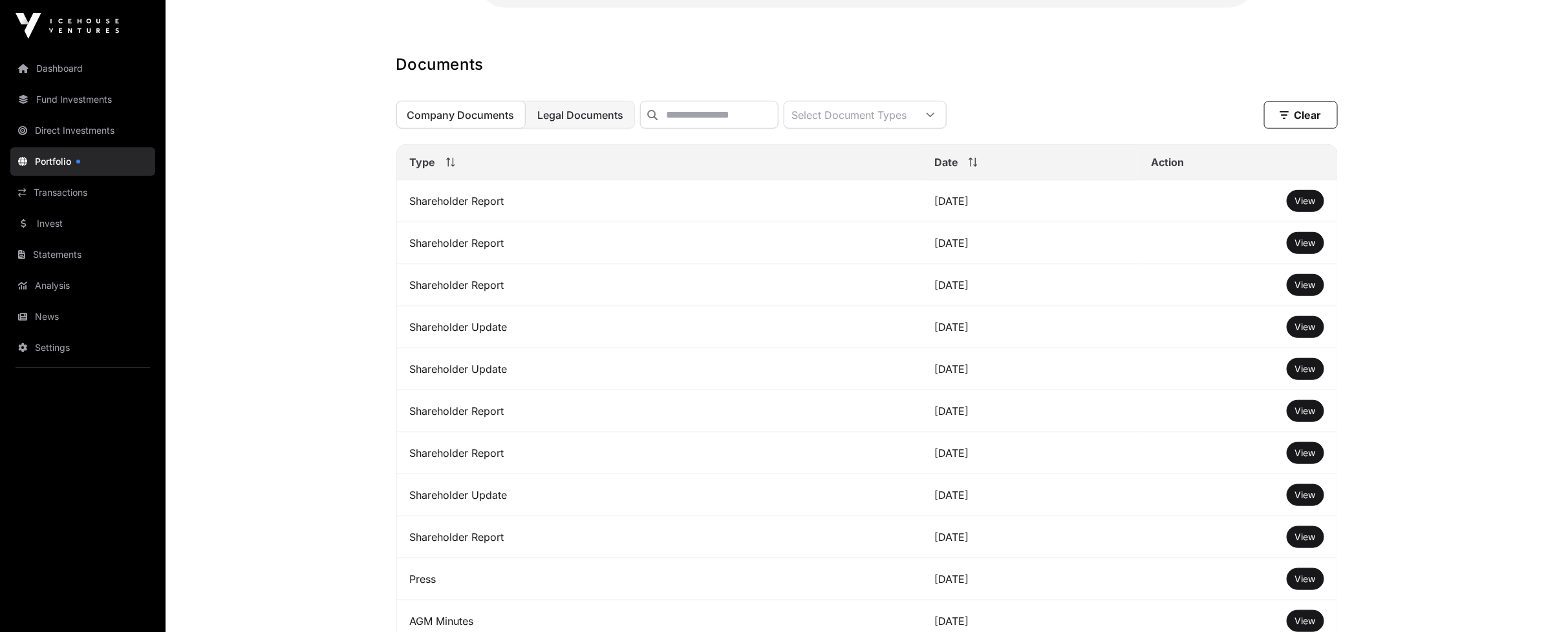
click at [534, 128] on button "Legal Documents" at bounding box center [581, 115] width 108 height 28
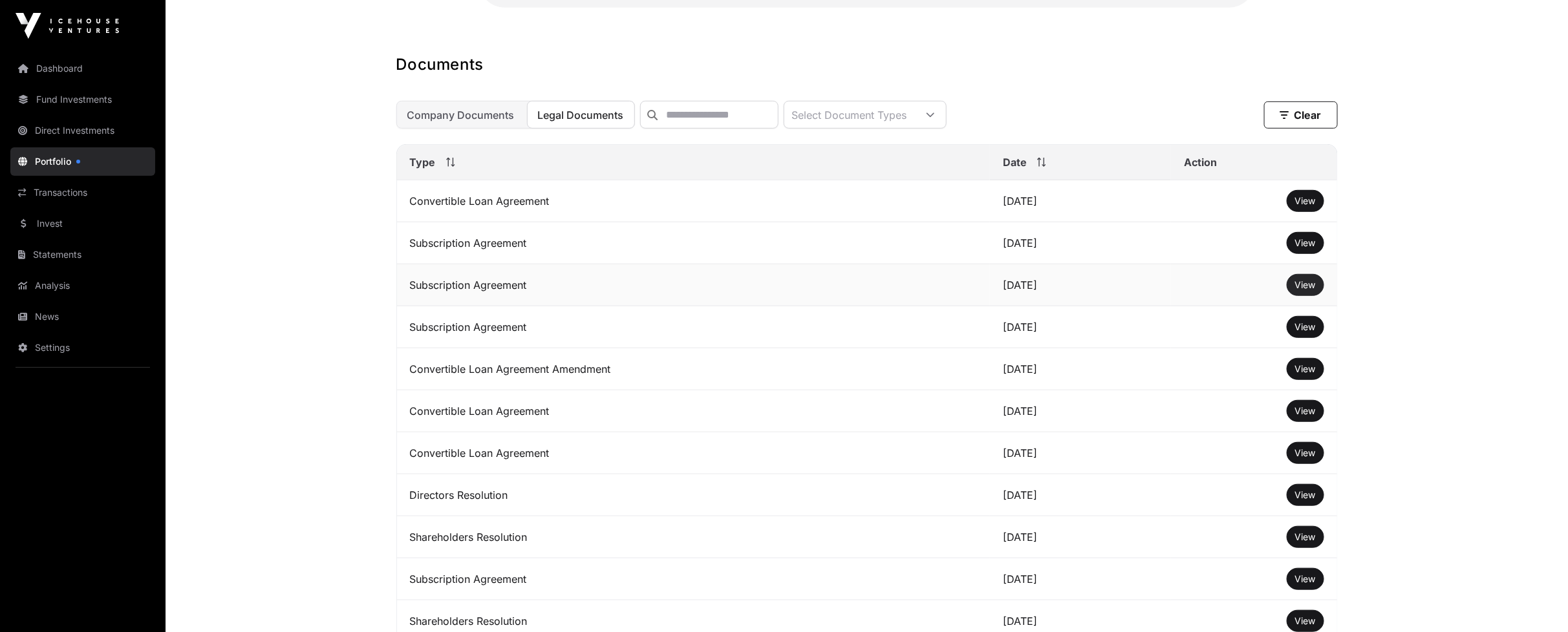
click at [1298, 290] on span "View" at bounding box center [1305, 284] width 21 height 11
click at [1303, 333] on span "View" at bounding box center [1305, 326] width 21 height 11
click at [1310, 380] on button "View" at bounding box center [1305, 369] width 37 height 22
click at [1303, 374] on span "View" at bounding box center [1305, 368] width 21 height 11
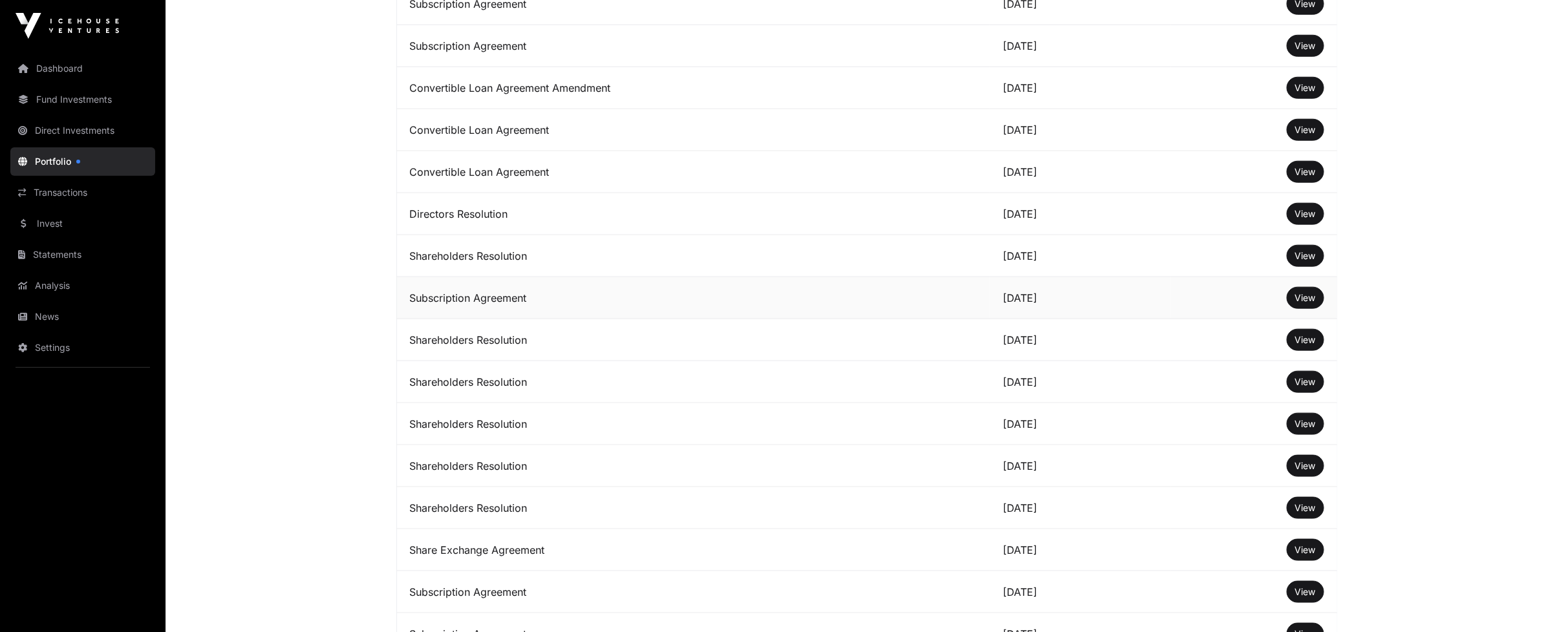
scroll to position [646, 0]
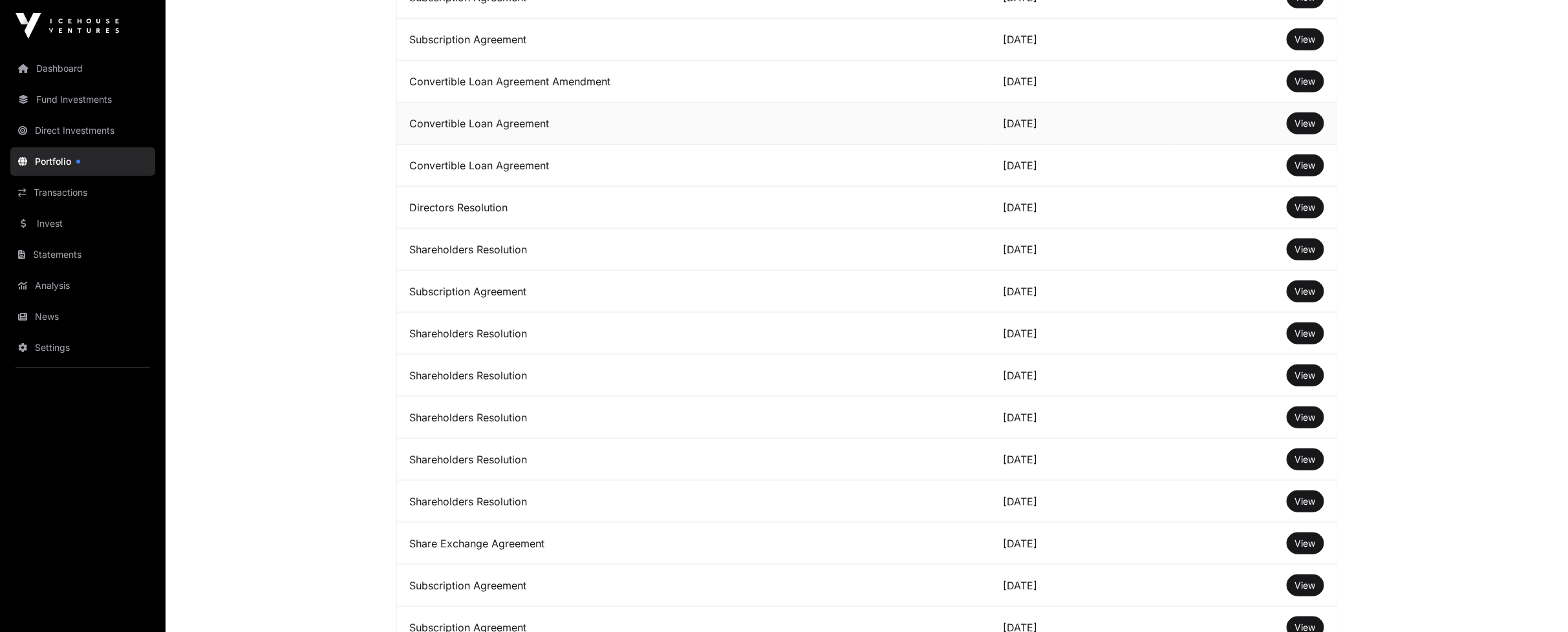
click at [994, 137] on td "[DATE]" at bounding box center [1080, 124] width 181 height 42
click at [1311, 129] on span "View" at bounding box center [1305, 123] width 21 height 11
click at [1300, 171] on span "View" at bounding box center [1305, 164] width 21 height 11
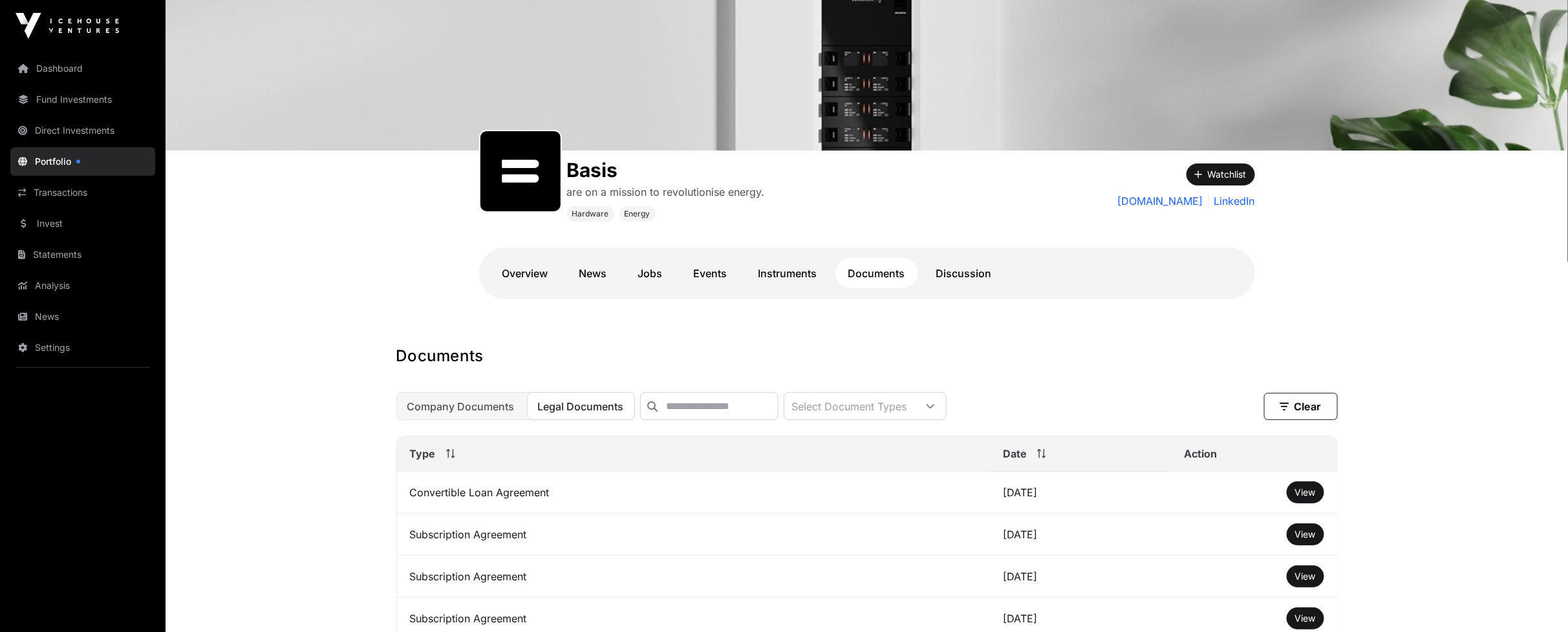
scroll to position [0, 0]
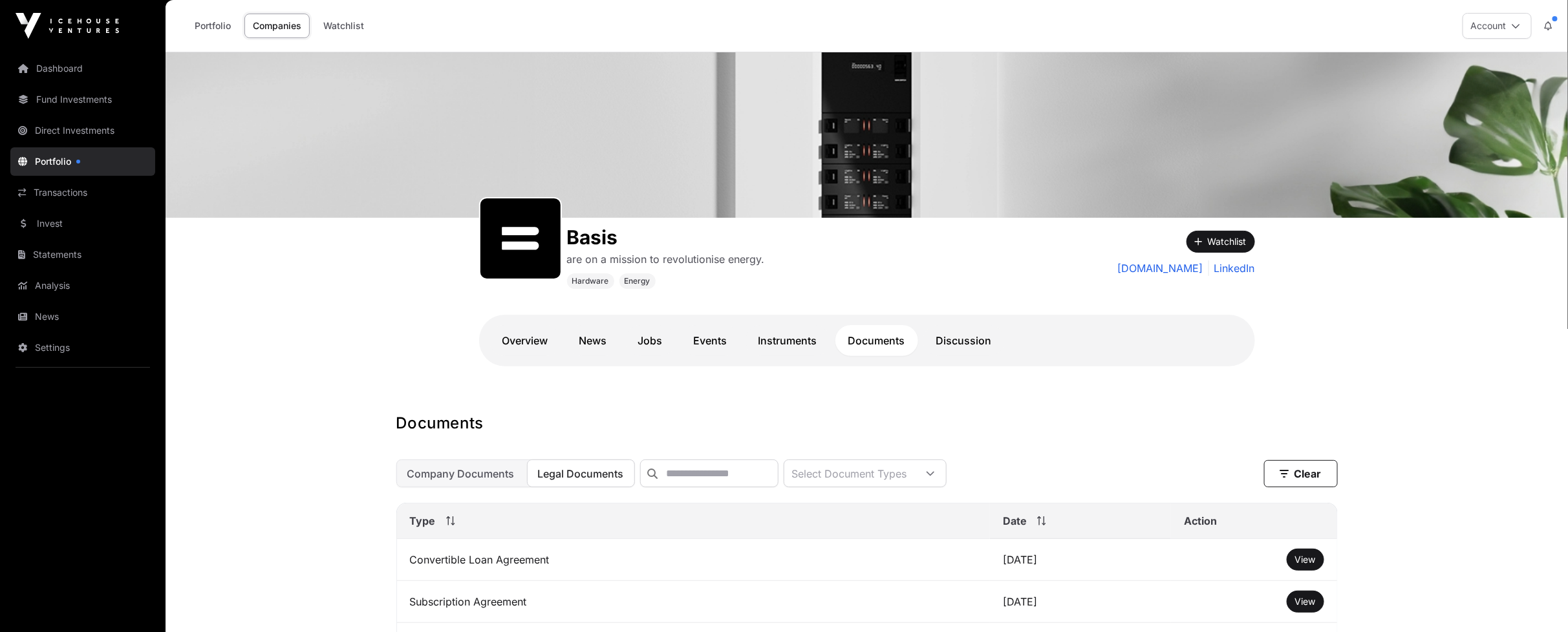
click at [74, 159] on link "Portfolio" at bounding box center [82, 162] width 145 height 28
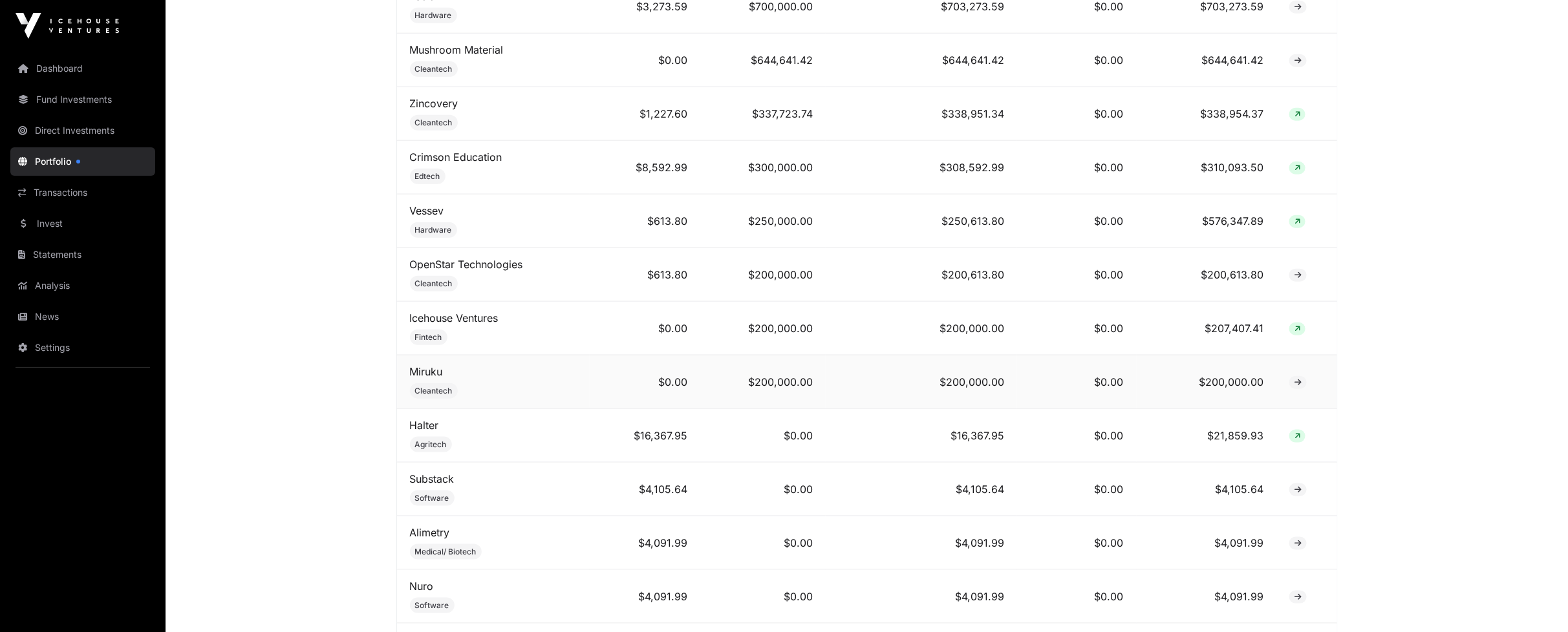
scroll to position [646, 0]
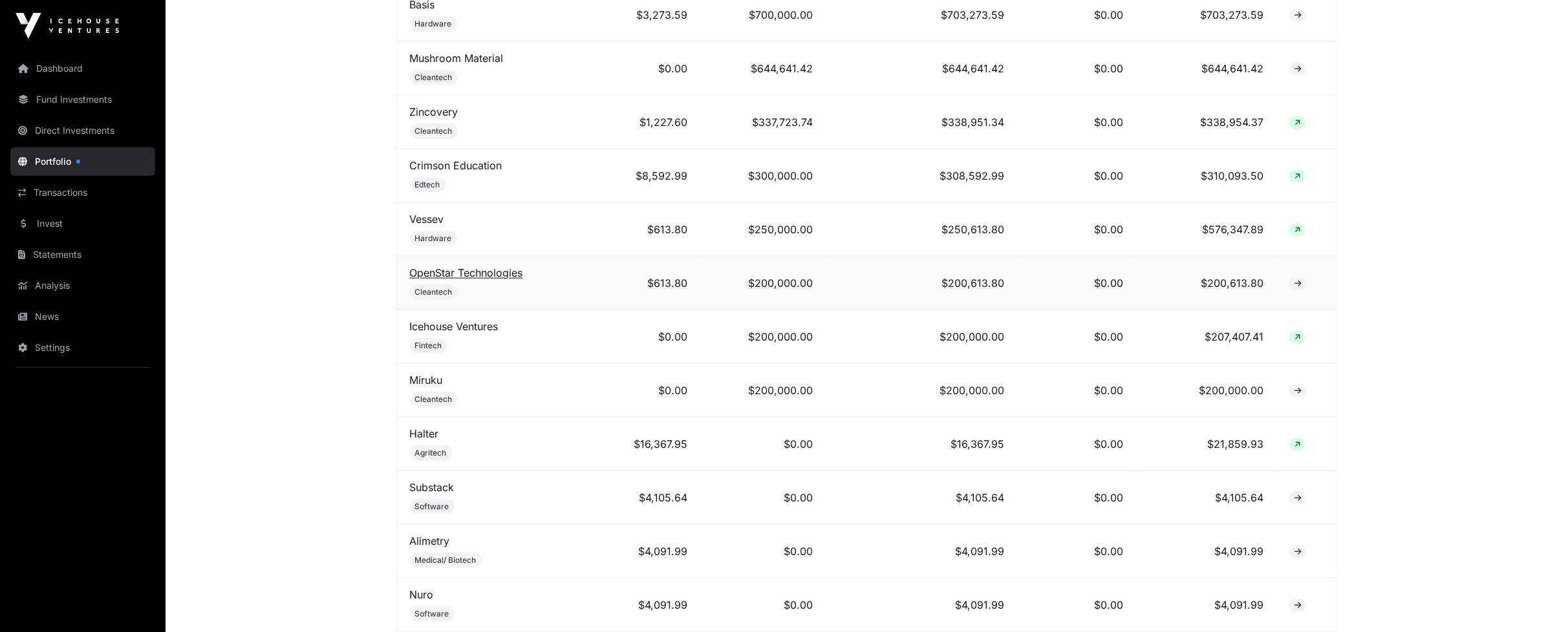
click at [500, 280] on link "OpenStar Technologies" at bounding box center [466, 273] width 113 height 13
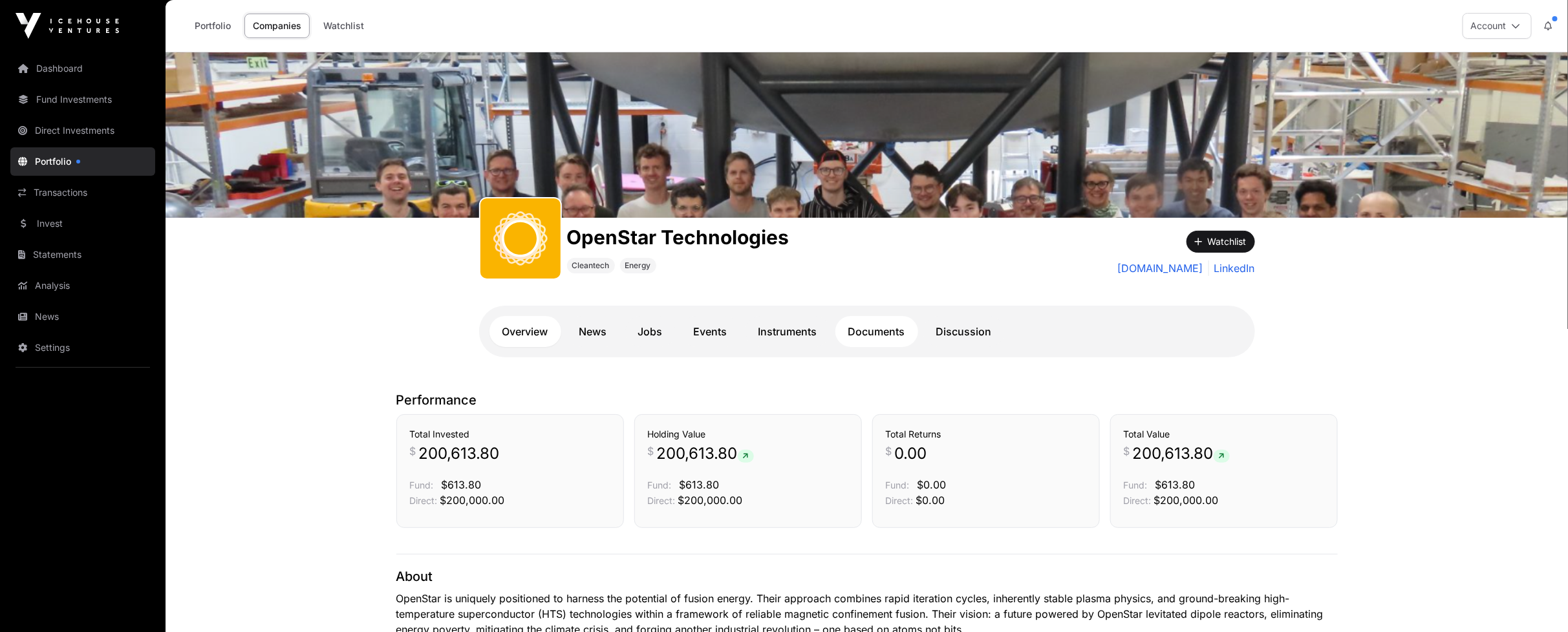
click at [870, 331] on link "Documents" at bounding box center [877, 331] width 83 height 31
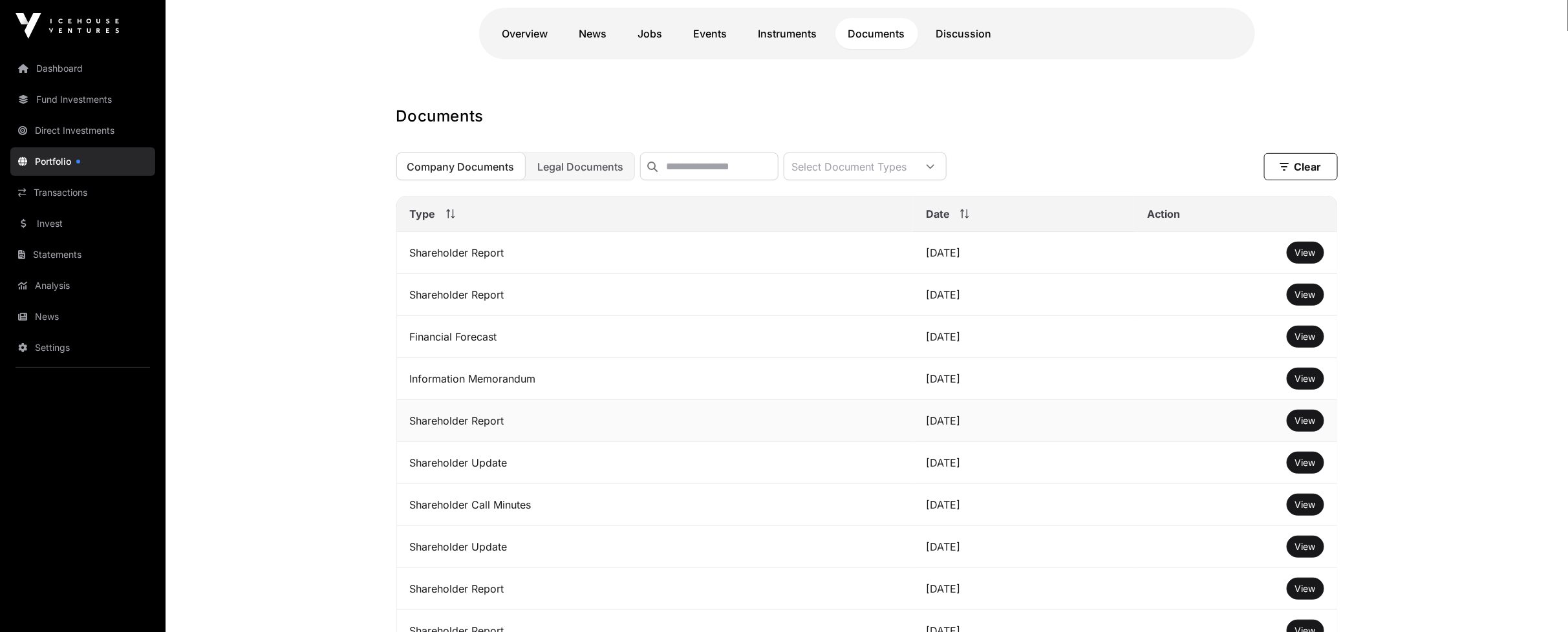
scroll to position [359, 0]
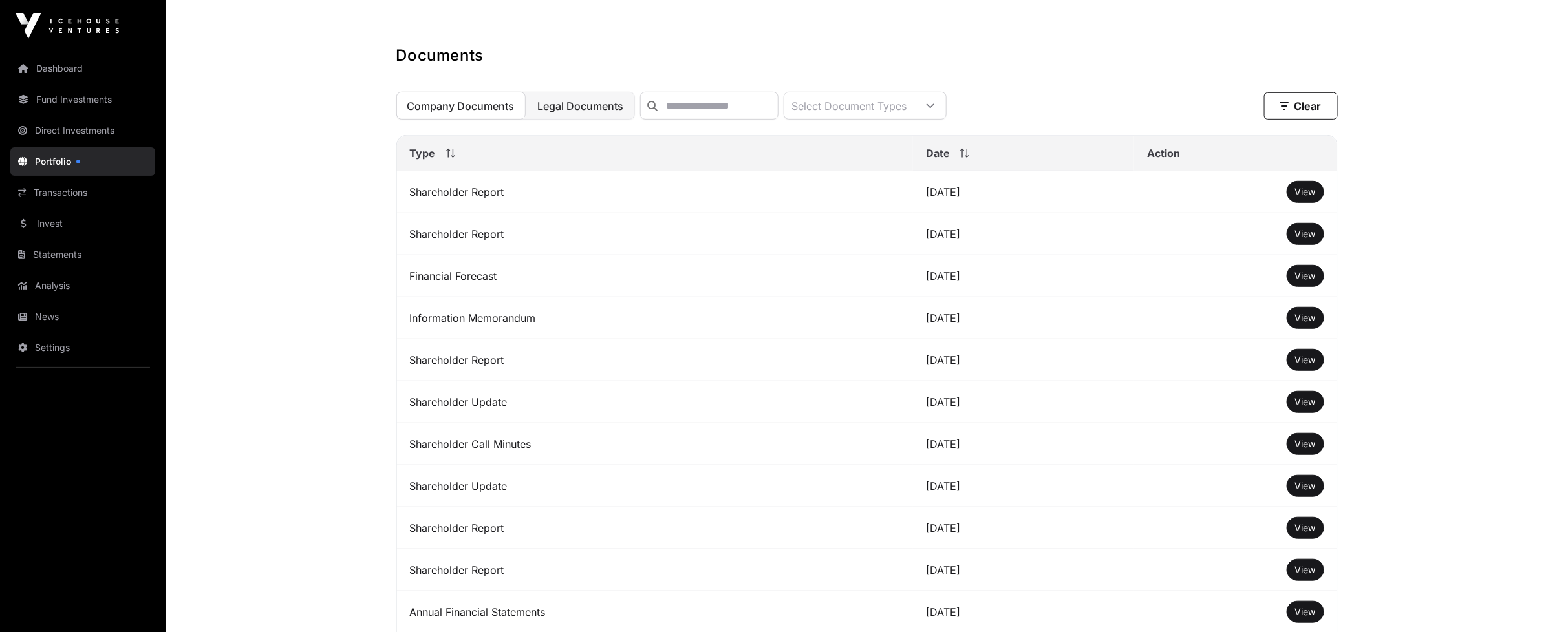
click at [582, 111] on span "Legal Documents" at bounding box center [581, 106] width 86 height 13
click at [1308, 407] on span "View" at bounding box center [1305, 401] width 21 height 11
click at [86, 128] on link "Direct Investments" at bounding box center [82, 130] width 145 height 28
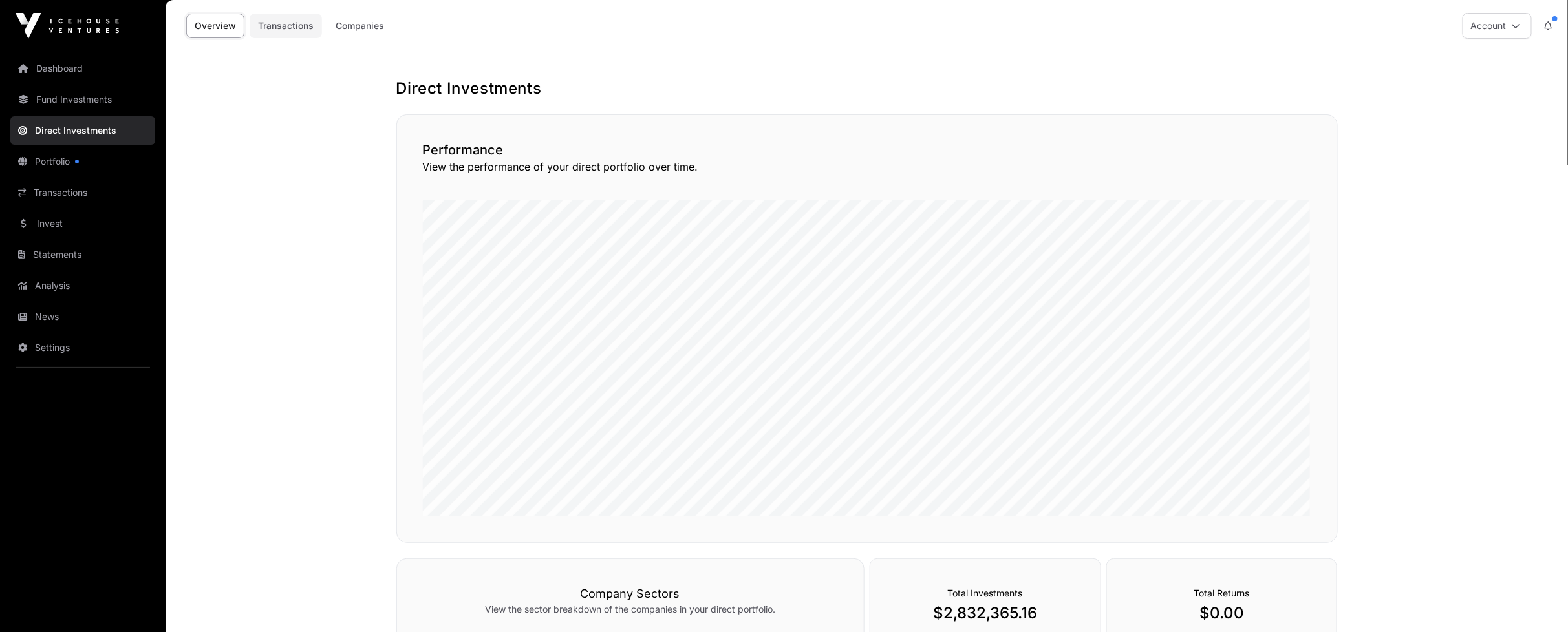
click at [295, 27] on link "Transactions" at bounding box center [285, 26] width 72 height 25
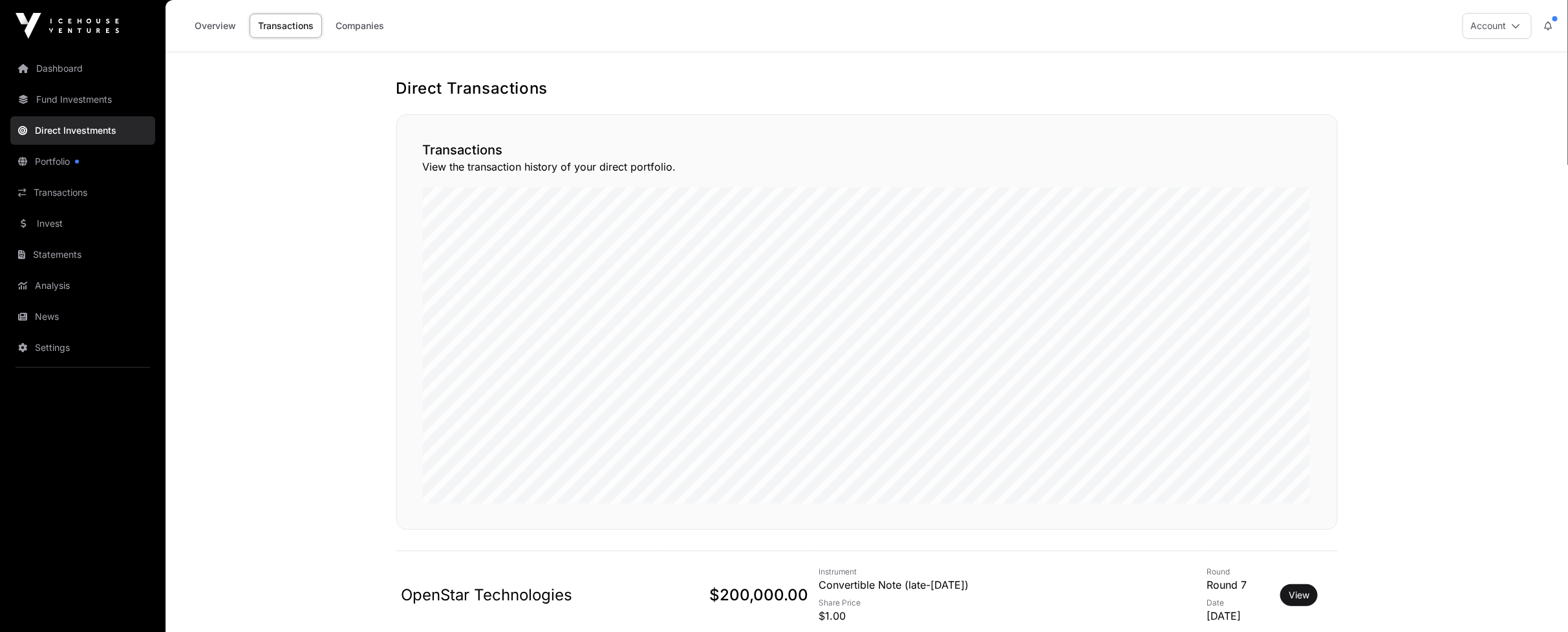
click at [304, 28] on link "Transactions" at bounding box center [285, 26] width 72 height 25
click at [75, 75] on link "Dashboard" at bounding box center [82, 68] width 145 height 28
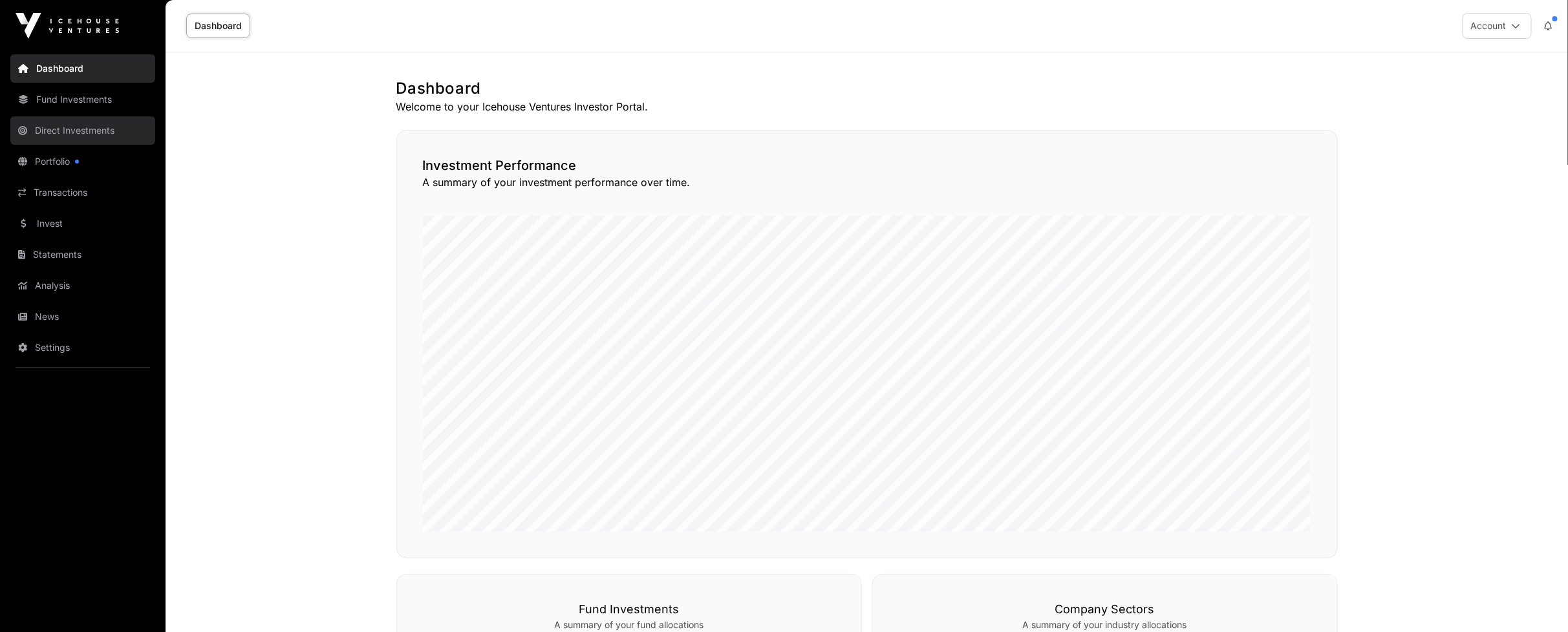
click at [90, 124] on link "Direct Investments" at bounding box center [82, 130] width 145 height 28
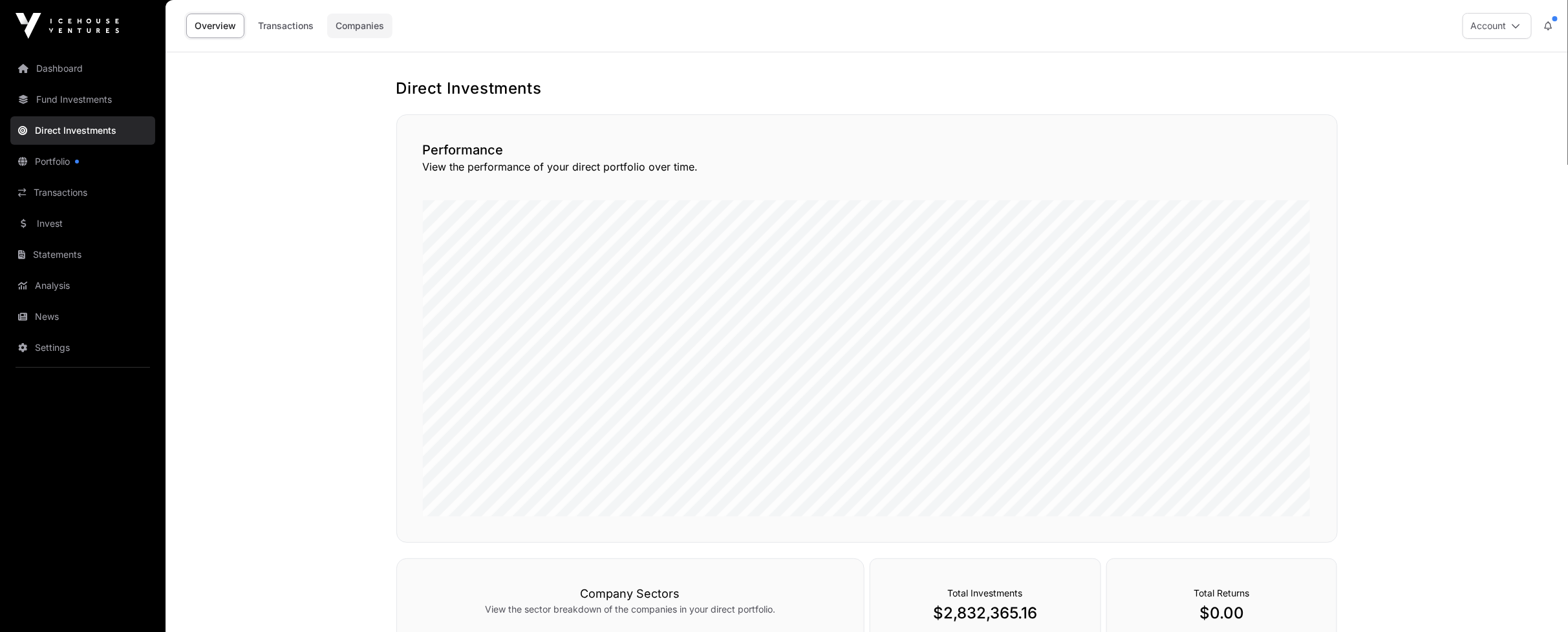
click at [352, 27] on link "Companies" at bounding box center [359, 26] width 66 height 25
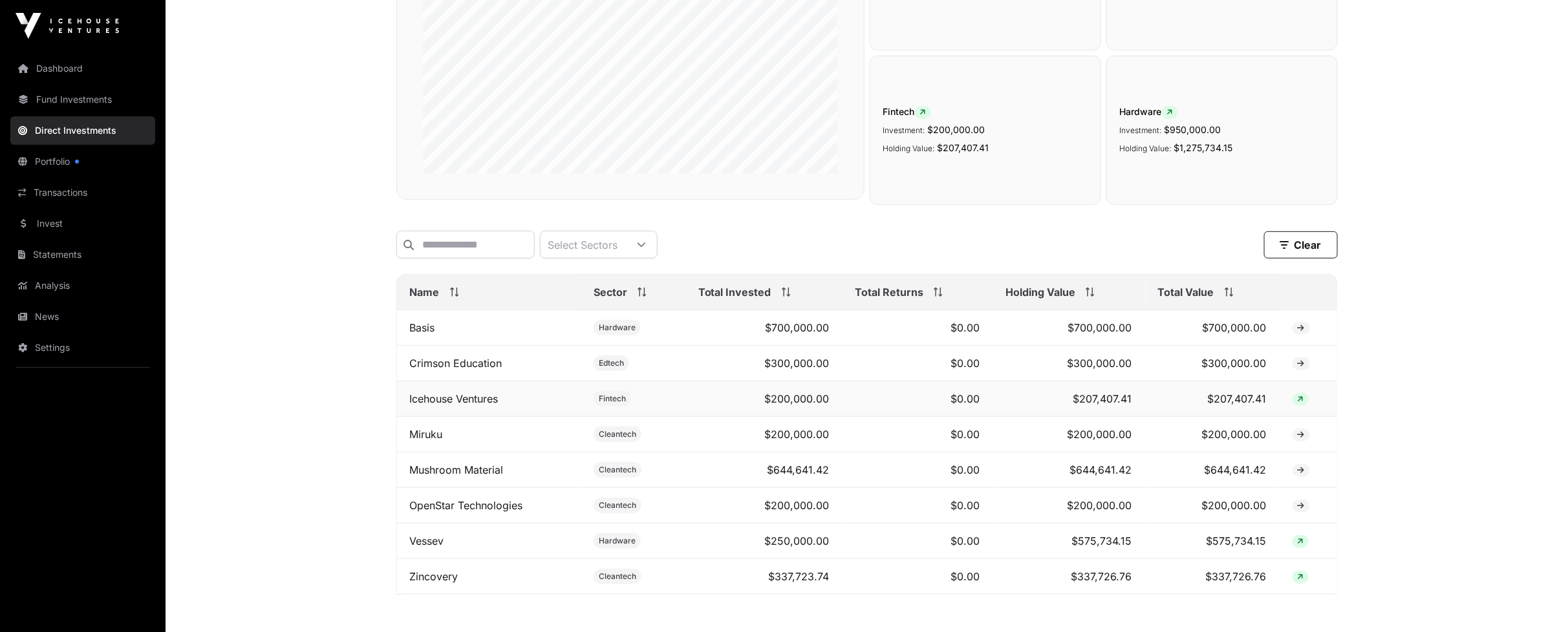
scroll to position [297, 0]
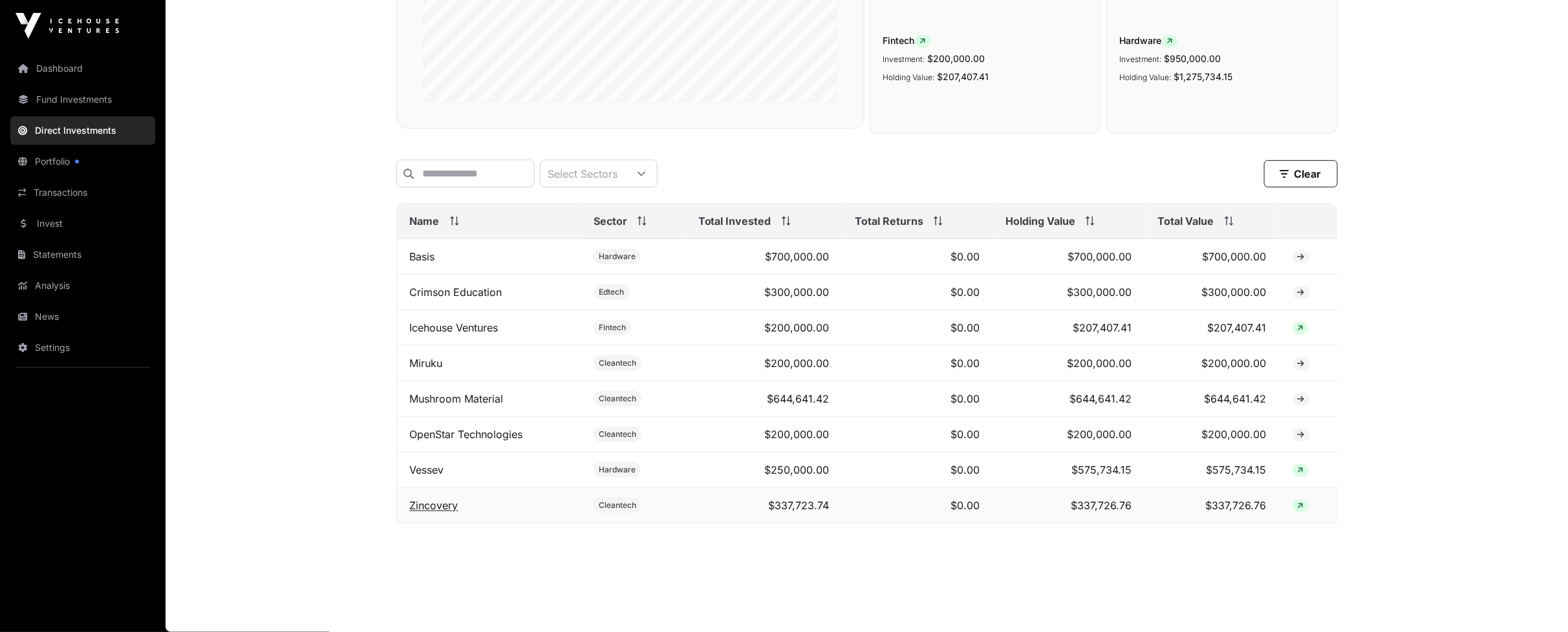
click at [438, 511] on link "Zincovery" at bounding box center [434, 506] width 48 height 13
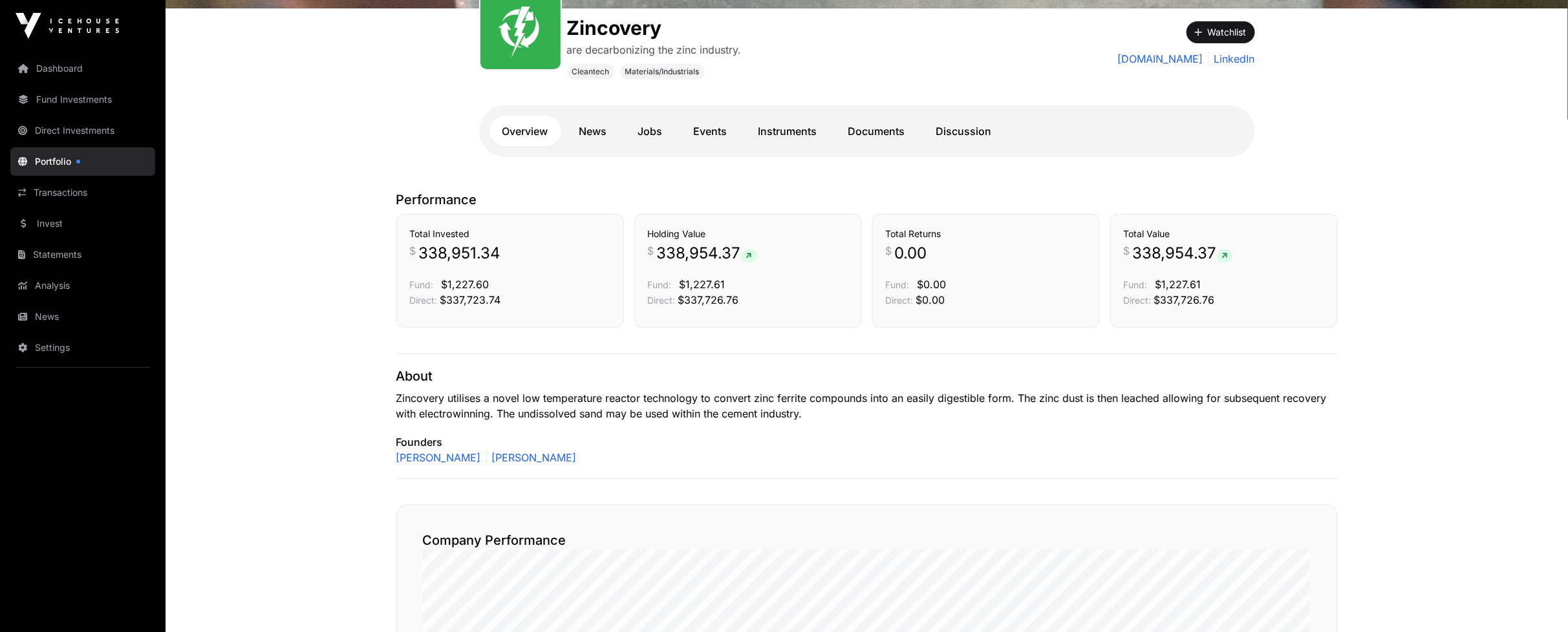
scroll to position [216, 0]
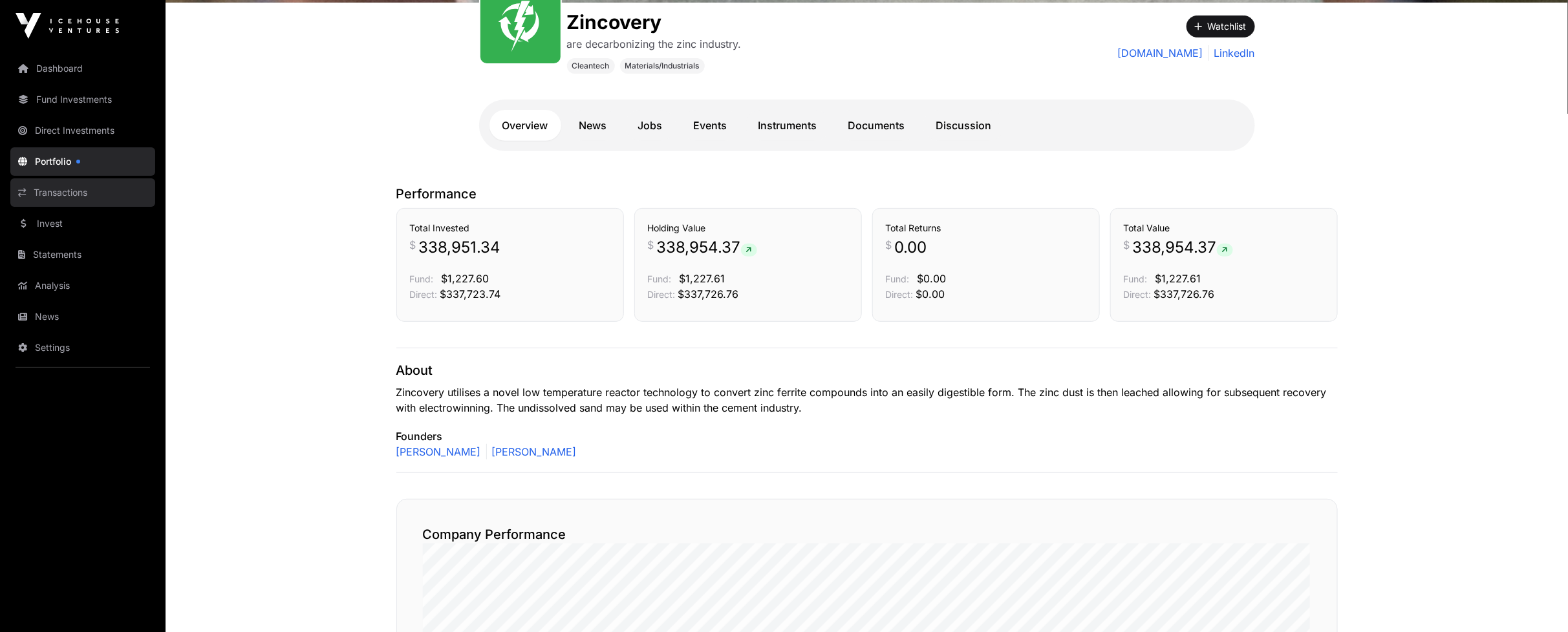
click at [56, 191] on link "Transactions" at bounding box center [82, 192] width 145 height 28
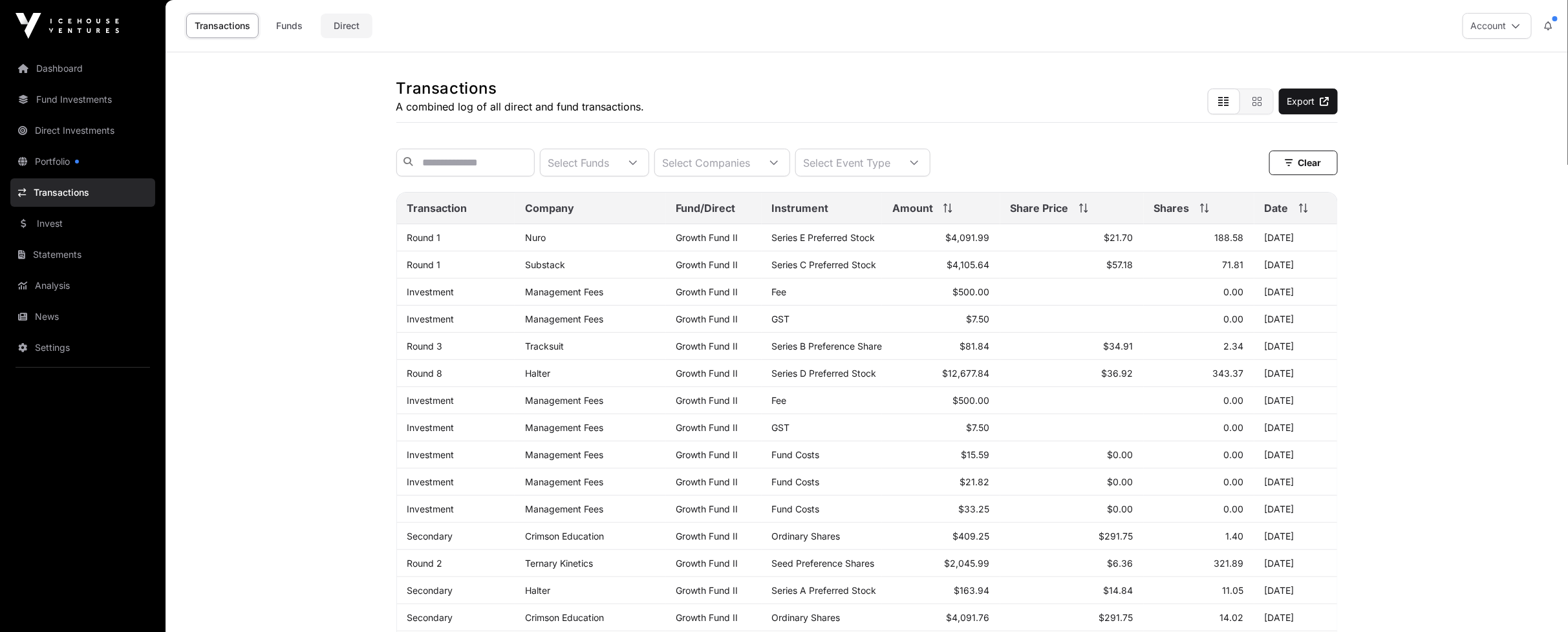
click at [340, 17] on link "Direct" at bounding box center [347, 26] width 51 height 25
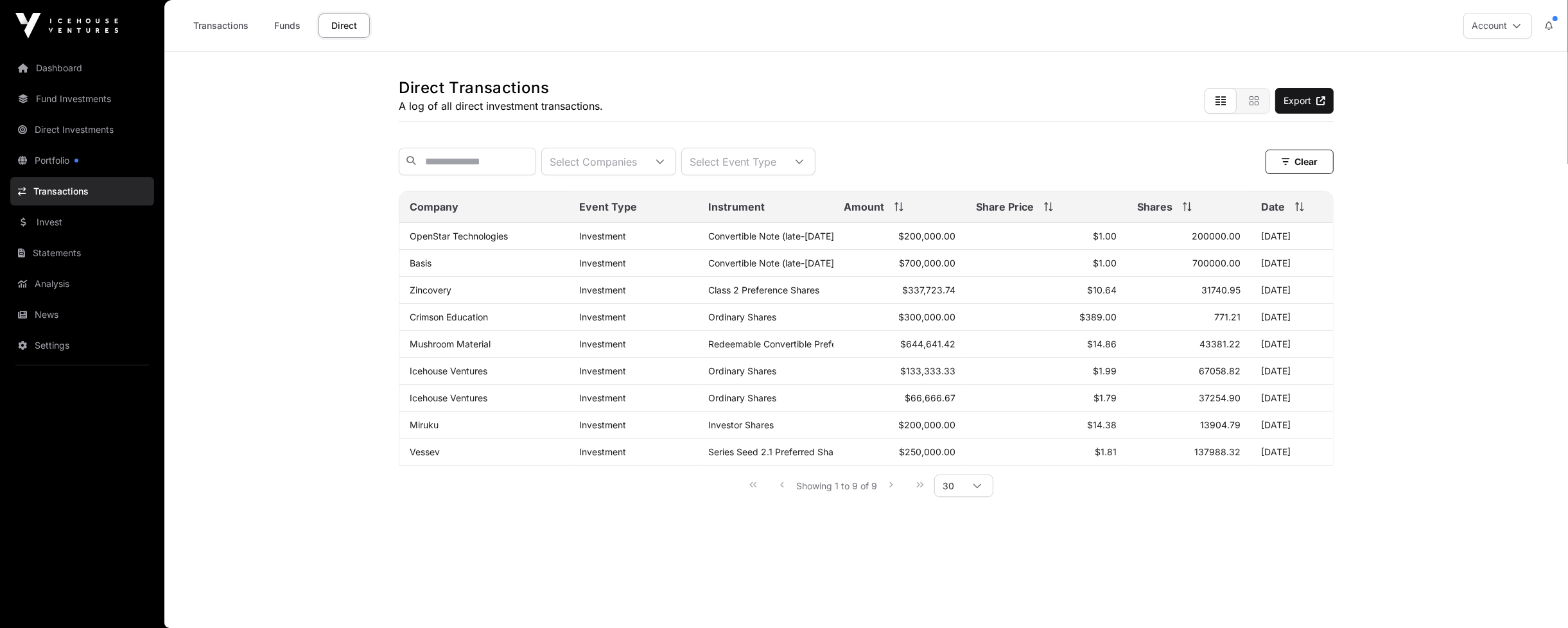
click at [67, 189] on link "Transactions" at bounding box center [82, 191] width 144 height 28
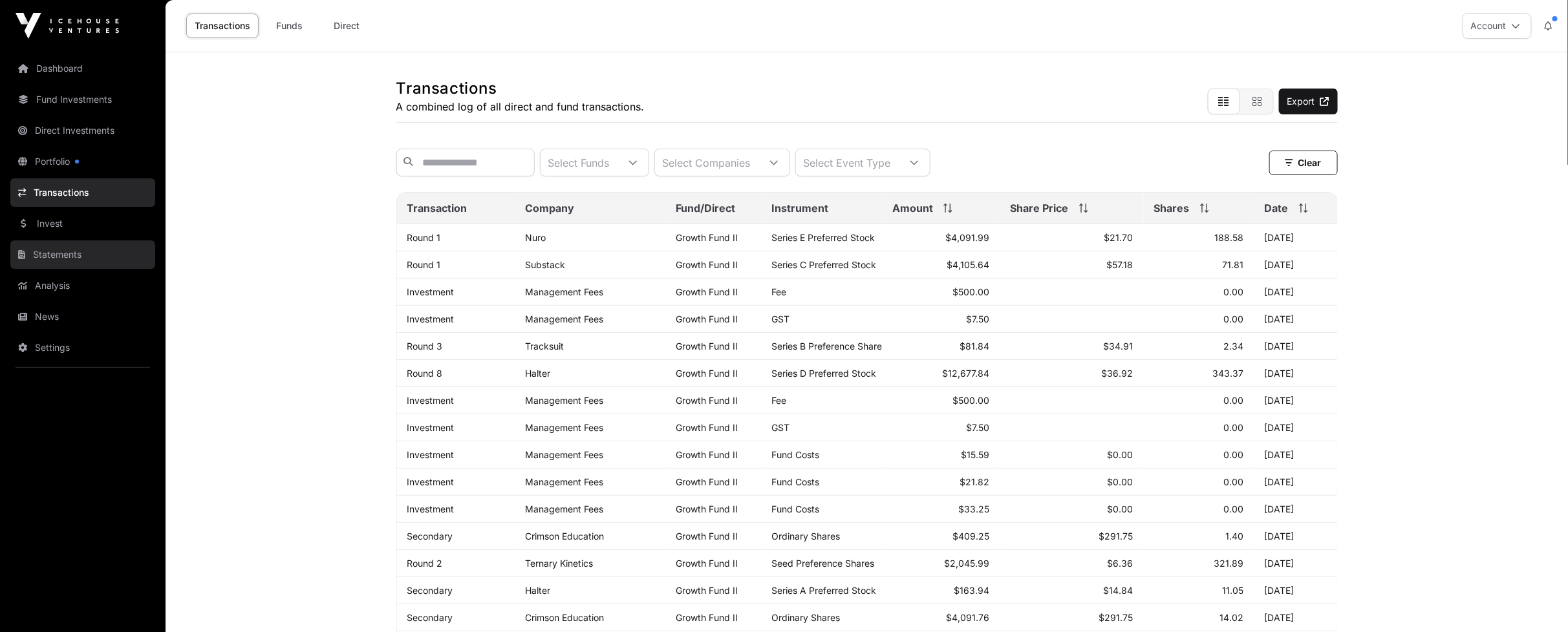
click at [72, 246] on link "Statements" at bounding box center [82, 255] width 145 height 28
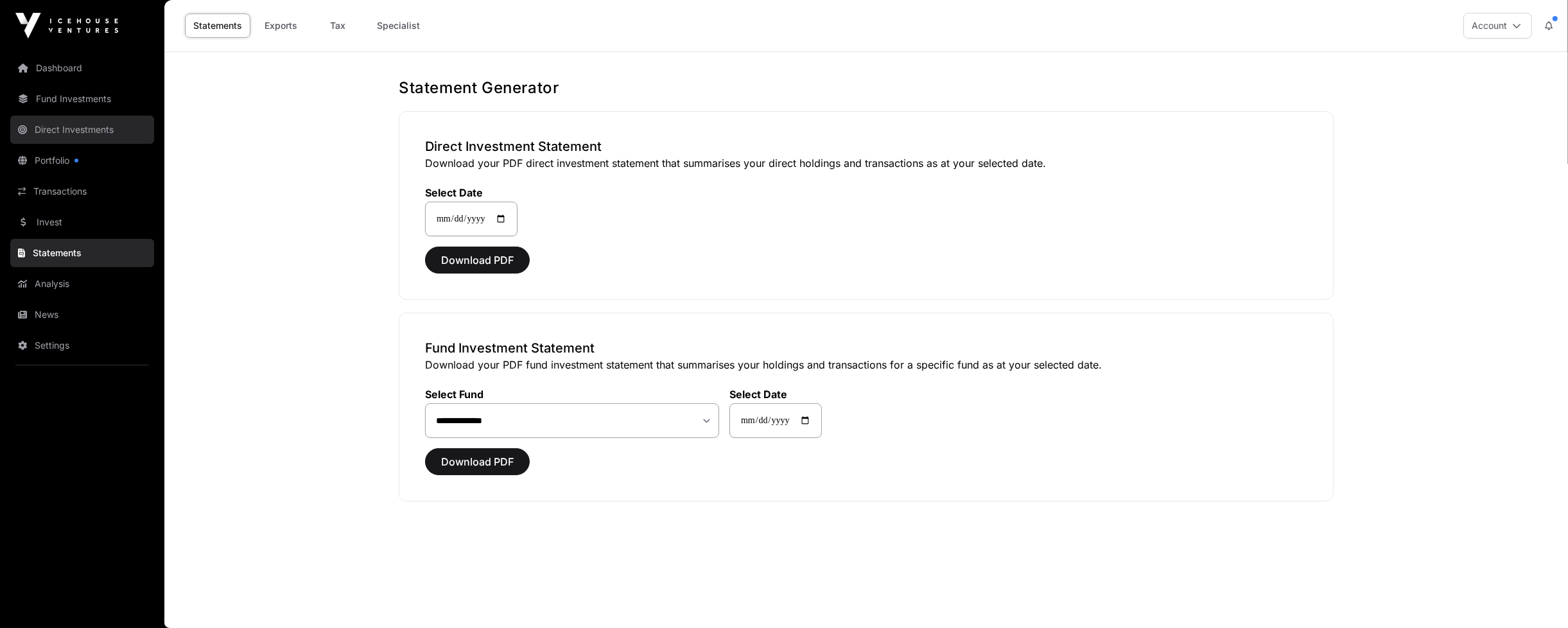
click at [72, 138] on link "Direct Investments" at bounding box center [82, 129] width 144 height 28
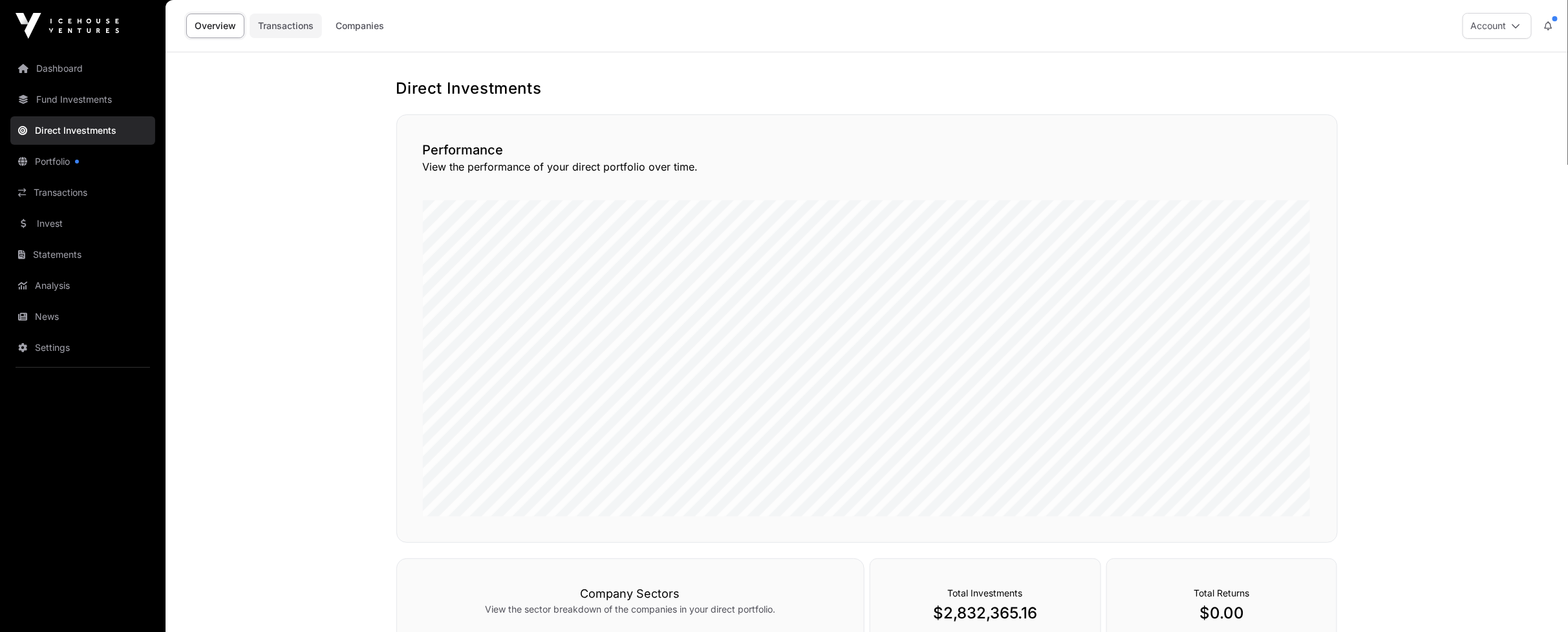
click at [288, 27] on link "Transactions" at bounding box center [285, 26] width 72 height 25
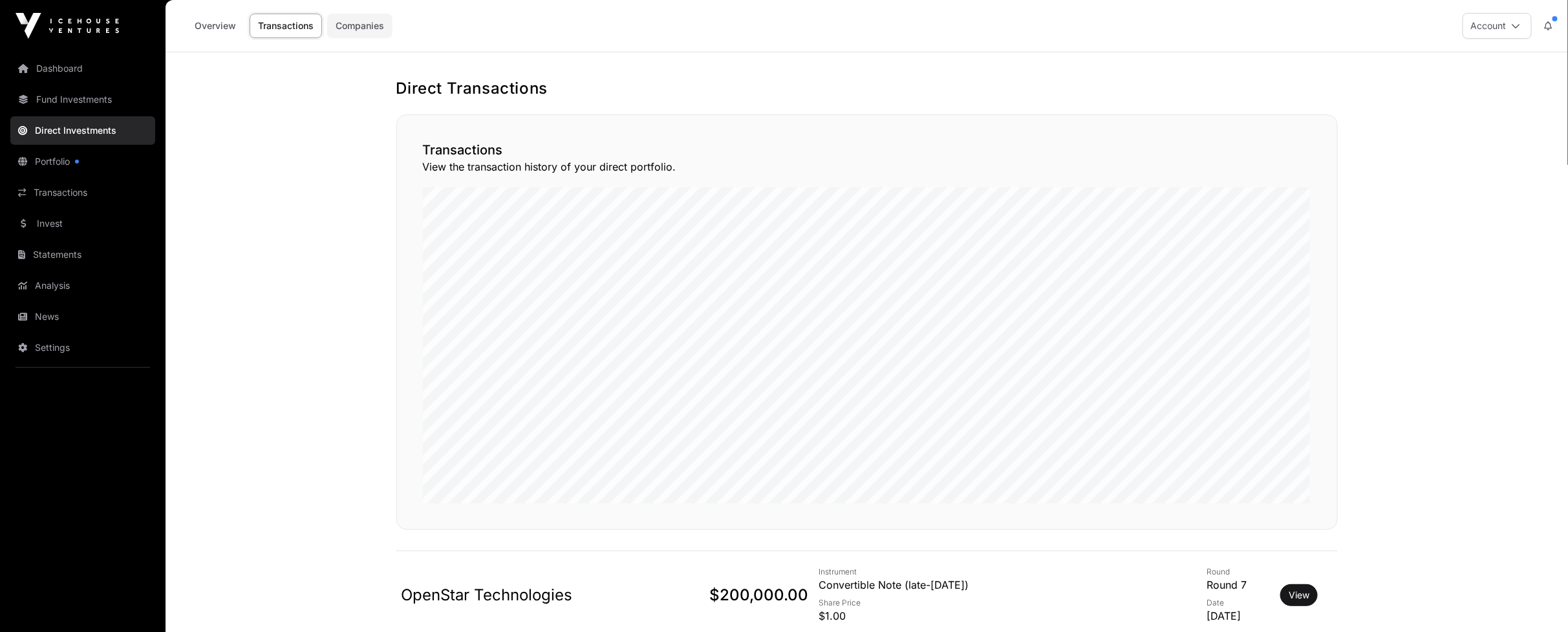
click at [350, 22] on link "Companies" at bounding box center [359, 26] width 66 height 25
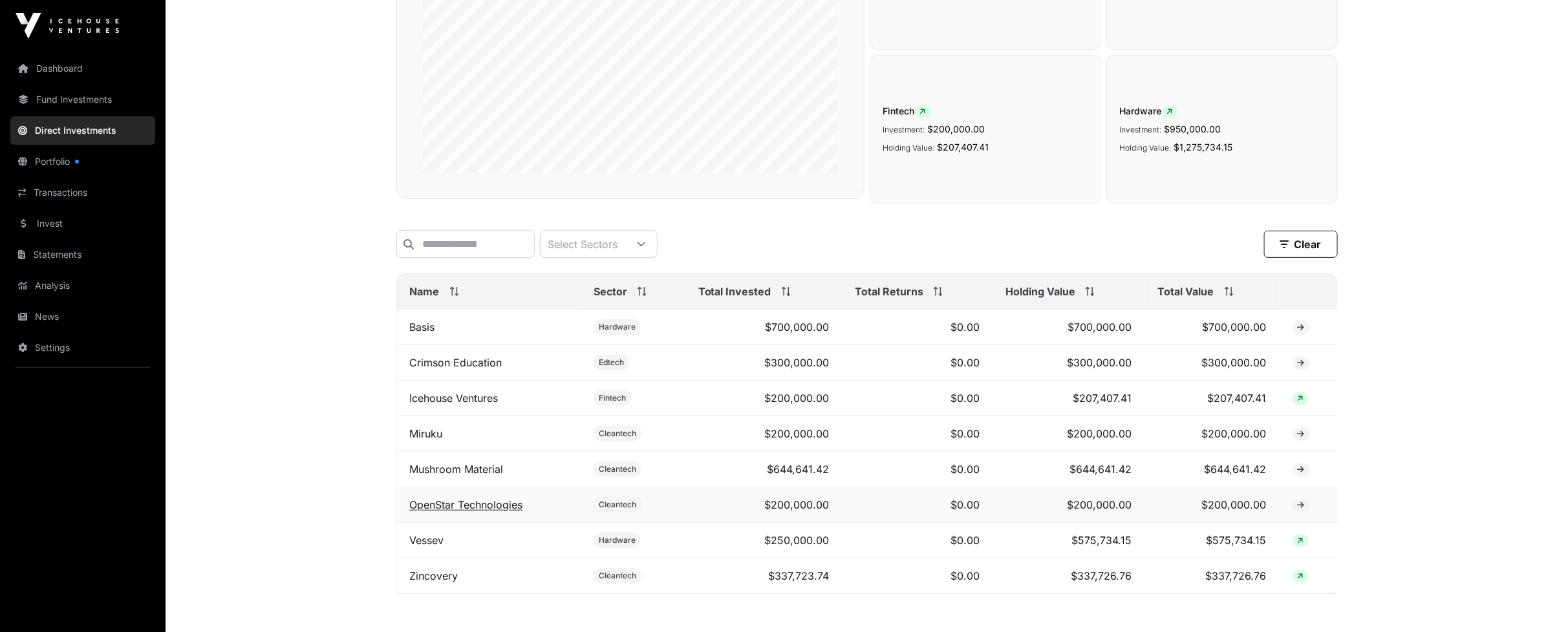
scroll to position [297, 0]
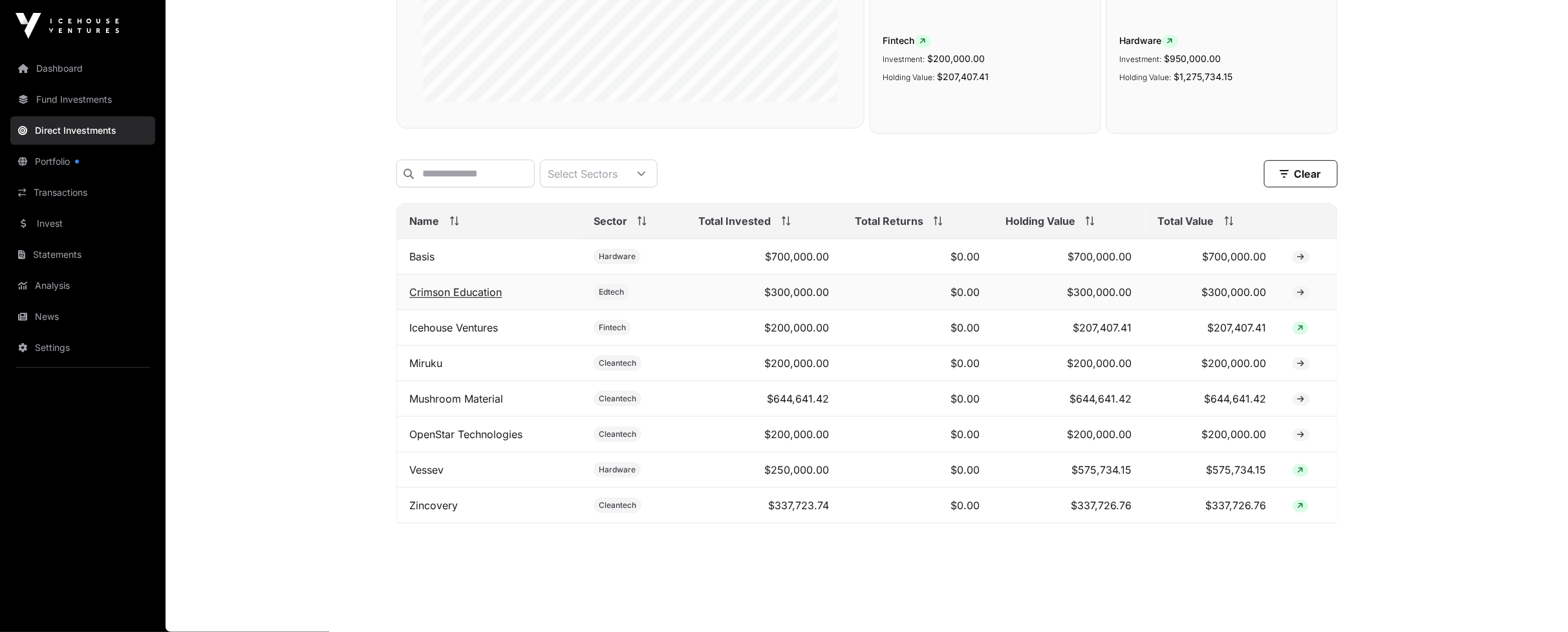
click at [451, 295] on link "Crimson Education" at bounding box center [455, 292] width 92 height 13
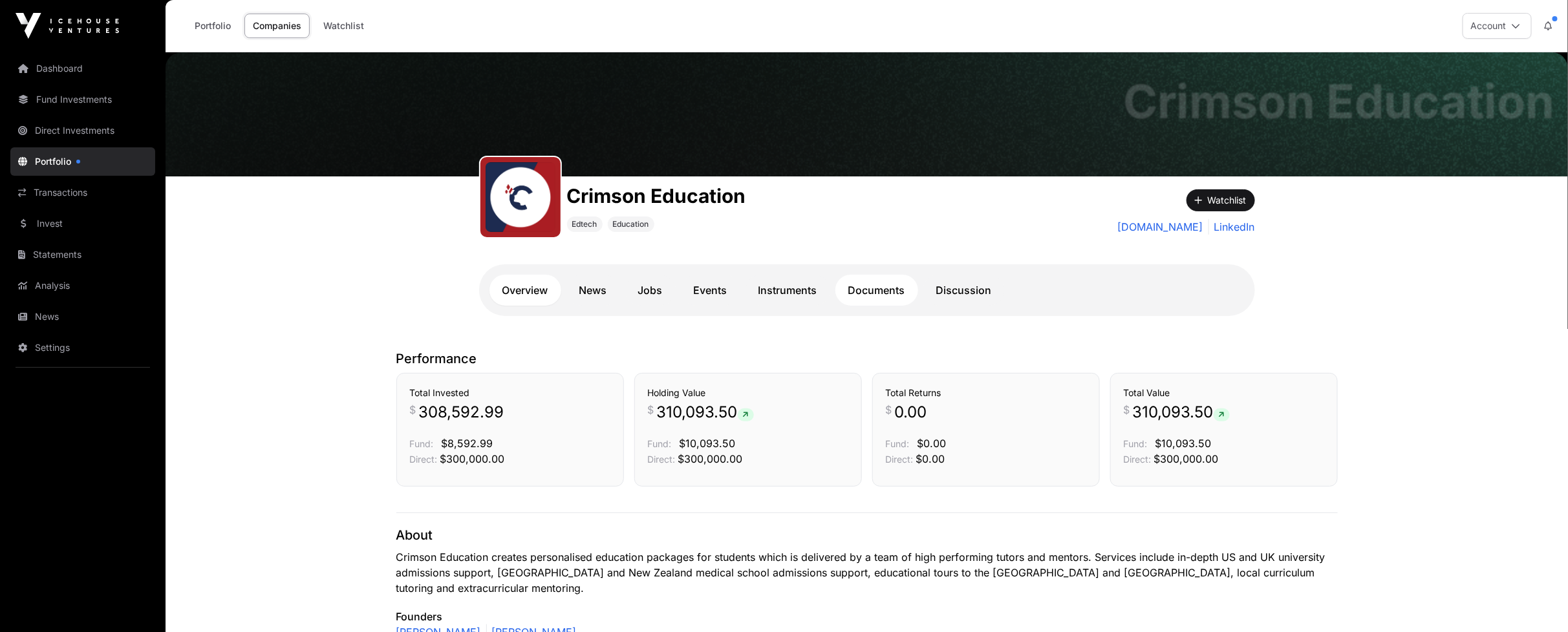
click at [889, 288] on link "Documents" at bounding box center [877, 289] width 83 height 31
click at [960, 289] on link "Discussion" at bounding box center [964, 289] width 81 height 31
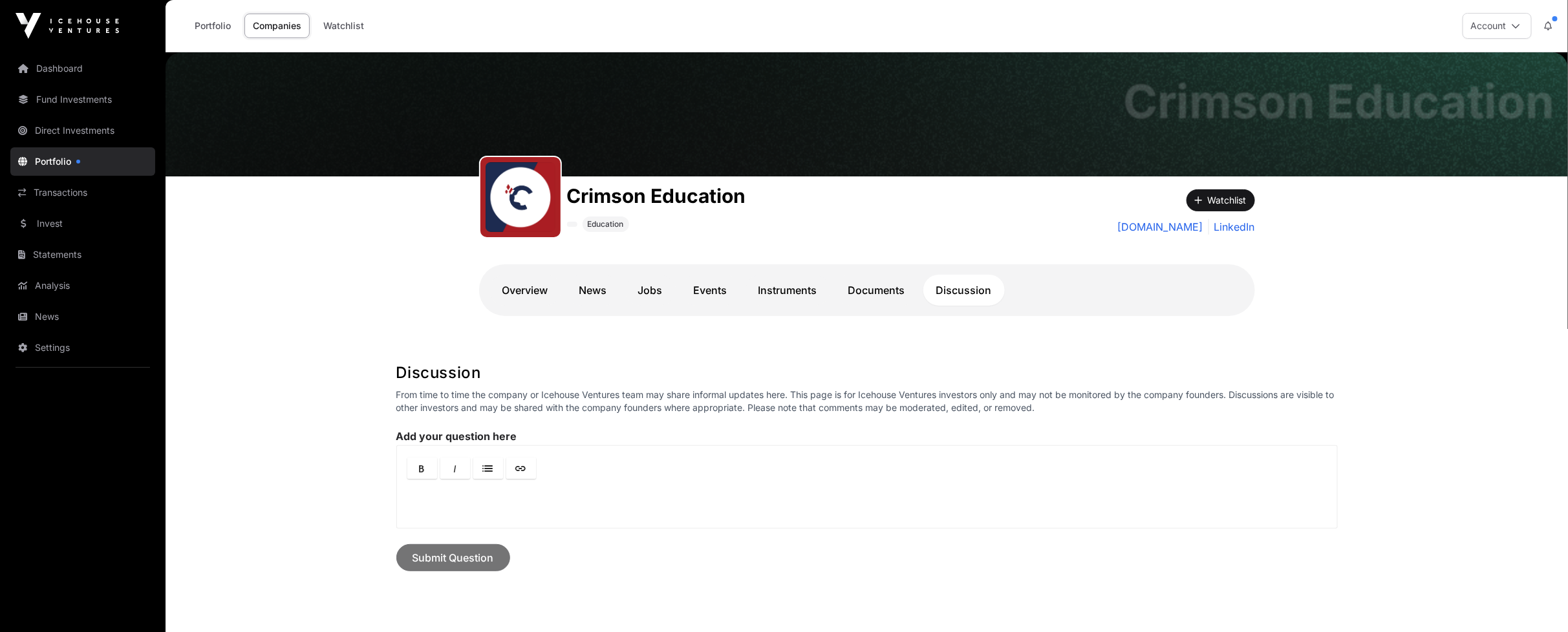
click at [966, 289] on link "Discussion" at bounding box center [964, 289] width 81 height 31
click at [516, 300] on link "Overview" at bounding box center [525, 289] width 72 height 31
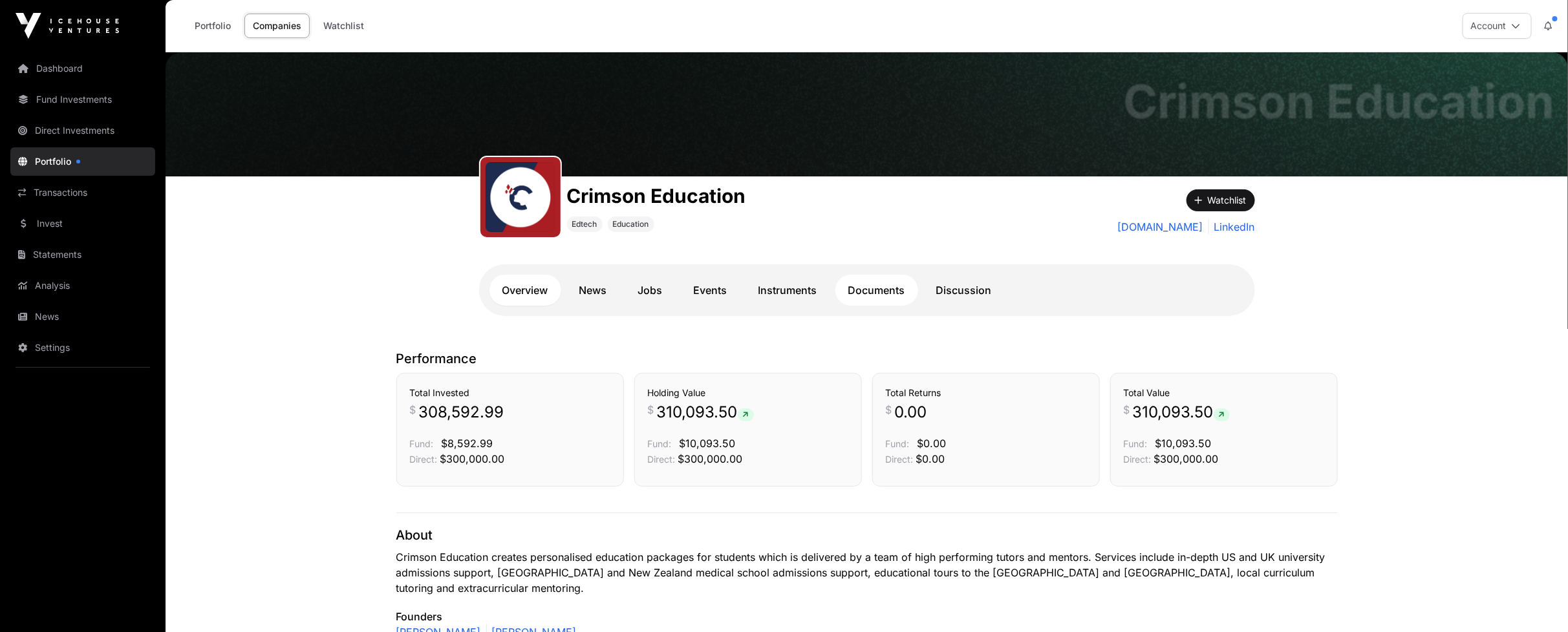
click at [891, 294] on link "Documents" at bounding box center [877, 289] width 83 height 31
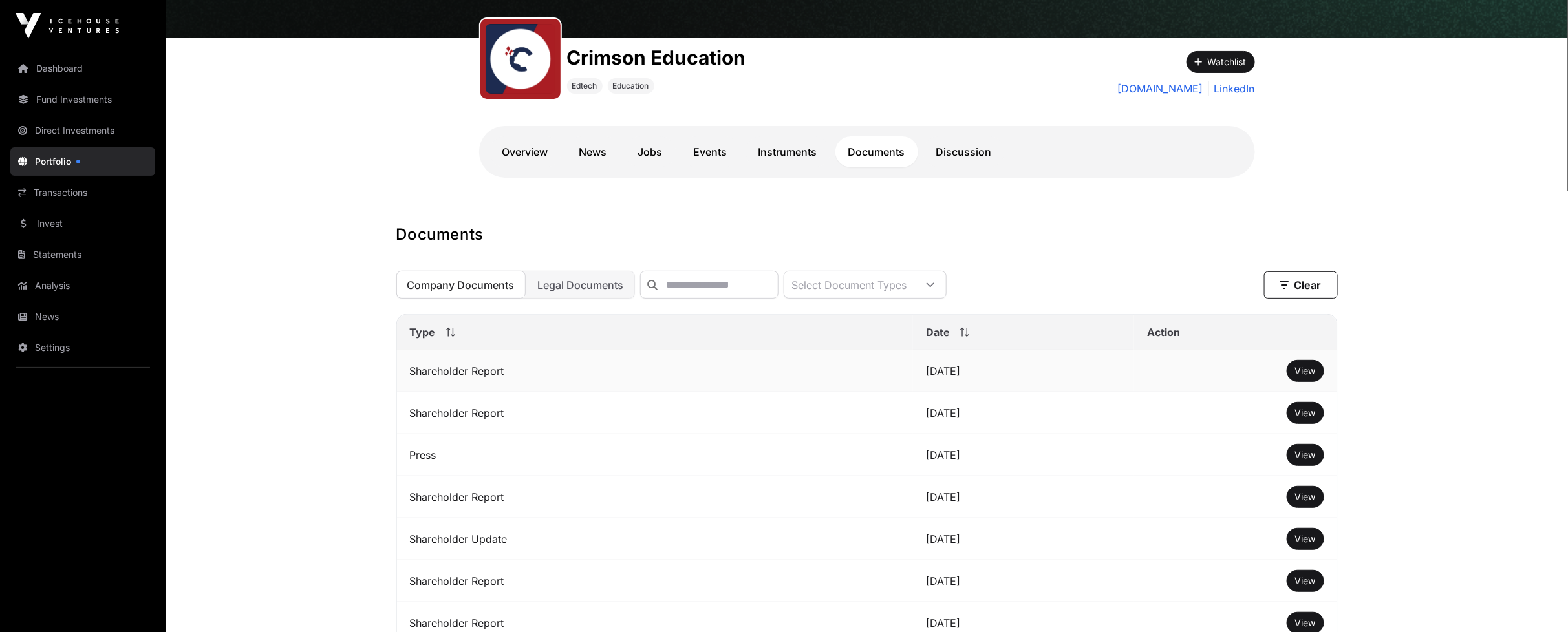
scroll to position [143, 0]
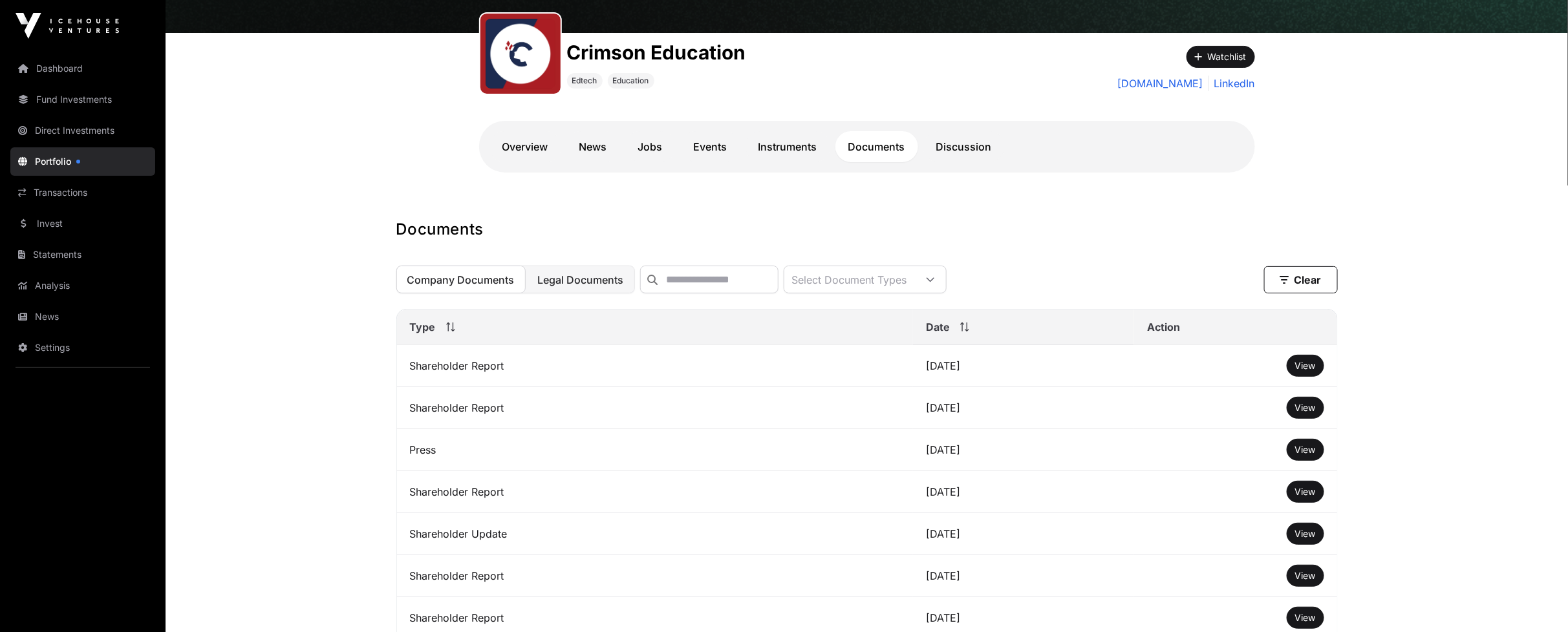
click at [558, 286] on span "Legal Documents" at bounding box center [581, 280] width 86 height 13
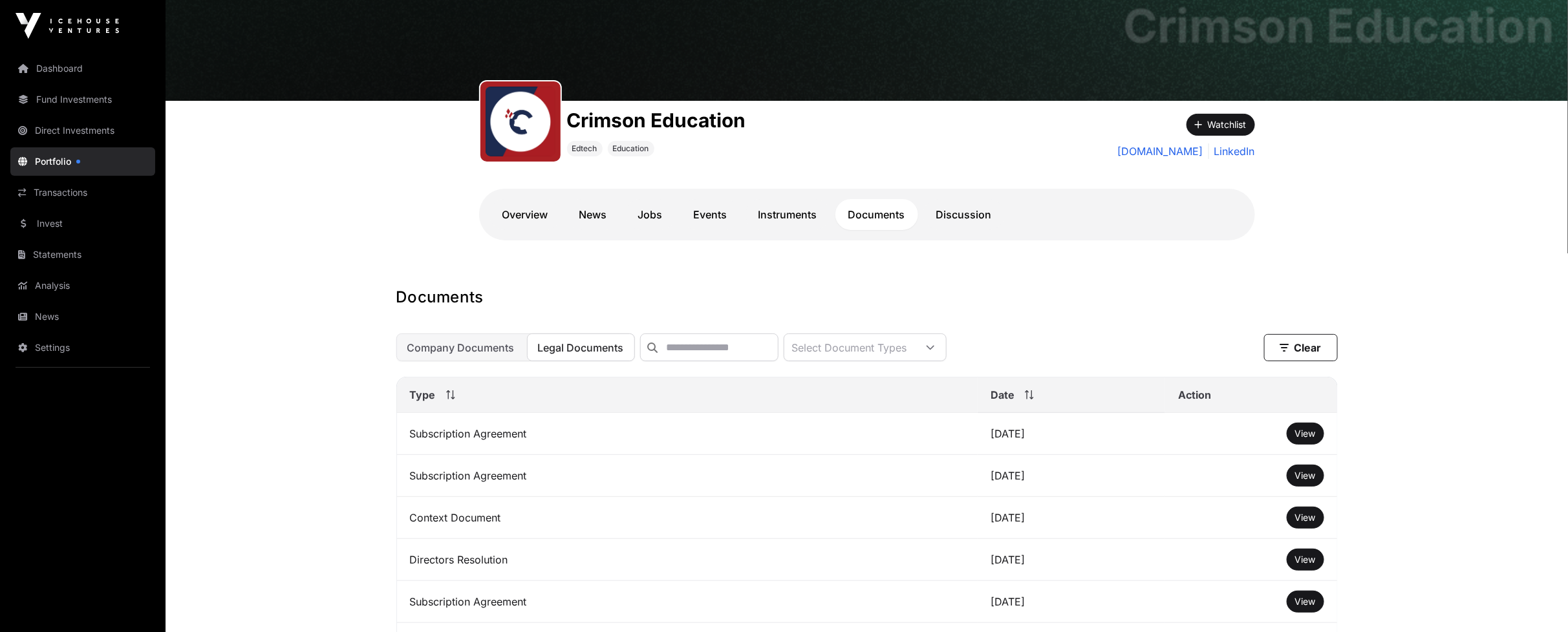
scroll to position [72, 0]
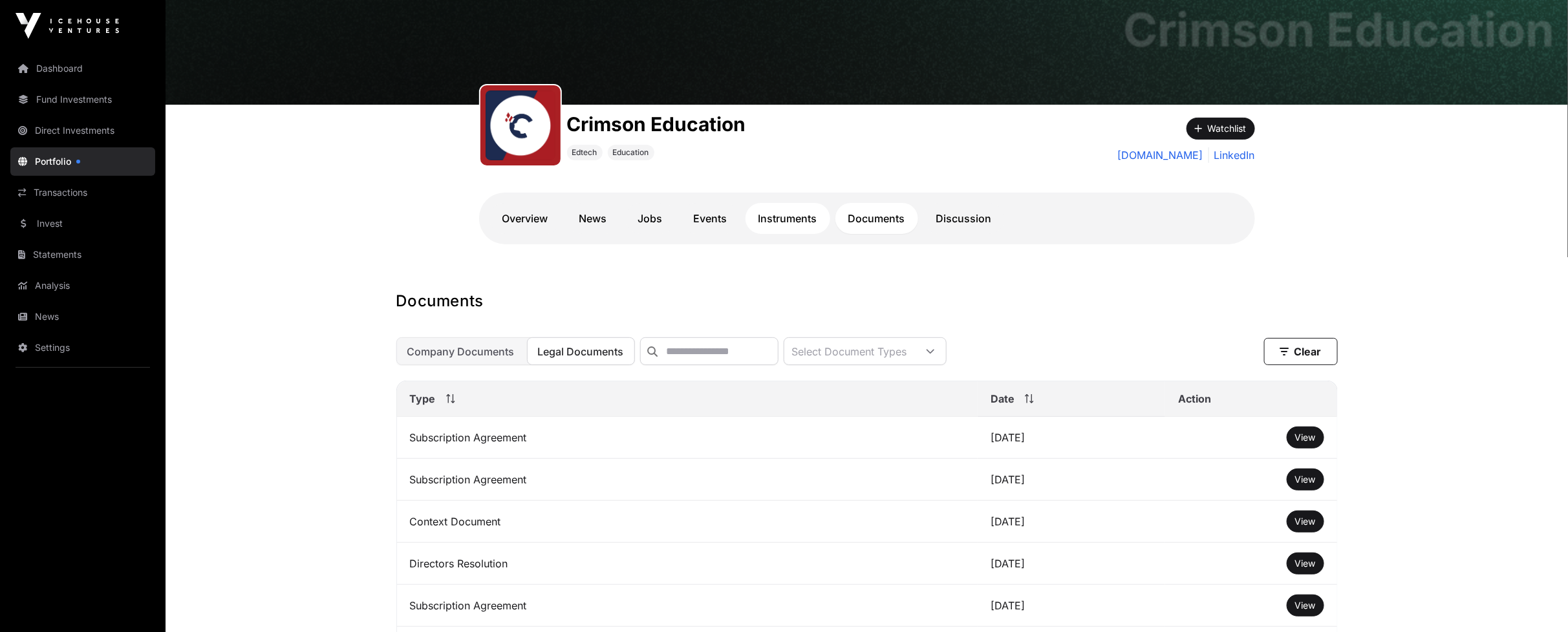
click at [793, 226] on link "Instruments" at bounding box center [788, 218] width 85 height 31
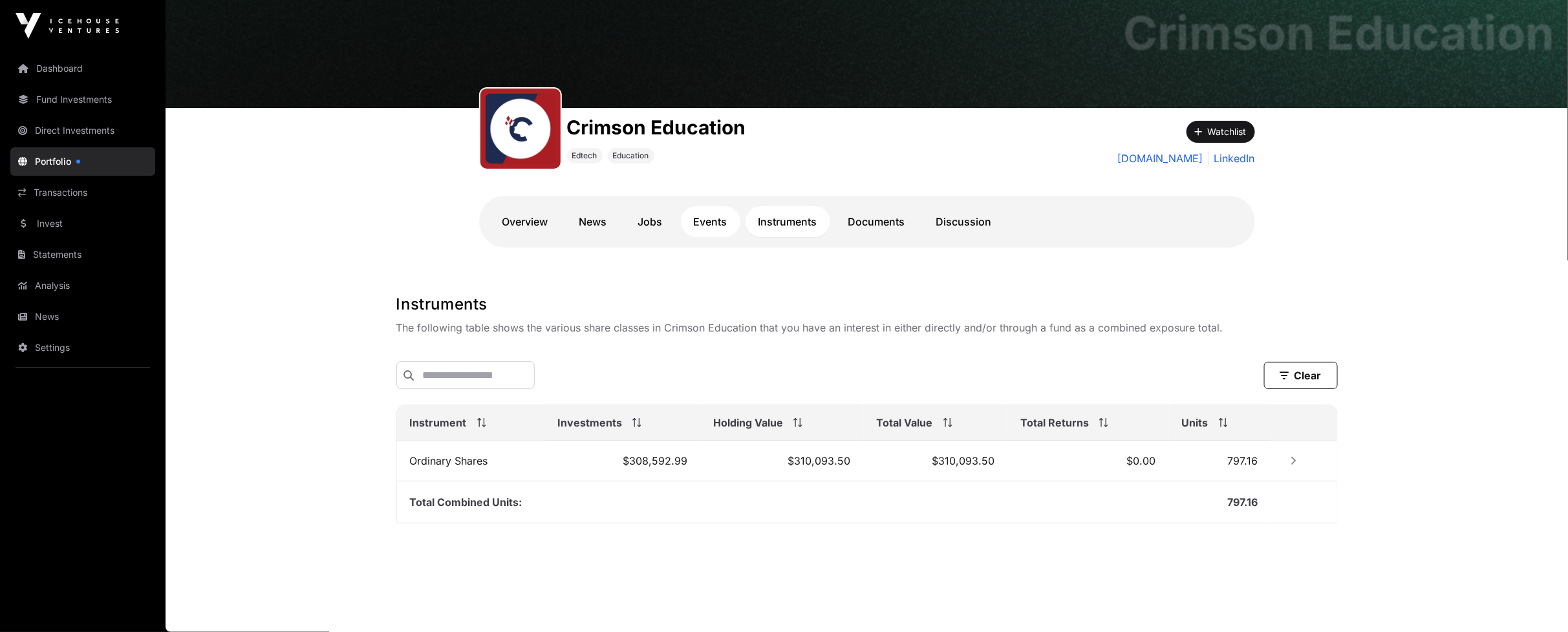
click at [719, 221] on link "Events" at bounding box center [711, 221] width 60 height 31
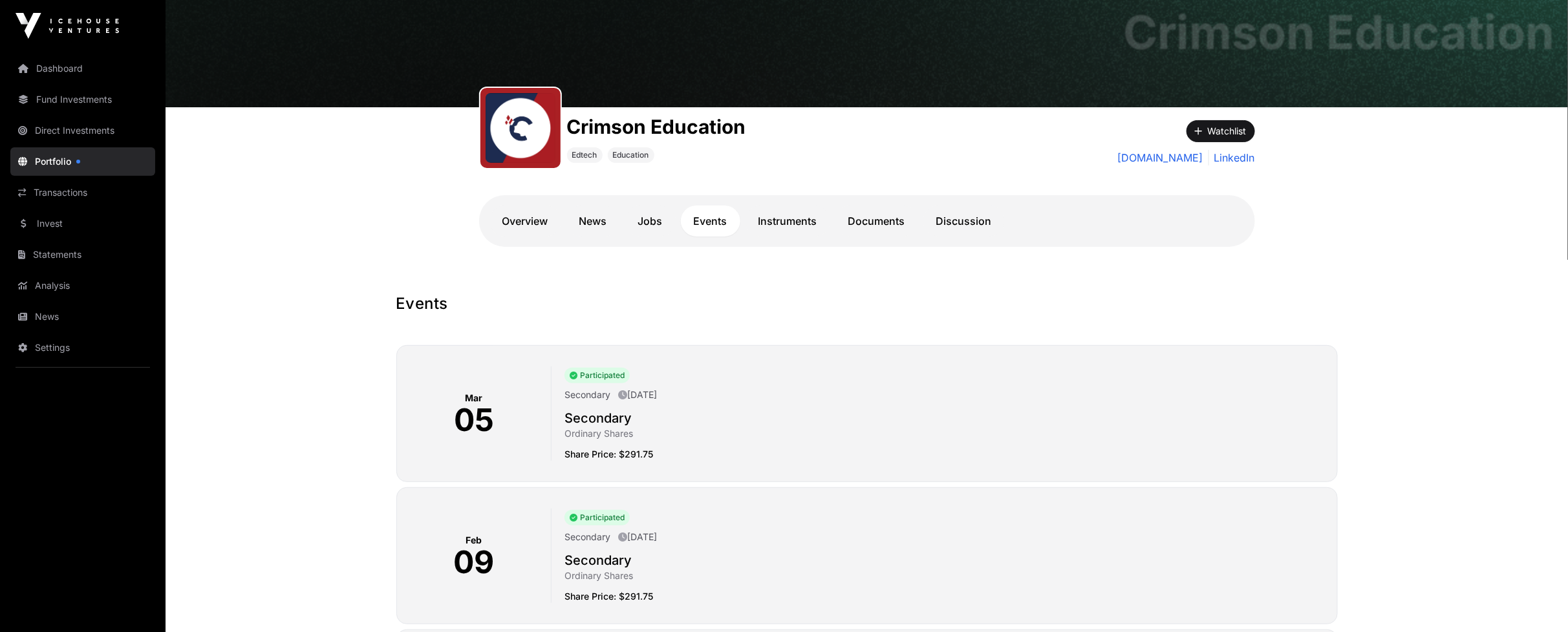
click at [611, 453] on p "Share Price: $291.75" at bounding box center [945, 455] width 762 height 13
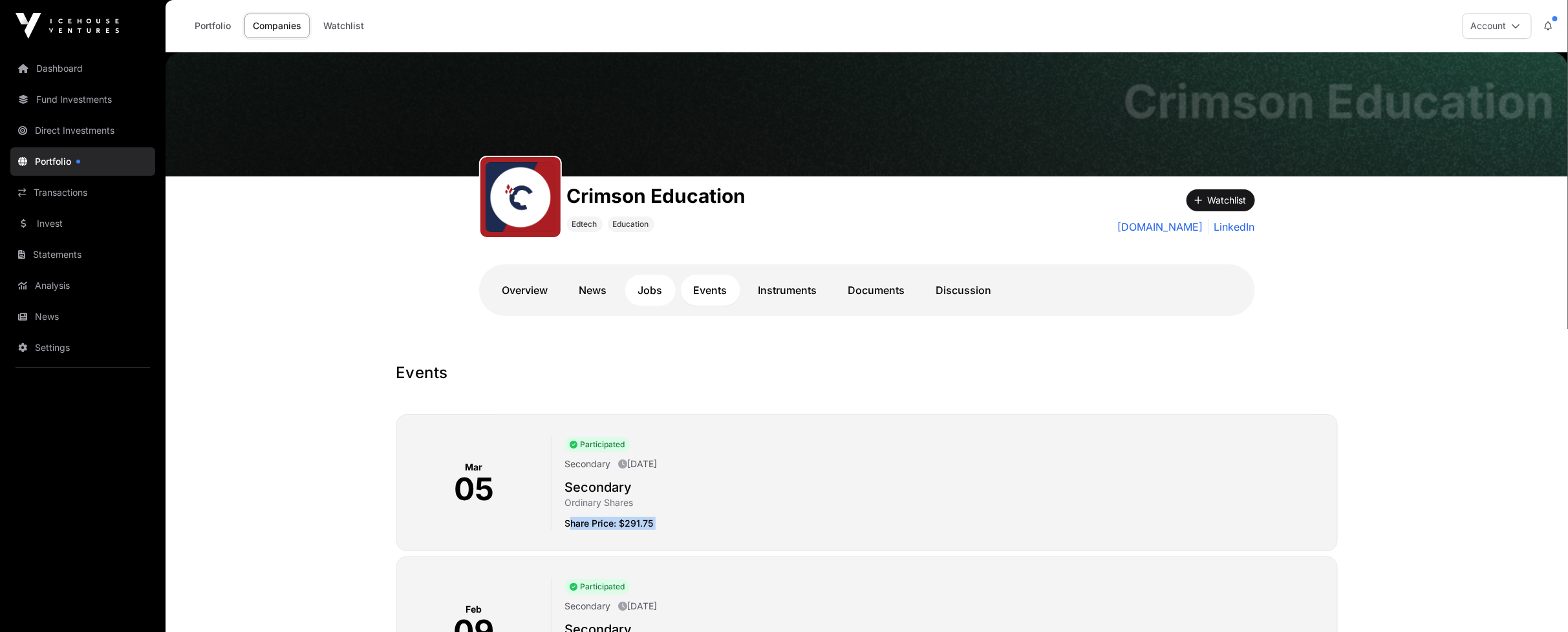
click at [644, 294] on link "Jobs" at bounding box center [650, 289] width 51 height 31
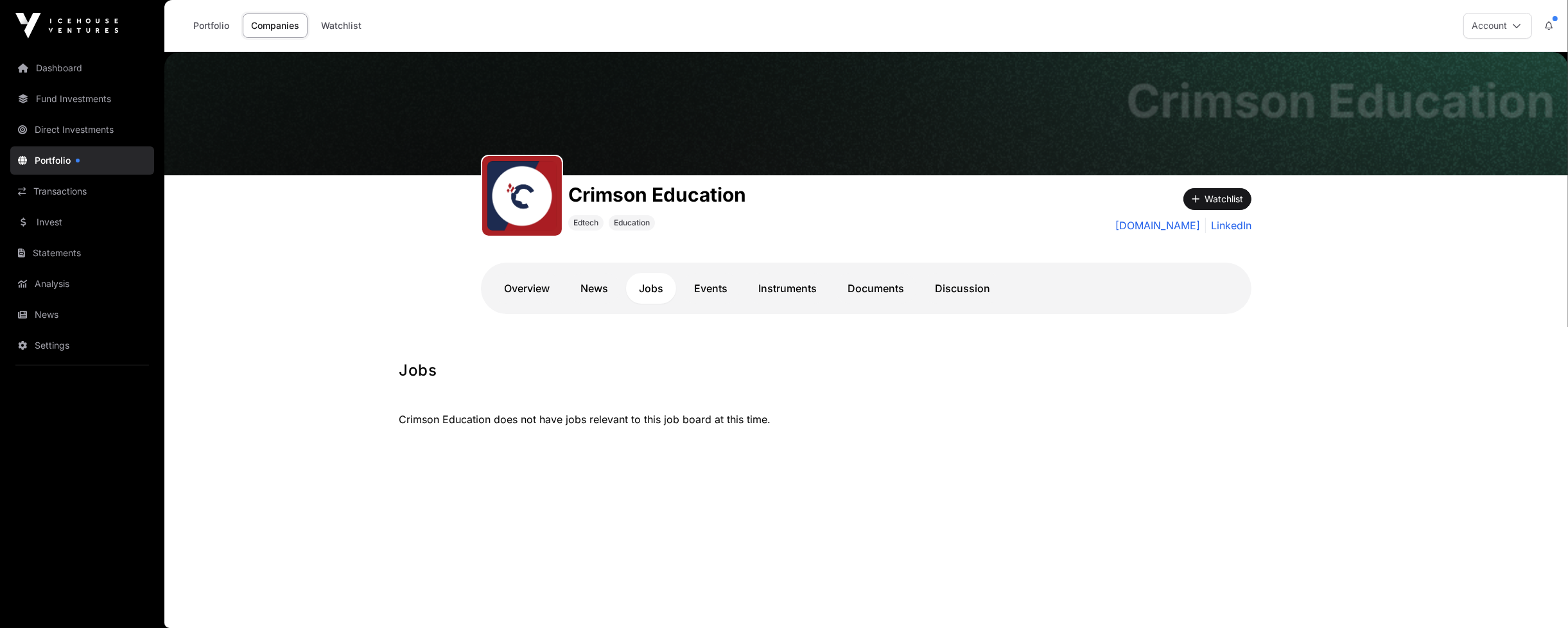
click at [592, 291] on link "News" at bounding box center [594, 288] width 54 height 30
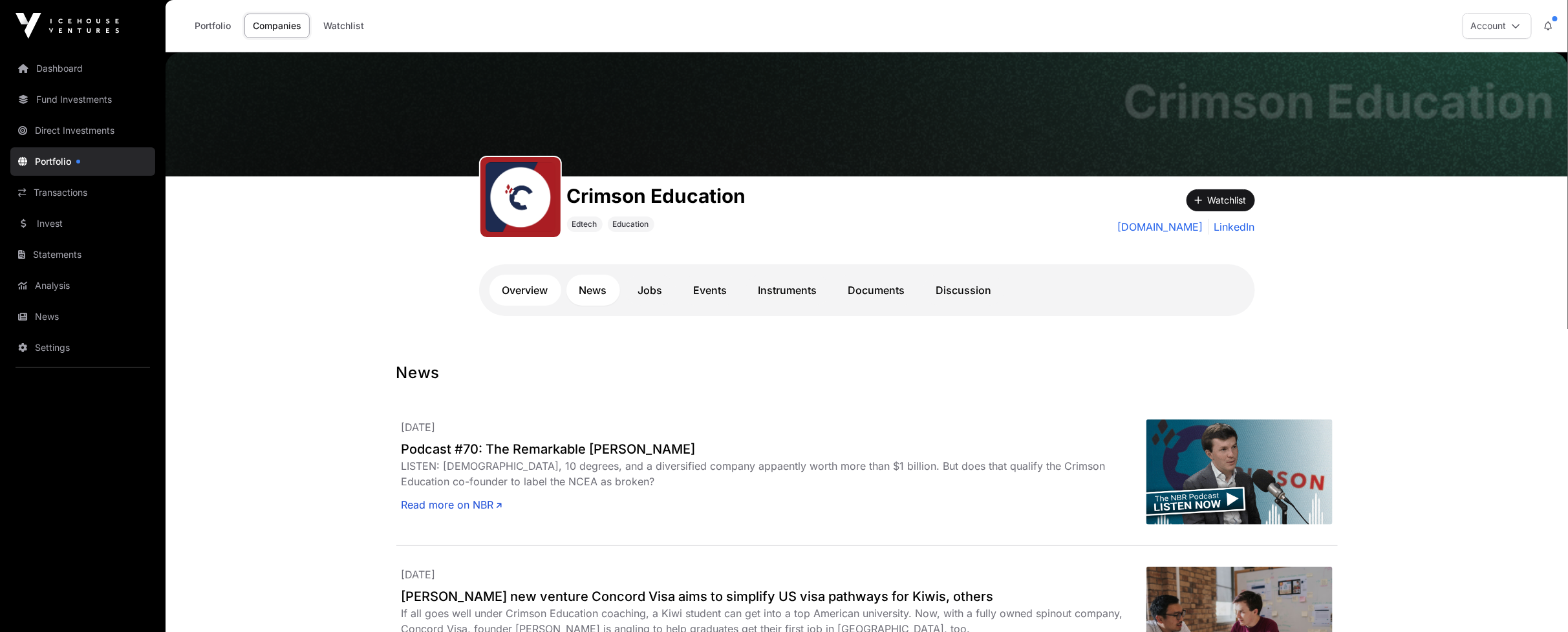
click at [532, 299] on link "Overview" at bounding box center [525, 289] width 72 height 31
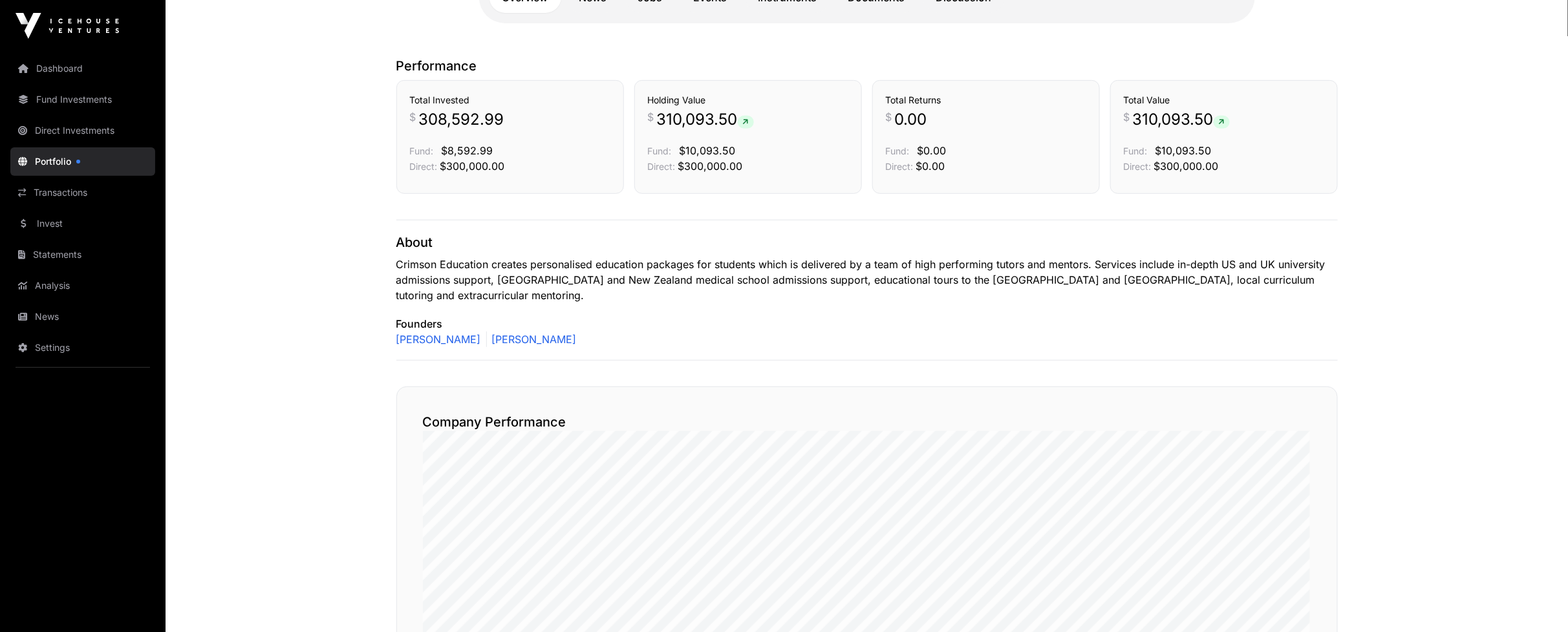
scroll to position [143, 0]
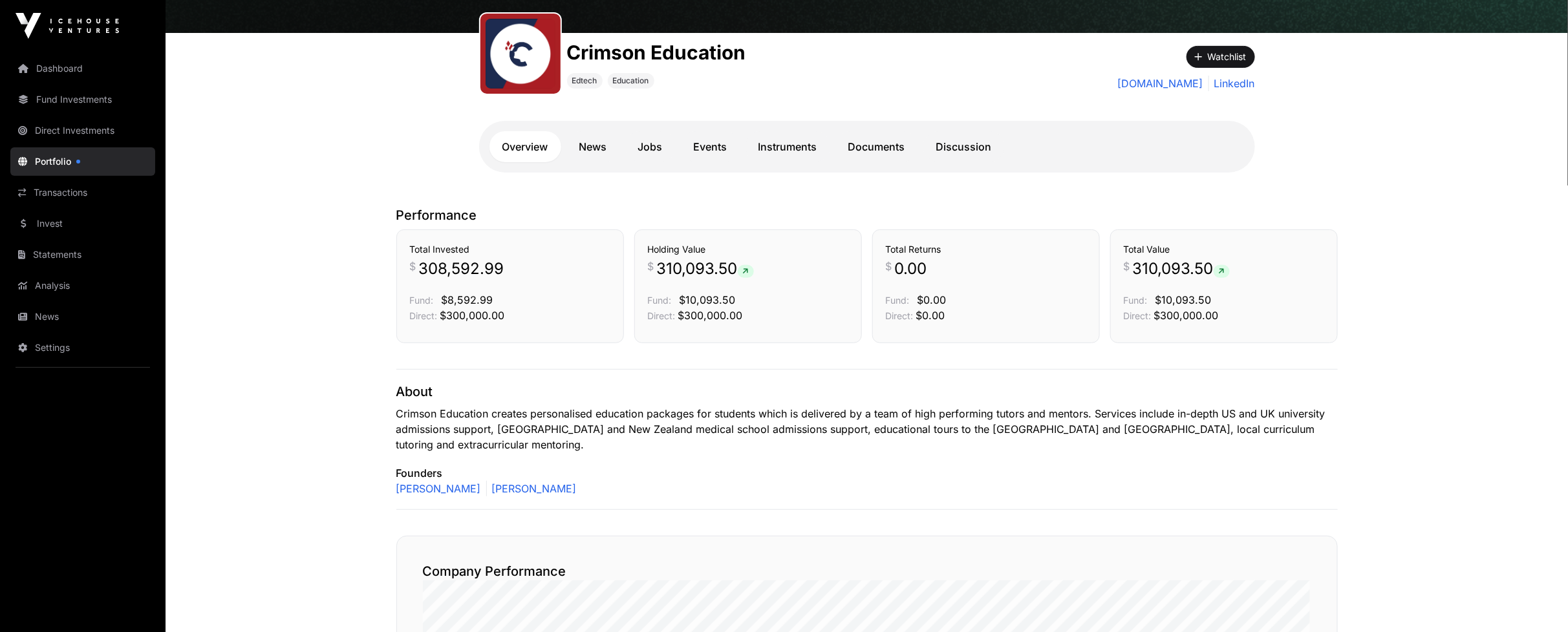
click at [660, 428] on p "Crimson Education creates personalised education packages for students which is…" at bounding box center [867, 429] width 942 height 46
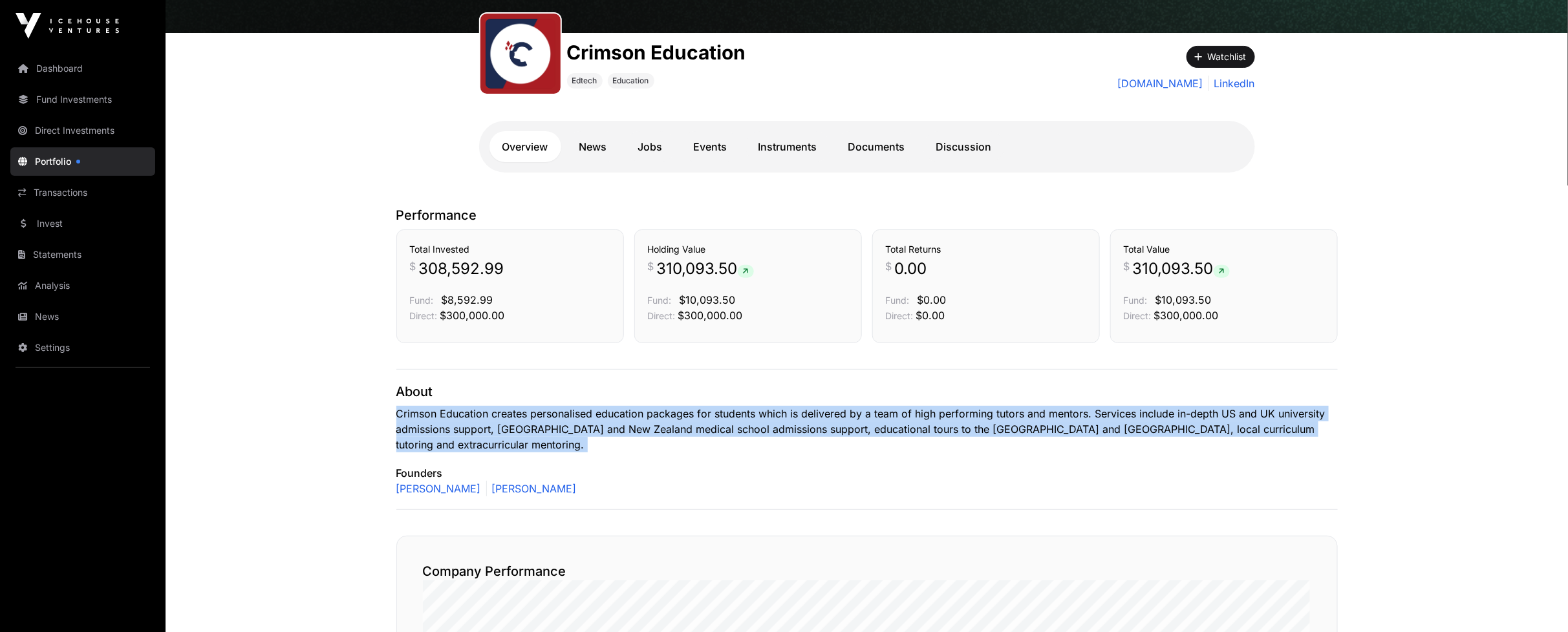
click at [660, 428] on p "Crimson Education creates personalised education packages for students which is…" at bounding box center [867, 429] width 942 height 46
click at [816, 427] on p "Crimson Education creates personalised education packages for students which is…" at bounding box center [867, 429] width 942 height 46
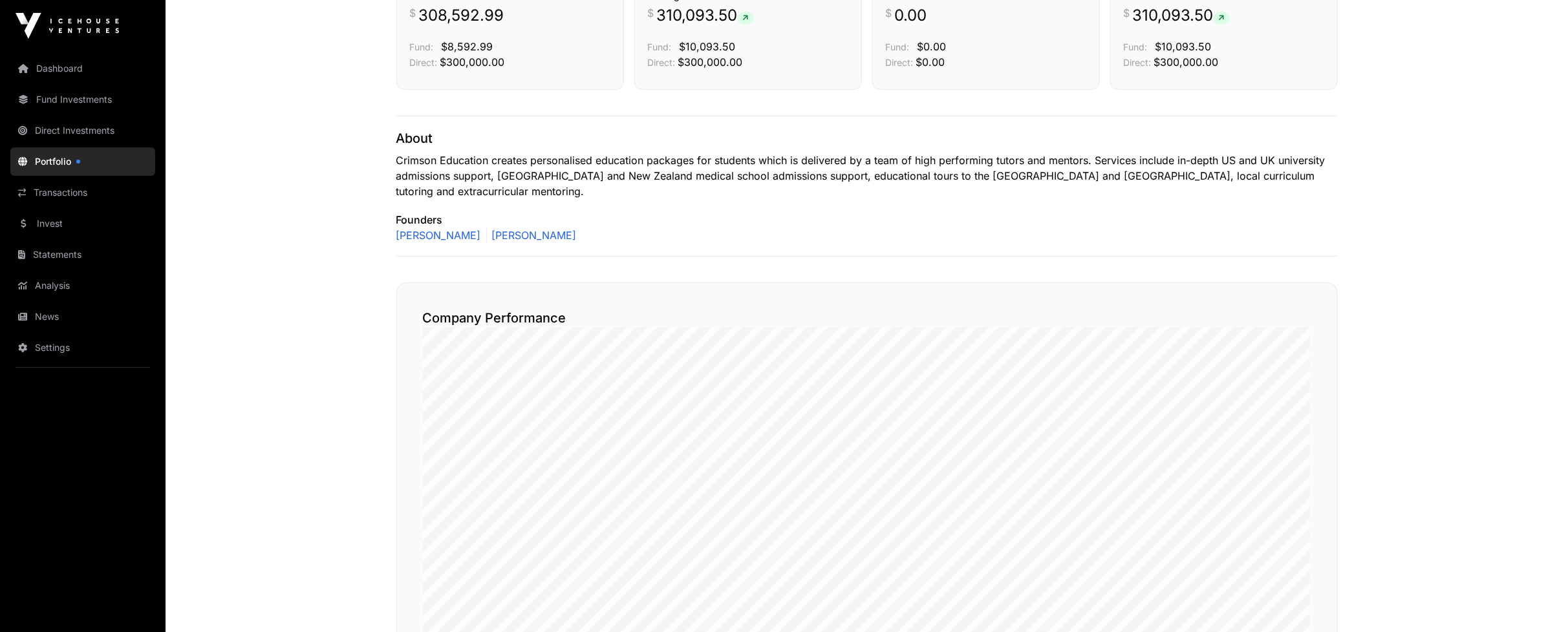
scroll to position [0, 0]
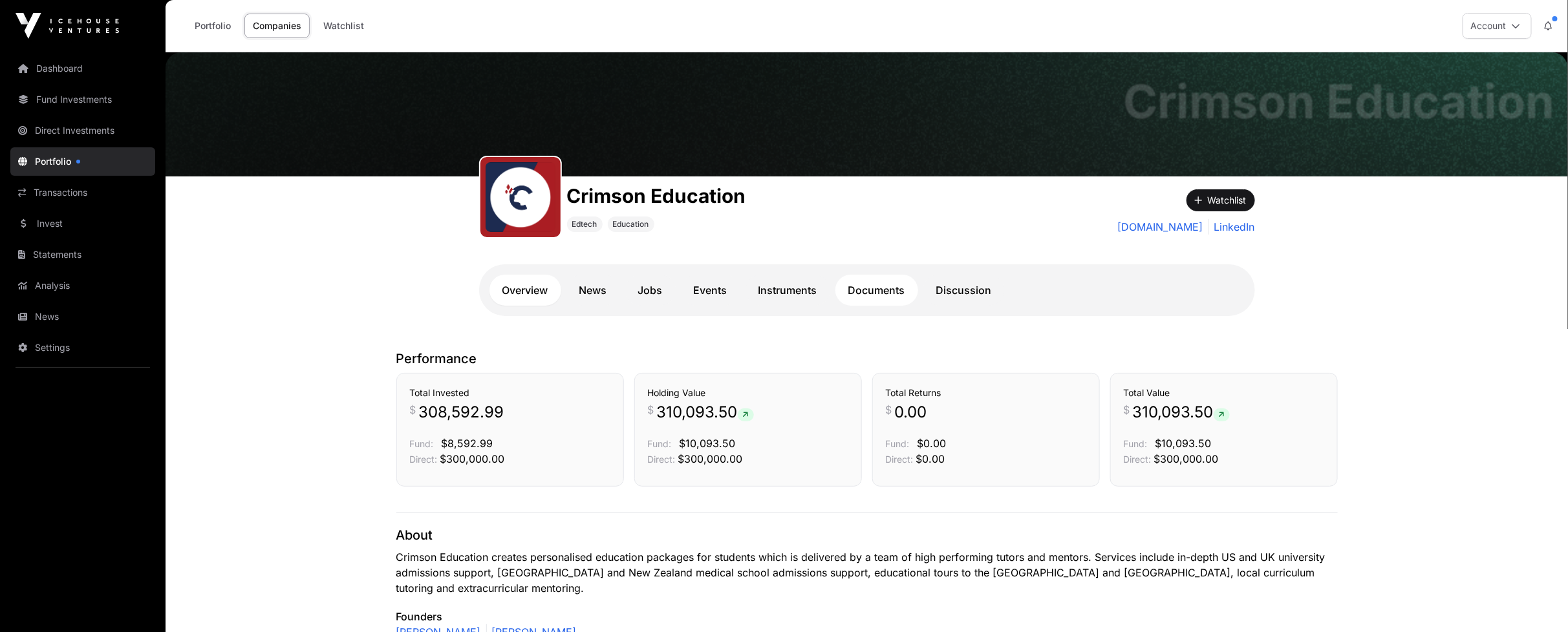
click at [889, 295] on link "Documents" at bounding box center [877, 289] width 83 height 31
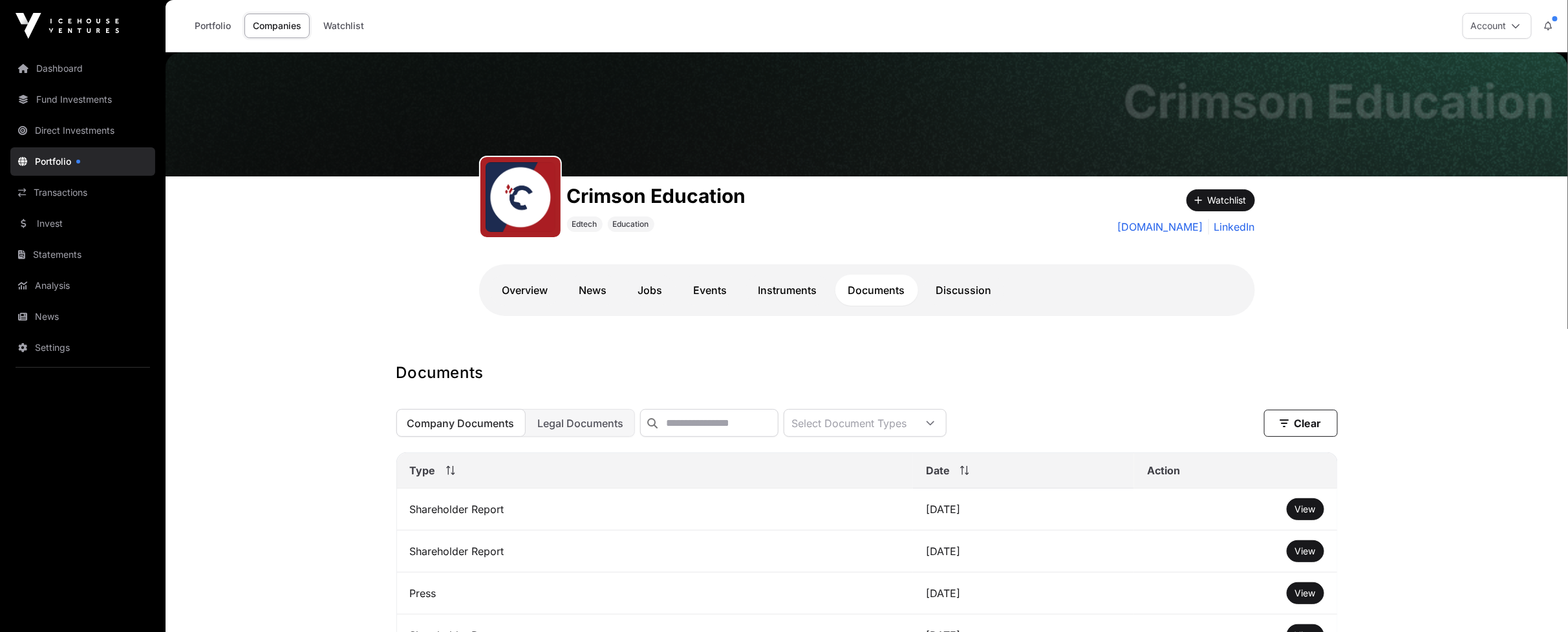
click at [974, 292] on link "Discussion" at bounding box center [964, 289] width 81 height 31
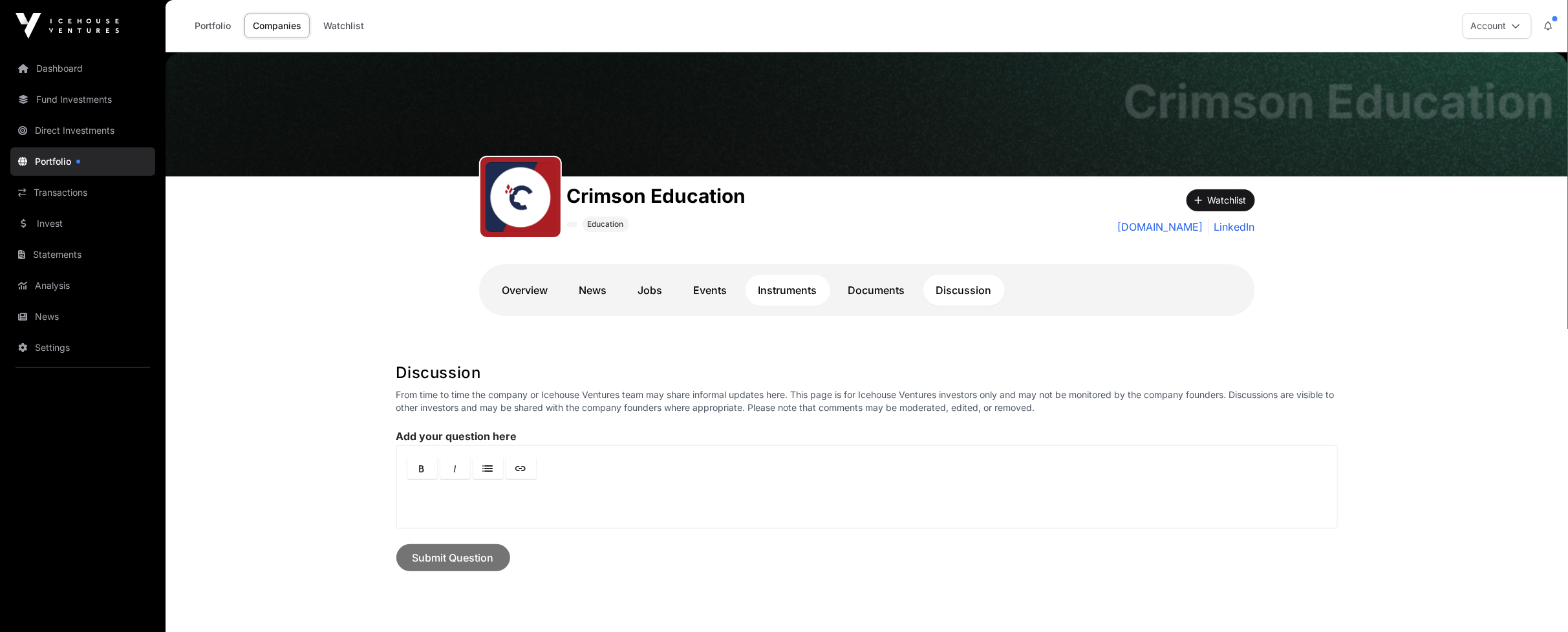
click at [776, 299] on link "Instruments" at bounding box center [788, 289] width 85 height 31
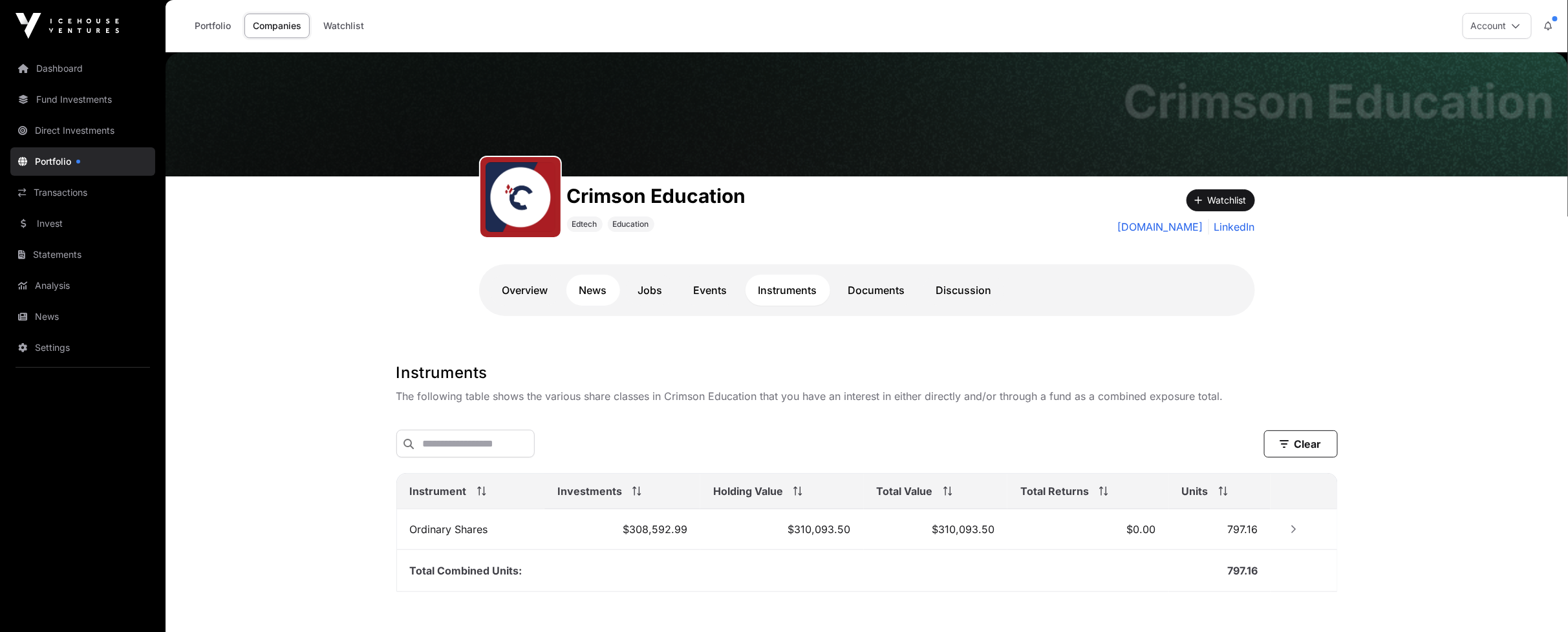
click at [605, 293] on link "News" at bounding box center [593, 289] width 54 height 31
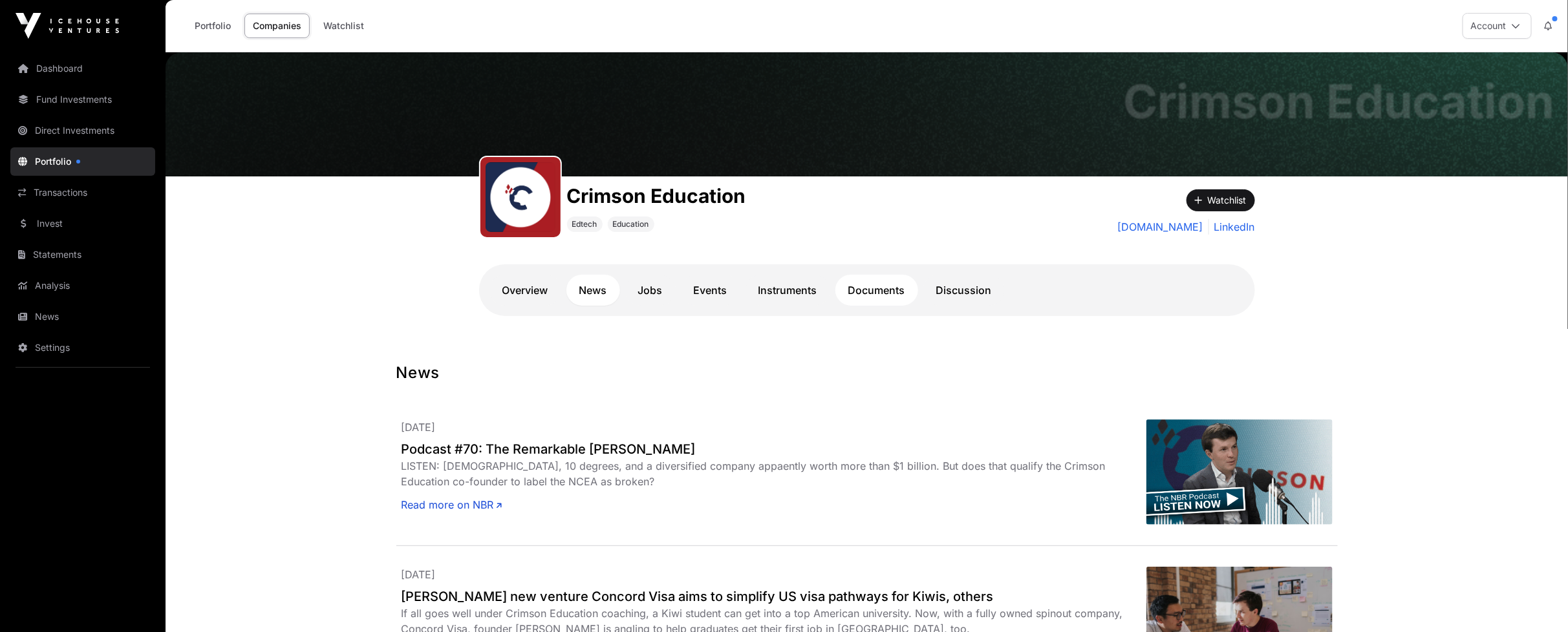
click at [865, 289] on link "Documents" at bounding box center [877, 289] width 83 height 31
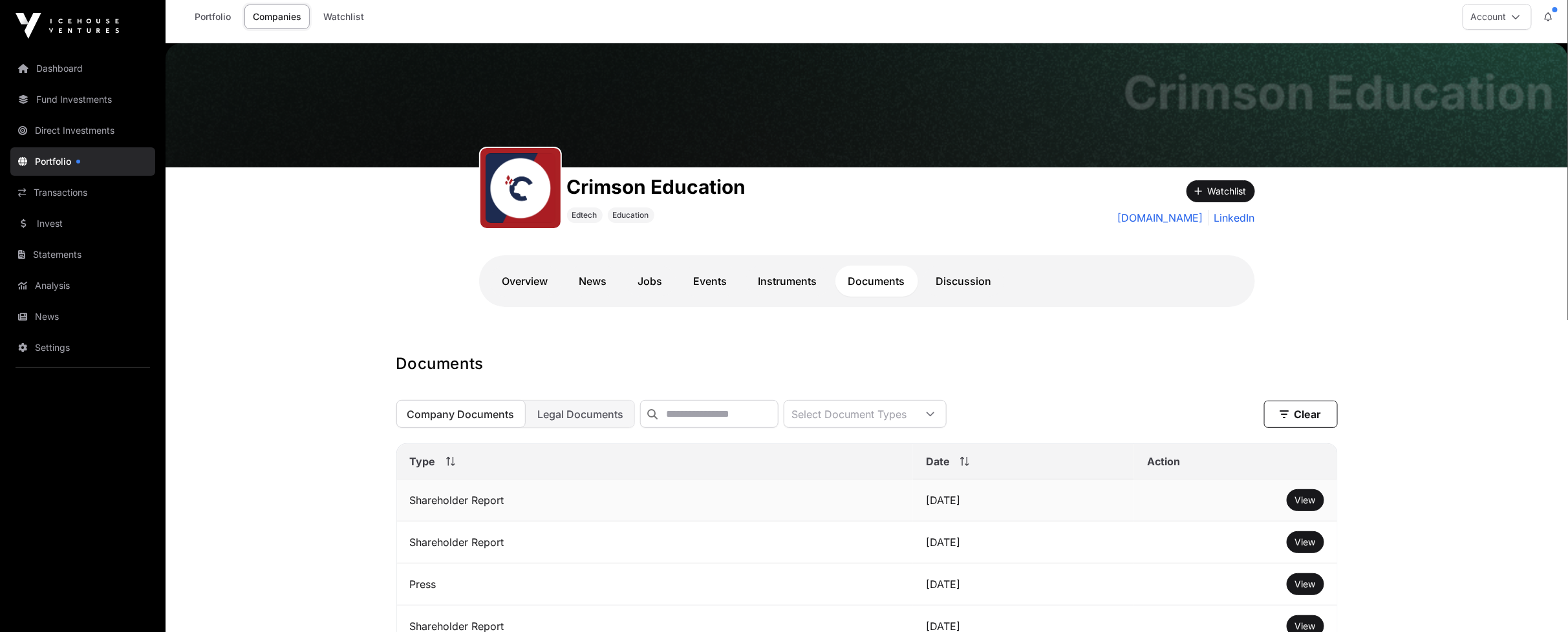
scroll to position [72, 0]
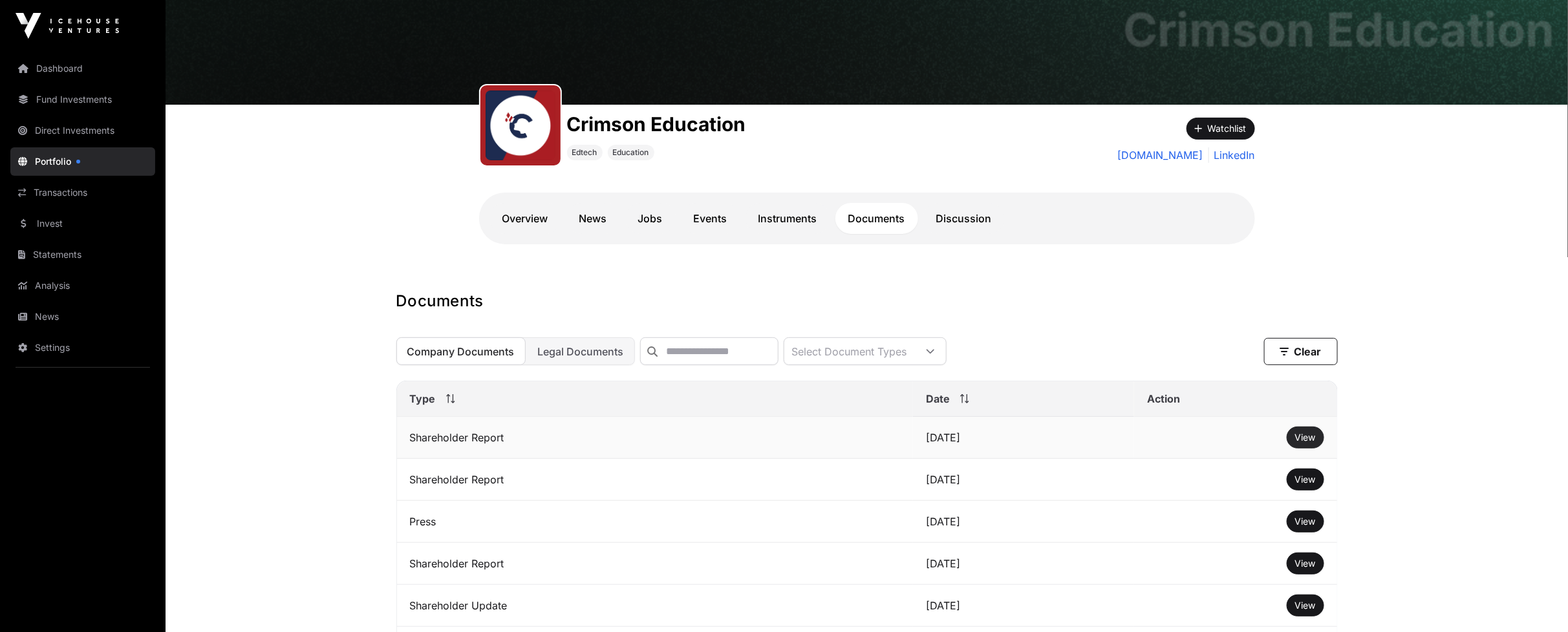
click at [1309, 443] on span "View" at bounding box center [1305, 437] width 21 height 11
